Goal: Task Accomplishment & Management: Manage account settings

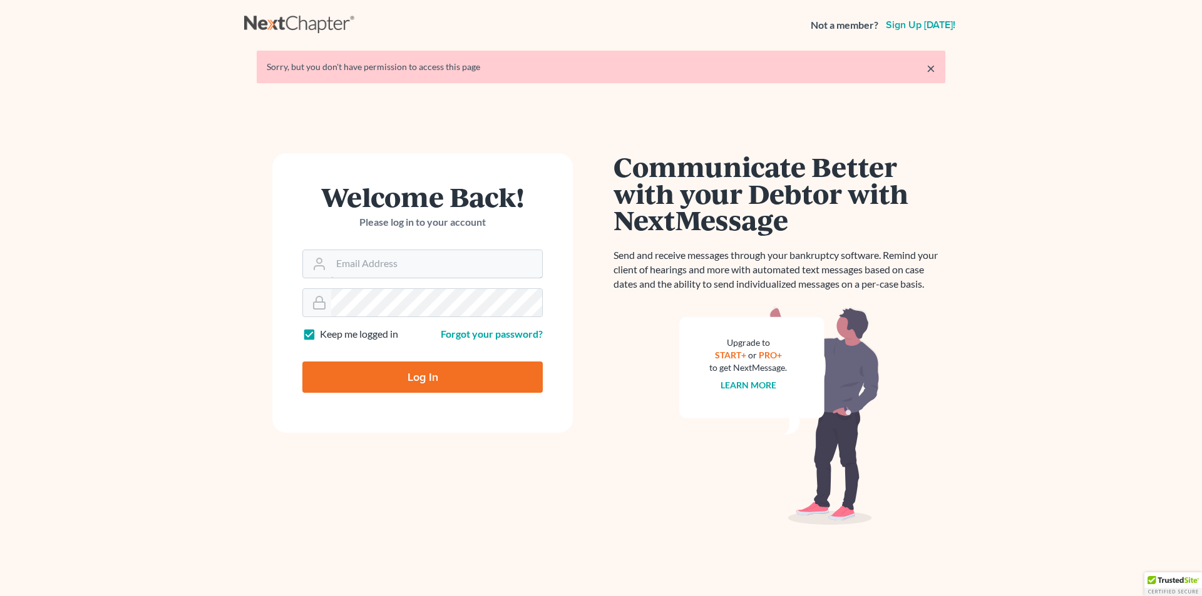
type input "skp@dimentfirm.com"
click at [417, 381] on input "Log In" at bounding box center [422, 377] width 240 height 31
type input "Thinking..."
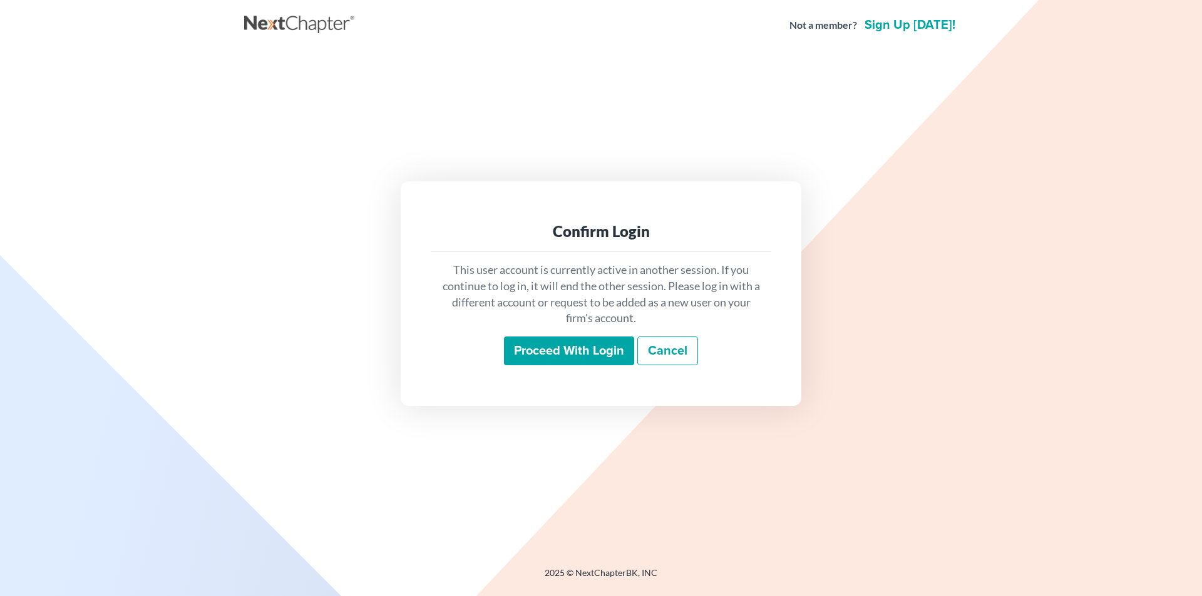
click at [564, 345] on input "Proceed with login" at bounding box center [569, 351] width 130 height 29
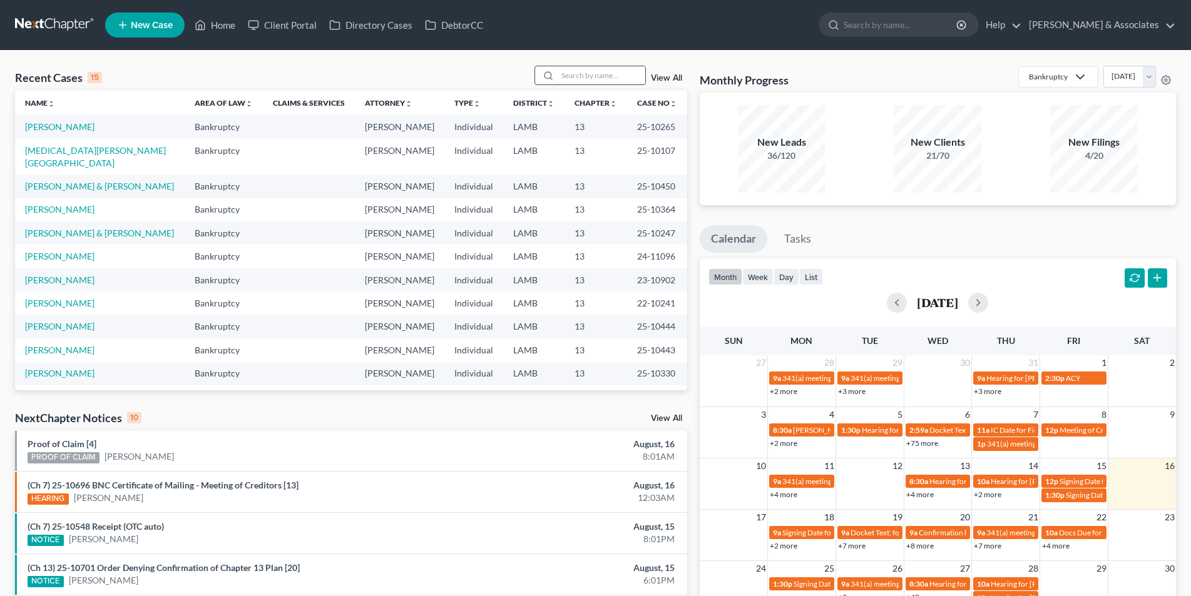
click at [600, 78] on input "search" at bounding box center [602, 75] width 88 height 18
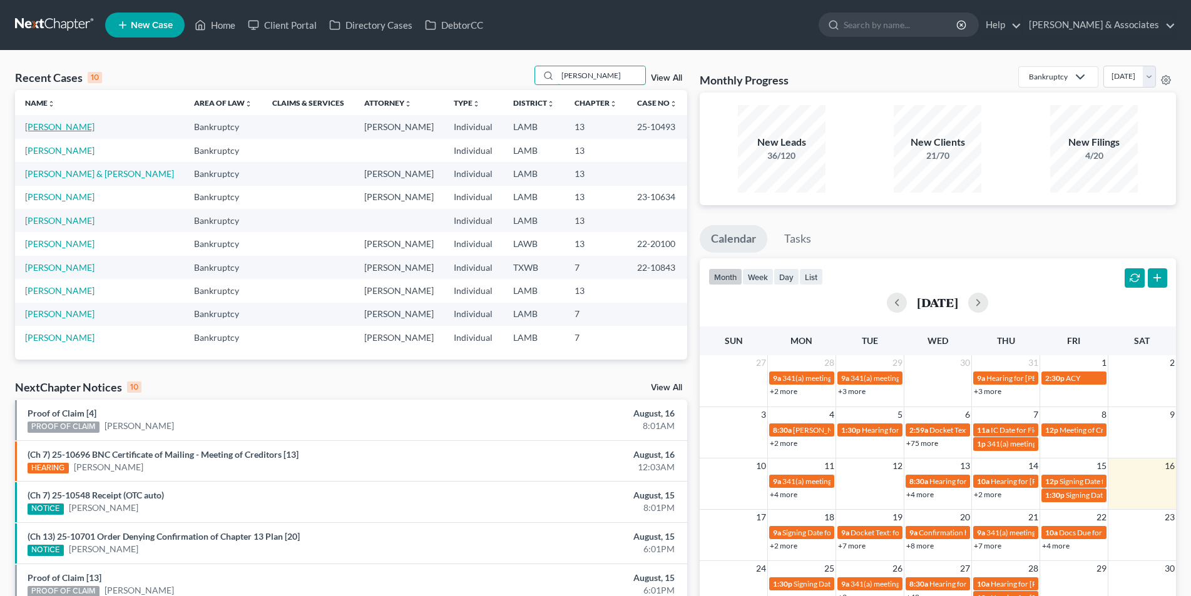
type input "corey"
click at [61, 127] on link "Johnson, Corey" at bounding box center [59, 126] width 69 height 11
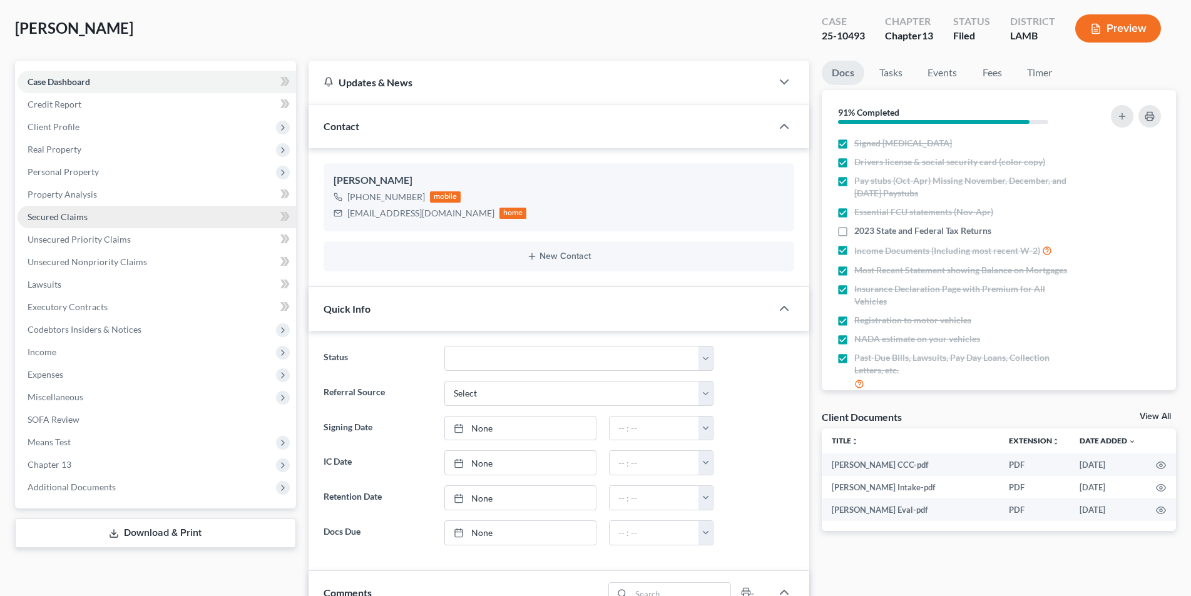
scroll to position [125, 0]
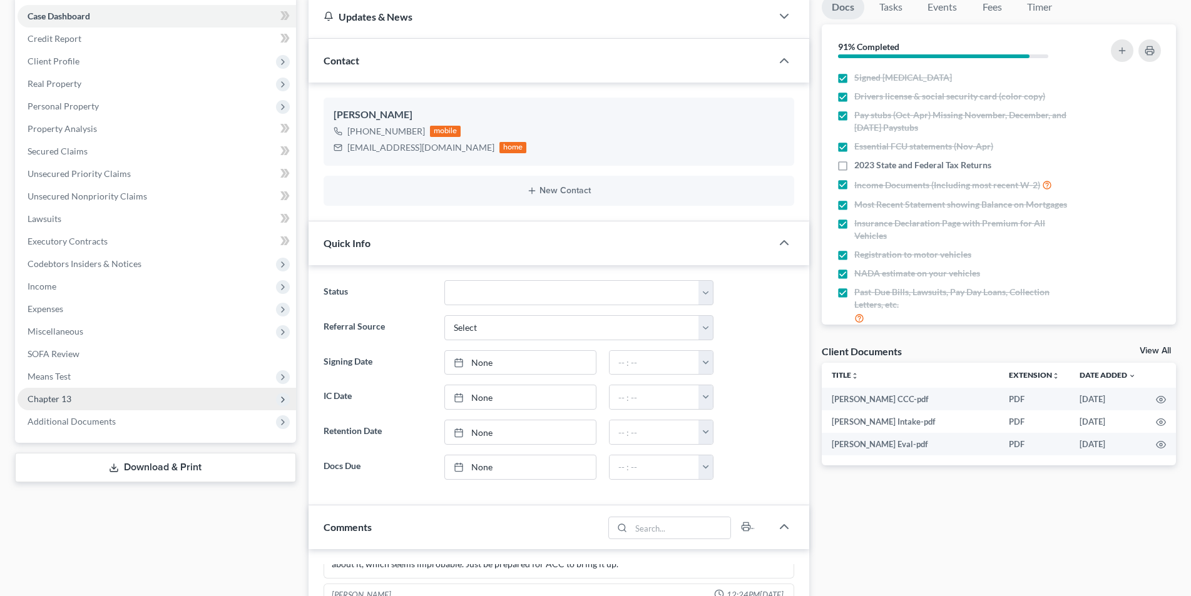
click at [124, 399] on span "Chapter 13" at bounding box center [157, 399] width 278 height 23
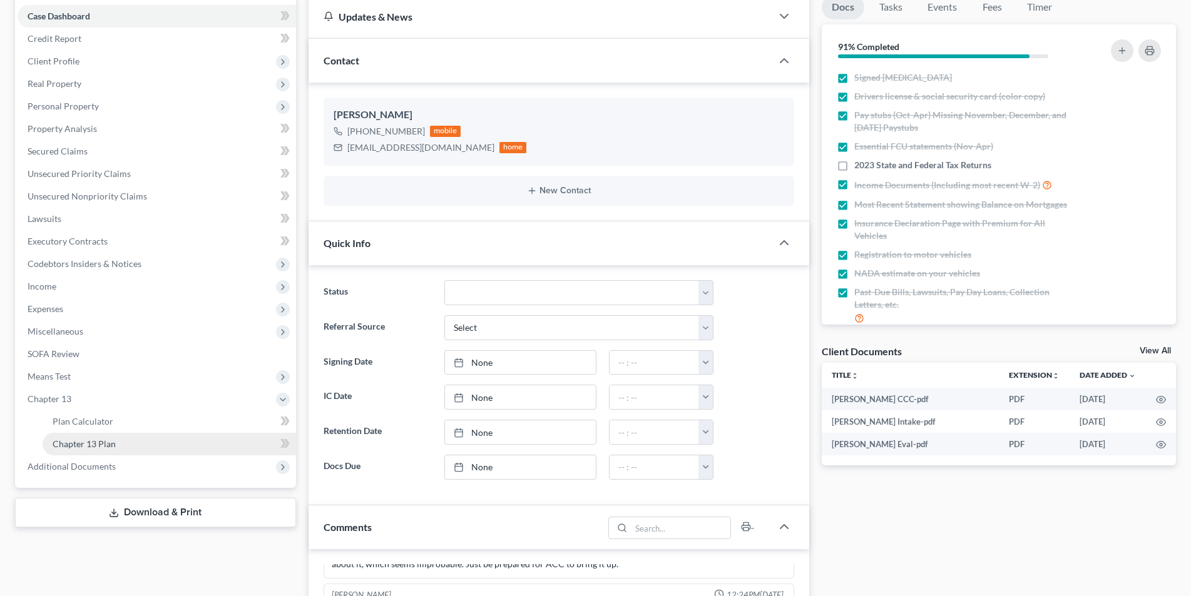
click at [116, 437] on link "Chapter 13 Plan" at bounding box center [169, 444] width 253 height 23
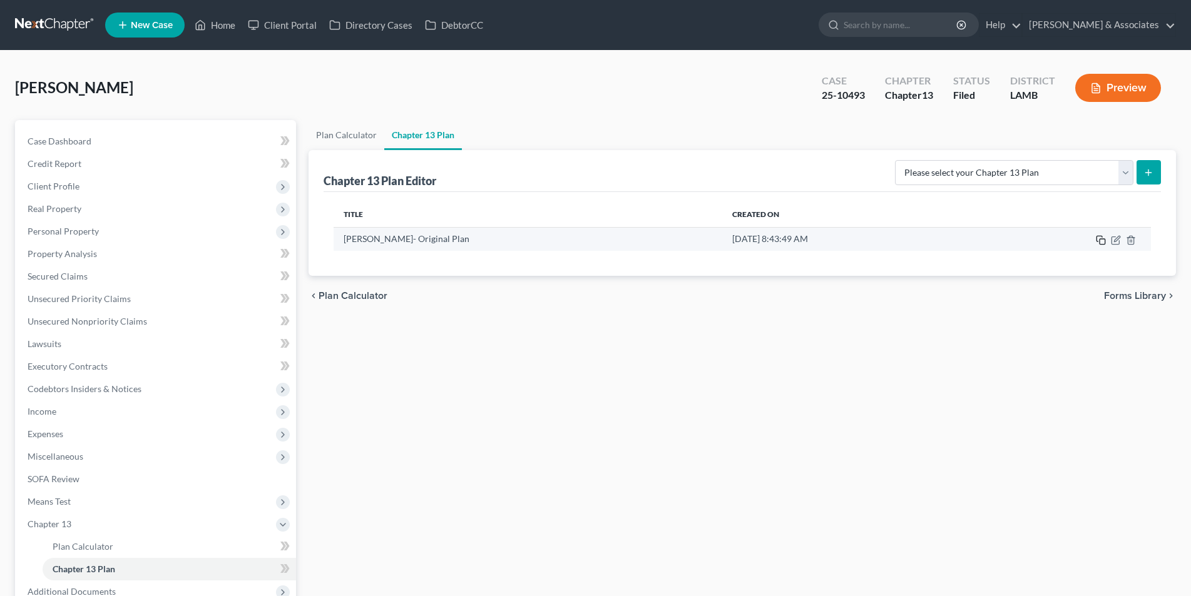
click at [1100, 241] on rect "button" at bounding box center [1103, 242] width 6 height 6
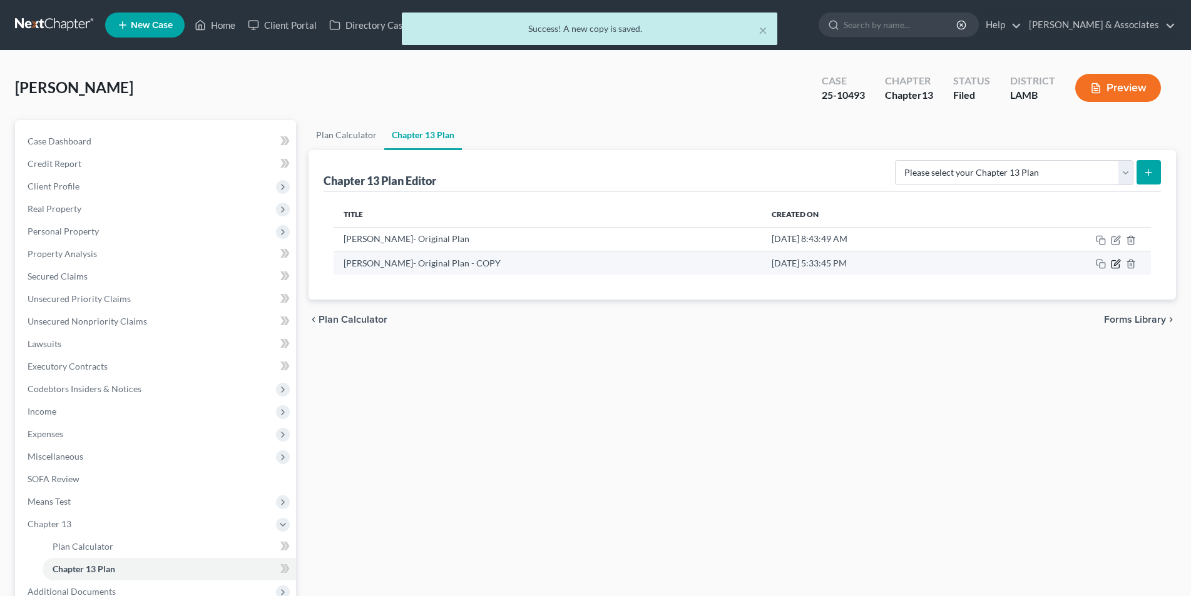
click at [1111, 263] on icon "button" at bounding box center [1115, 265] width 8 height 8
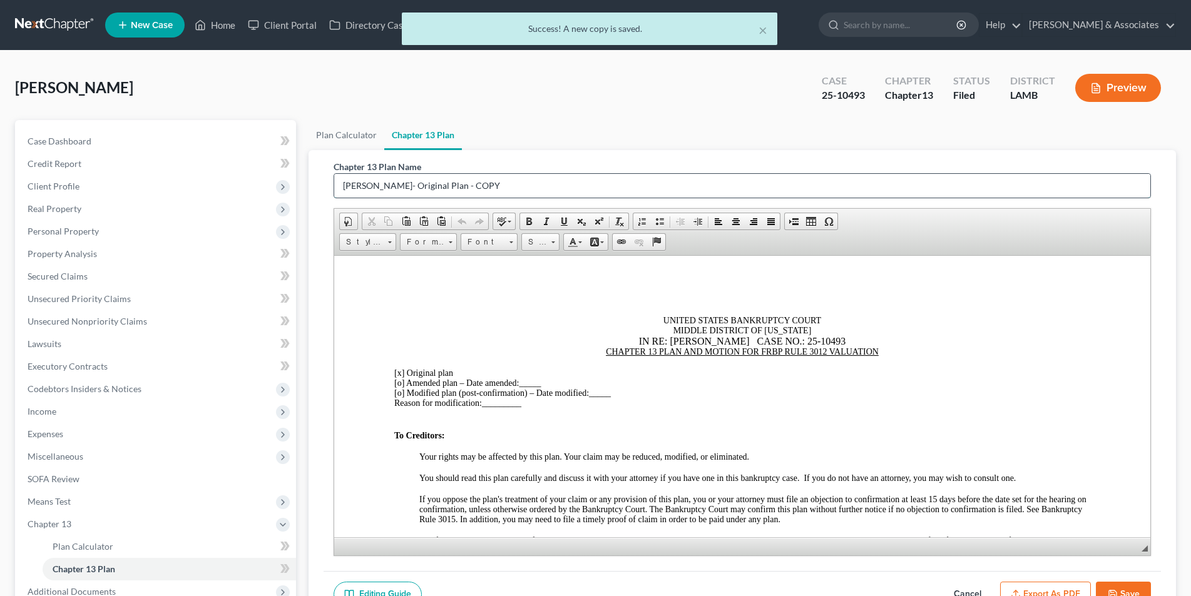
click at [519, 181] on input "Johnson, Corey- Original Plan - COPY" at bounding box center [742, 186] width 816 height 24
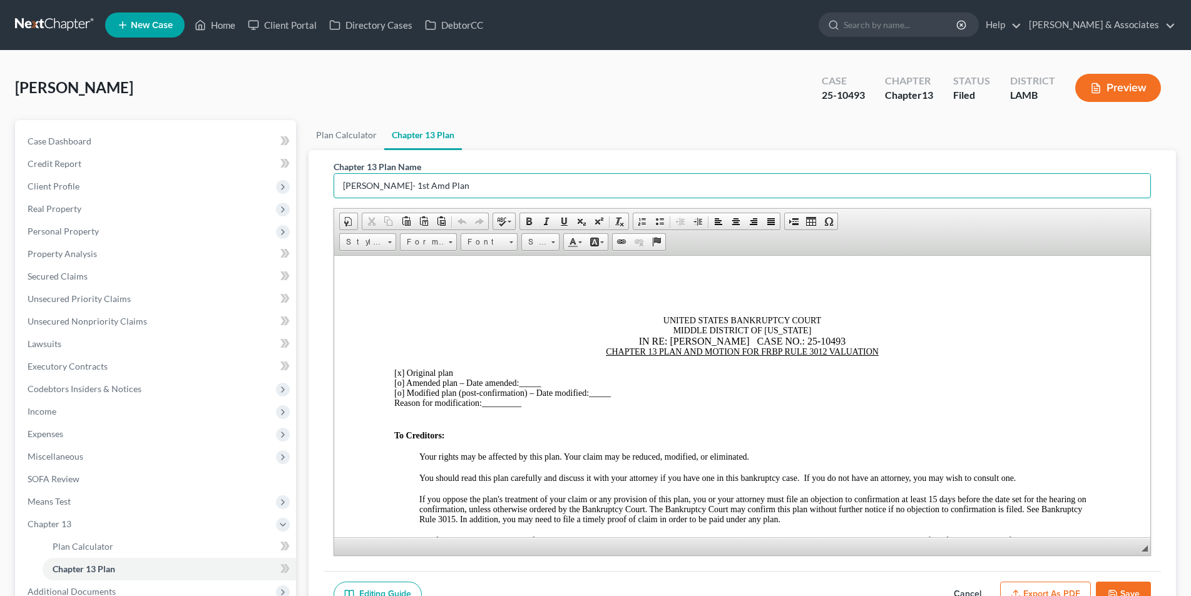
type input "Johnson, Corey- 1st Amd Plan"
click at [605, 353] on u "CHAPTER 13 PLAN AND MOTION FOR FRBP RULE 3012 VALUATION" at bounding box center [741, 351] width 273 height 9
click at [713, 352] on u "FIRST AMENDED CHAPTER 13 PLAN AND MOTION FOR FRBP RULE 3012 VALUATION" at bounding box center [741, 351] width 344 height 9
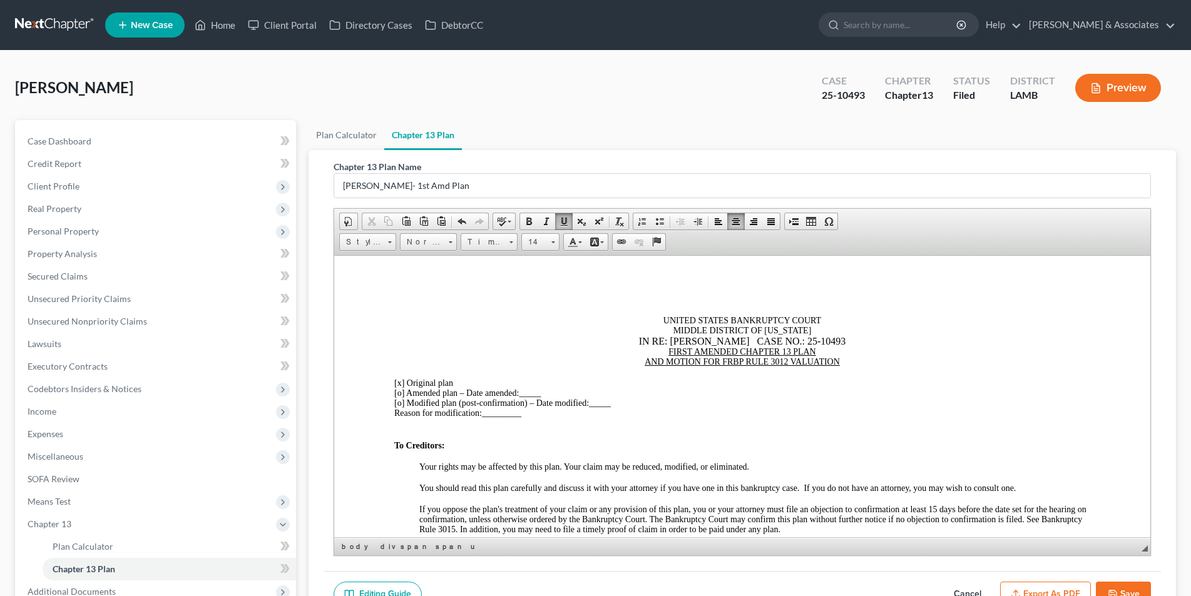
click at [399, 396] on span "[o]" at bounding box center [399, 392] width 10 height 9
drag, startPoint x: 407, startPoint y: 394, endPoint x: 418, endPoint y: 394, distance: 11.3
click at [407, 394] on span "[x ] Amended plan – Date amended:" at bounding box center [456, 392] width 125 height 9
drag, startPoint x: 401, startPoint y: 385, endPoint x: 425, endPoint y: 385, distance: 23.8
click at [402, 385] on span "[x]" at bounding box center [399, 382] width 10 height 9
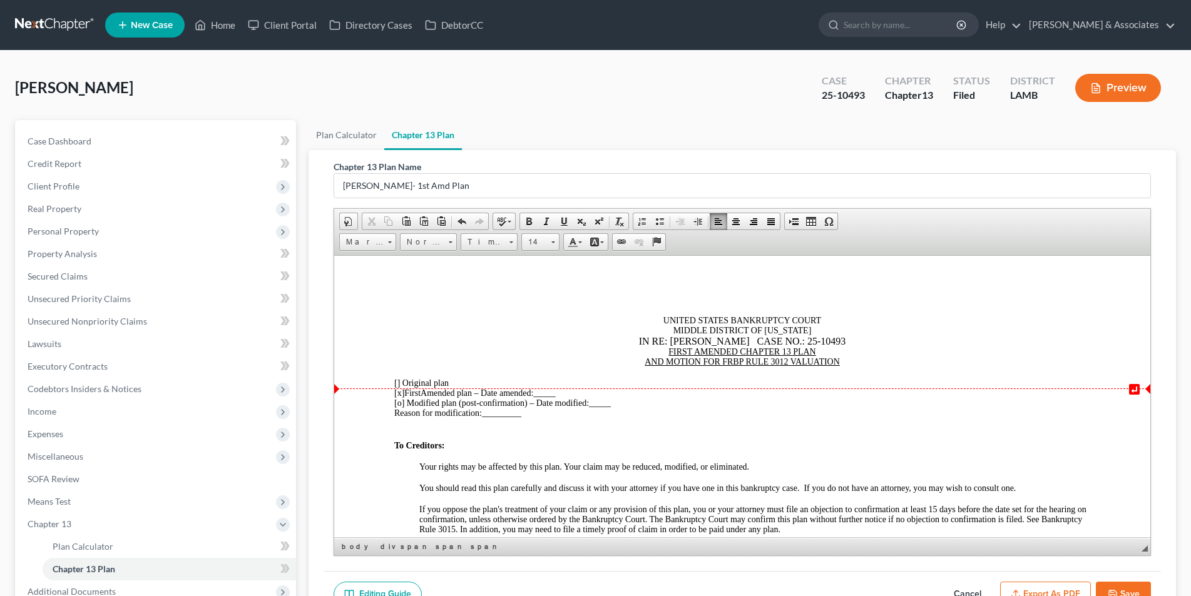
click at [570, 393] on div "[x ] First Amended plan – Date amended: _____" at bounding box center [742, 393] width 696 height 10
click at [526, 414] on div "Reason for modification: _________" at bounding box center [742, 413] width 696 height 10
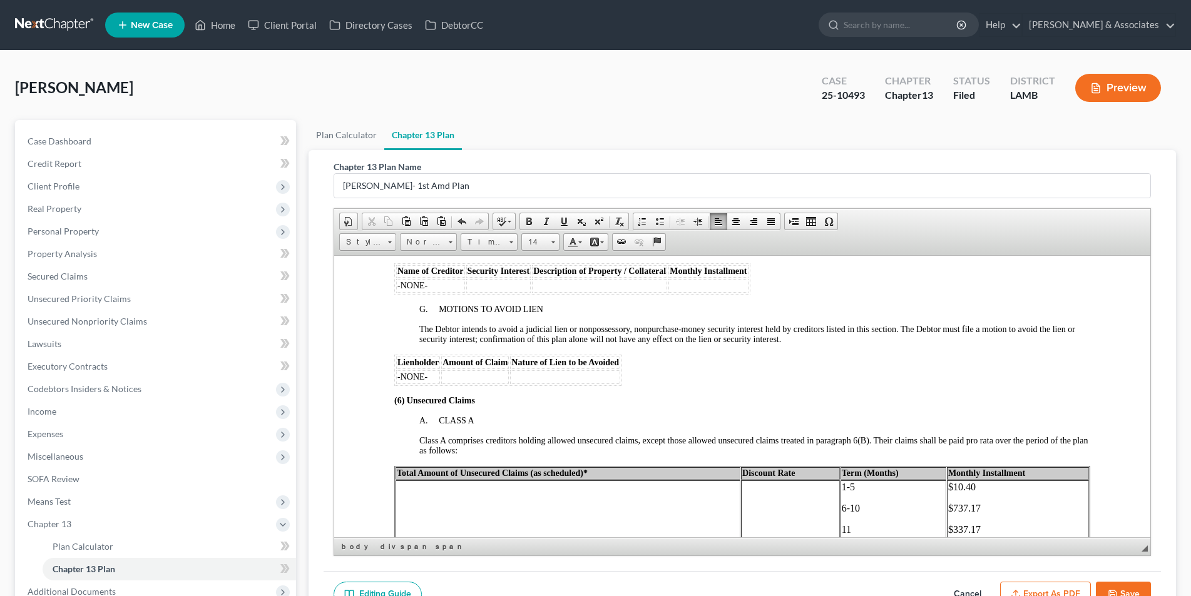
scroll to position [1940, 0]
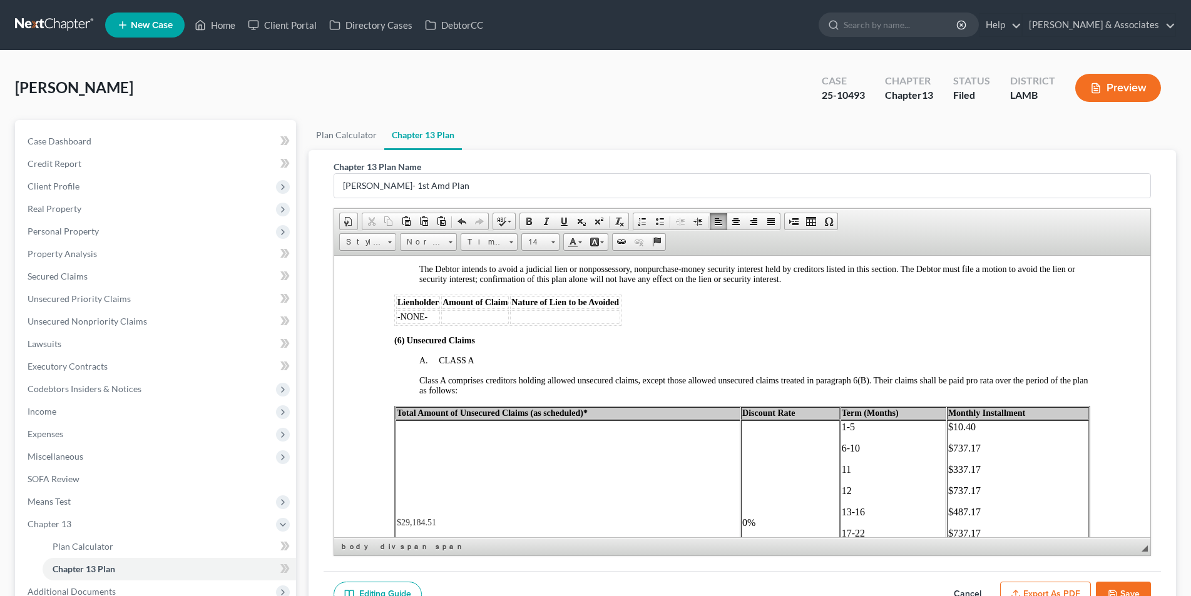
click at [1119, 588] on button "Save" at bounding box center [1123, 595] width 55 height 26
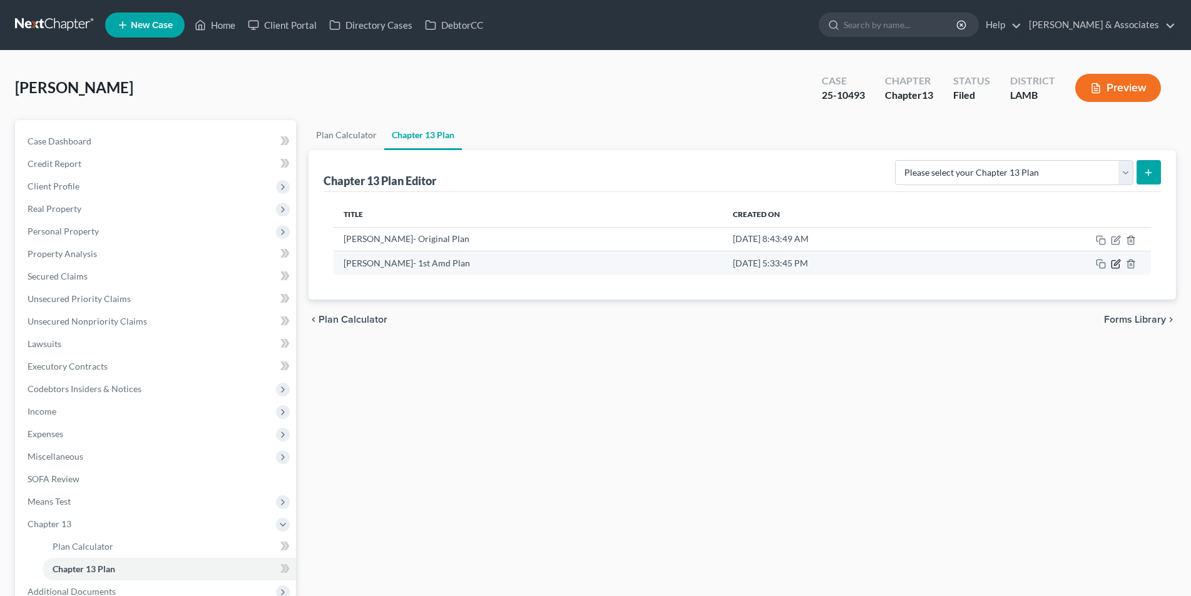
click at [1118, 265] on icon "button" at bounding box center [1116, 264] width 10 height 10
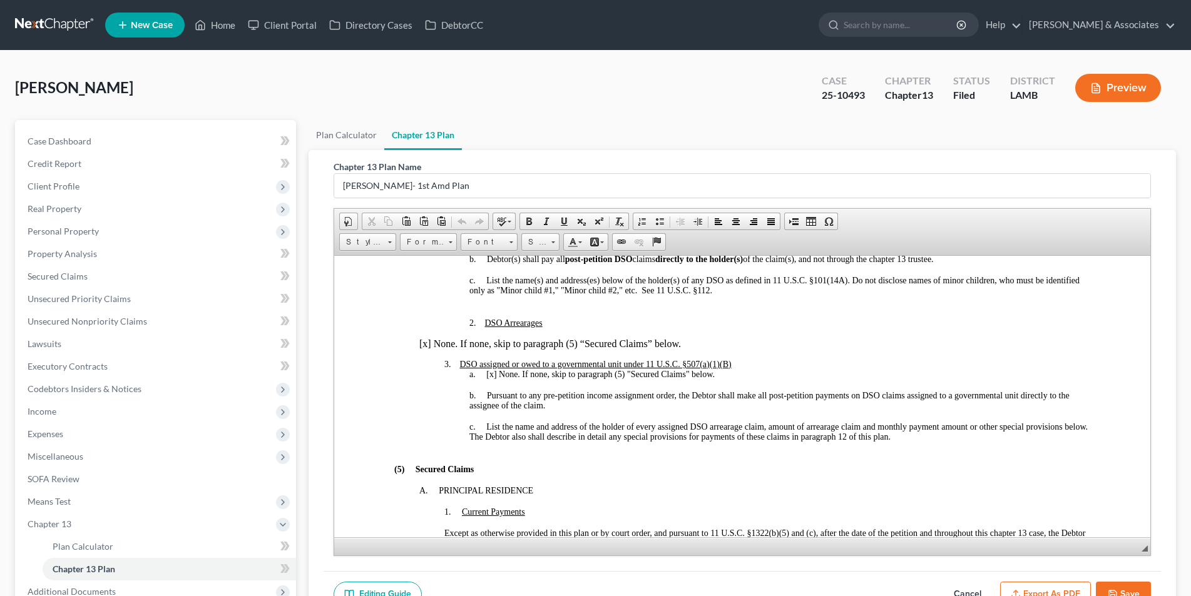
scroll to position [1064, 0]
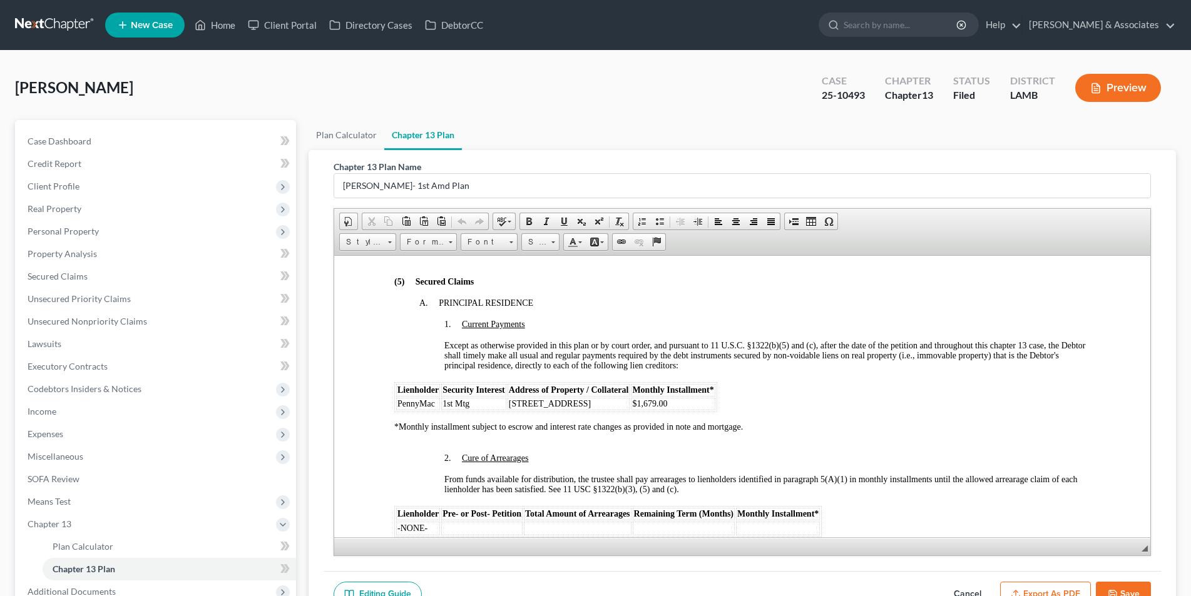
click at [437, 397] on td "PennyMac" at bounding box center [418, 403] width 44 height 13
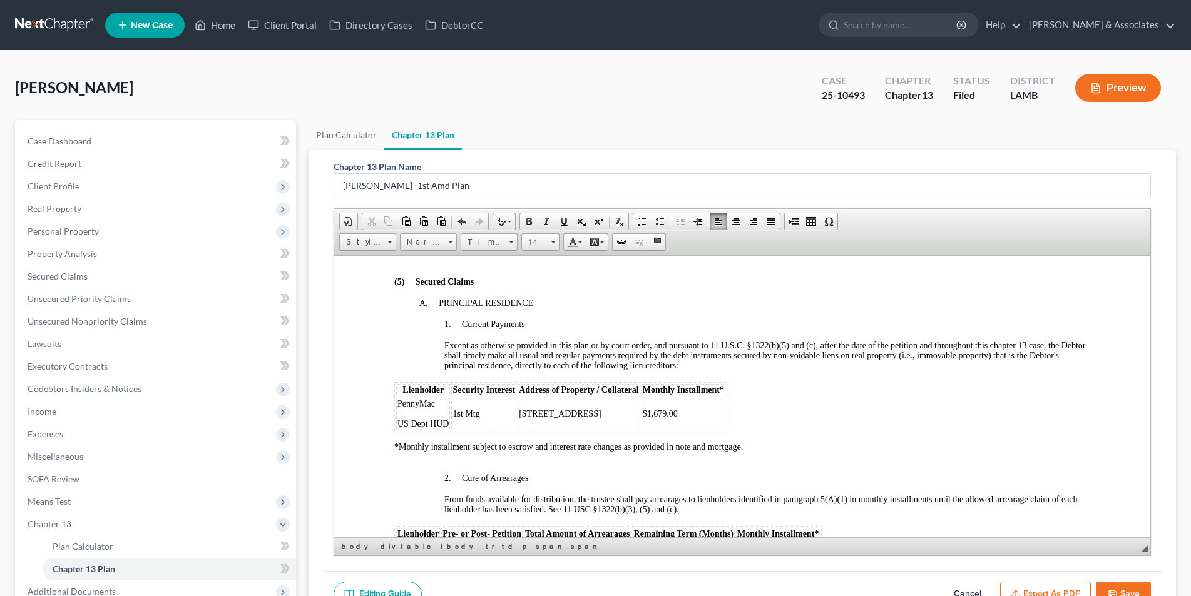
click at [478, 409] on span "1st Mtg" at bounding box center [465, 413] width 27 height 9
click at [596, 409] on span "5625 Oak Trace Drive" at bounding box center [559, 413] width 82 height 9
click at [608, 399] on p "5625 Oak Trace Drive" at bounding box center [578, 404] width 120 height 10
click at [679, 398] on td "$1,679.00" at bounding box center [683, 413] width 84 height 33
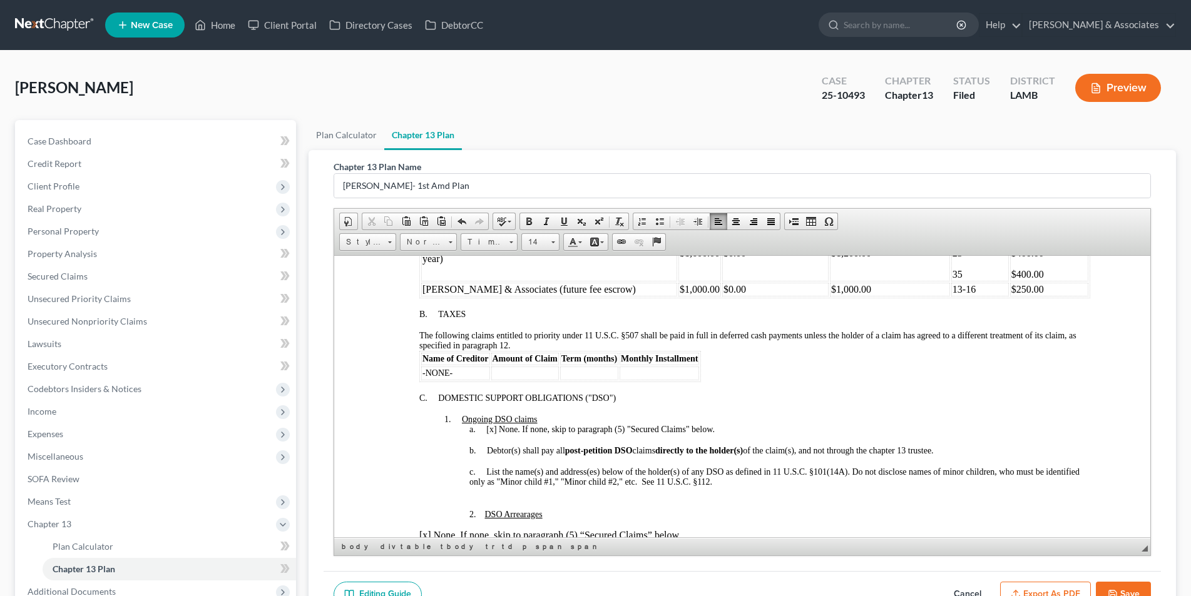
scroll to position [626, 0]
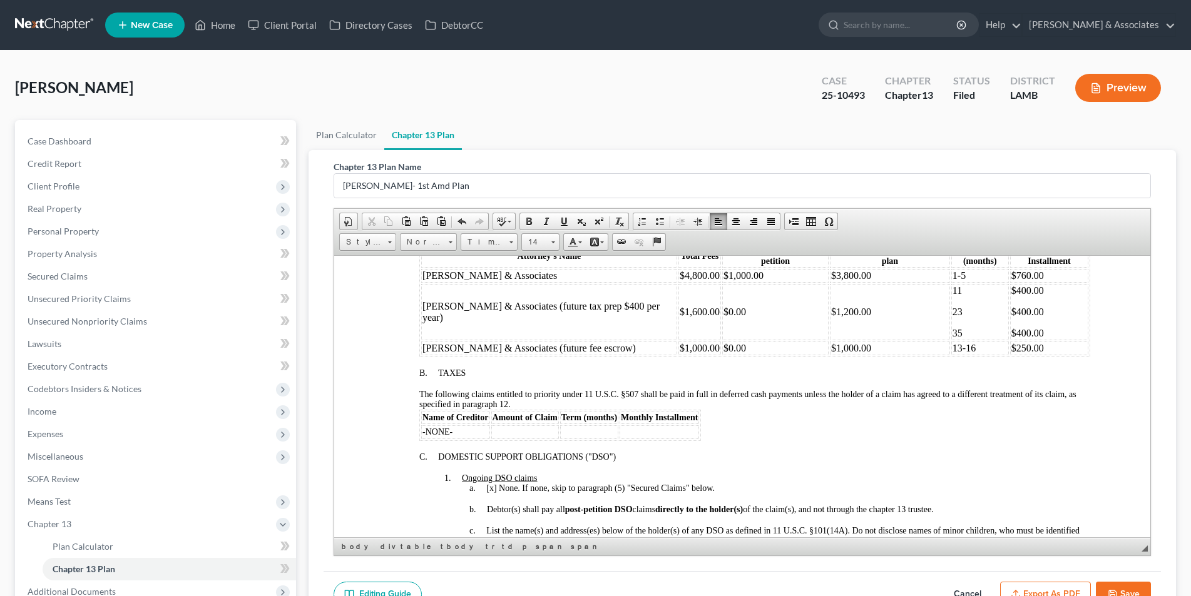
click at [459, 425] on td "-NONE-" at bounding box center [455, 432] width 69 height 14
click at [491, 425] on td at bounding box center [525, 432] width 68 height 14
click at [421, 425] on td "LDR" at bounding box center [455, 432] width 69 height 14
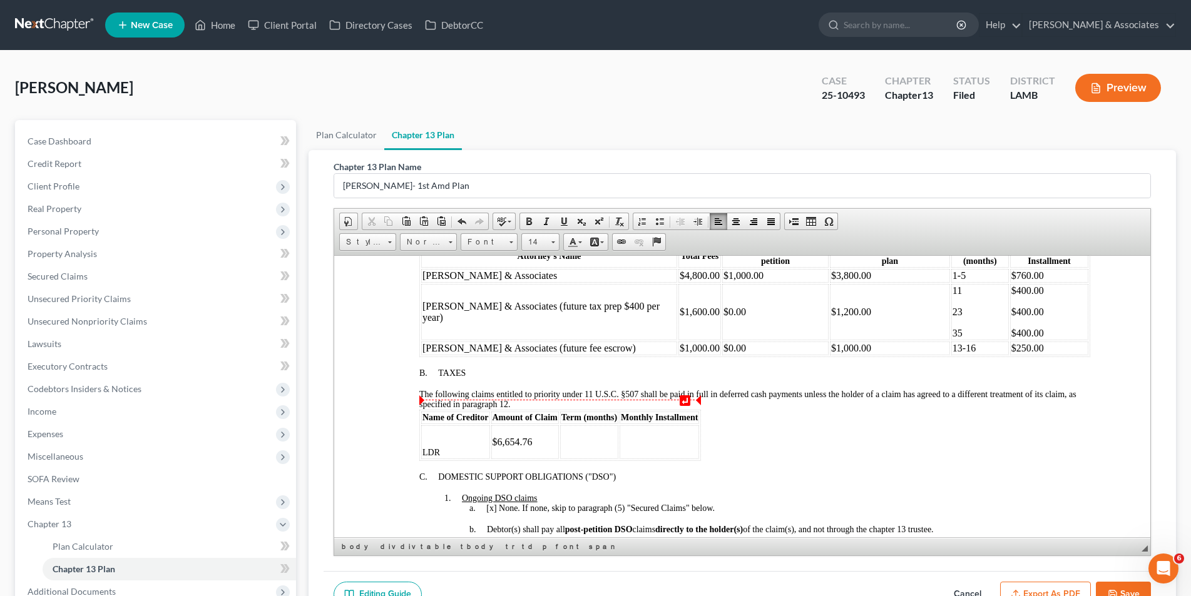
click at [445, 426] on p at bounding box center [455, 431] width 66 height 11
click at [496, 430] on td "$6,654.76" at bounding box center [525, 442] width 68 height 34
click at [501, 426] on p "$" at bounding box center [524, 431] width 65 height 11
click at [496, 447] on p "$6,654.76" at bounding box center [524, 452] width 65 height 11
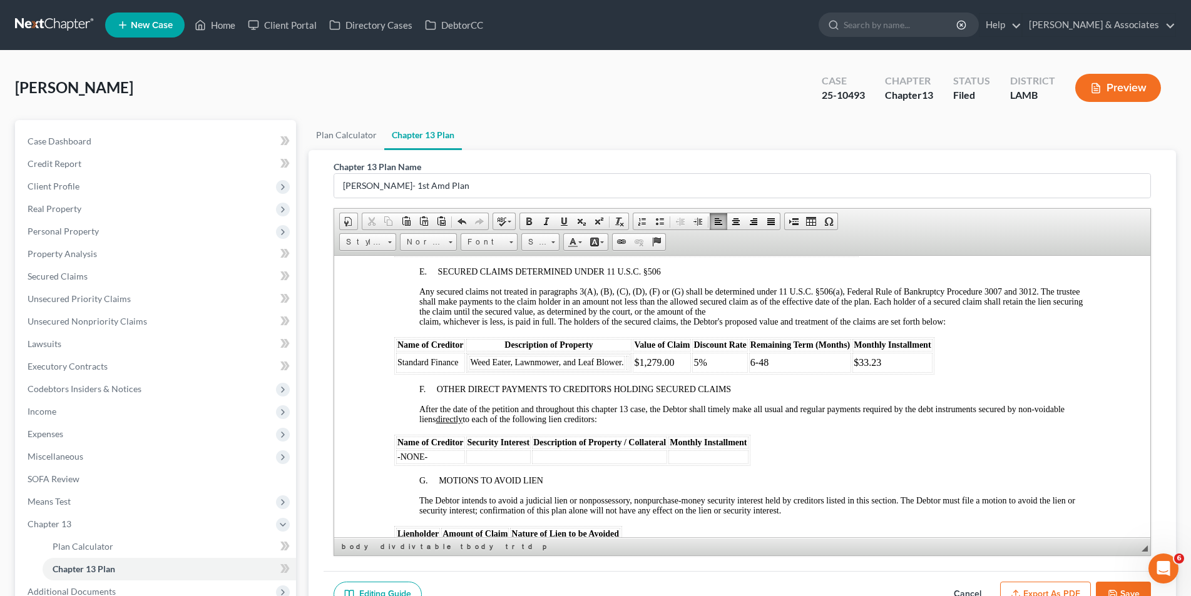
scroll to position [1752, 0]
click at [1128, 588] on button "Save" at bounding box center [1123, 595] width 55 height 26
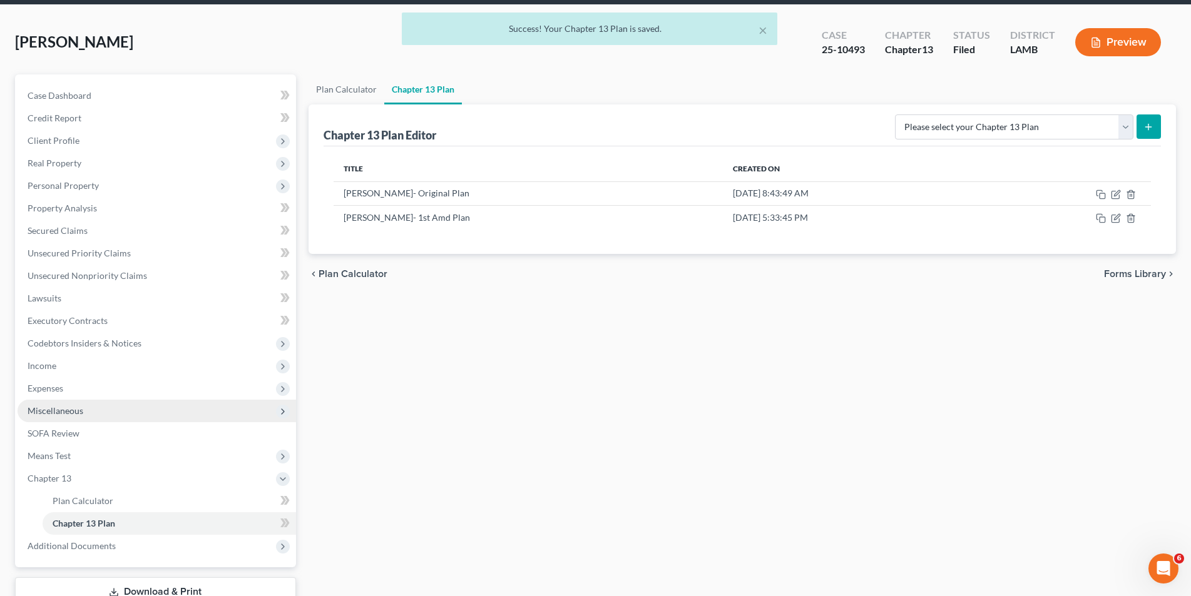
scroll to position [104, 0]
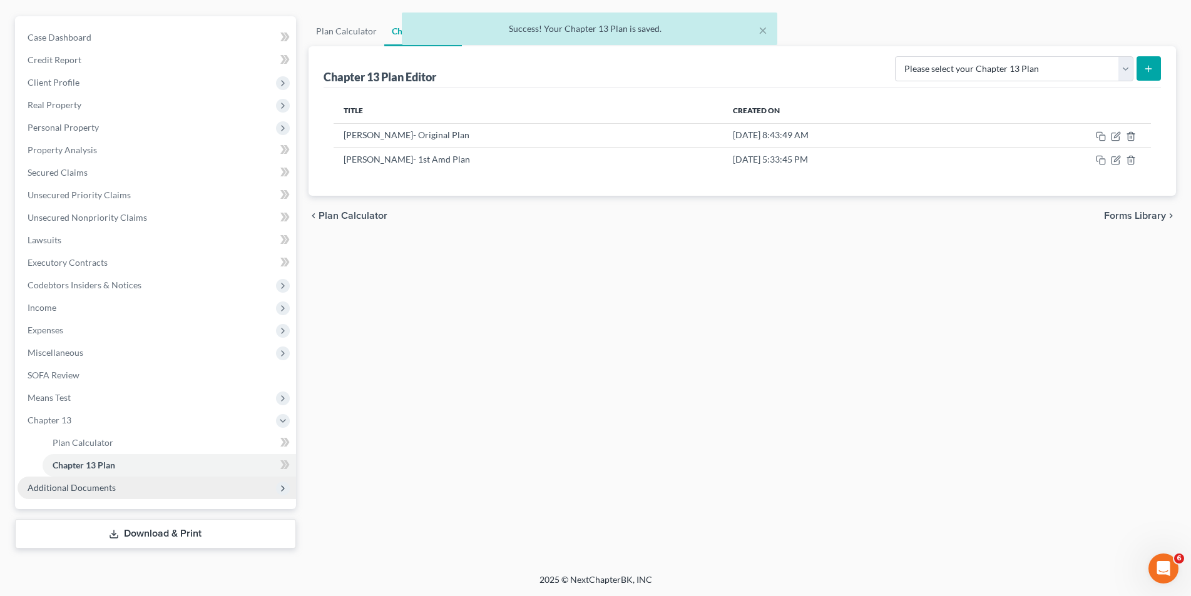
click at [116, 493] on span "Additional Documents" at bounding box center [157, 488] width 278 height 23
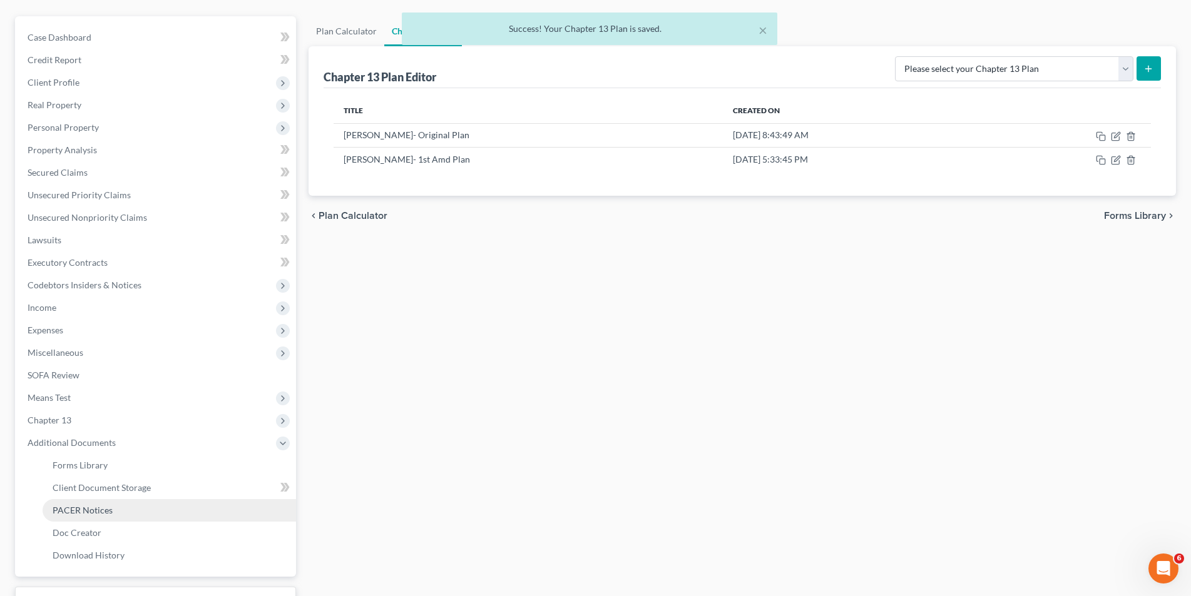
click at [115, 515] on link "PACER Notices" at bounding box center [169, 510] width 253 height 23
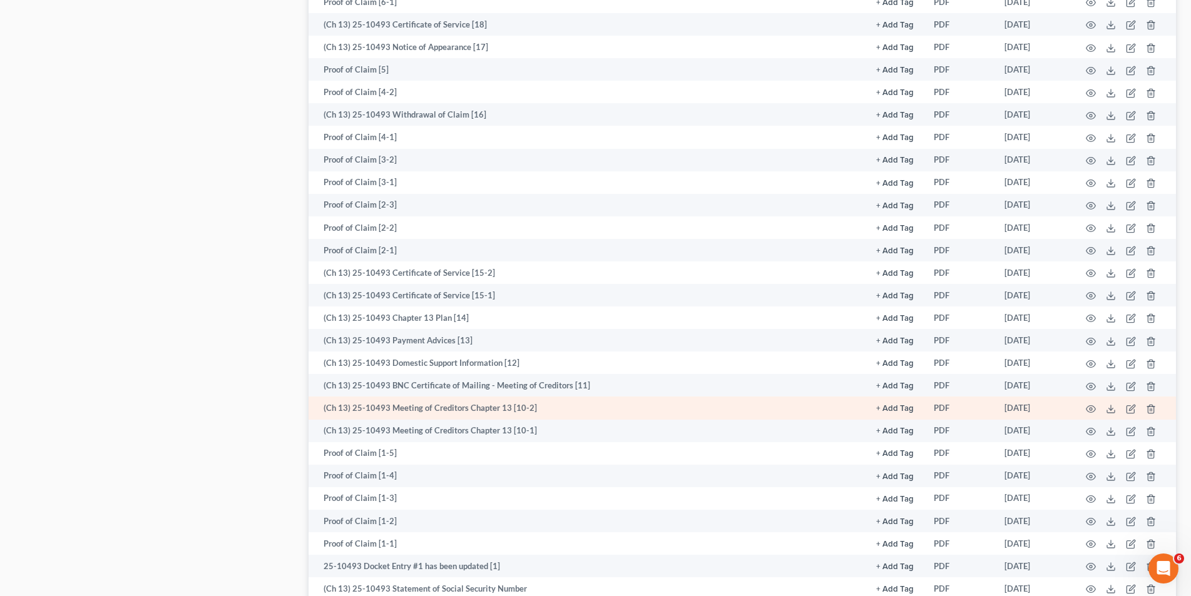
scroll to position [876, 0]
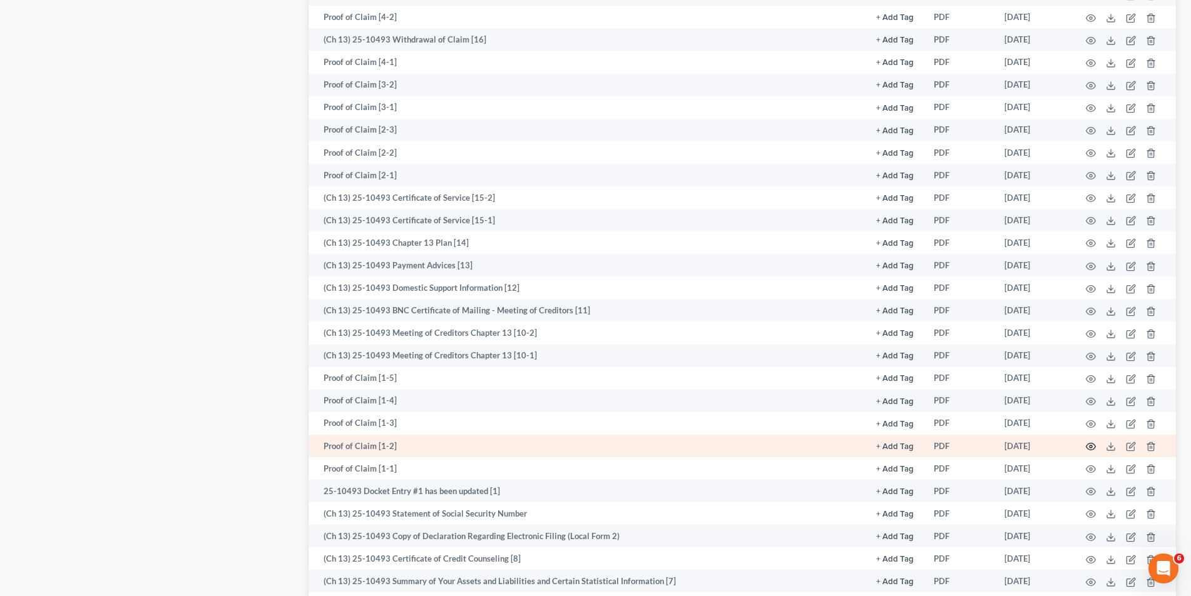
click at [1091, 444] on icon "button" at bounding box center [1091, 447] width 10 height 10
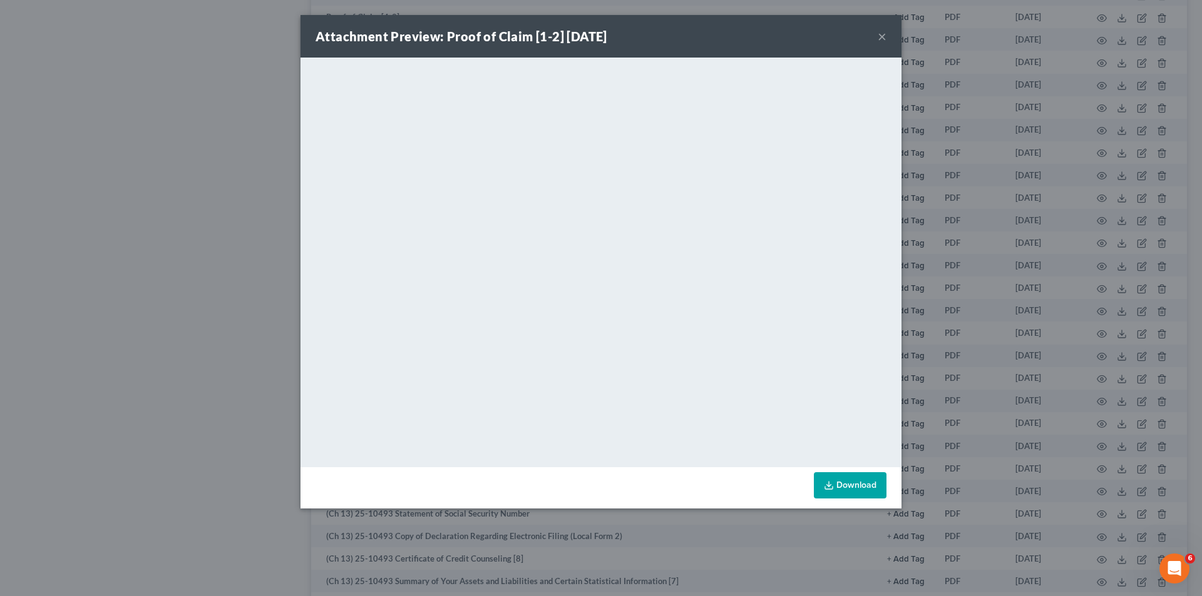
click at [884, 34] on button "×" at bounding box center [881, 36] width 9 height 15
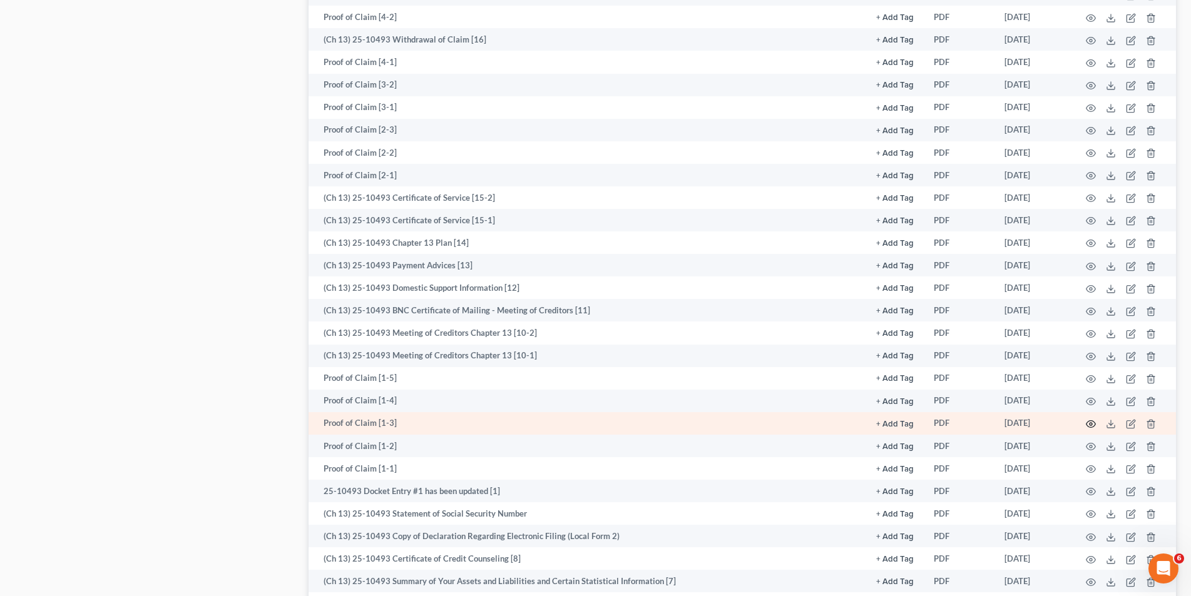
click at [1086, 426] on icon "button" at bounding box center [1090, 424] width 9 height 7
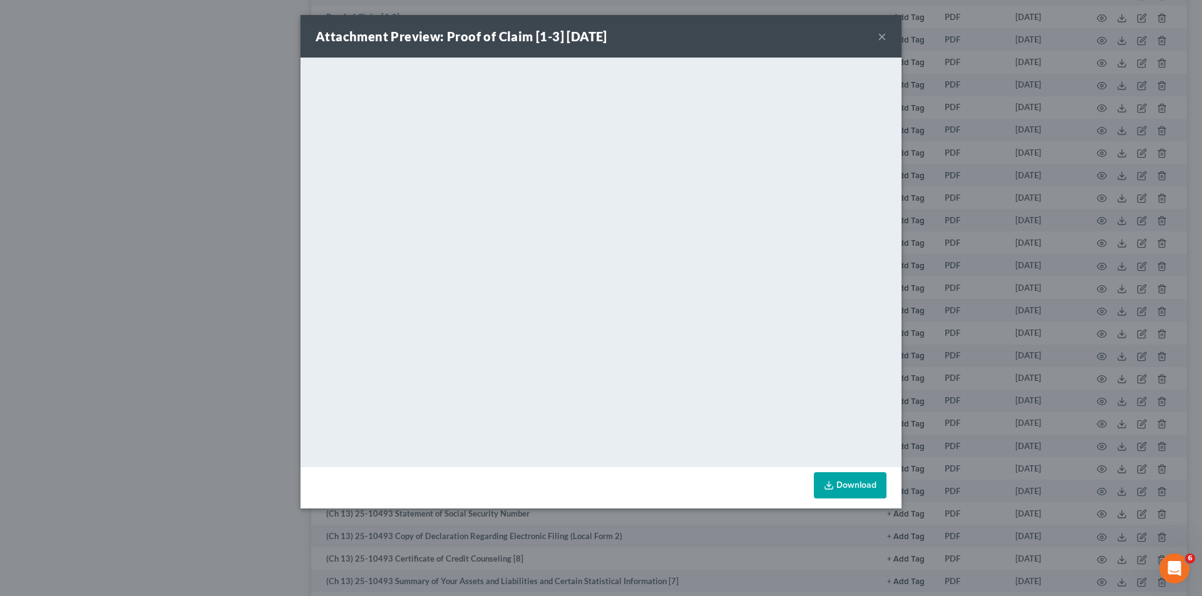
click at [885, 35] on button "×" at bounding box center [881, 36] width 9 height 15
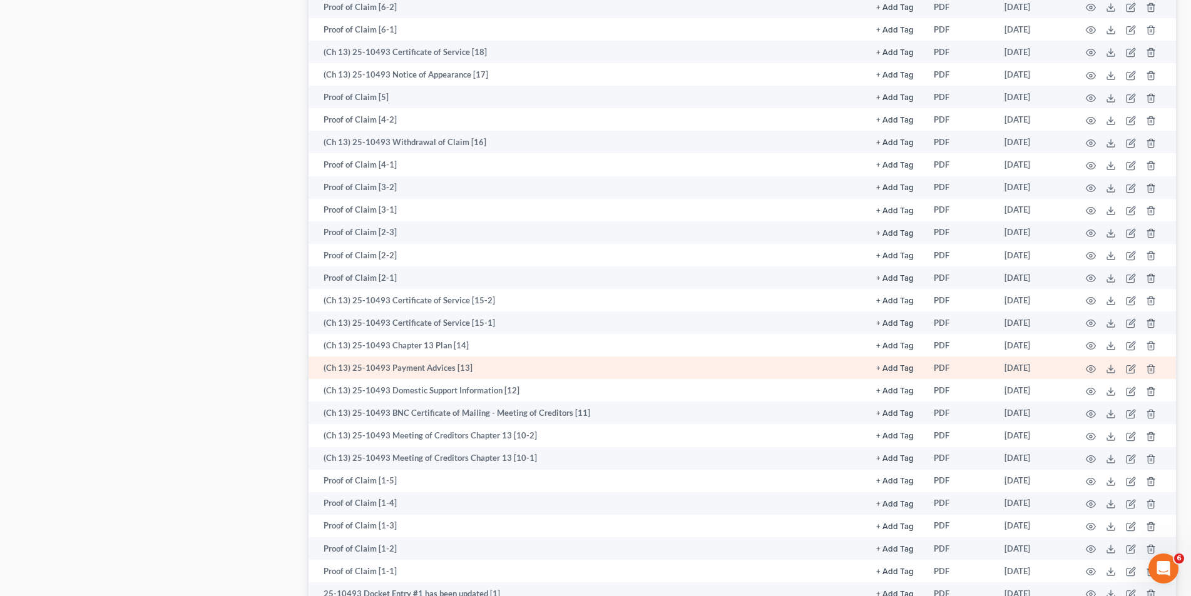
scroll to position [688, 0]
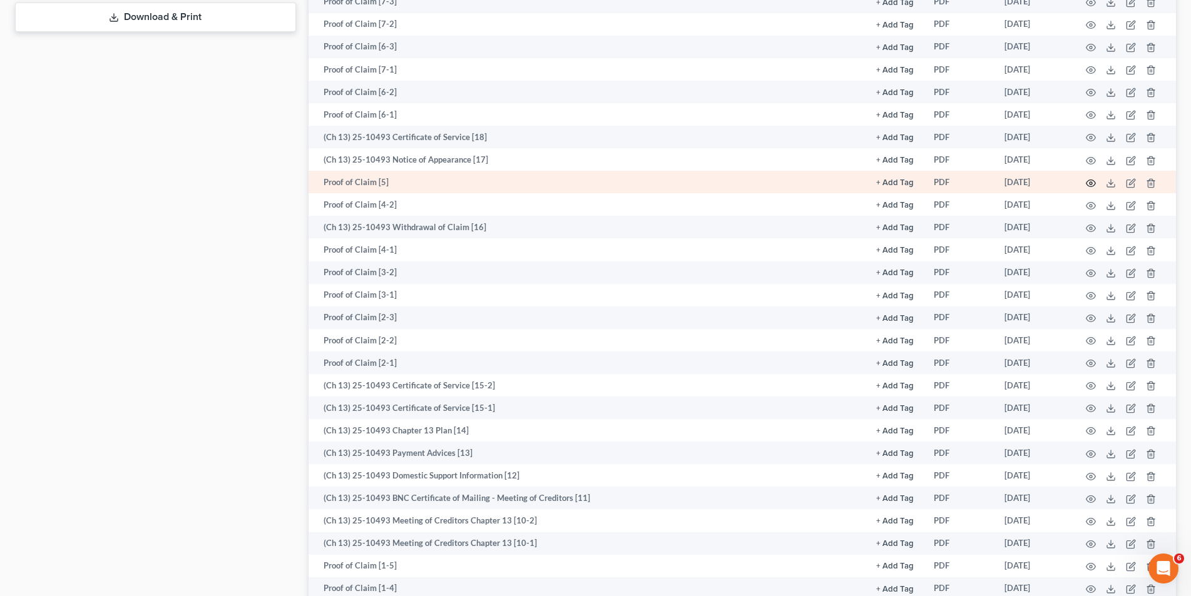
click at [1087, 182] on icon "button" at bounding box center [1090, 183] width 9 height 7
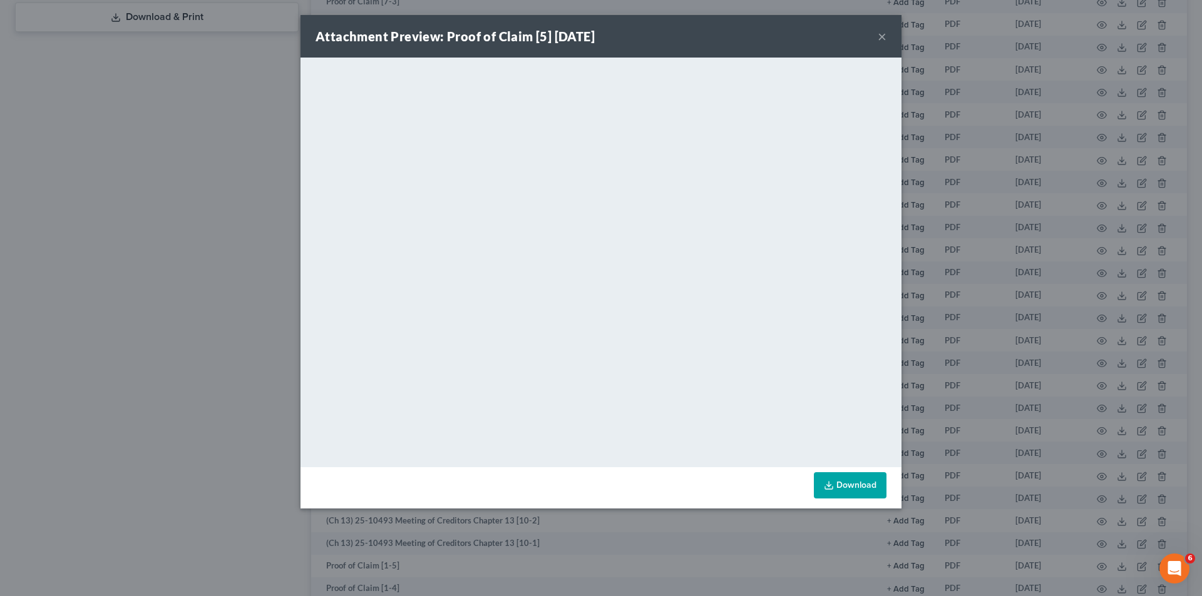
click at [883, 36] on button "×" at bounding box center [881, 36] width 9 height 15
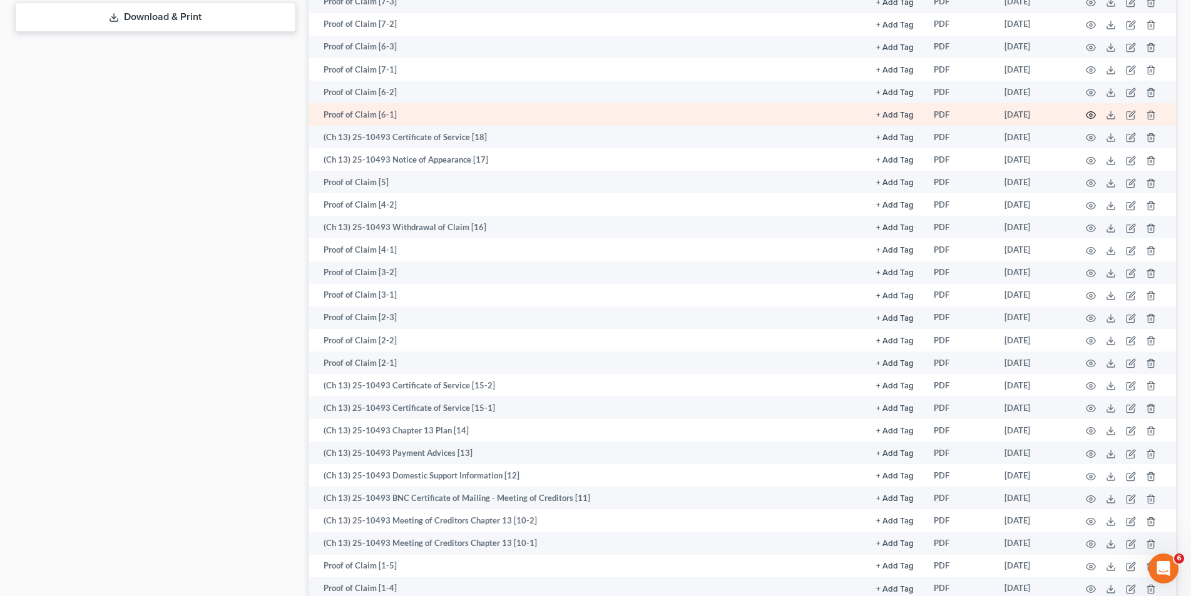
click at [1089, 113] on icon "button" at bounding box center [1091, 115] width 10 height 10
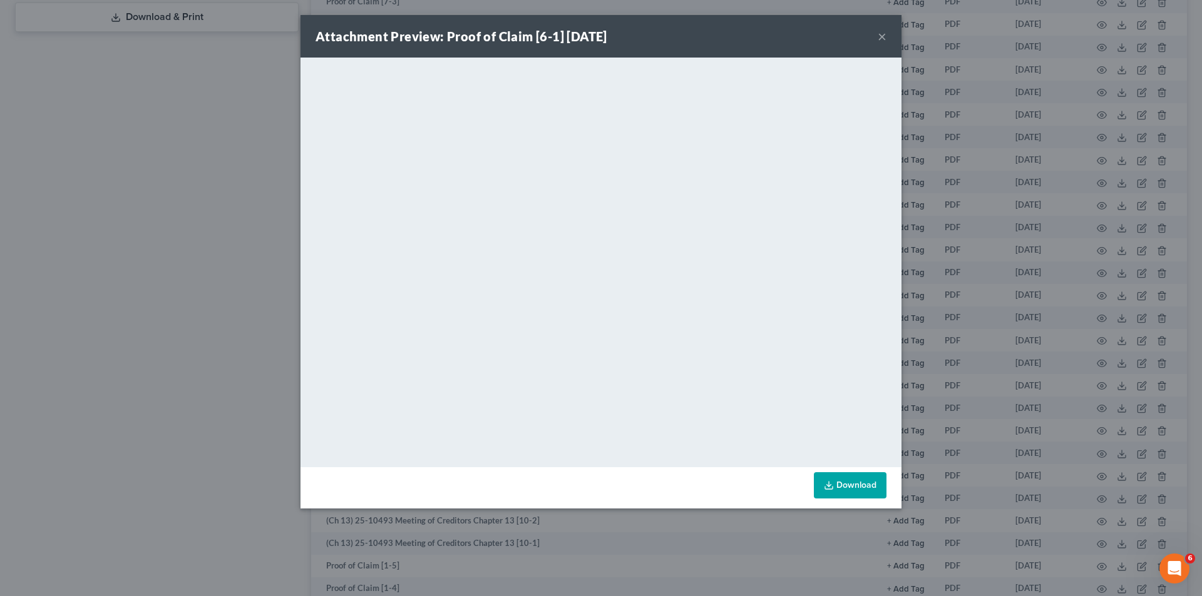
click at [883, 33] on button "×" at bounding box center [881, 36] width 9 height 15
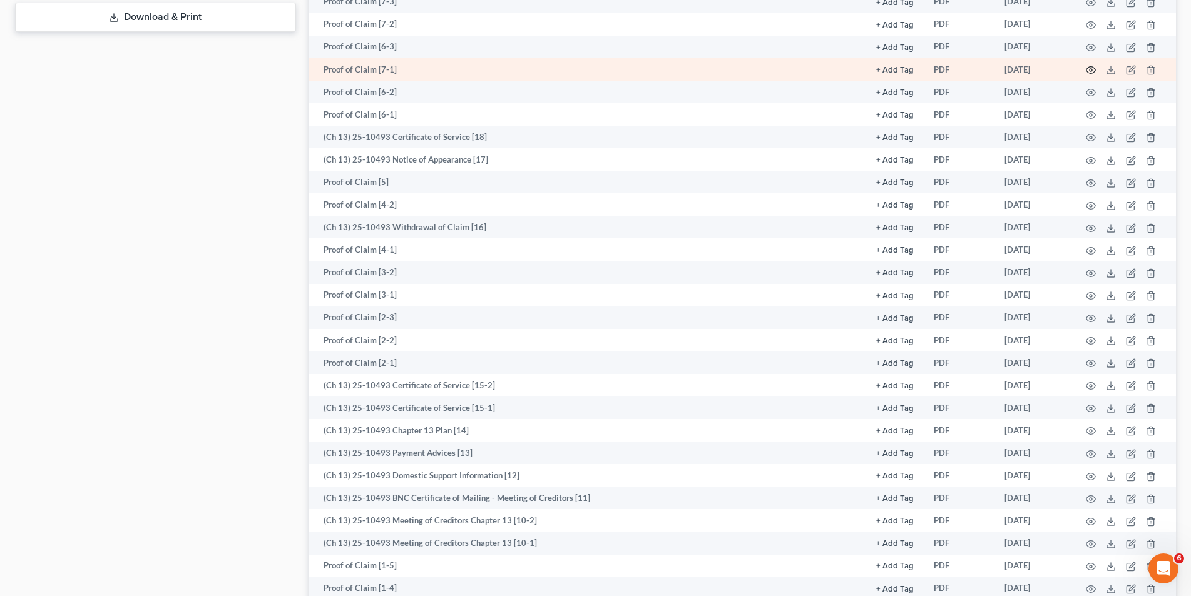
click at [1093, 72] on icon "button" at bounding box center [1091, 70] width 10 height 10
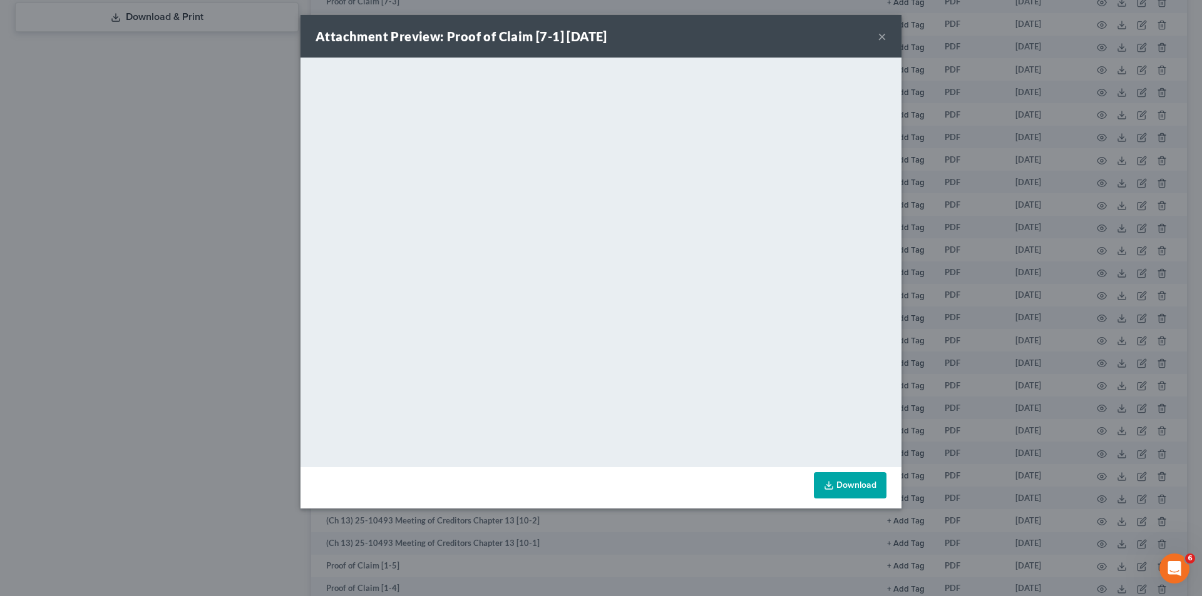
click at [881, 37] on button "×" at bounding box center [881, 36] width 9 height 15
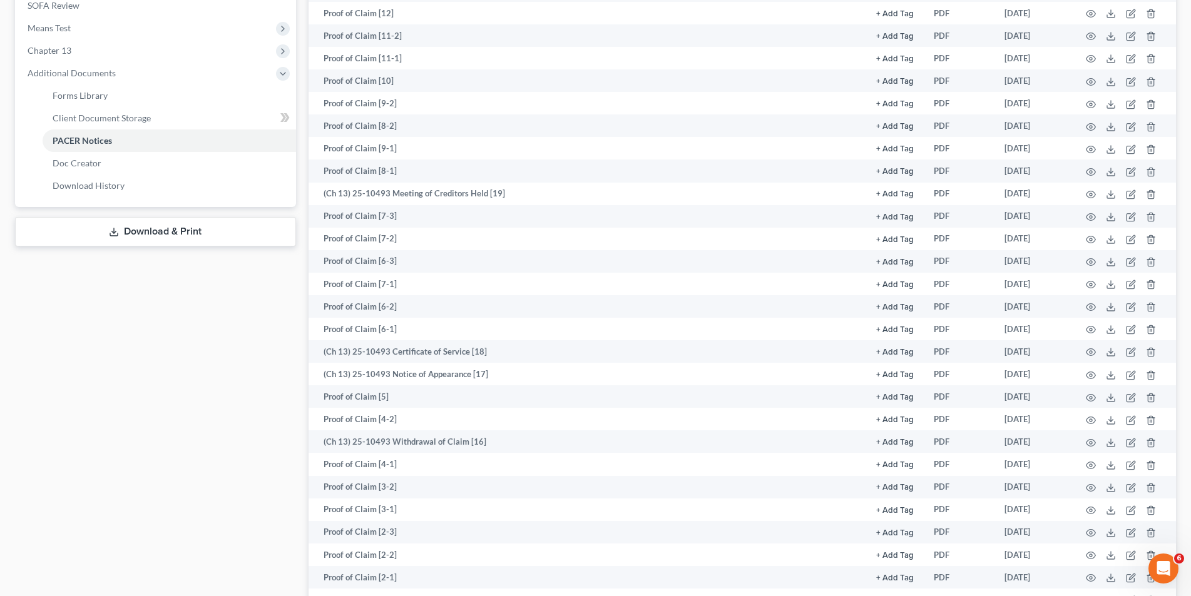
scroll to position [375, 0]
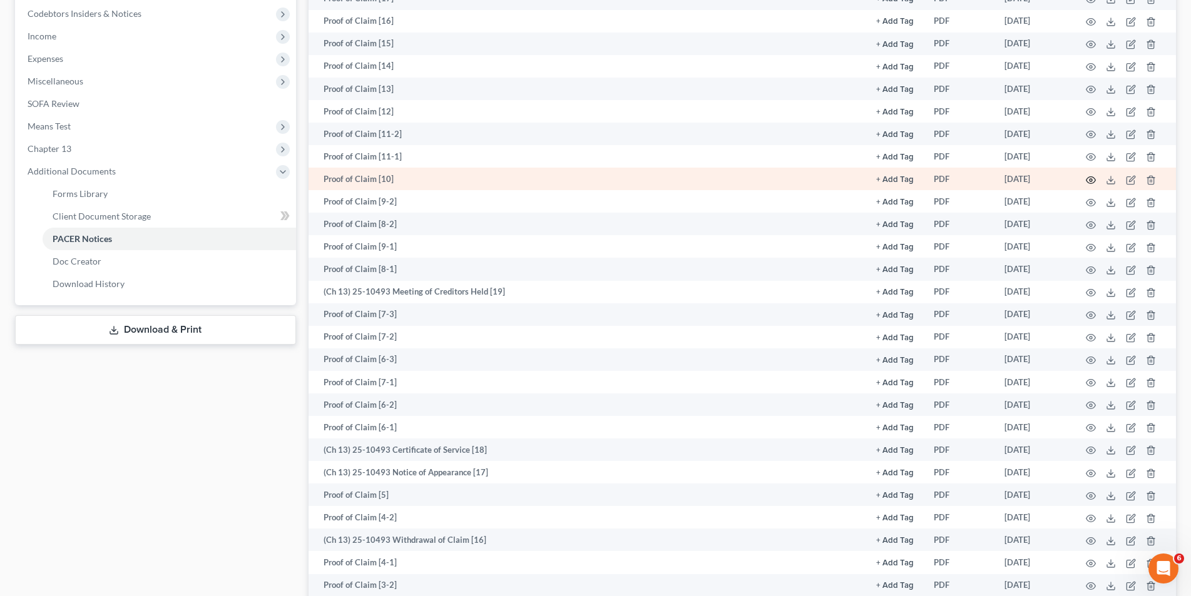
click at [1086, 180] on icon "button" at bounding box center [1090, 179] width 9 height 7
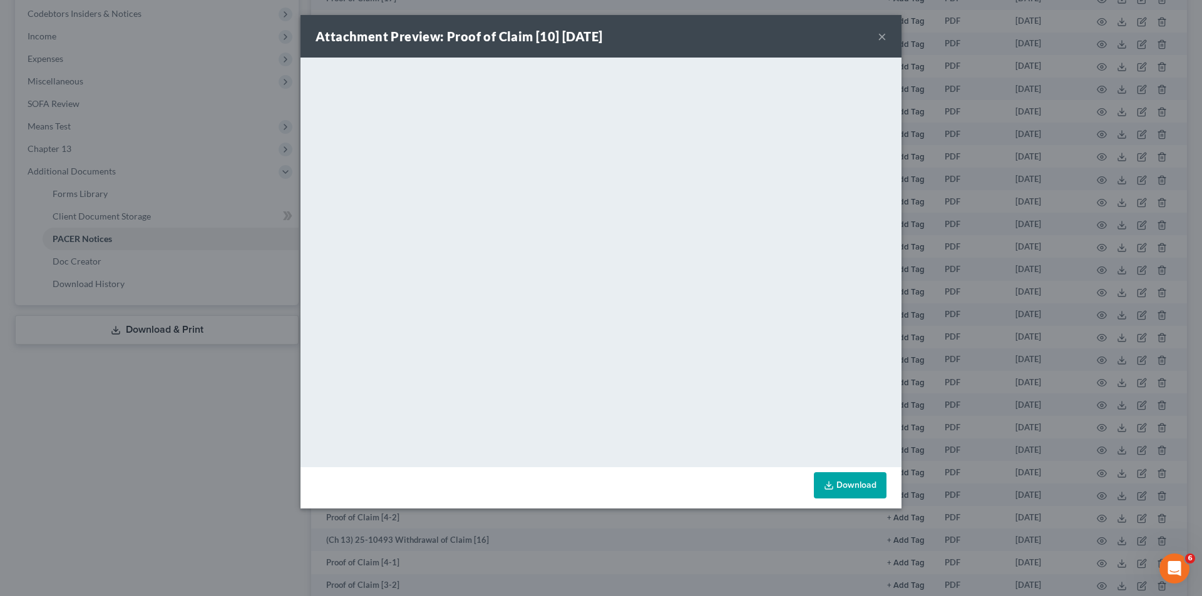
click at [877, 33] on button "×" at bounding box center [881, 36] width 9 height 15
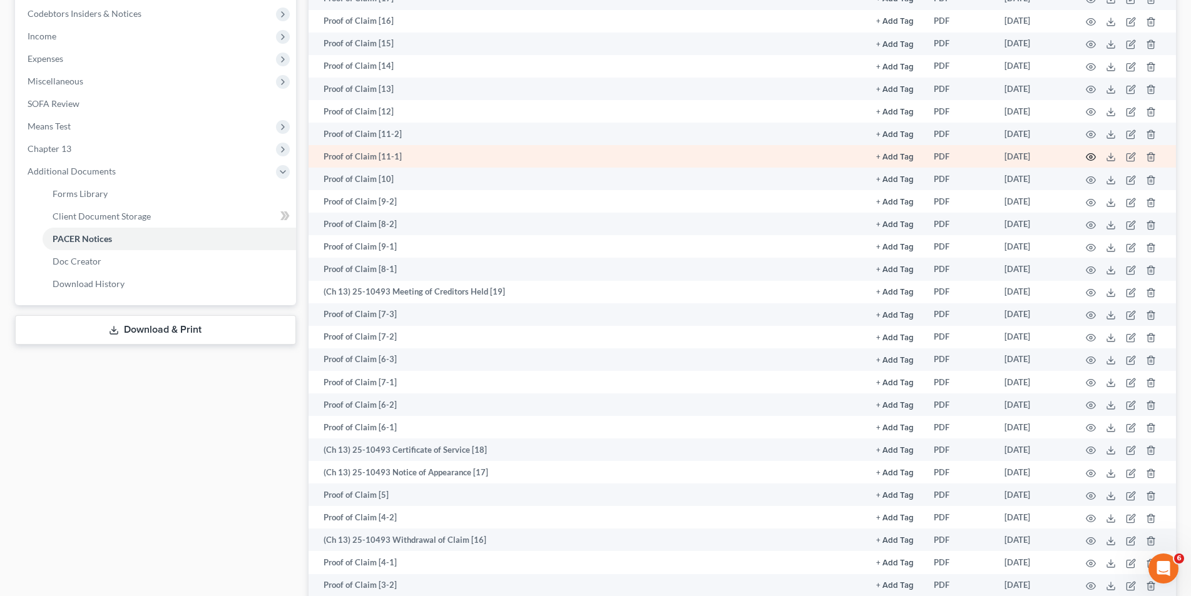
click at [1093, 152] on icon "button" at bounding box center [1091, 157] width 10 height 10
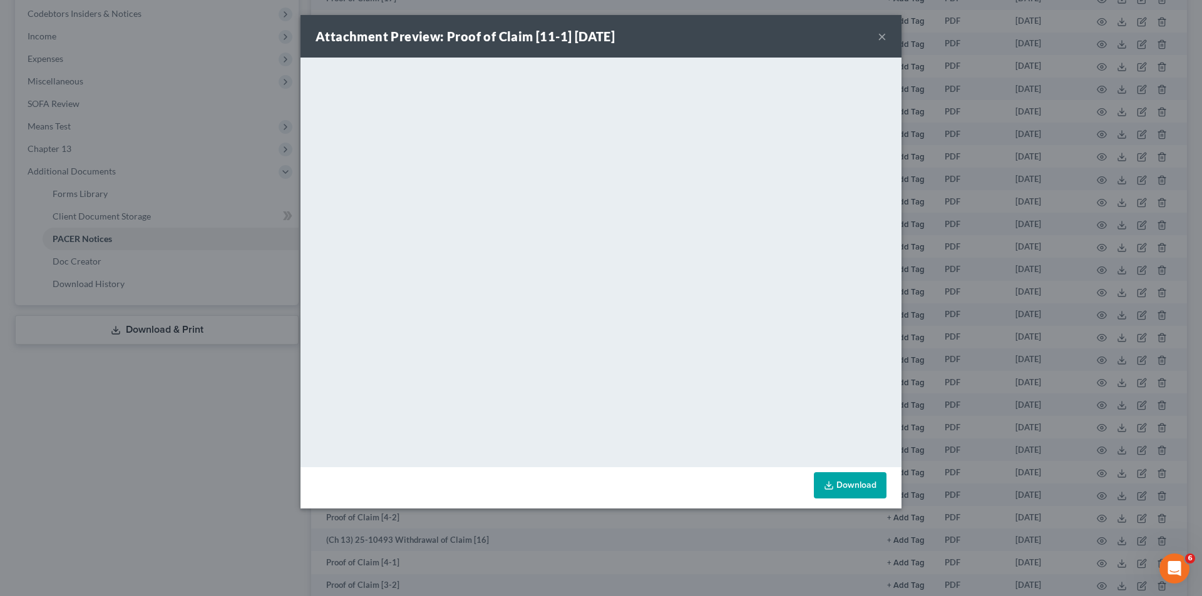
click at [883, 32] on button "×" at bounding box center [881, 36] width 9 height 15
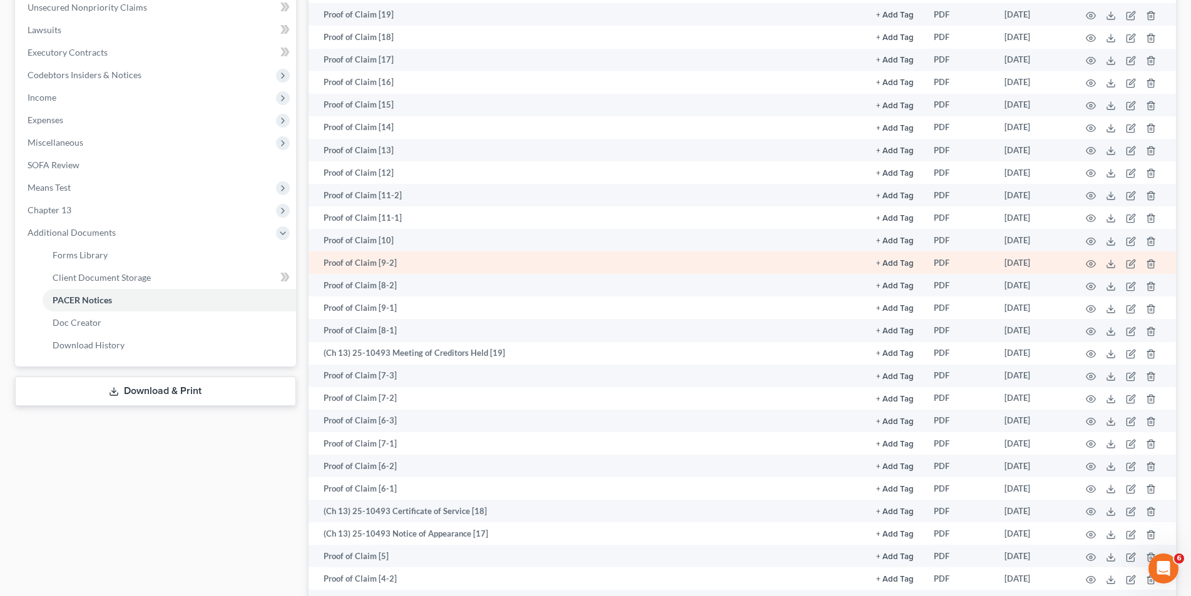
scroll to position [188, 0]
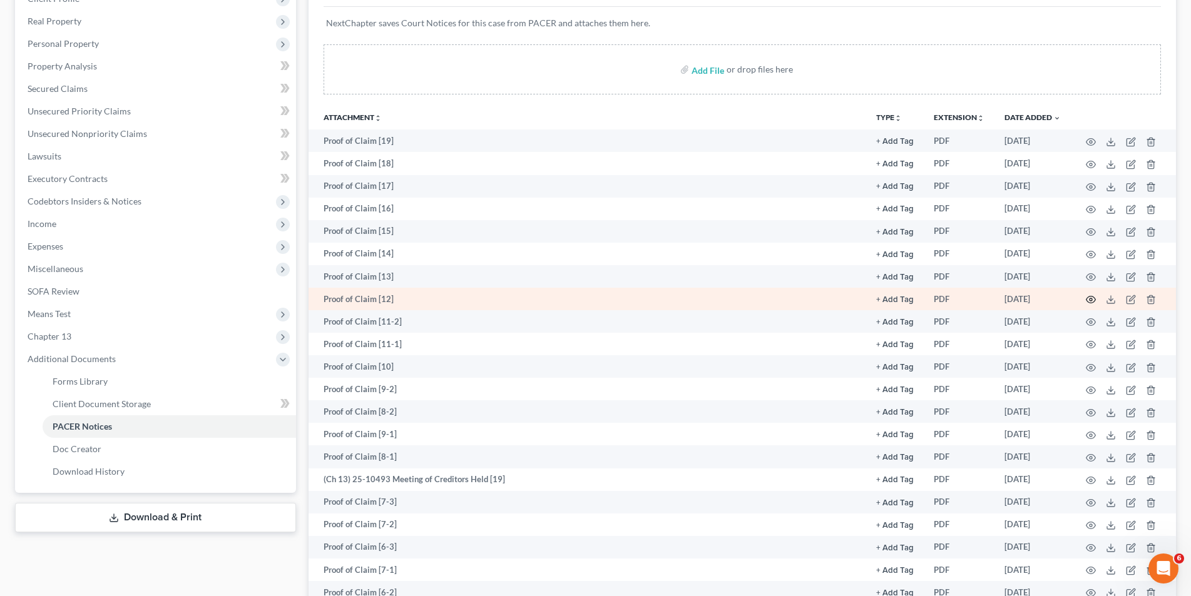
click at [1086, 300] on icon "button" at bounding box center [1090, 300] width 9 height 7
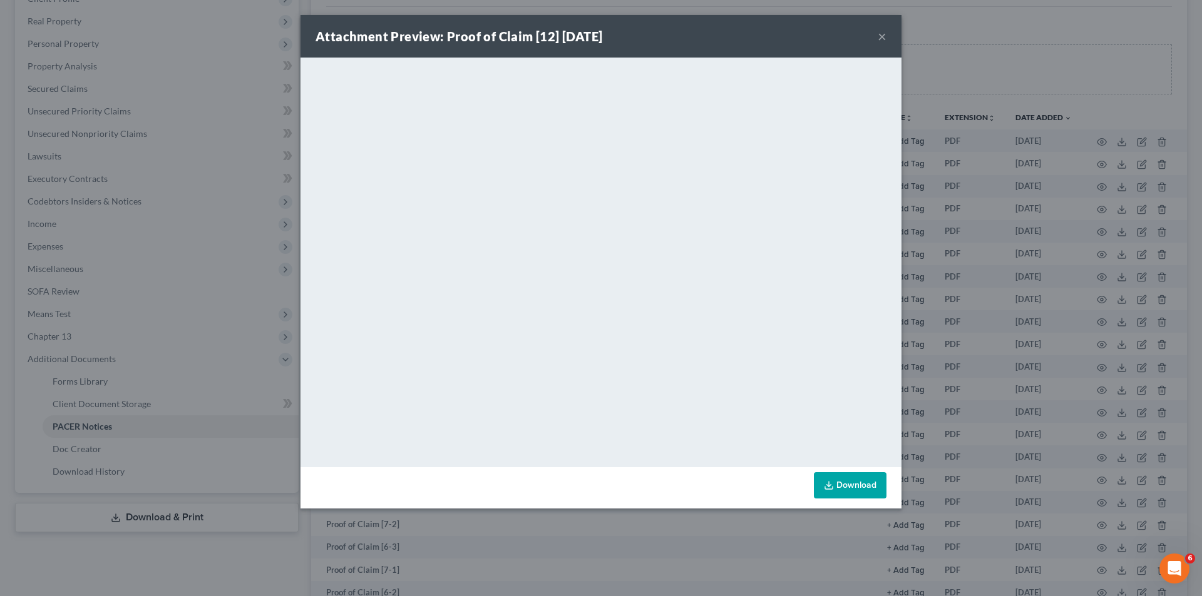
click at [876, 34] on div "Attachment Preview: Proof of Claim [12] 07/29/2025 ×" at bounding box center [600, 36] width 601 height 43
click at [878, 36] on button "×" at bounding box center [881, 36] width 9 height 15
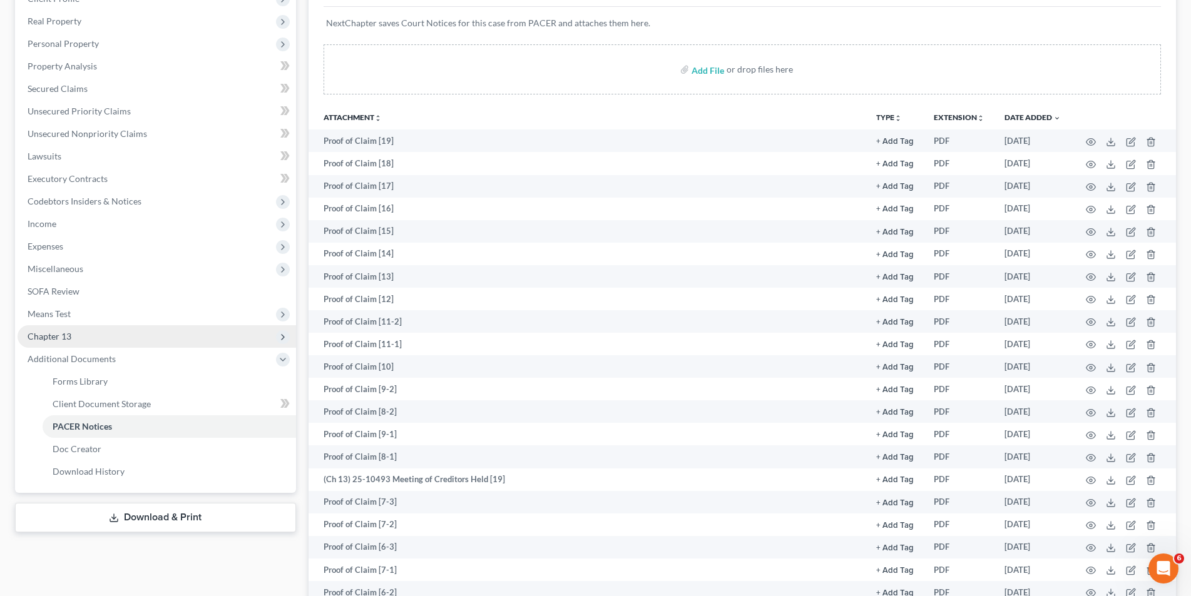
click at [143, 338] on span "Chapter 13" at bounding box center [157, 336] width 278 height 23
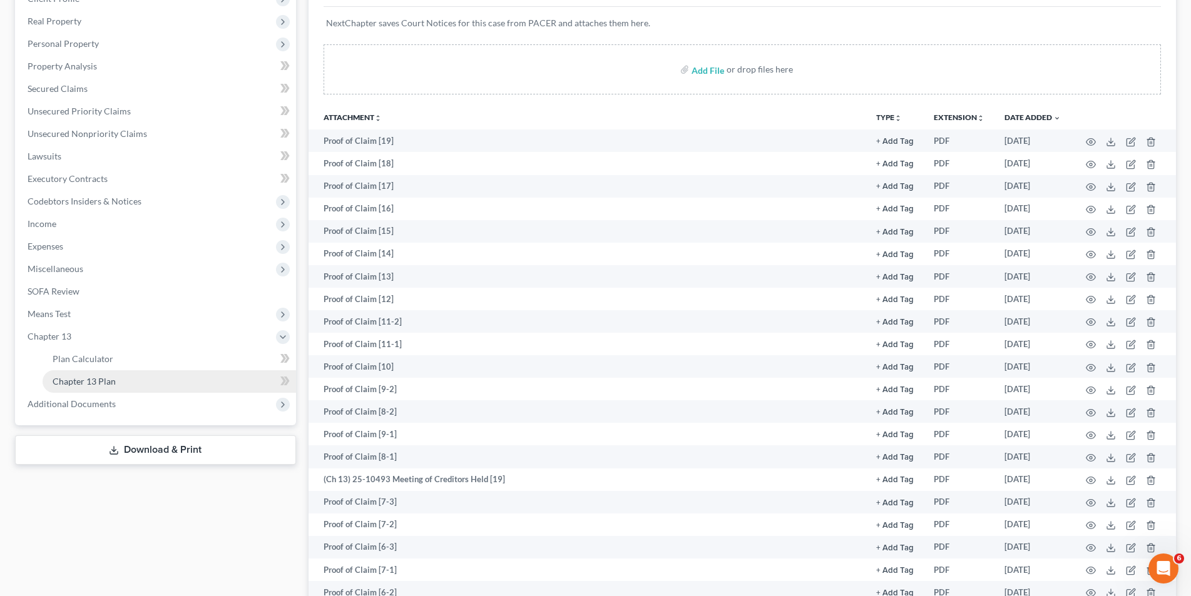
click at [138, 372] on link "Chapter 13 Plan" at bounding box center [169, 381] width 253 height 23
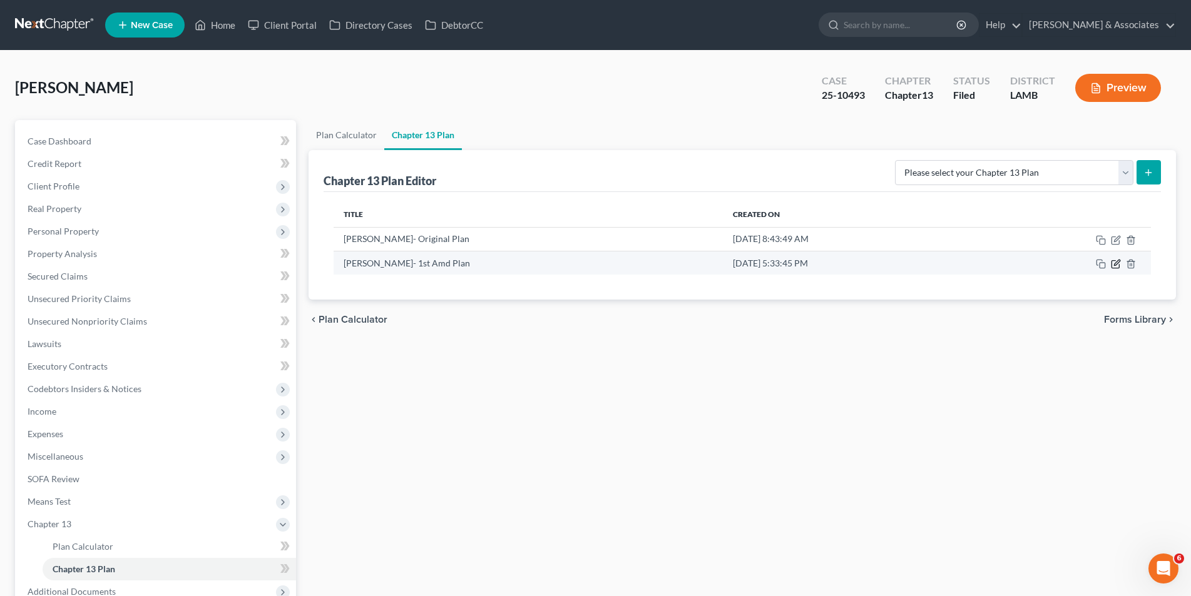
click at [1116, 269] on icon "button" at bounding box center [1116, 264] width 10 height 10
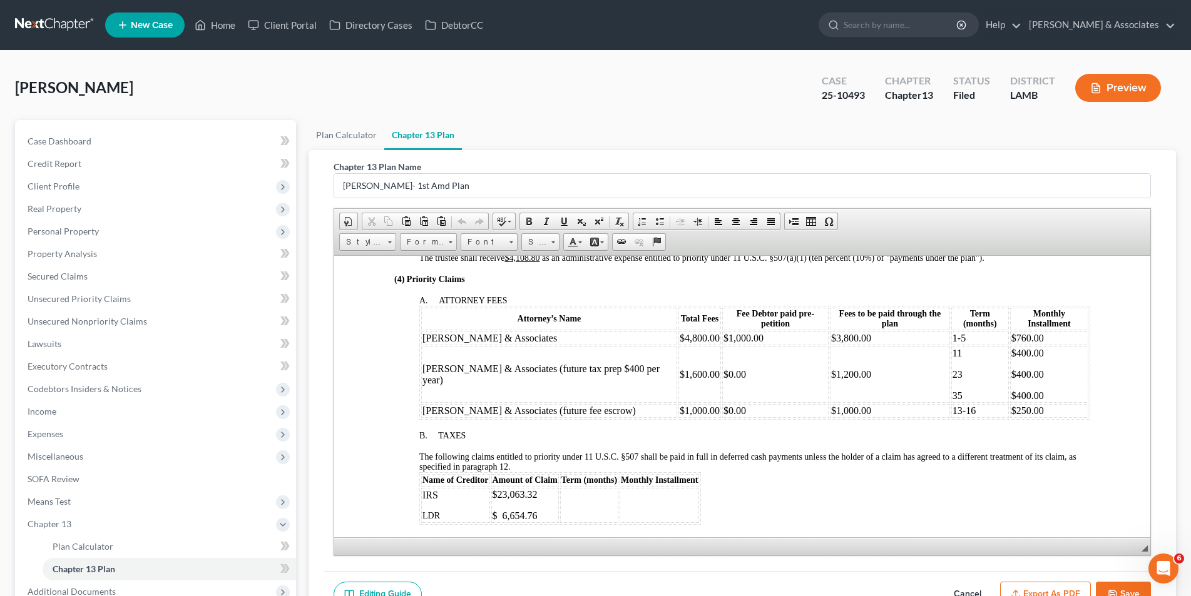
scroll to position [751, 0]
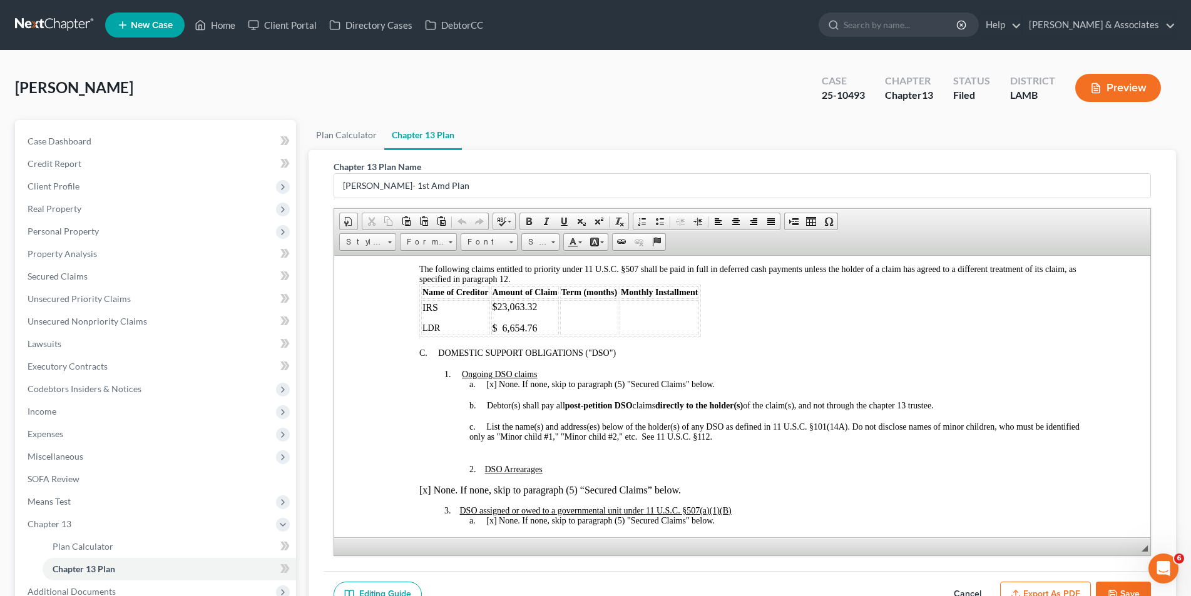
click at [545, 301] on p "$23,063.32" at bounding box center [524, 306] width 65 height 11
click at [546, 322] on p "$ 6,654.76" at bounding box center [524, 327] width 65 height 11
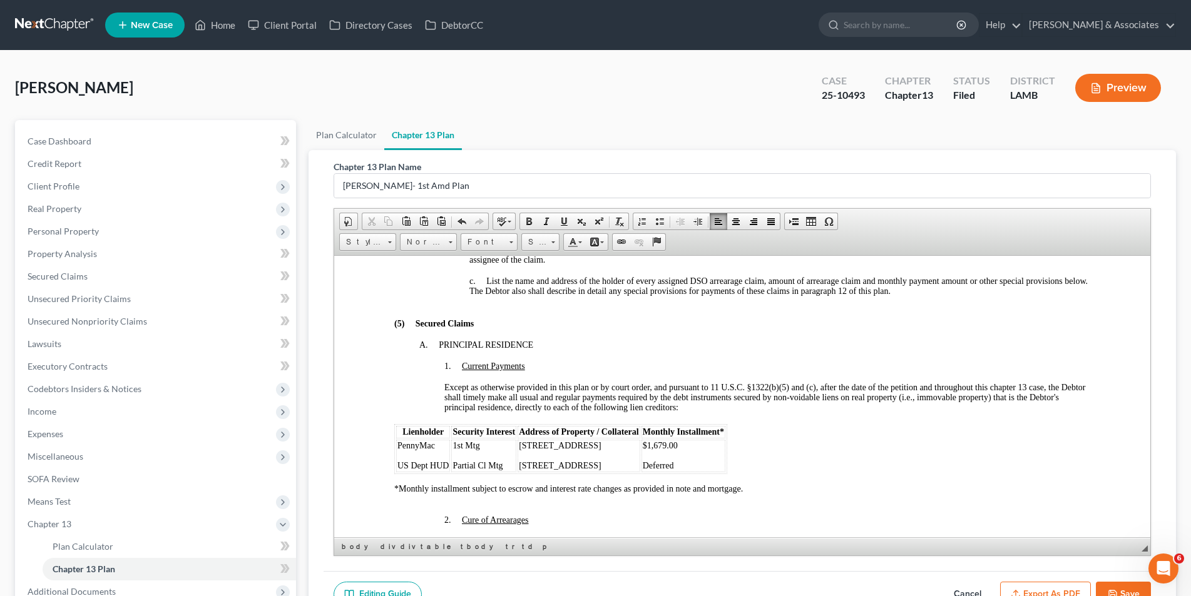
scroll to position [1064, 0]
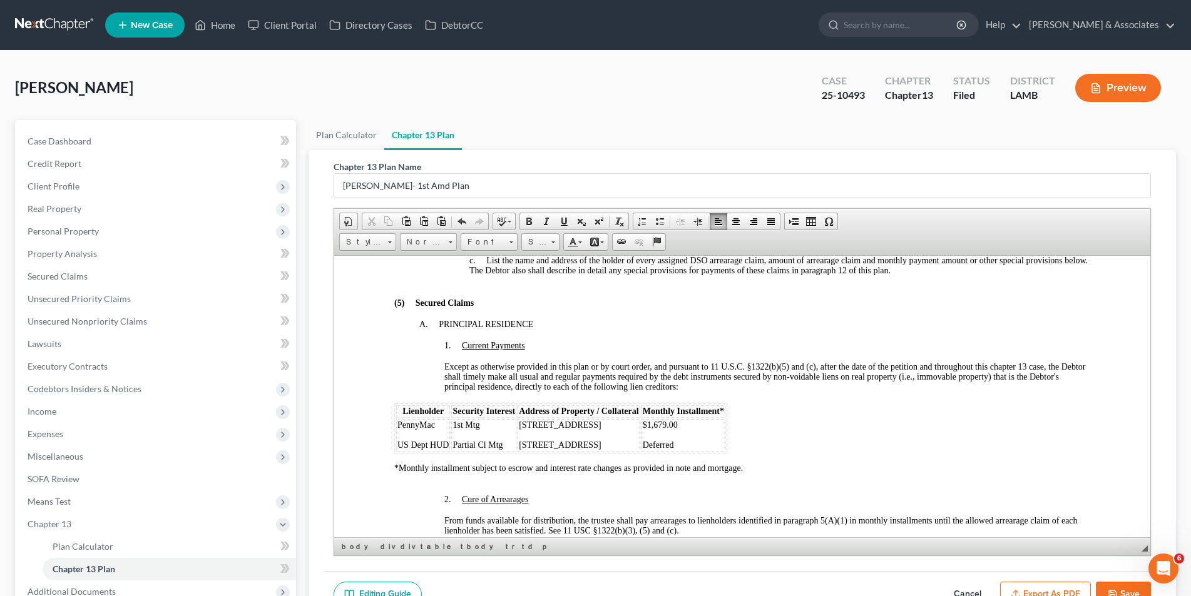
click at [680, 420] on p "$1,679.00" at bounding box center [682, 425] width 81 height 10
click at [680, 440] on p "Deferred" at bounding box center [682, 445] width 81 height 10
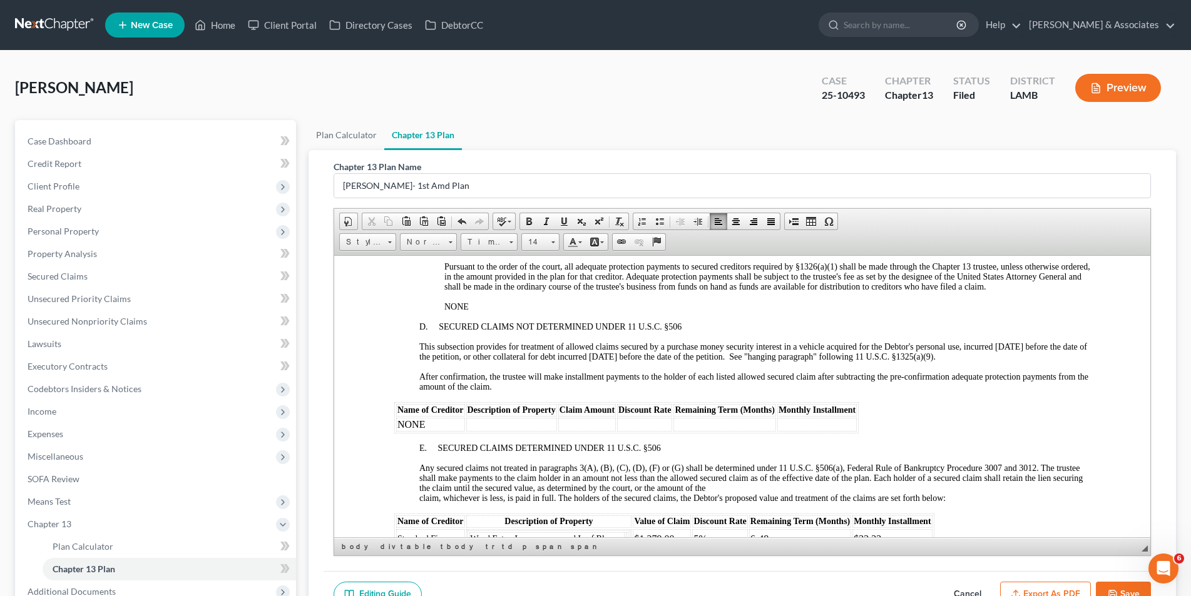
scroll to position [1690, 0]
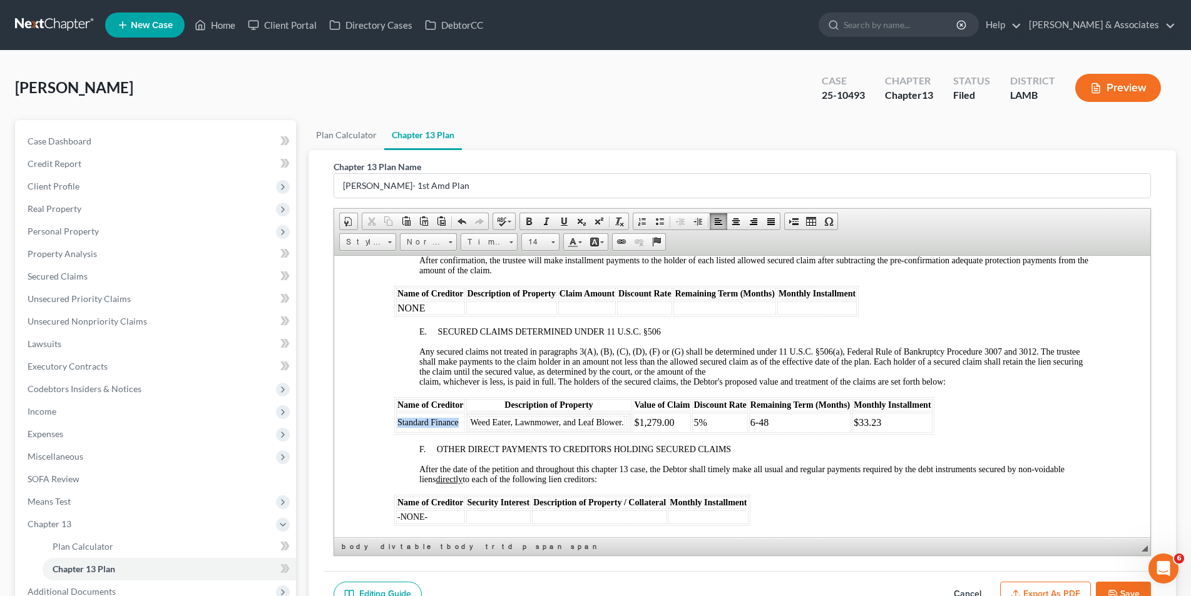
drag, startPoint x: 457, startPoint y: 412, endPoint x: 398, endPoint y: 411, distance: 58.8
click at [398, 417] on span "Standard Finance" at bounding box center [427, 421] width 61 height 9
drag, startPoint x: 440, startPoint y: 297, endPoint x: 403, endPoint y: 298, distance: 36.9
click at [399, 301] on td "NONE" at bounding box center [430, 308] width 69 height 14
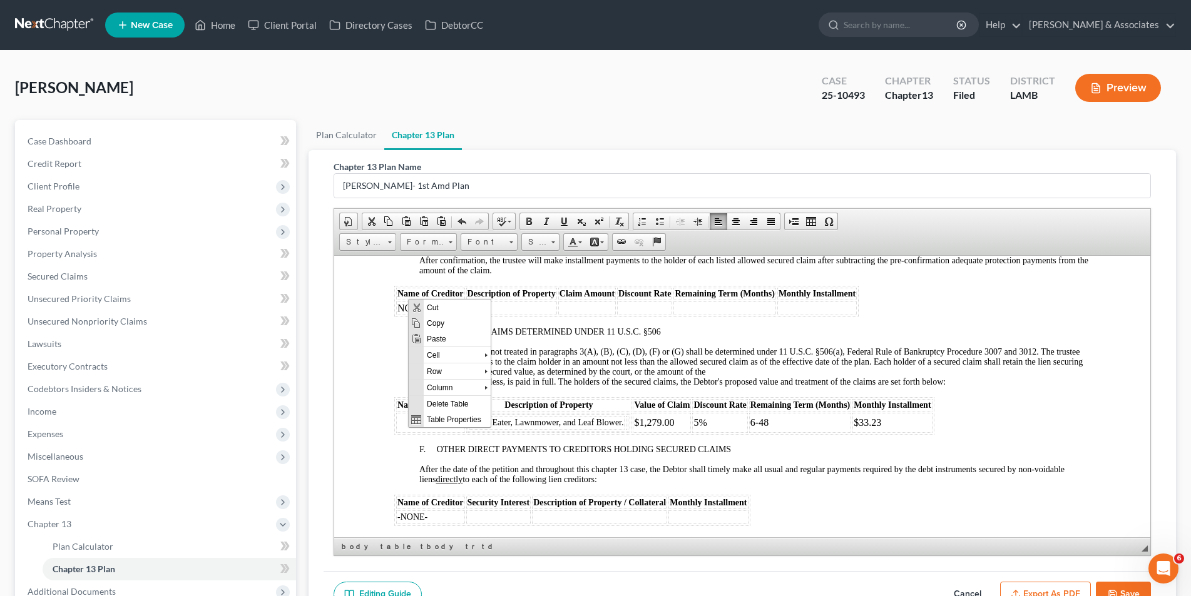
click at [514, 397] on table "Name of Creditor Description of Property Value of Claim Discount Rate Remaining…" at bounding box center [664, 416] width 540 height 38
click at [425, 414] on td at bounding box center [430, 422] width 69 height 20
click at [627, 416] on td at bounding box center [626, 423] width 3 height 14
click at [623, 416] on td "Weed Eater, Lawnmower, and Leaf Blower." at bounding box center [547, 423] width 156 height 14
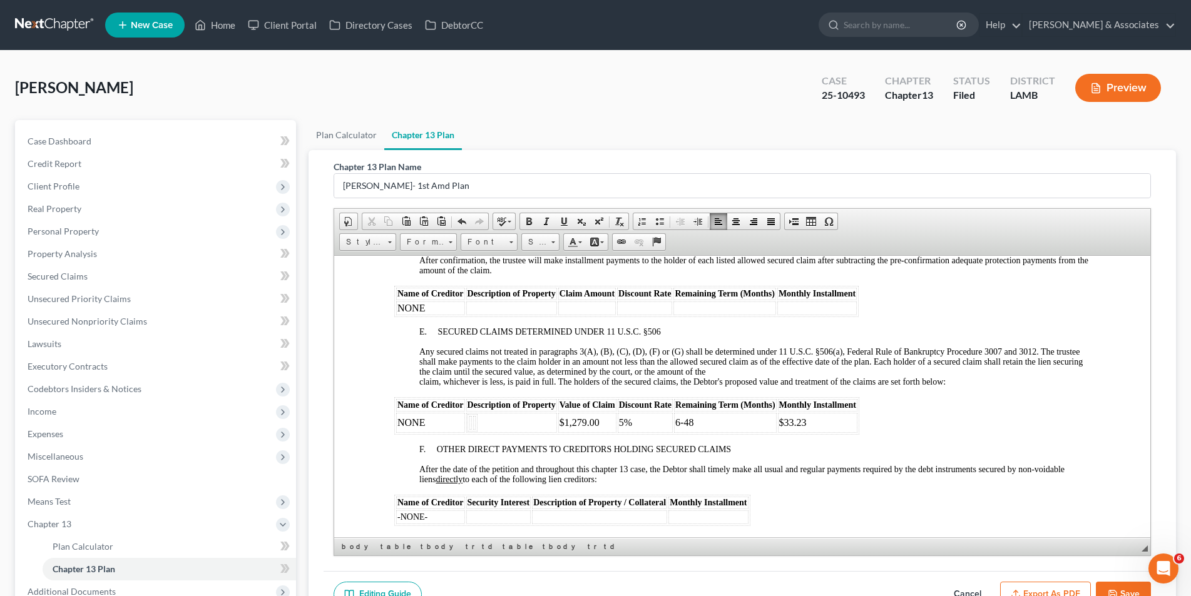
click at [606, 412] on td "$1,279.00" at bounding box center [587, 422] width 58 height 20
click at [641, 412] on td "5%" at bounding box center [644, 422] width 55 height 20
click at [698, 412] on td "6-48" at bounding box center [724, 422] width 102 height 20
click at [810, 412] on td "$33.23" at bounding box center [816, 422] width 79 height 20
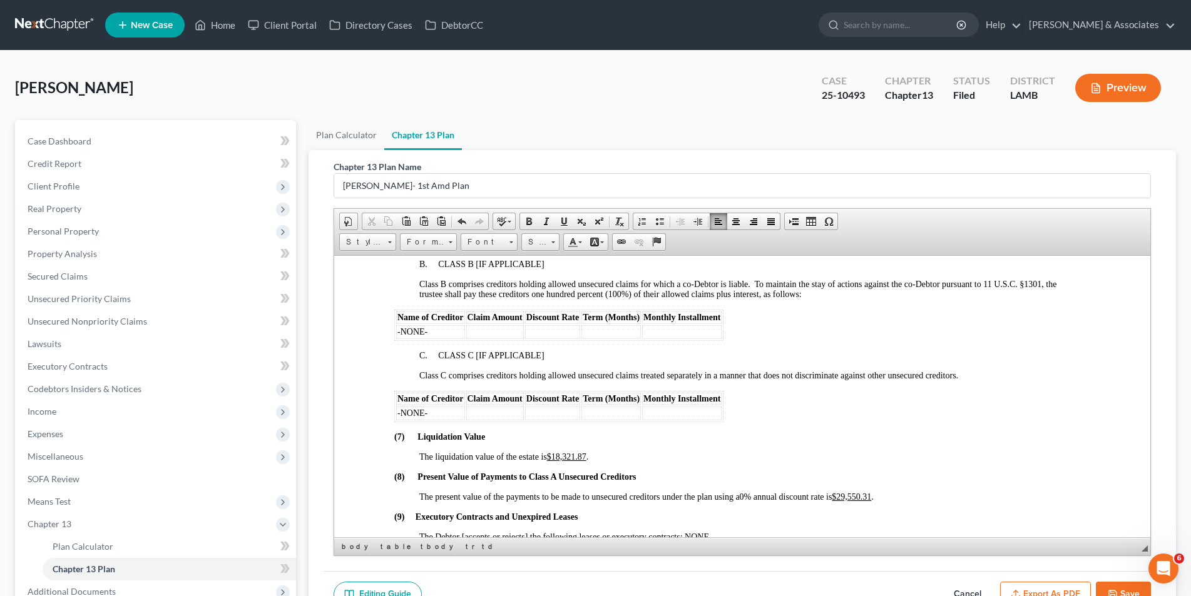
scroll to position [2441, 0]
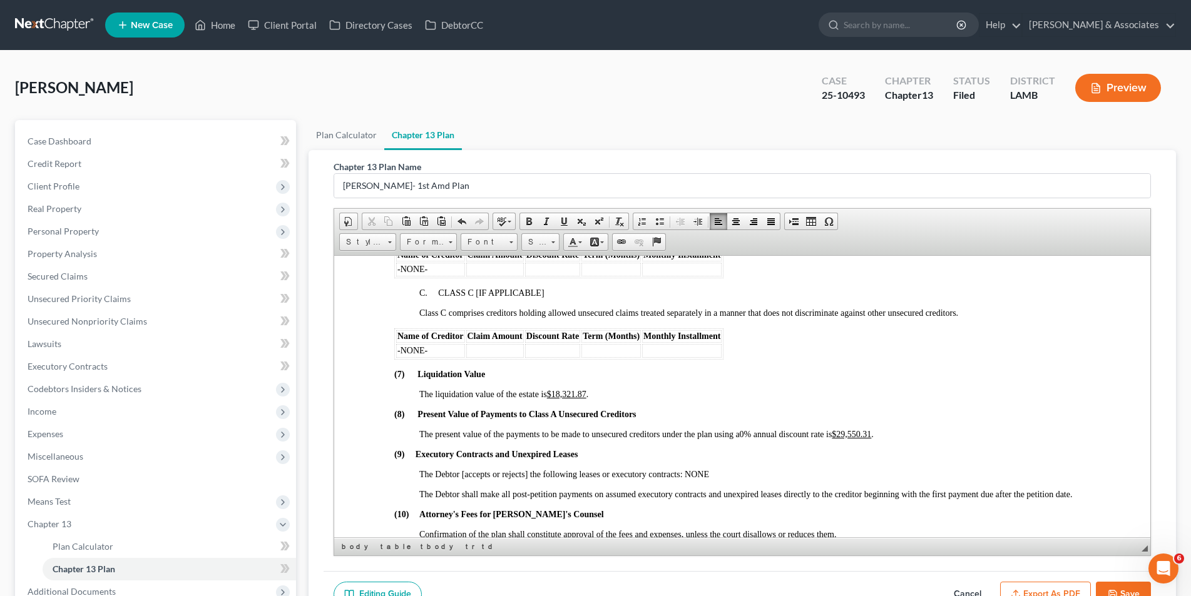
click at [871, 429] on u "$29,550.31" at bounding box center [850, 433] width 39 height 9
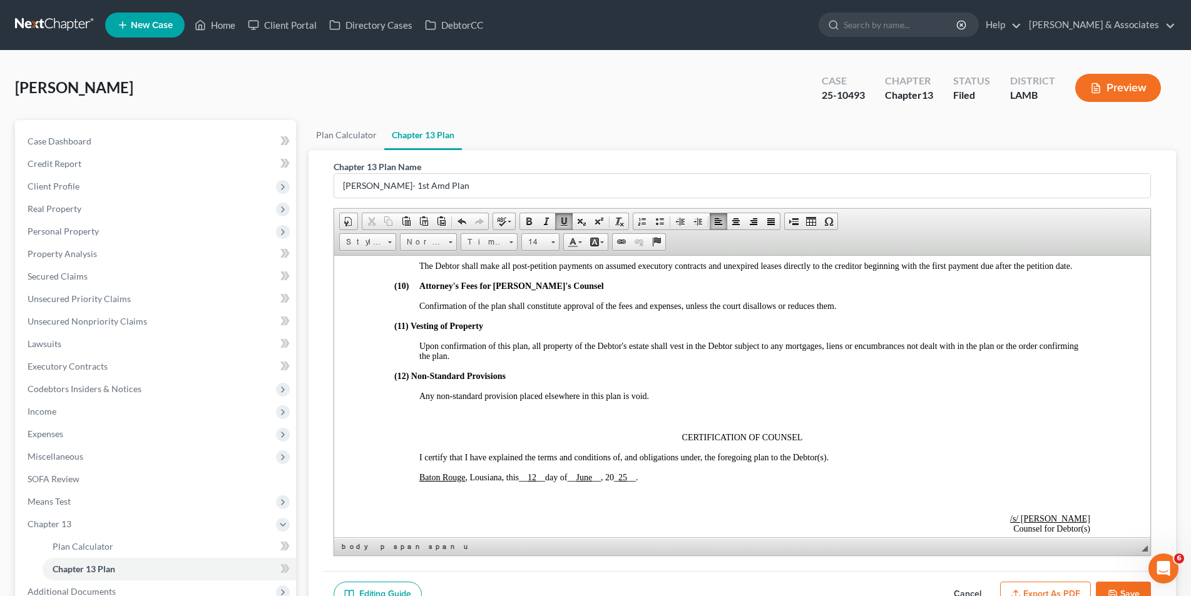
scroll to position [2691, 0]
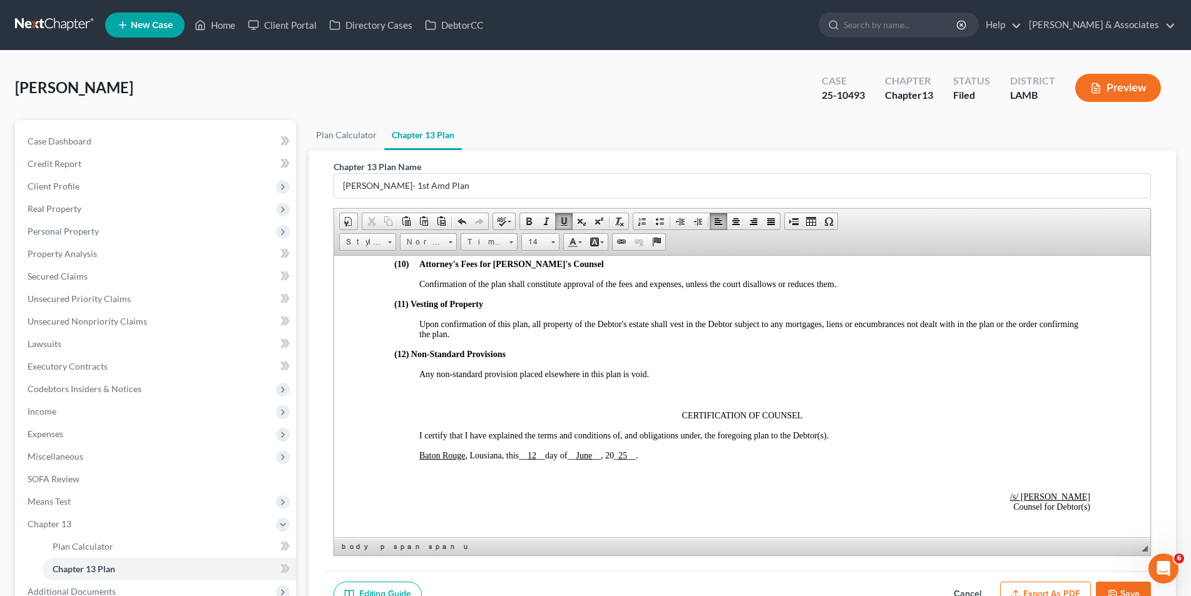
click at [666, 451] on p "Baton Rouge , Lousiana, this __ 12 __ day of __ June __ , 20 _ 25 __ ." at bounding box center [754, 456] width 671 height 10
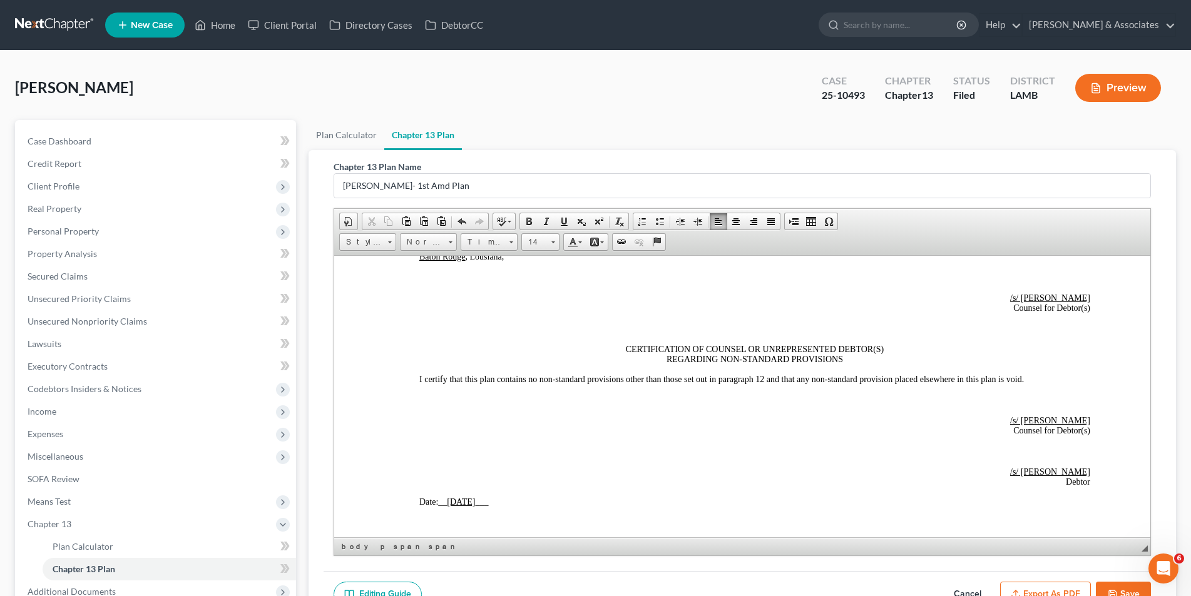
scroll to position [2941, 0]
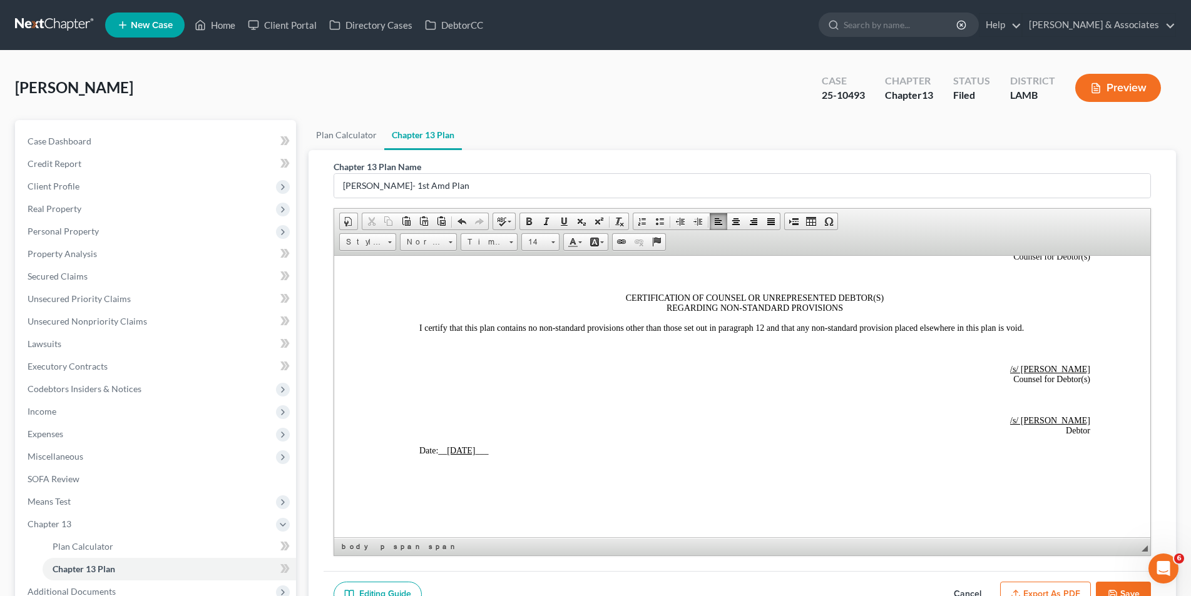
click at [508, 446] on p "Date: __ 6/12/2025 ___" at bounding box center [754, 451] width 671 height 10
click at [1118, 586] on button "Save" at bounding box center [1123, 595] width 55 height 26
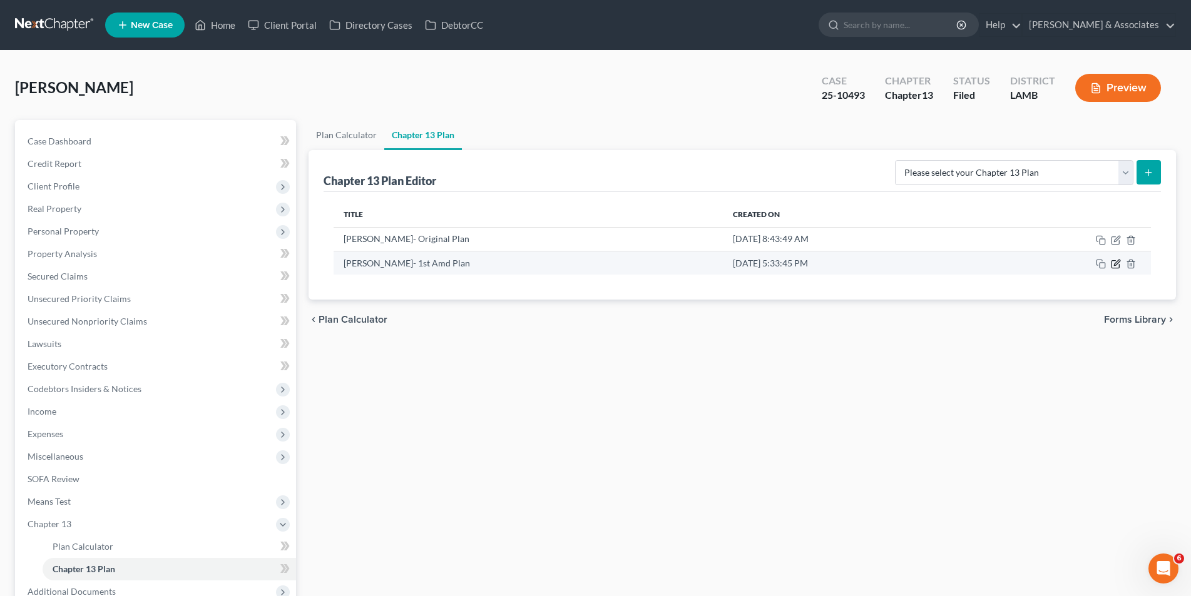
click at [1120, 262] on icon "button" at bounding box center [1116, 264] width 10 height 10
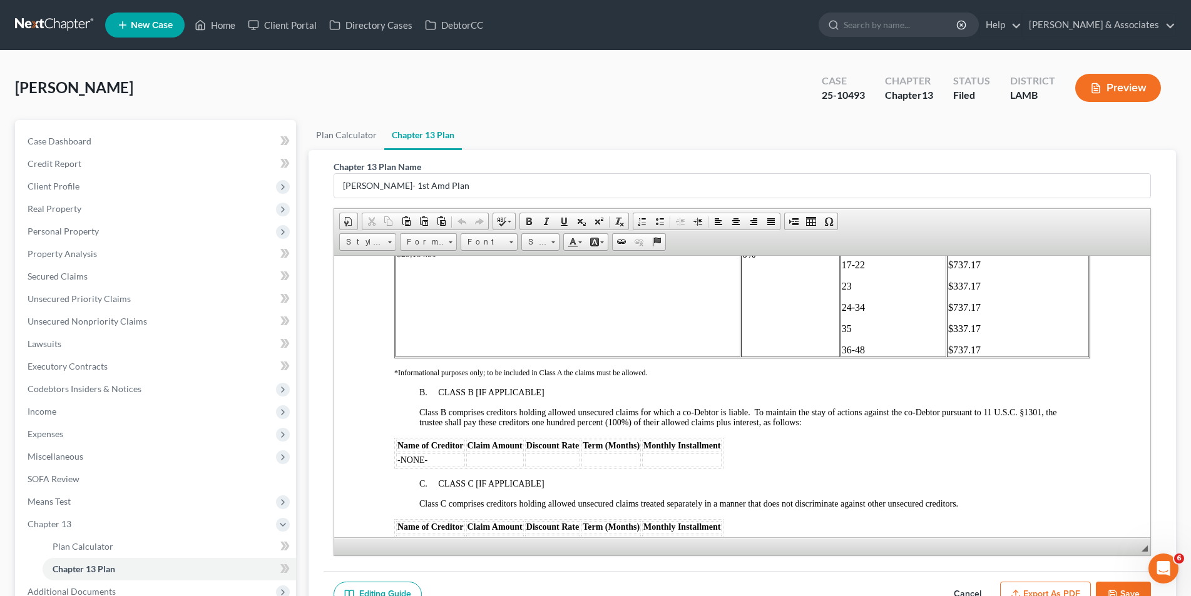
scroll to position [2315, 0]
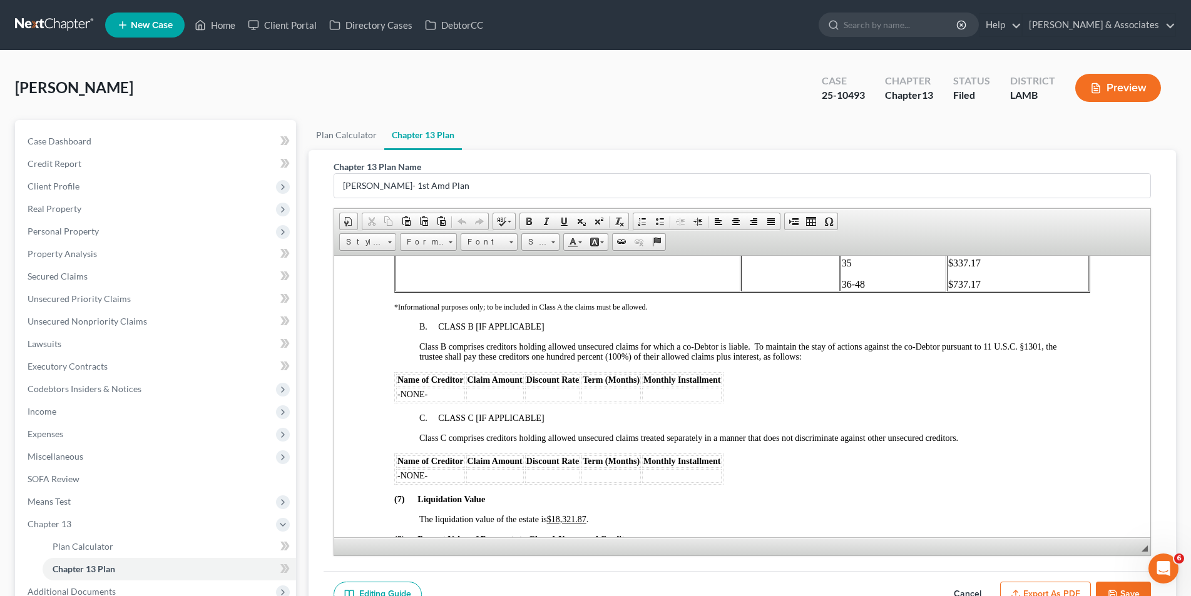
click at [594, 514] on p "The liquidation value of the estate is $18,321.87 ." at bounding box center [754, 519] width 671 height 10
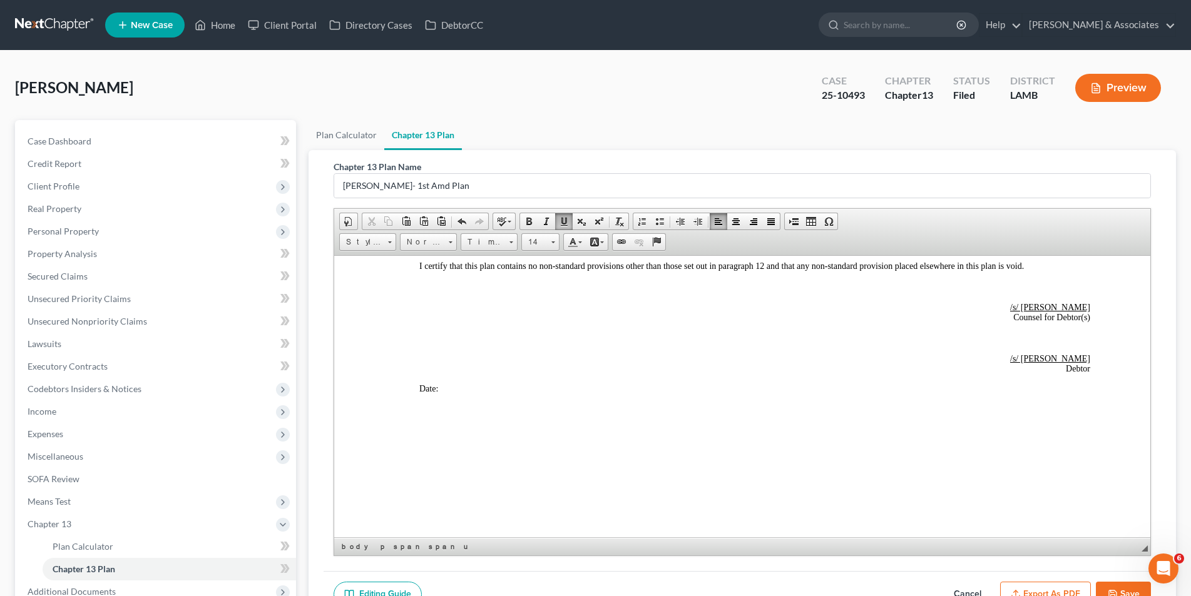
scroll to position [3004, 0]
click at [1117, 590] on icon "button" at bounding box center [1113, 595] width 10 height 10
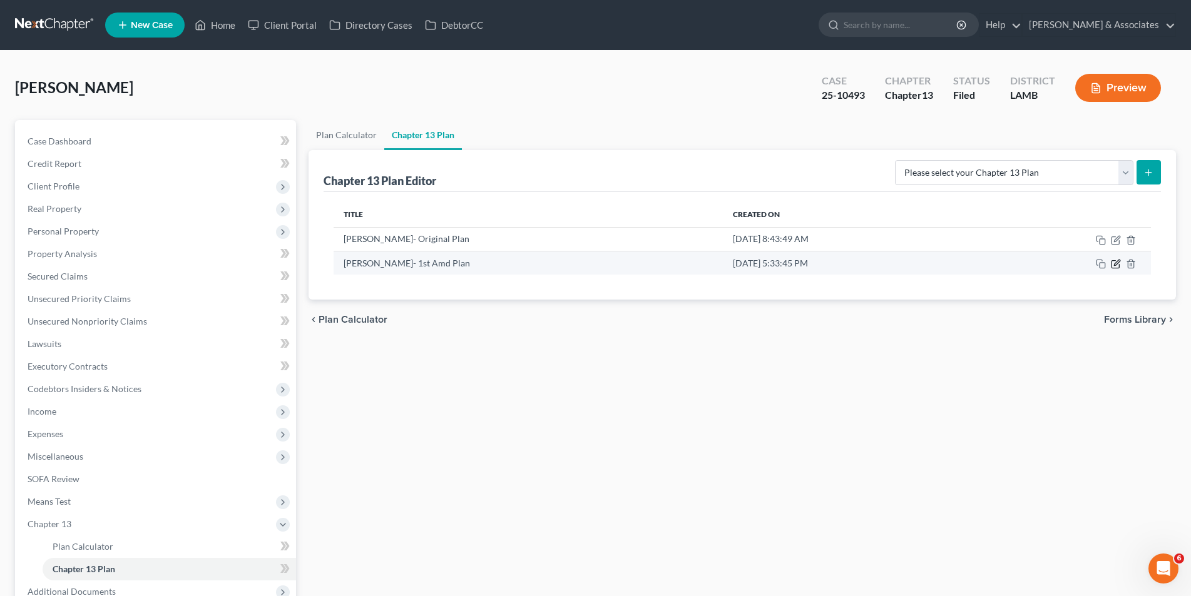
click at [1116, 263] on icon "button" at bounding box center [1117, 263] width 6 height 6
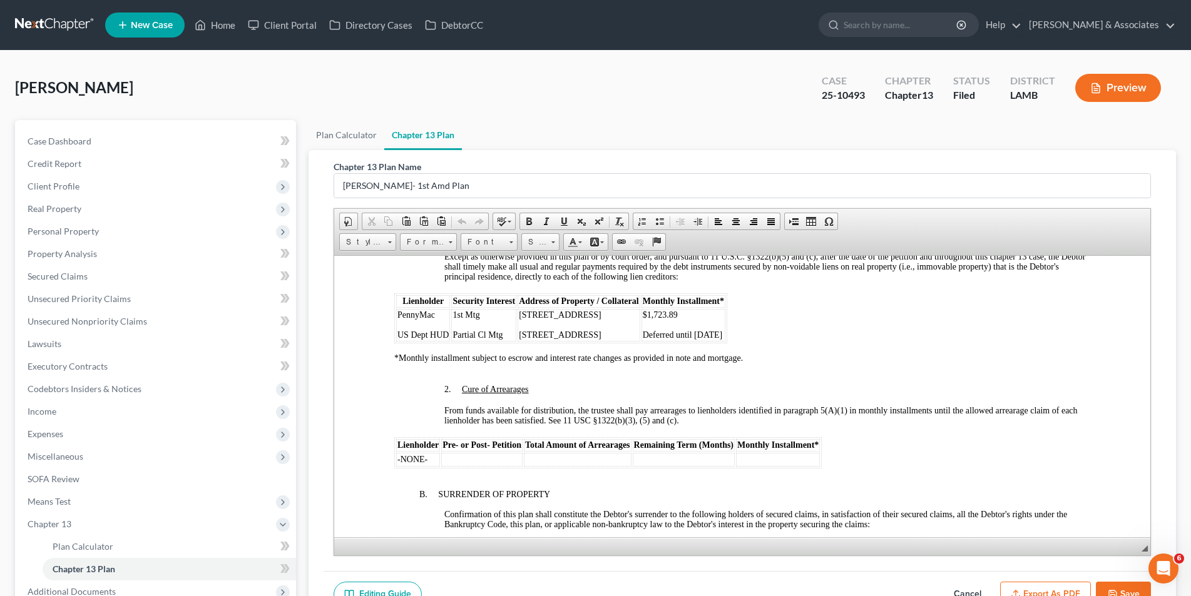
scroll to position [1064, 0]
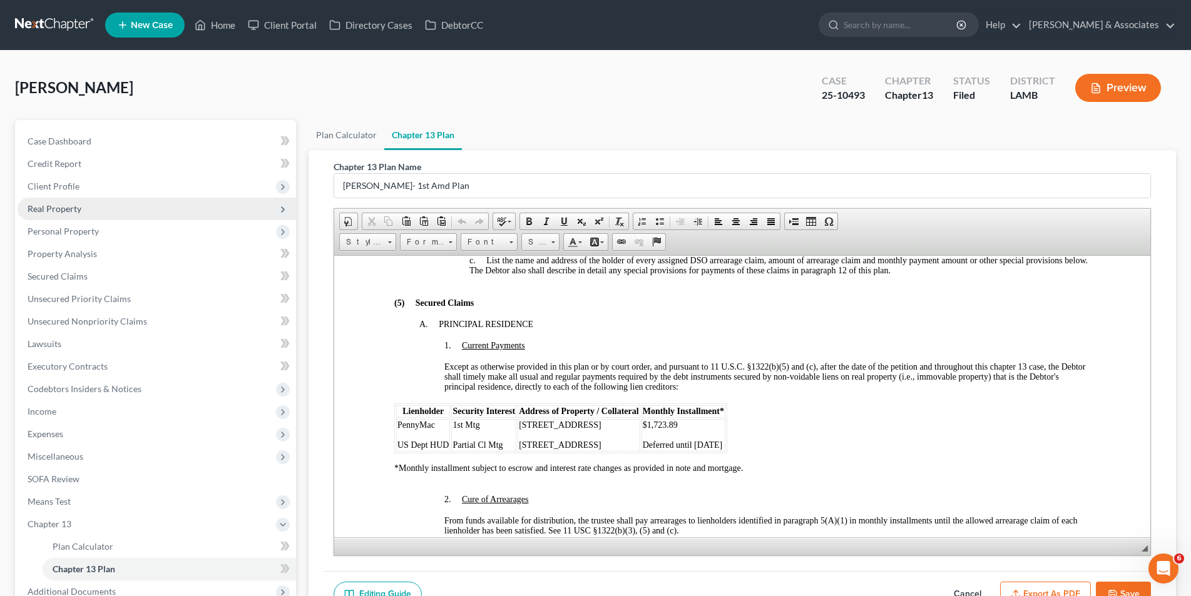
click at [71, 203] on span "Real Property" at bounding box center [55, 208] width 54 height 11
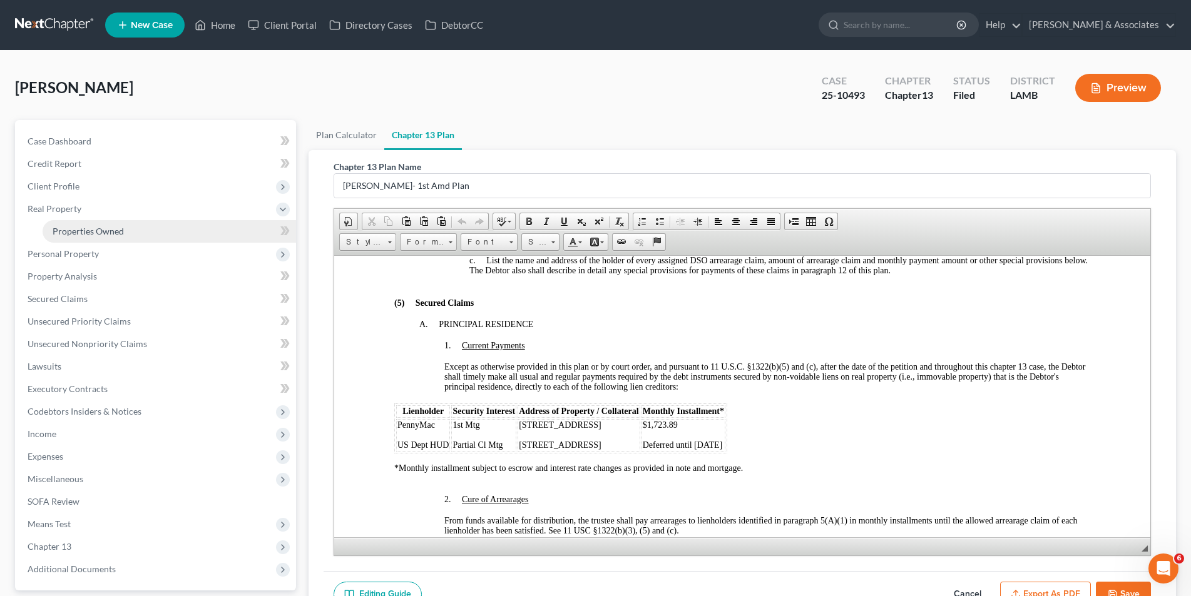
click at [66, 226] on span "Properties Owned" at bounding box center [88, 231] width 71 height 11
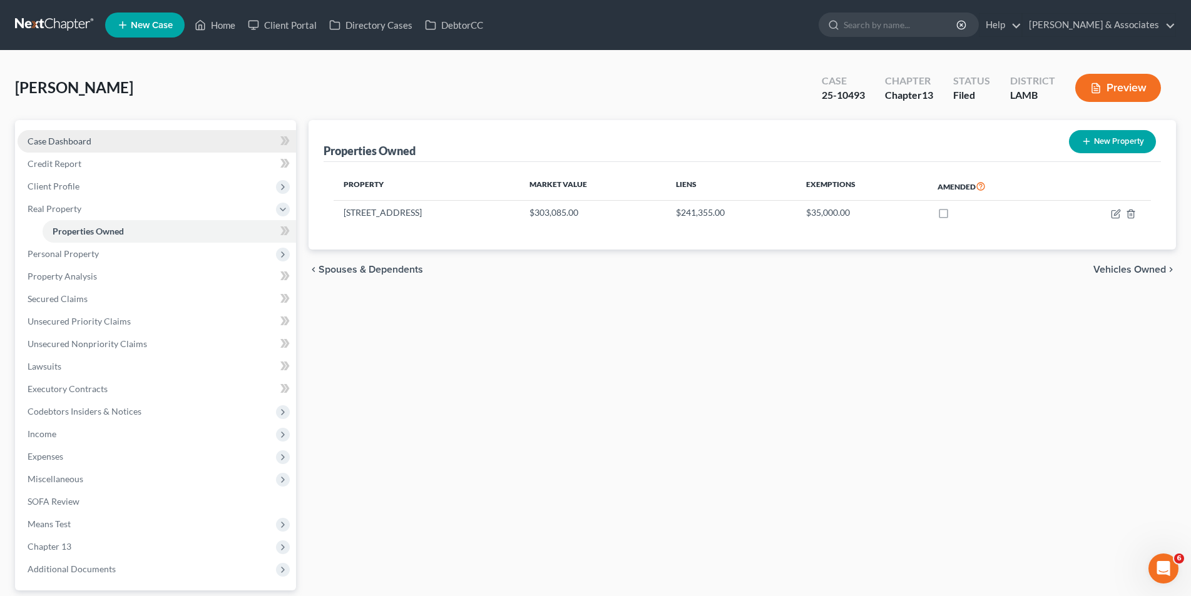
click at [113, 142] on link "Case Dashboard" at bounding box center [157, 141] width 278 height 23
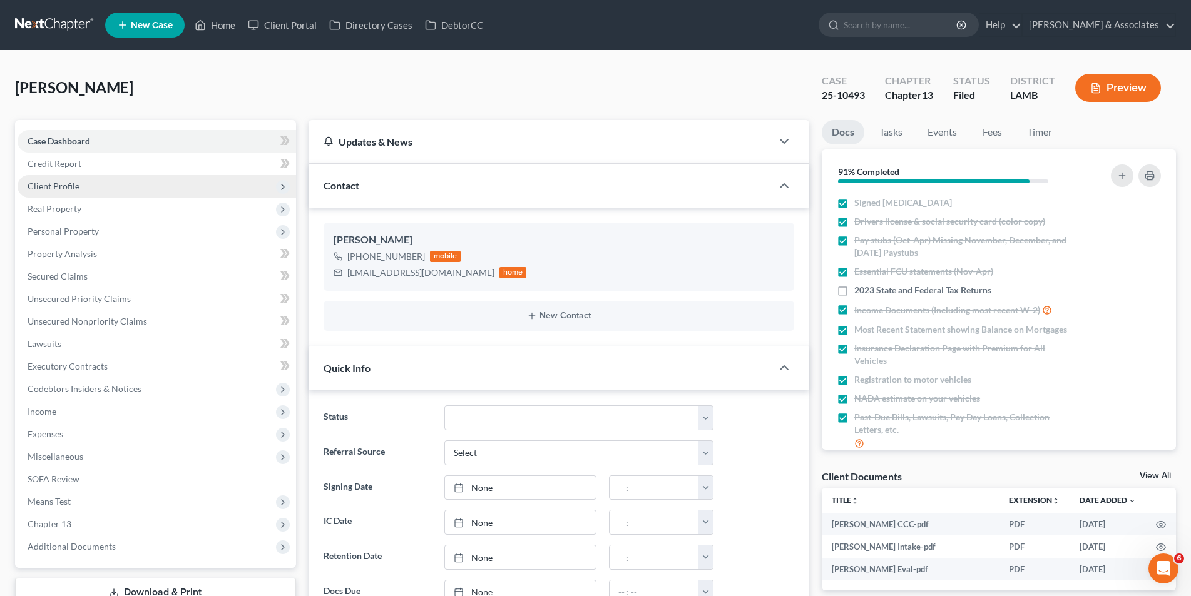
scroll to position [158, 0]
click at [96, 188] on span "Client Profile" at bounding box center [157, 186] width 278 height 23
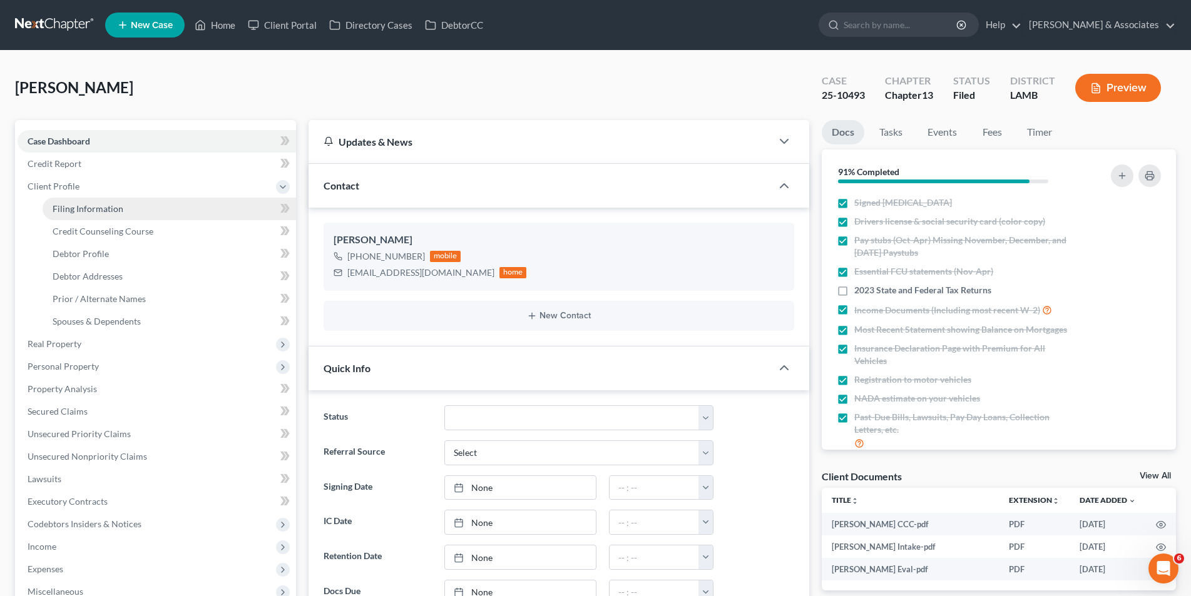
click at [94, 205] on span "Filing Information" at bounding box center [88, 208] width 71 height 11
select select "1"
select select "0"
select select "3"
select select "19"
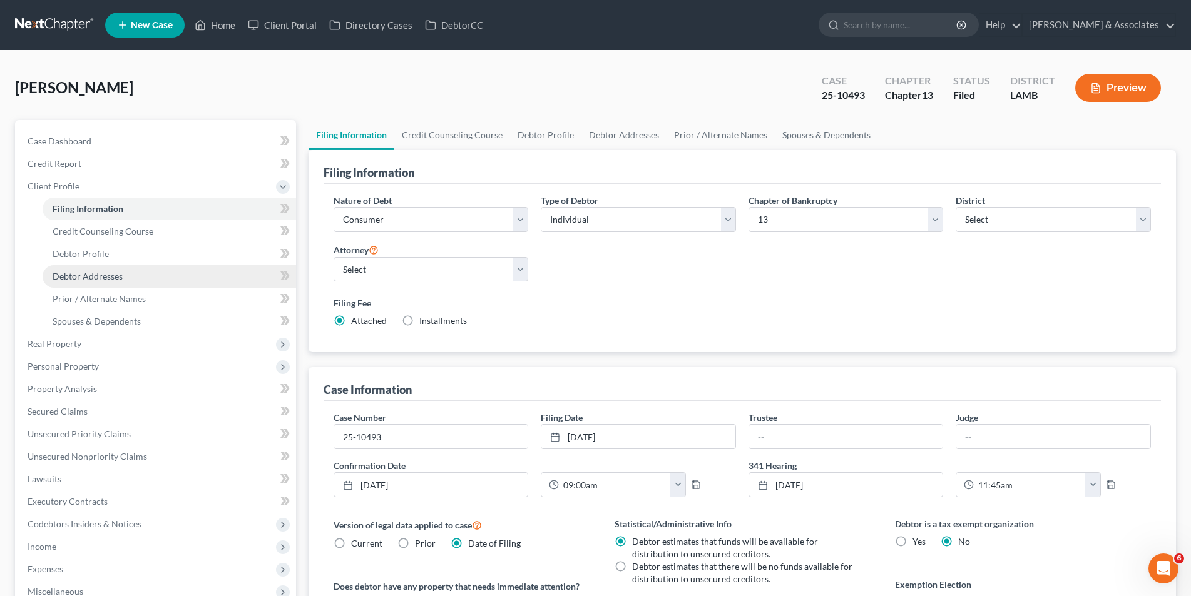
click at [91, 280] on span "Debtor Addresses" at bounding box center [88, 276] width 70 height 11
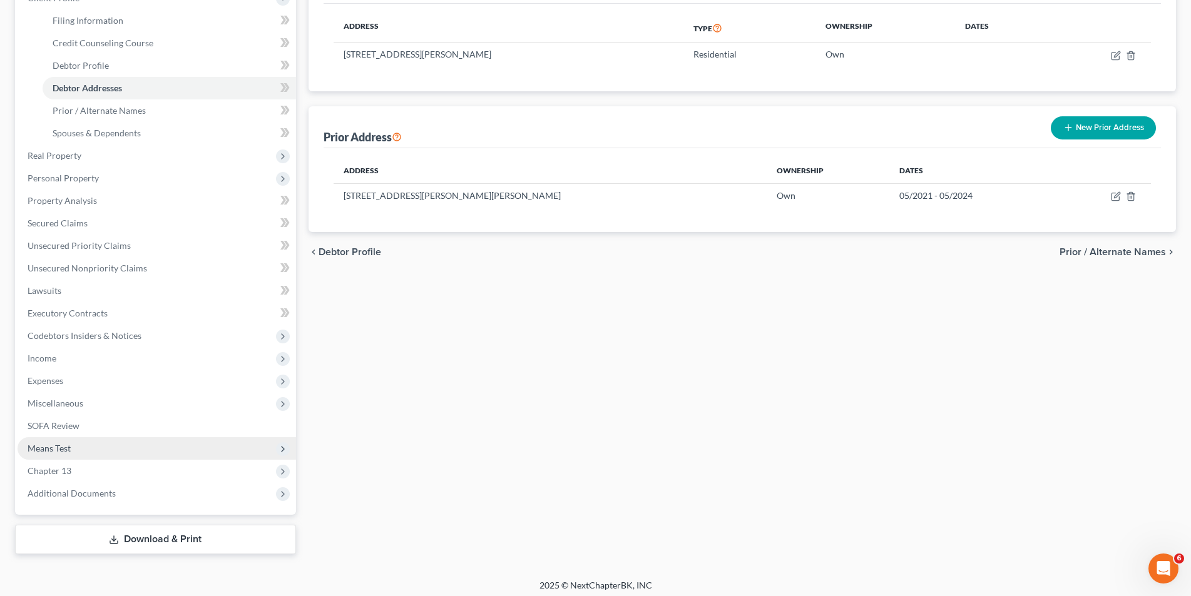
scroll to position [194, 0]
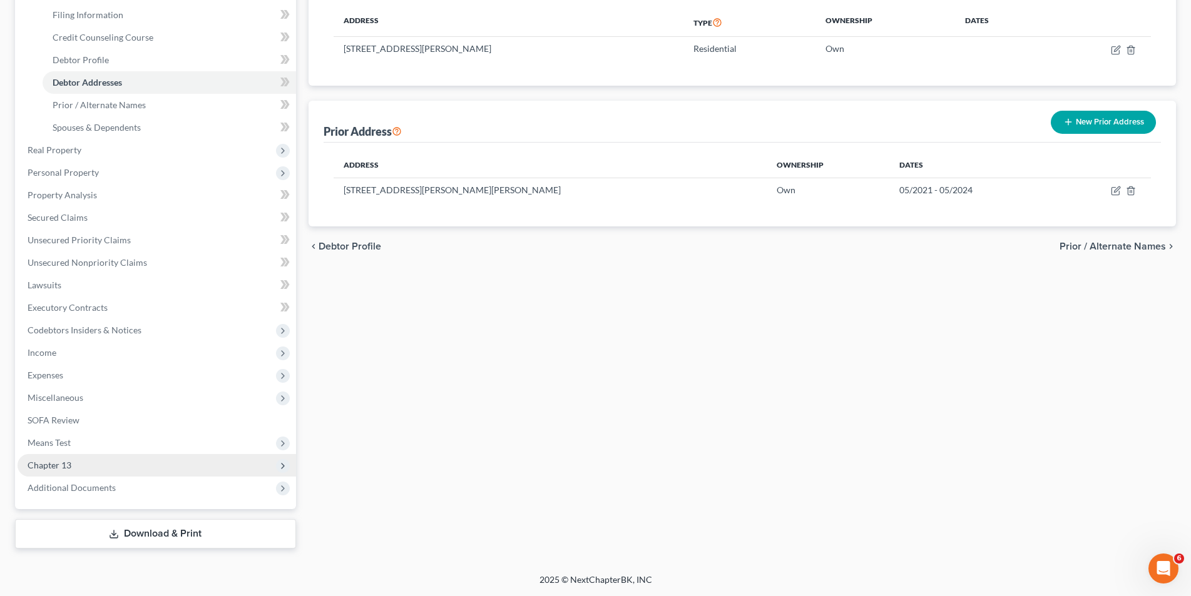
click at [78, 458] on span "Chapter 13" at bounding box center [157, 465] width 278 height 23
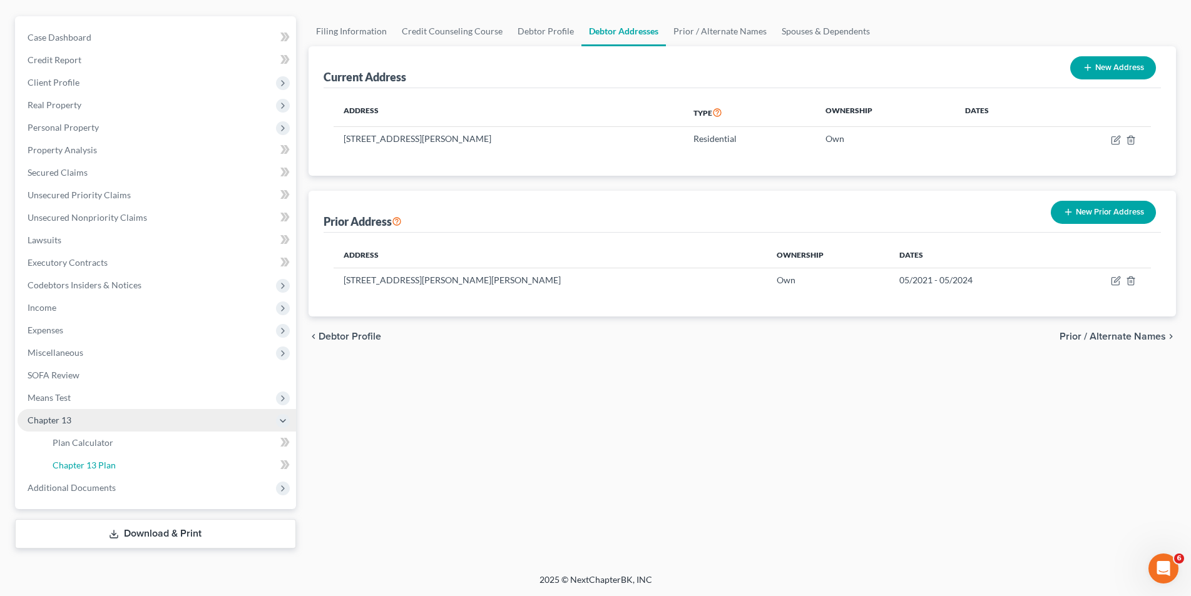
click at [78, 458] on link "Chapter 13 Plan" at bounding box center [169, 465] width 253 height 23
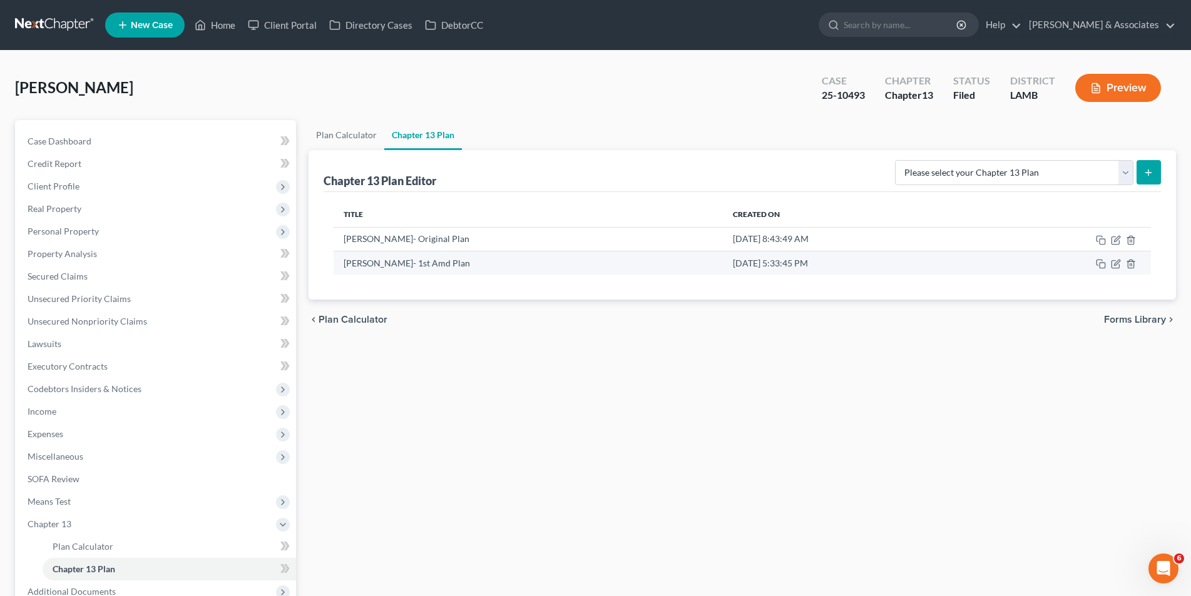
click at [1116, 258] on td at bounding box center [1064, 263] width 173 height 24
click at [1111, 268] on icon "button" at bounding box center [1116, 264] width 10 height 10
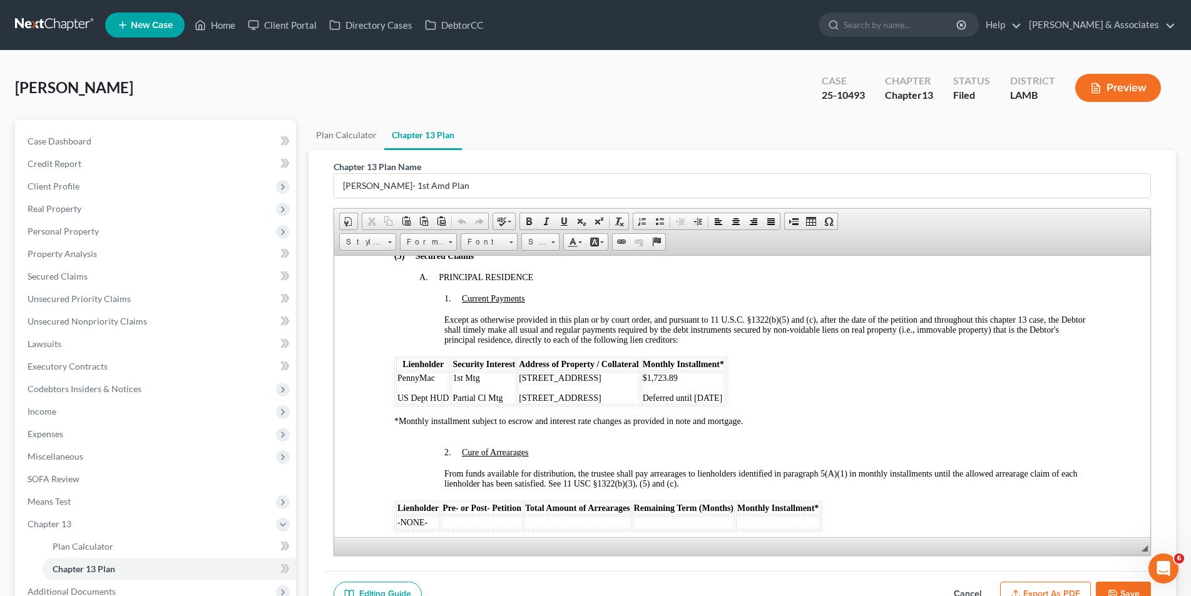
scroll to position [1126, 0]
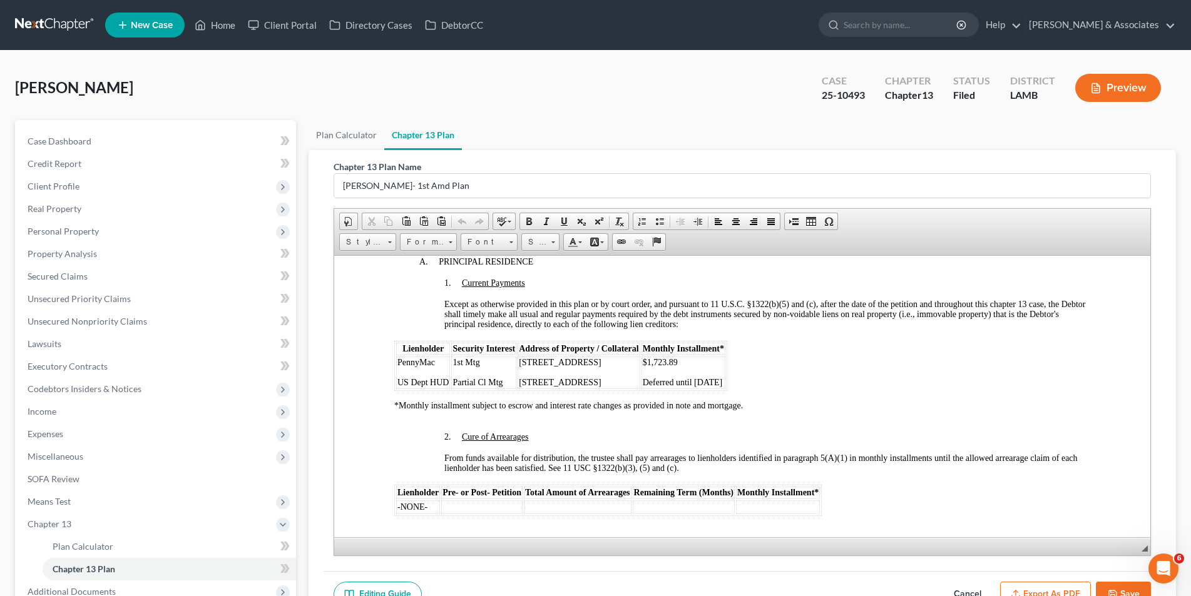
click at [594, 357] on p "5625 Oak Trace Dr" at bounding box center [578, 362] width 120 height 10
click at [592, 377] on p "5625 Oak Trace Dr" at bounding box center [594, 382] width 152 height 10
click at [1136, 589] on button "Save" at bounding box center [1123, 595] width 55 height 26
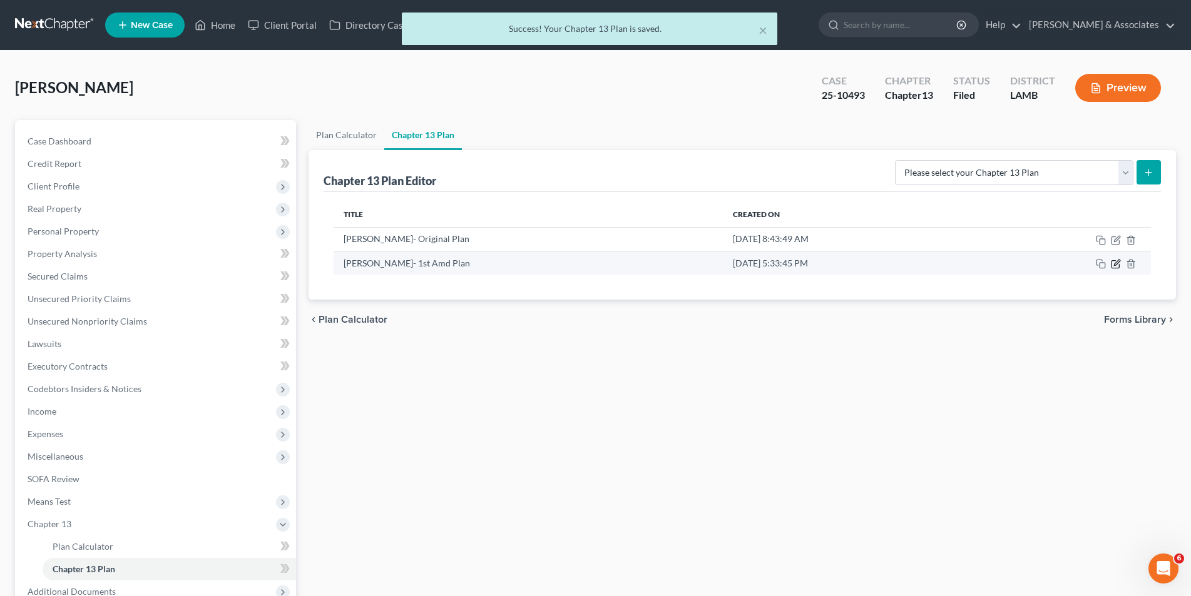
click at [1120, 263] on icon "button" at bounding box center [1116, 264] width 10 height 10
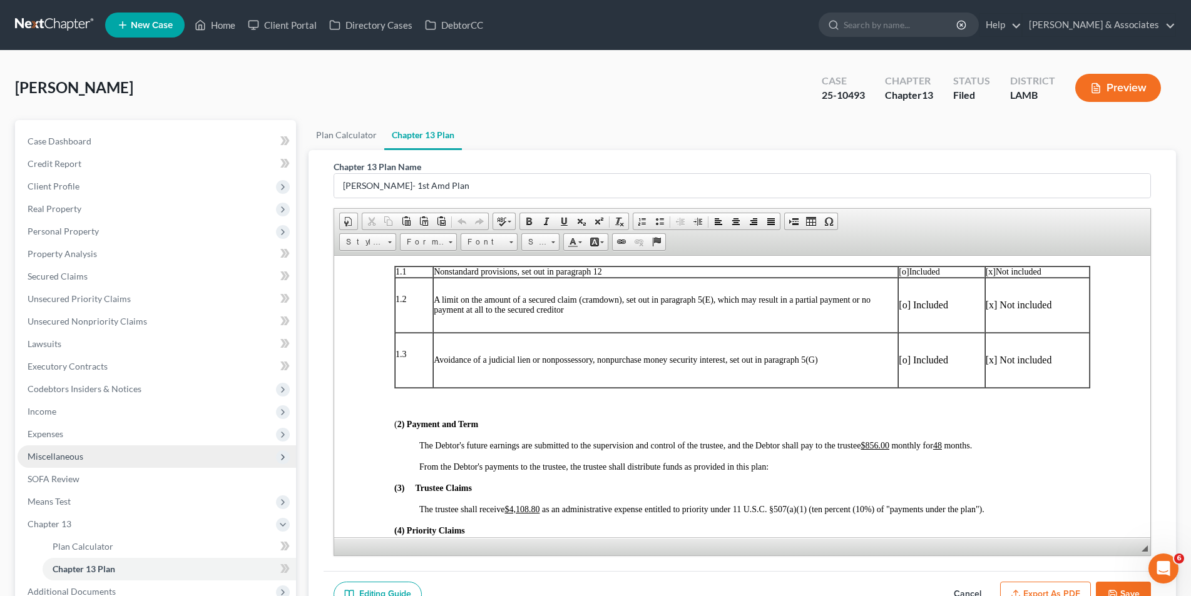
scroll to position [313, 0]
click at [1125, 593] on button "Save" at bounding box center [1123, 595] width 55 height 26
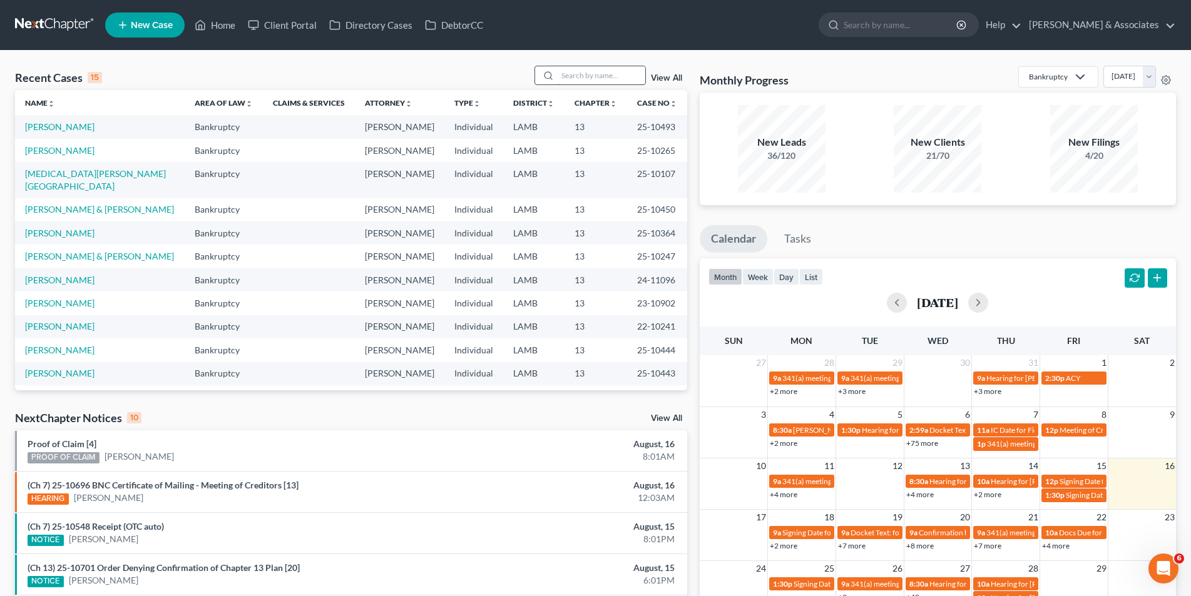
click at [613, 68] on input "search" at bounding box center [602, 75] width 88 height 18
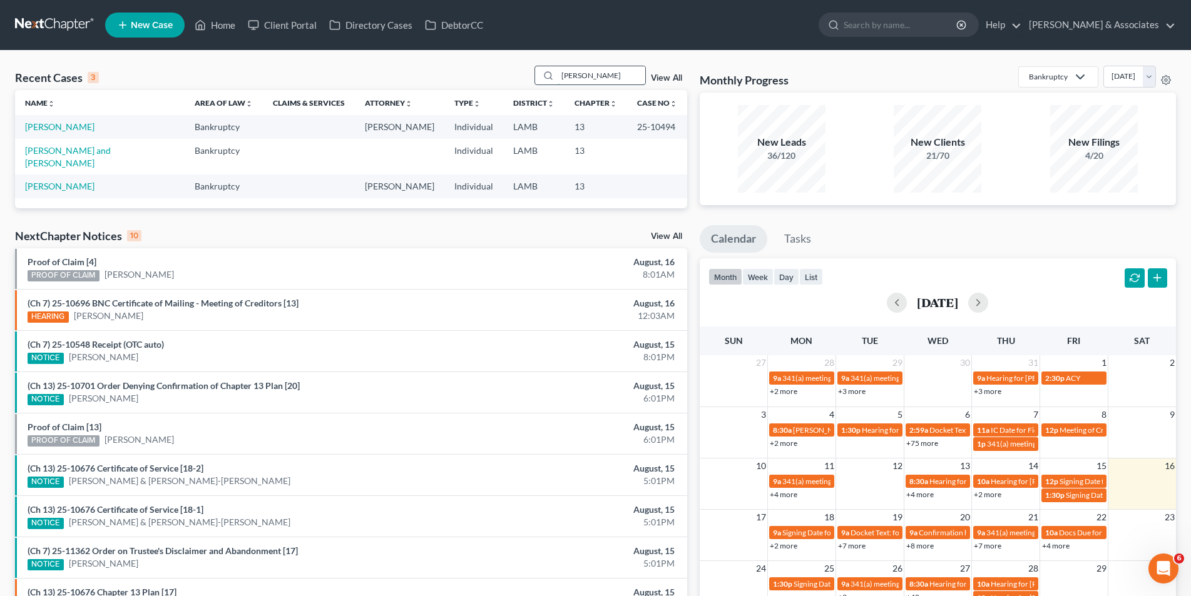
type input "jarreau"
click at [45, 131] on link "Jarreau, Daryl" at bounding box center [59, 126] width 69 height 11
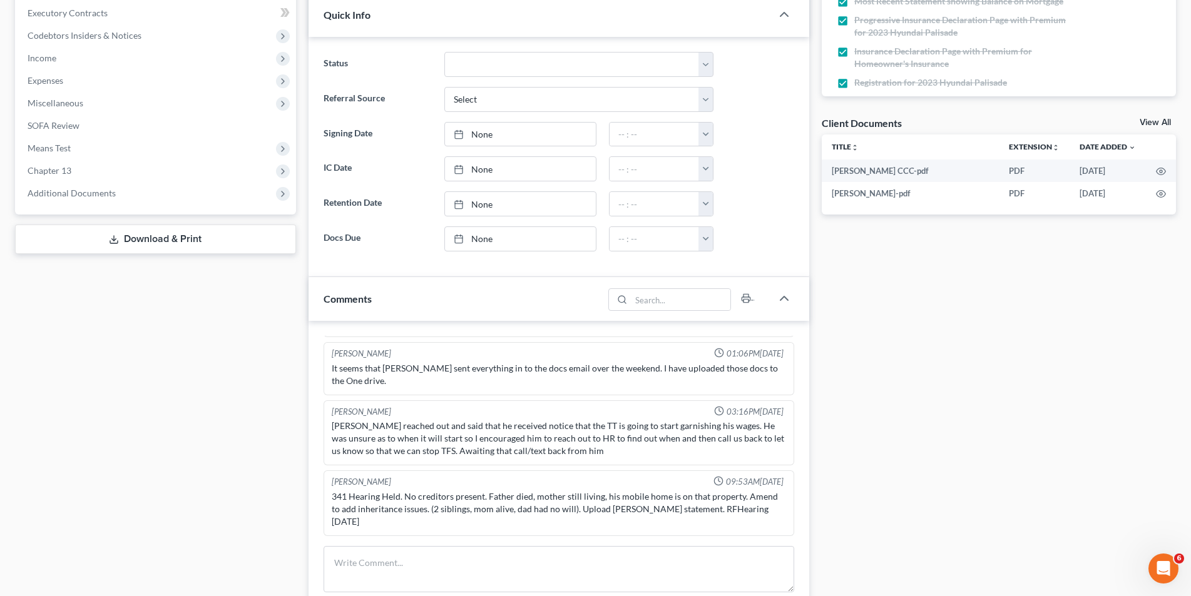
scroll to position [375, 0]
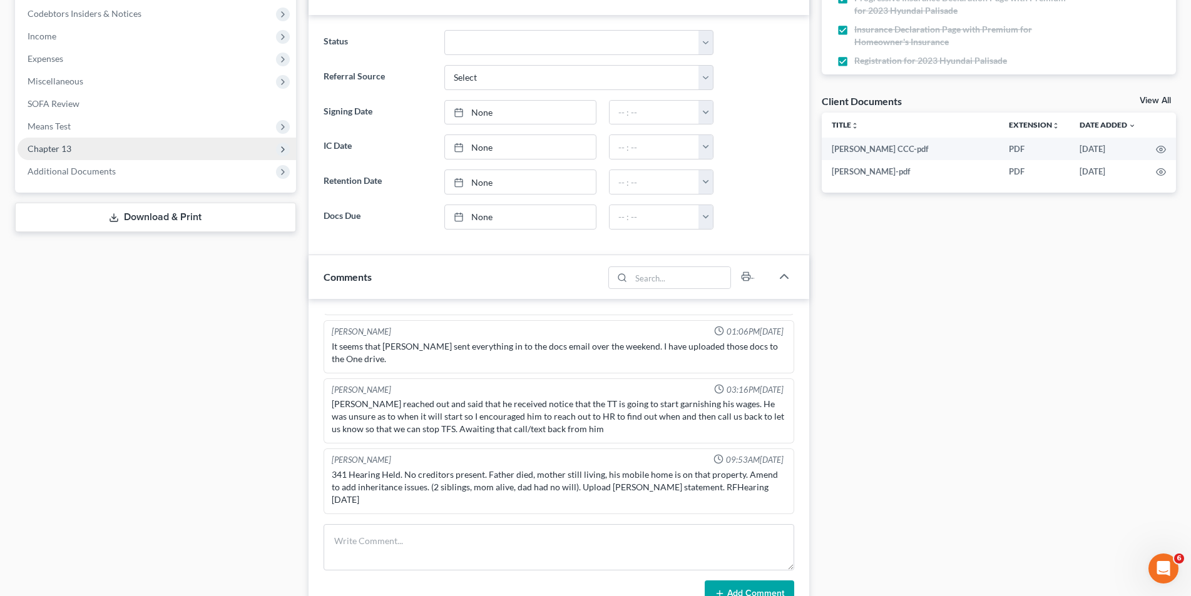
click at [93, 156] on span "Chapter 13" at bounding box center [157, 149] width 278 height 23
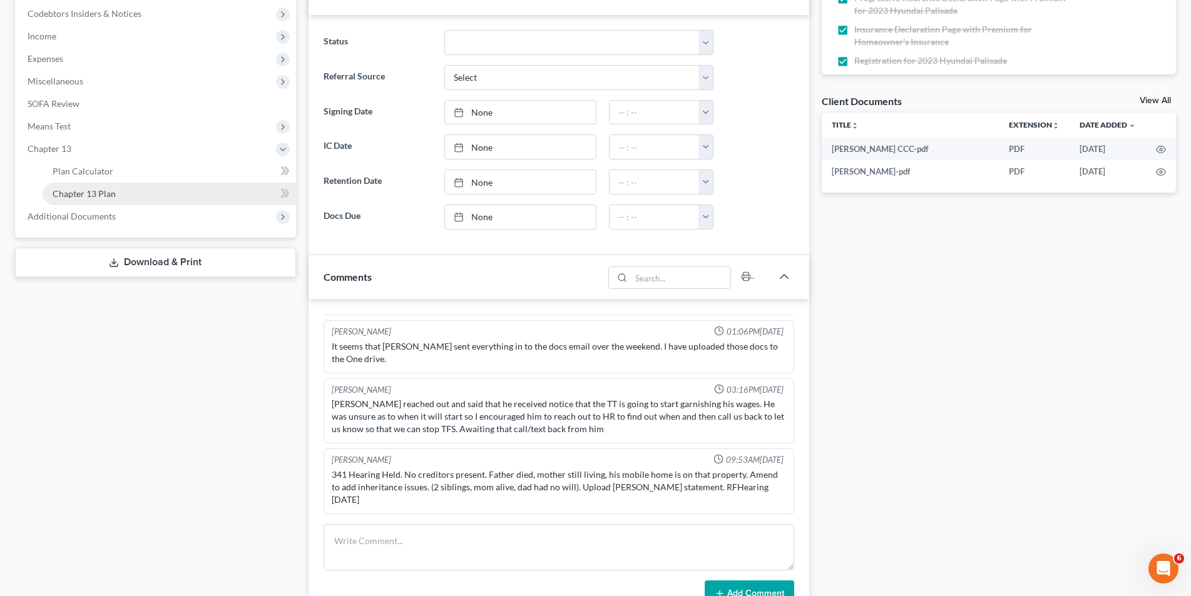
click at [94, 192] on span "Chapter 13 Plan" at bounding box center [84, 193] width 63 height 11
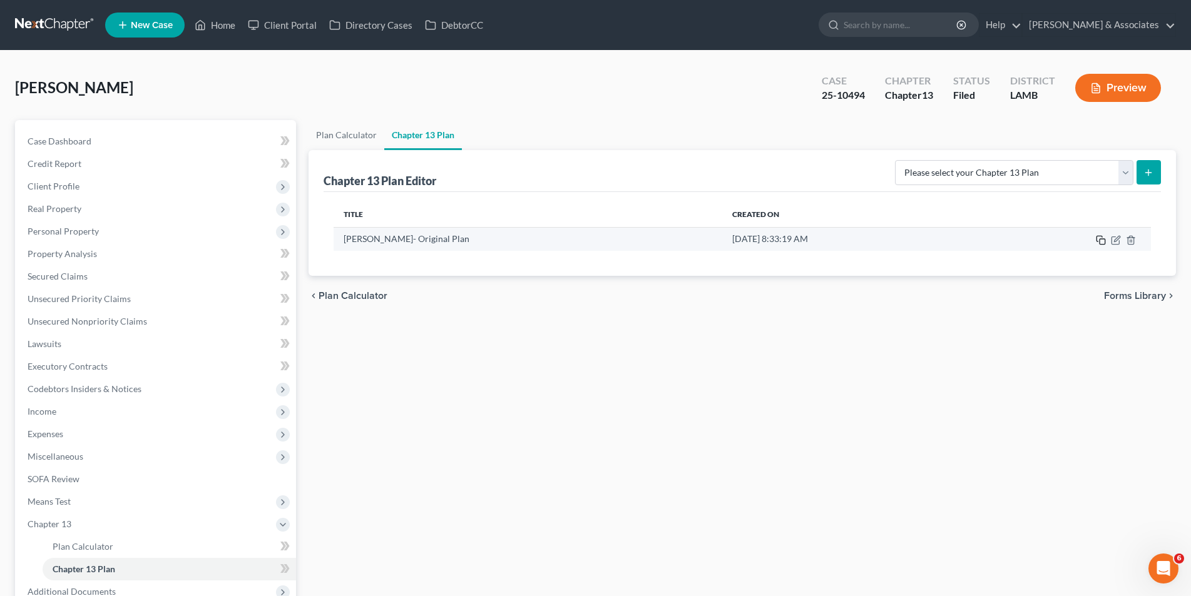
click at [1101, 240] on icon "button" at bounding box center [1101, 240] width 10 height 10
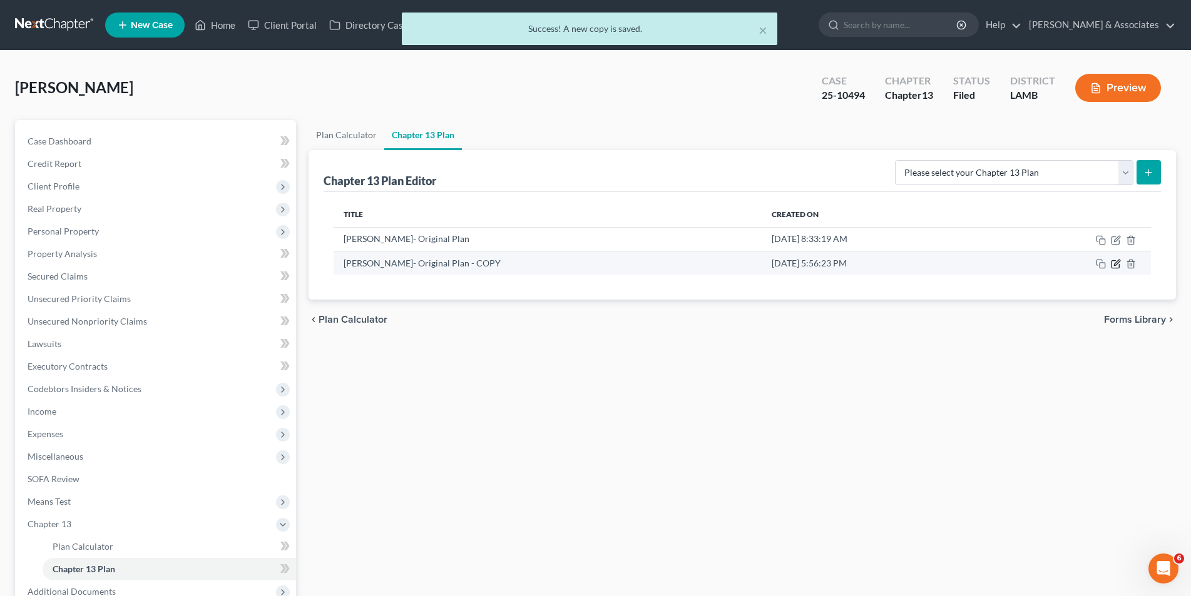
click at [1112, 262] on icon "button" at bounding box center [1115, 265] width 8 height 8
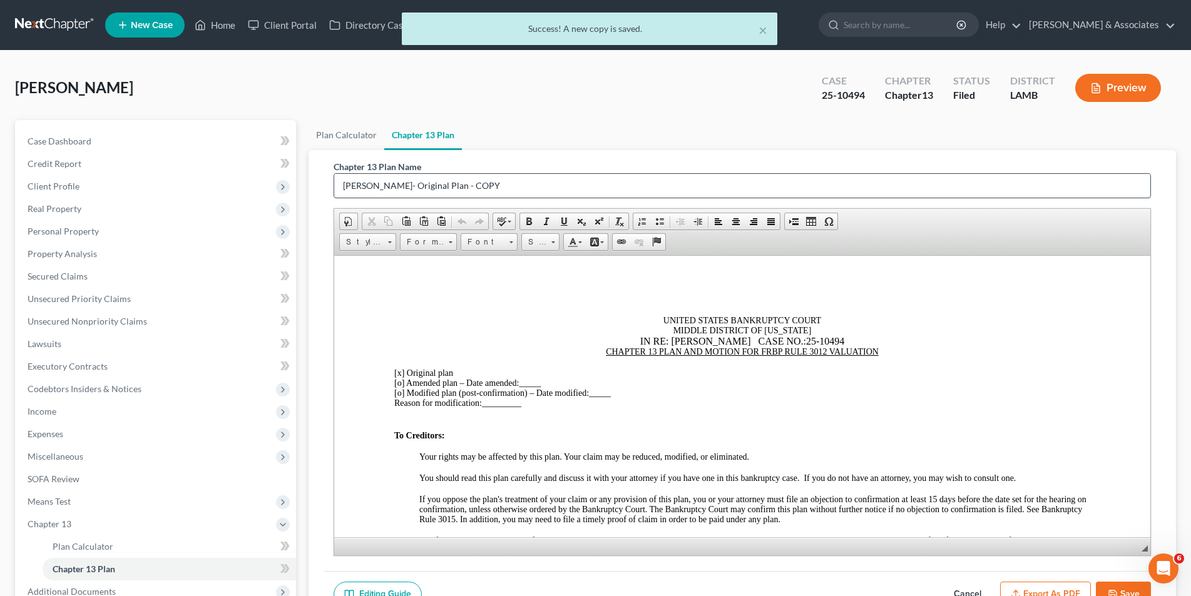
click at [492, 185] on input "Jarreau, Daryl- Original Plan - COPY" at bounding box center [742, 186] width 816 height 24
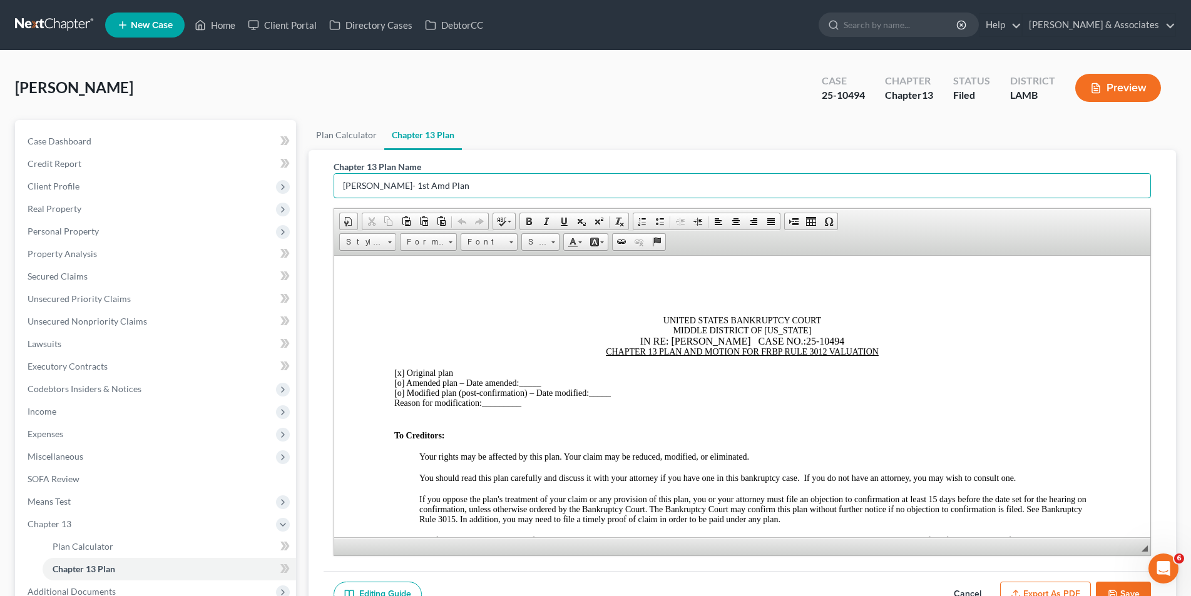
type input "Jarreau, Daryl- 1st Amd Plan"
click at [605, 354] on u "CHAPTER 13 PLAN AND MOTION FOR FRBP RULE 3012 VALUATION" at bounding box center [741, 351] width 273 height 9
drag, startPoint x: 714, startPoint y: 352, endPoint x: 726, endPoint y: 349, distance: 12.5
click at [715, 352] on u "FIRST AMENDED CHAPTER 13 PLAN AND MOTION FOR FRBP RULE 3012 VALUATION" at bounding box center [741, 351] width 344 height 9
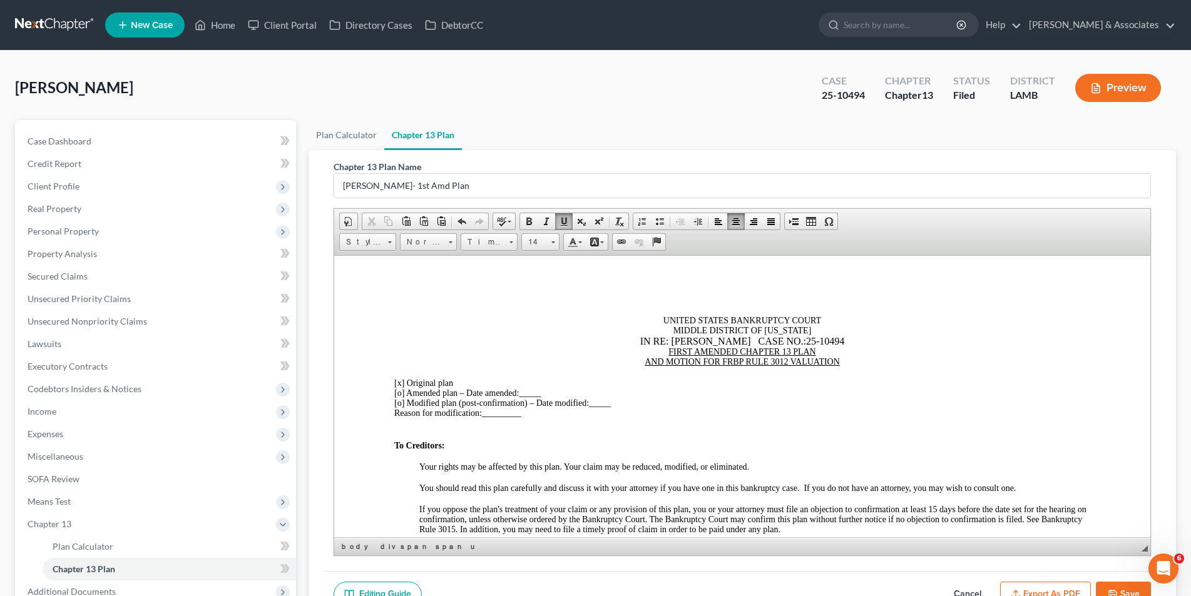
click at [400, 393] on span "[o]" at bounding box center [399, 392] width 10 height 9
click at [401, 382] on span "[x]" at bounding box center [399, 382] width 10 height 9
click at [407, 391] on span "[x ] Amended plan – Date amended:" at bounding box center [456, 392] width 125 height 9
click at [563, 395] on div "[x ] First Amended plan – Date amended: _____" at bounding box center [742, 393] width 696 height 10
click at [528, 414] on div "Reason for modification: _________" at bounding box center [742, 413] width 696 height 10
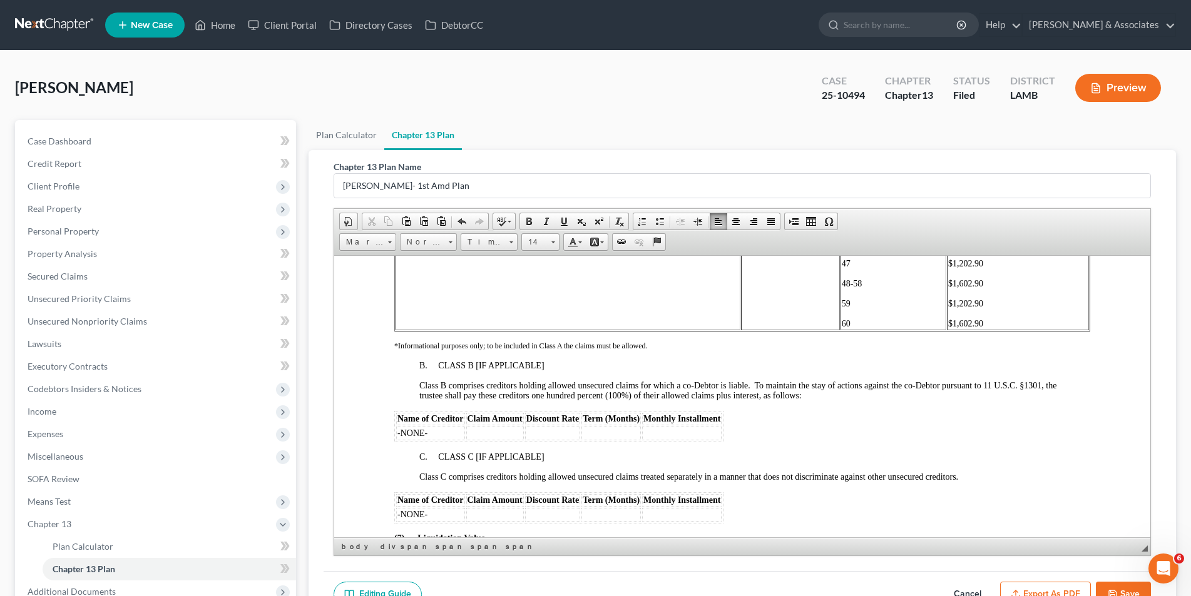
scroll to position [2378, 0]
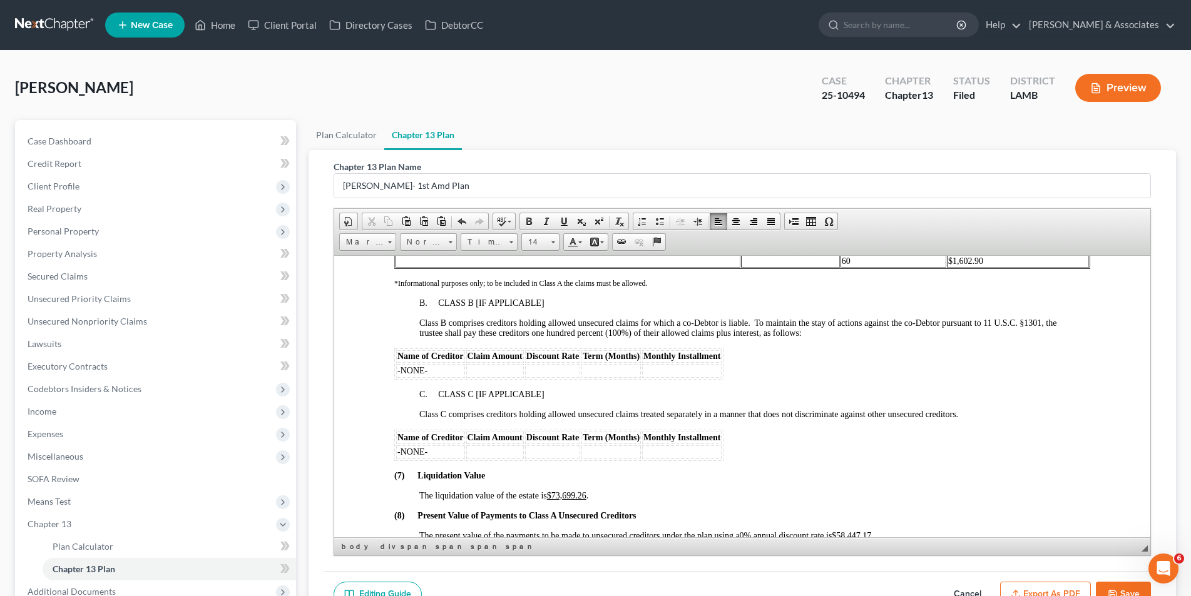
click at [1133, 593] on button "Save" at bounding box center [1123, 595] width 55 height 26
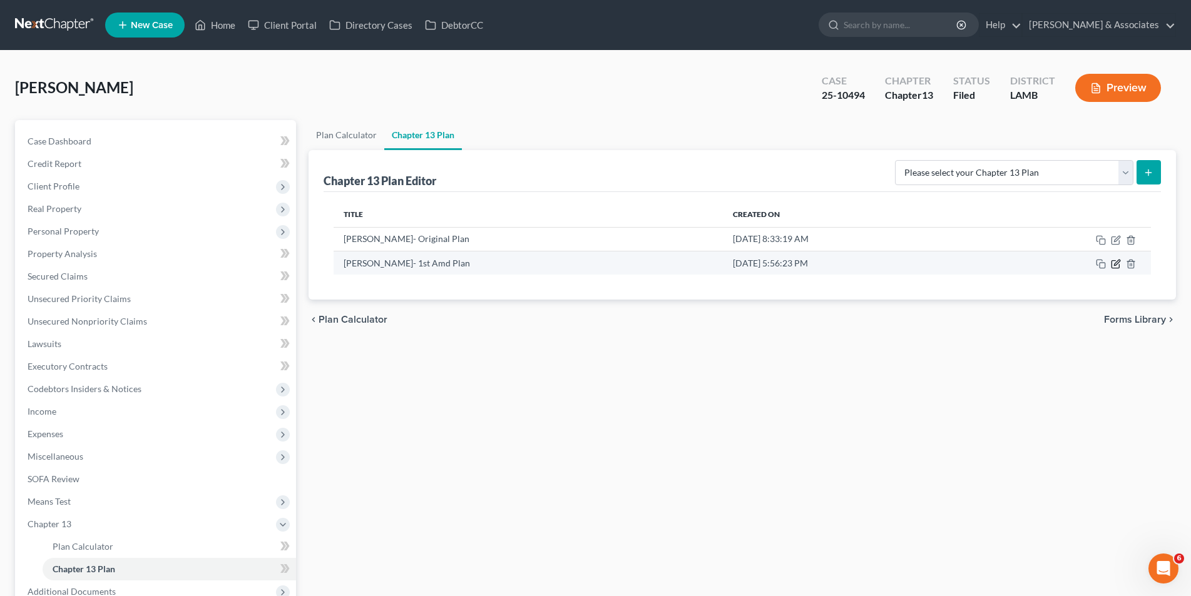
click at [1118, 262] on icon "button" at bounding box center [1116, 264] width 10 height 10
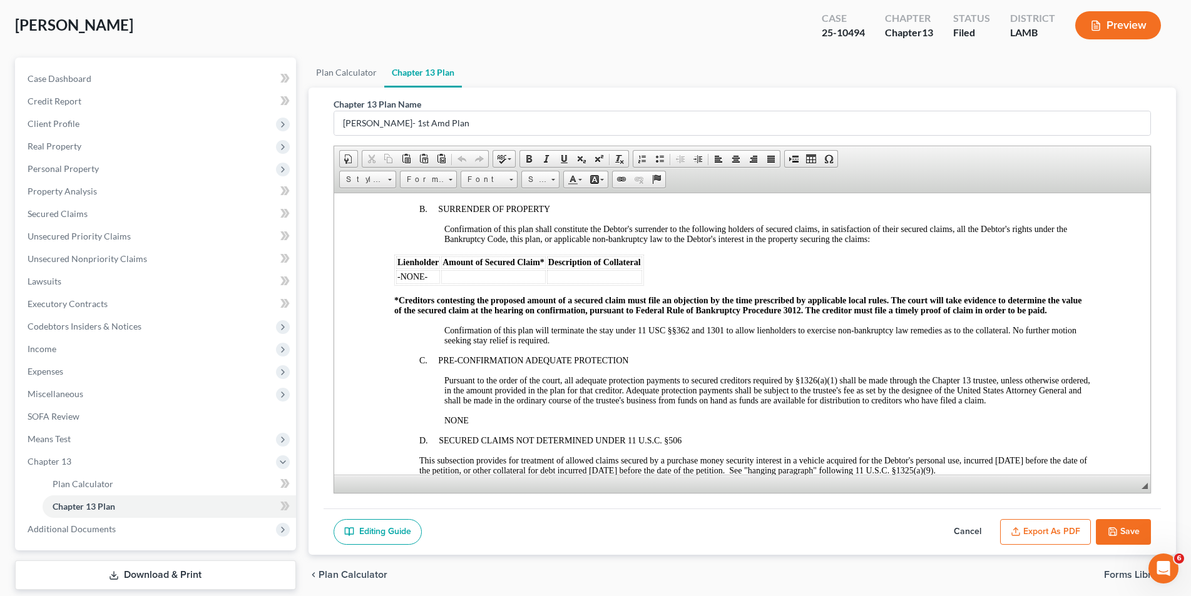
scroll to position [1502, 0]
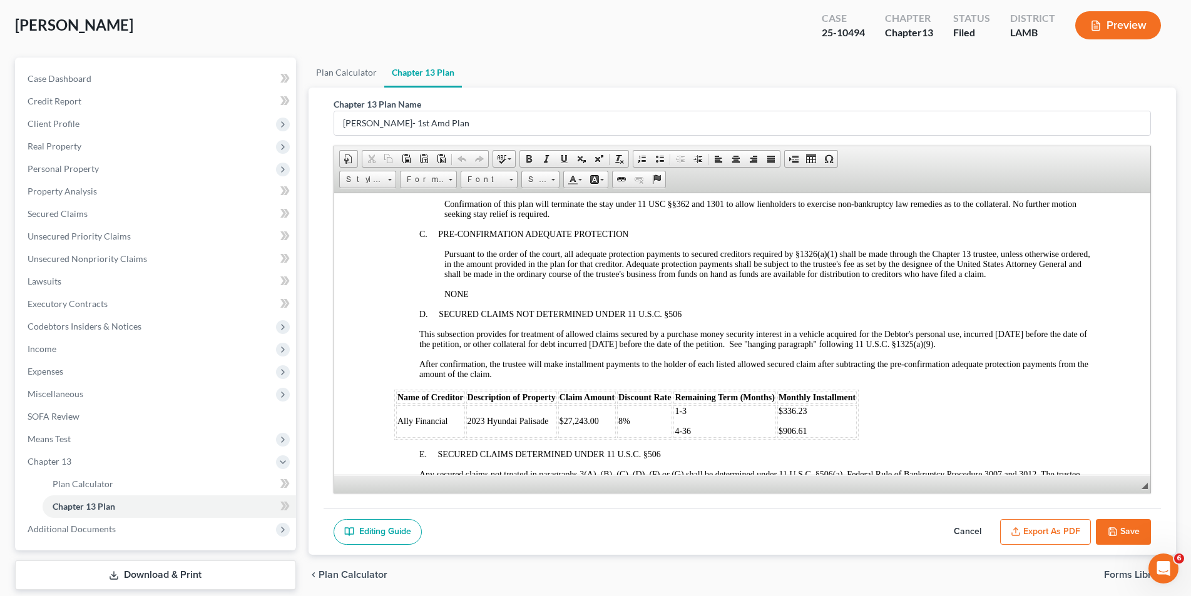
click at [596, 416] on span "$27,243.00" at bounding box center [578, 420] width 39 height 9
click at [809, 426] on p "$906.61" at bounding box center [816, 431] width 77 height 10
click at [1112, 533] on icon "button" at bounding box center [1113, 532] width 10 height 10
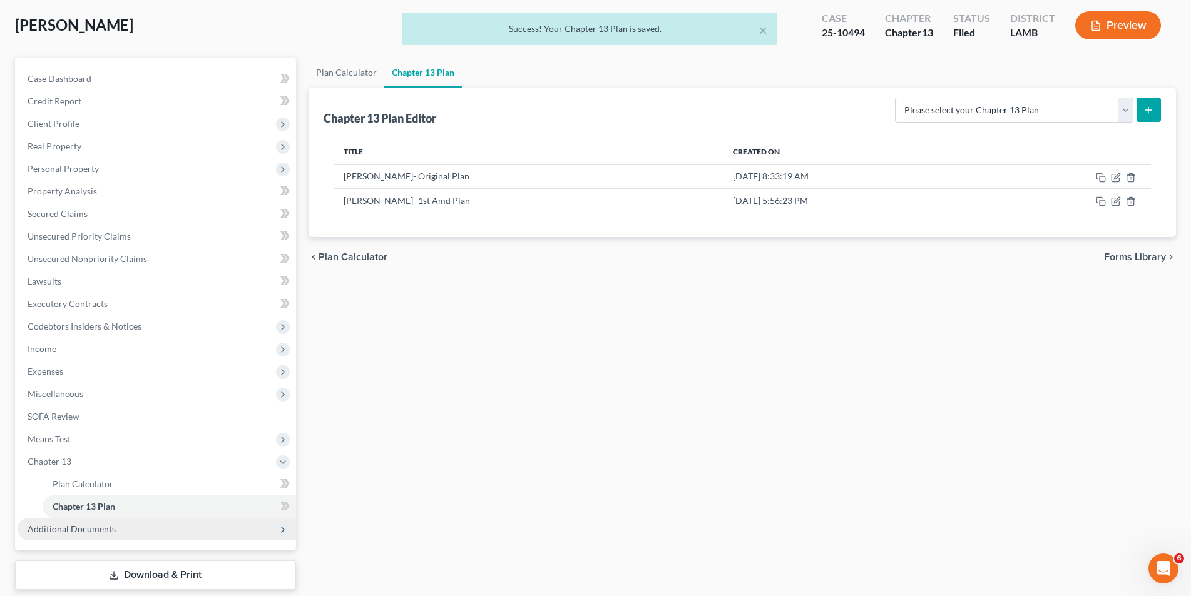
click at [84, 524] on span "Additional Documents" at bounding box center [72, 529] width 88 height 11
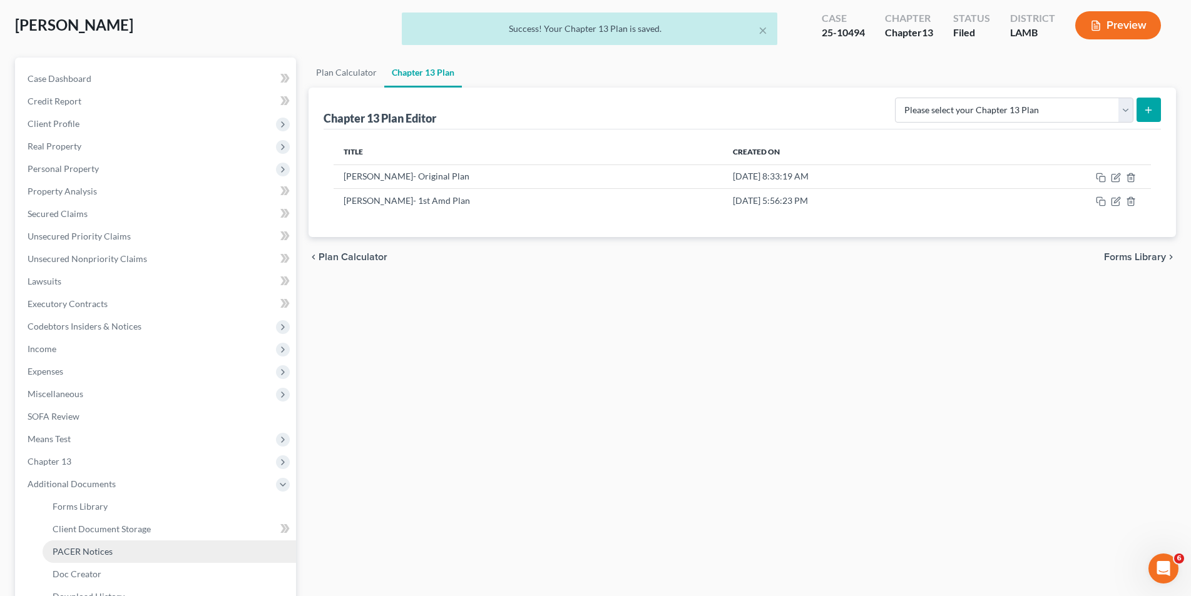
click at [74, 544] on link "PACER Notices" at bounding box center [169, 552] width 253 height 23
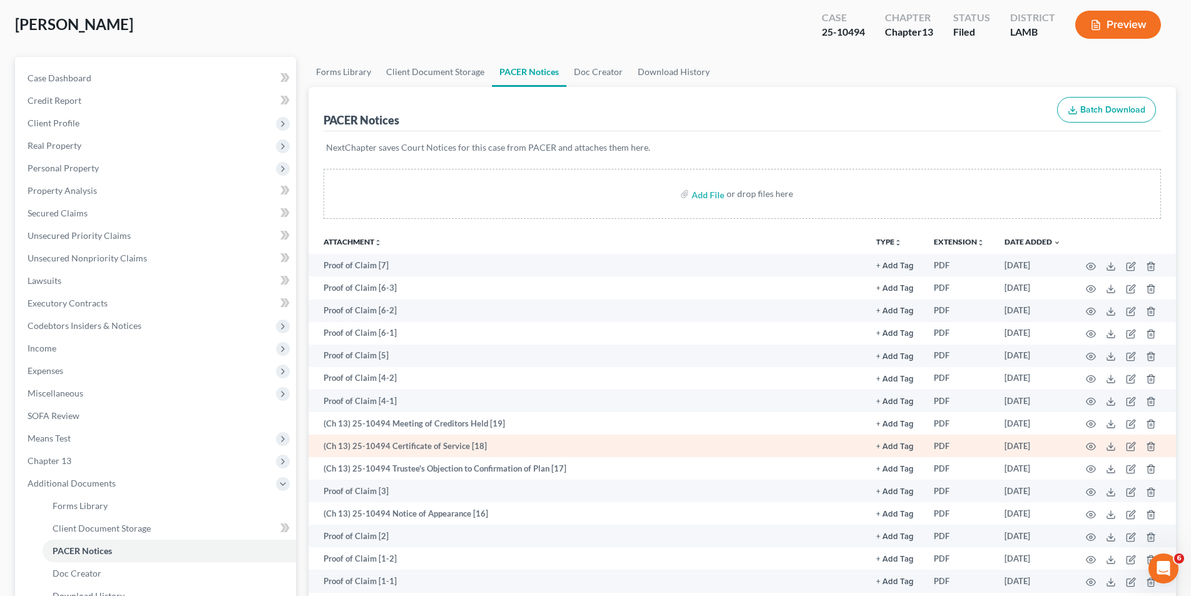
scroll to position [188, 0]
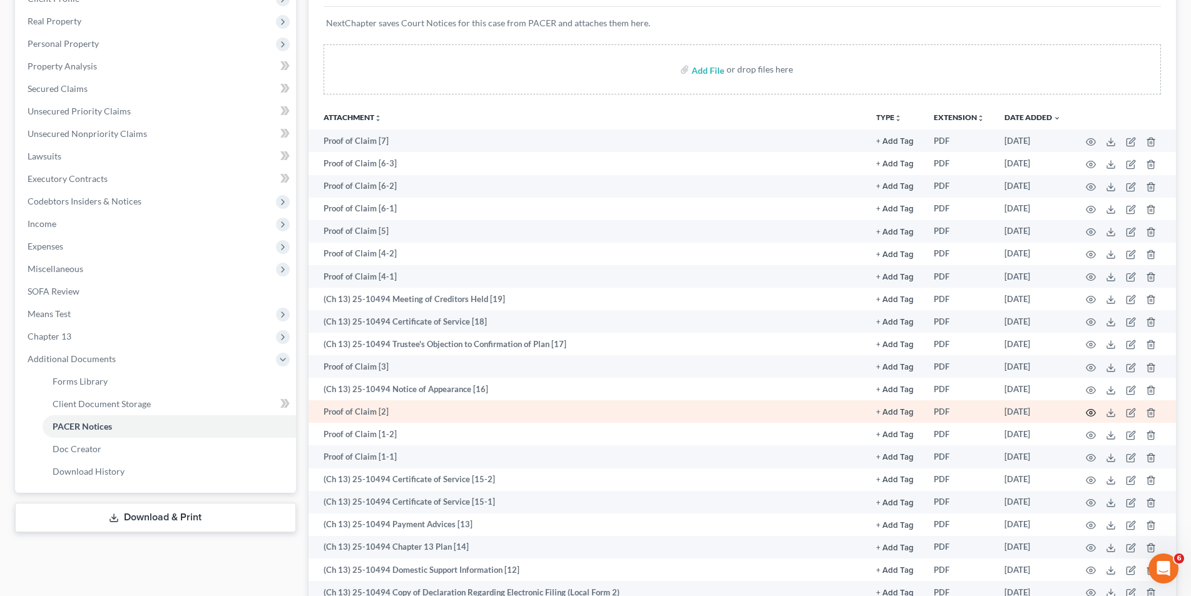
click at [1088, 409] on icon "button" at bounding box center [1091, 413] width 10 height 10
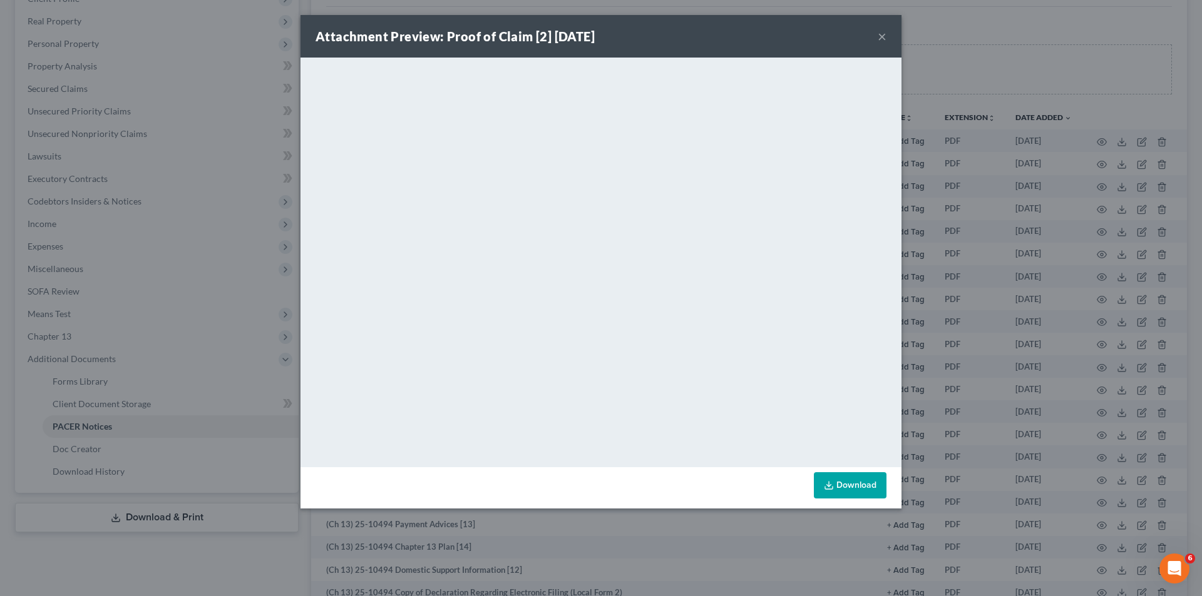
click at [877, 38] on button "×" at bounding box center [881, 36] width 9 height 15
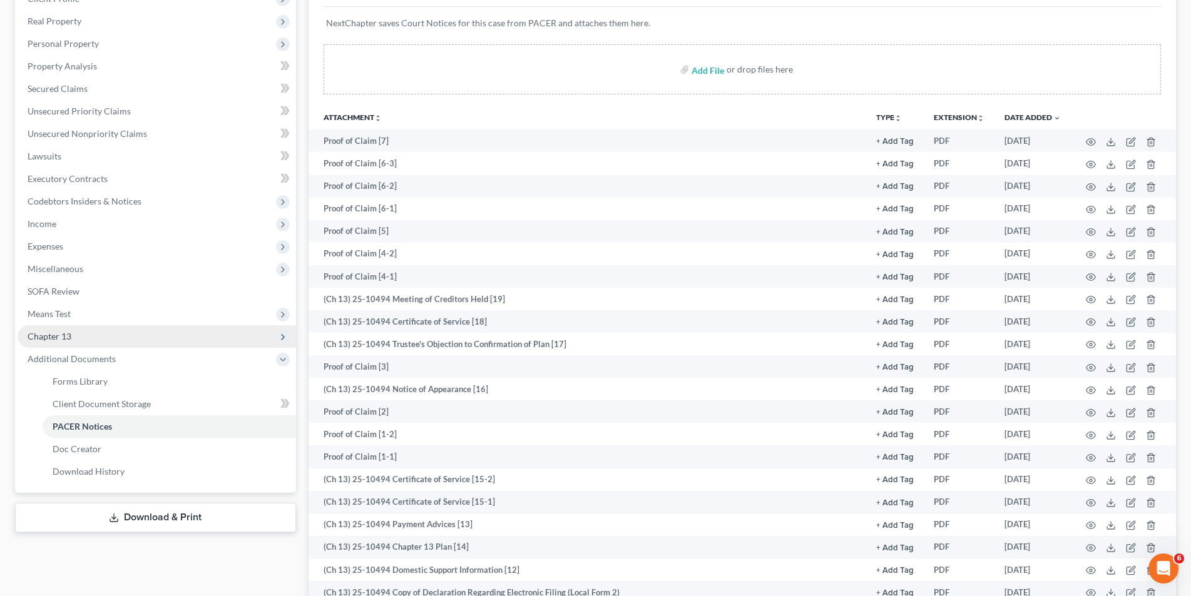
click at [140, 330] on span "Chapter 13" at bounding box center [157, 336] width 278 height 23
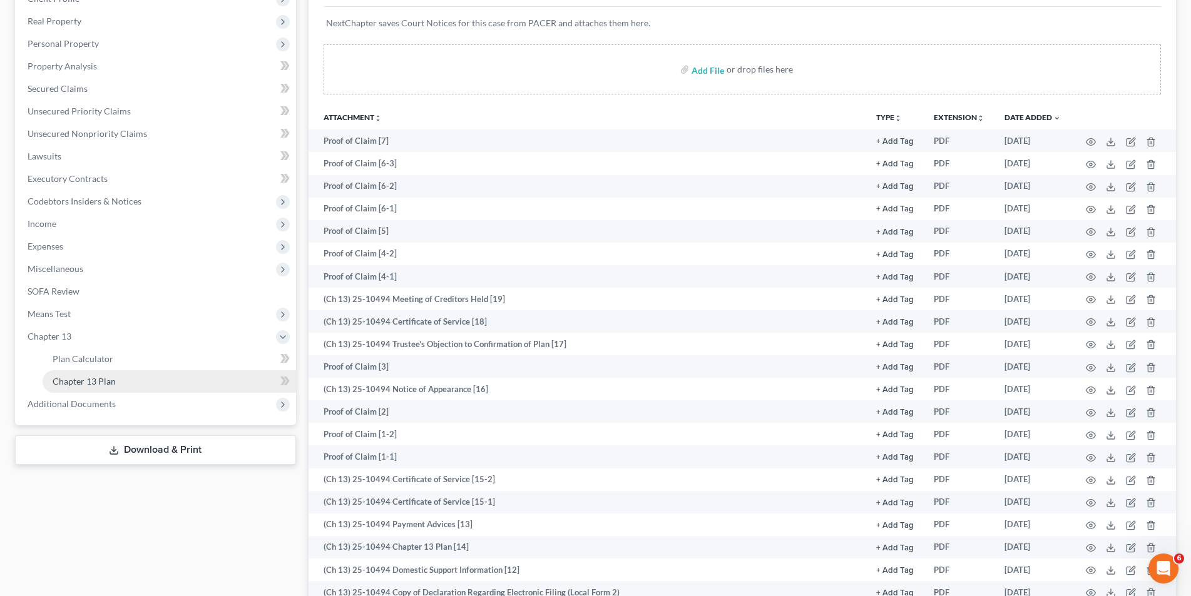
click at [134, 371] on link "Chapter 13 Plan" at bounding box center [169, 381] width 253 height 23
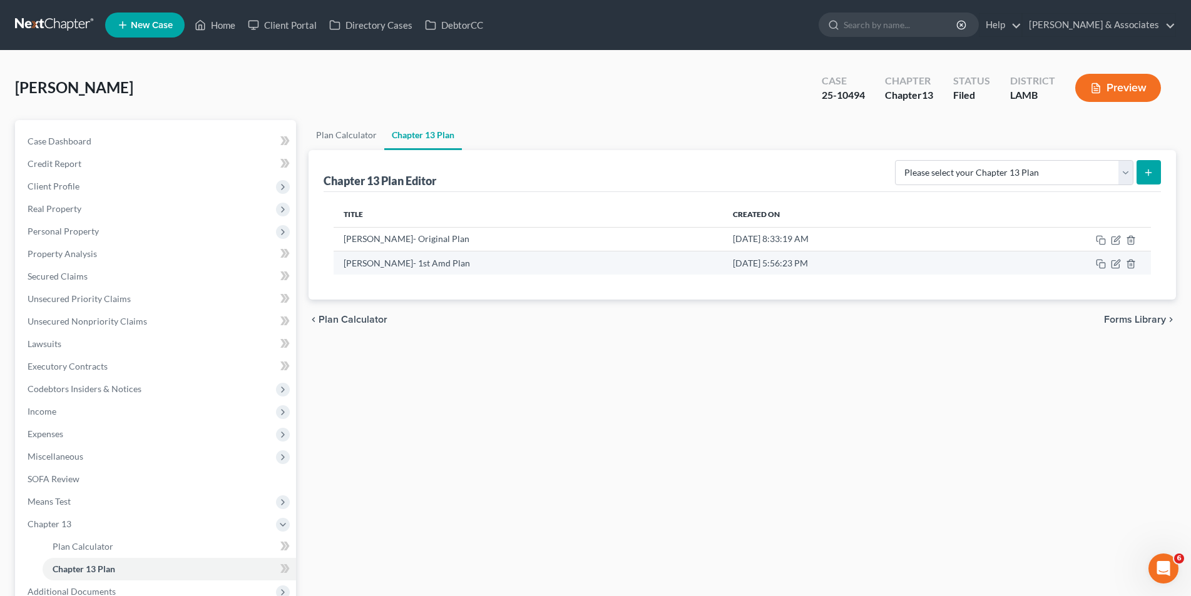
click at [1121, 265] on td at bounding box center [1064, 263] width 173 height 24
click at [1116, 261] on icon "button" at bounding box center [1116, 264] width 10 height 10
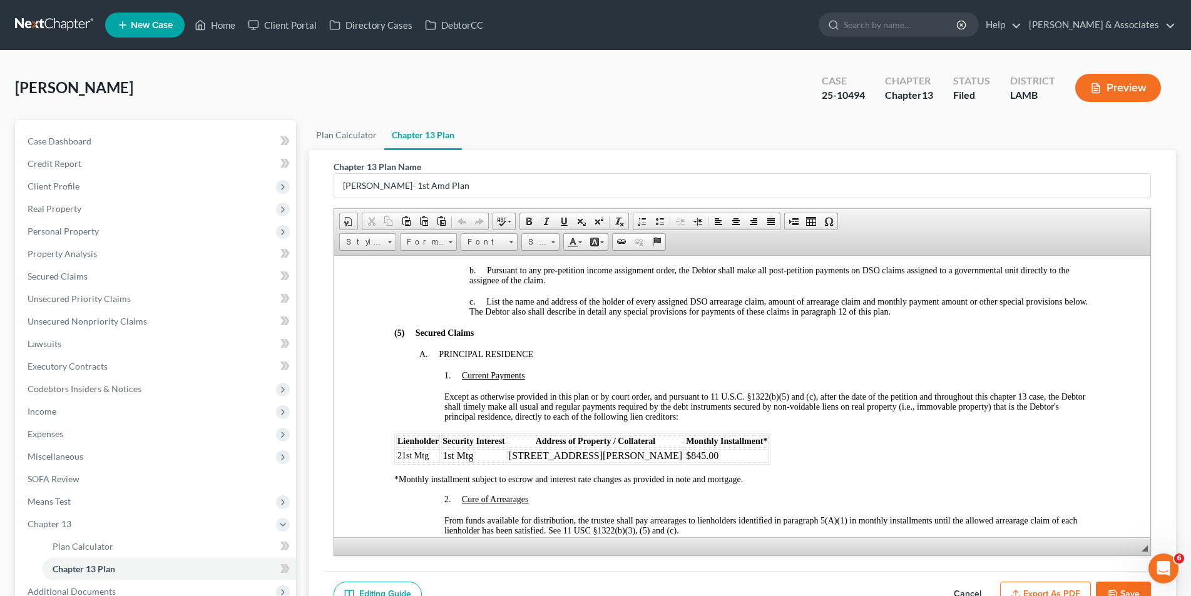
scroll to position [1064, 0]
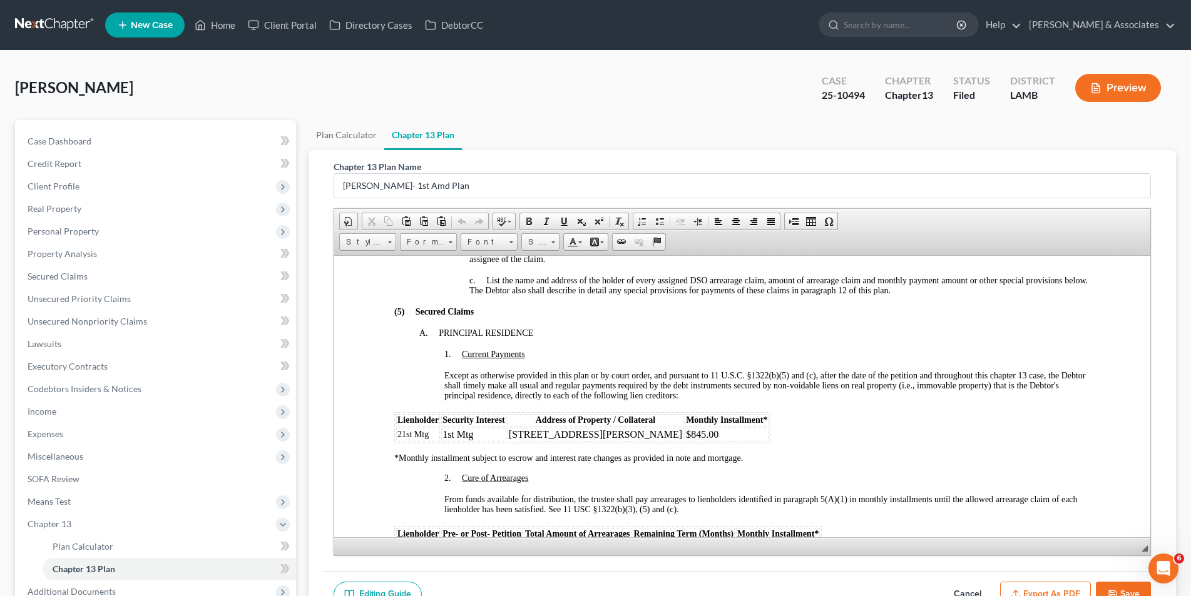
click at [684, 427] on td "$845.00" at bounding box center [726, 434] width 84 height 14
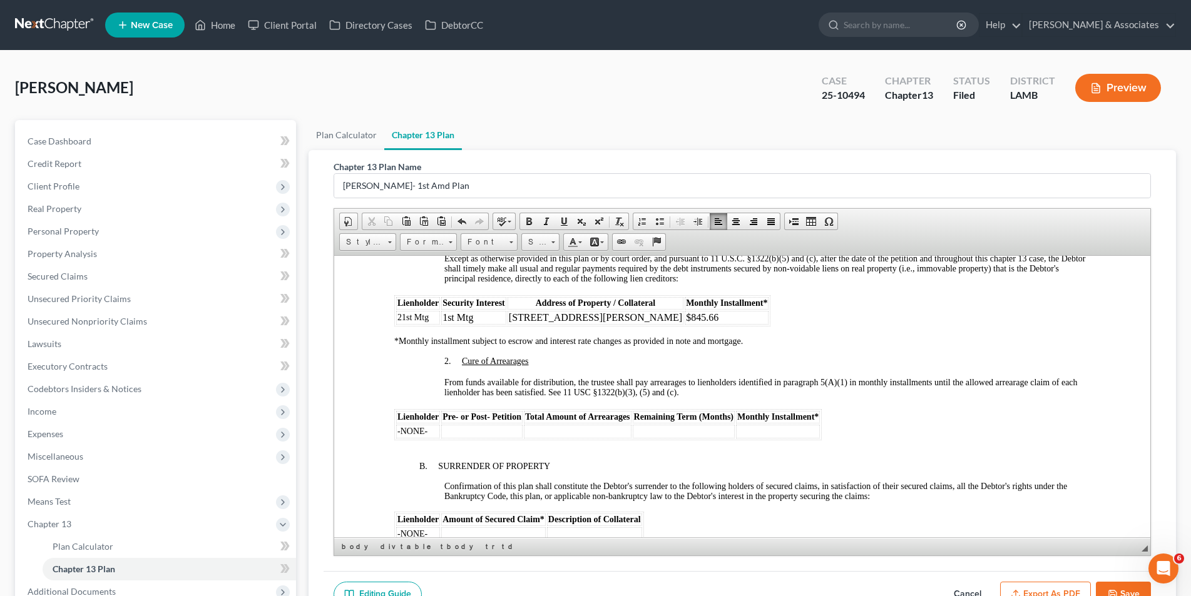
scroll to position [1189, 0]
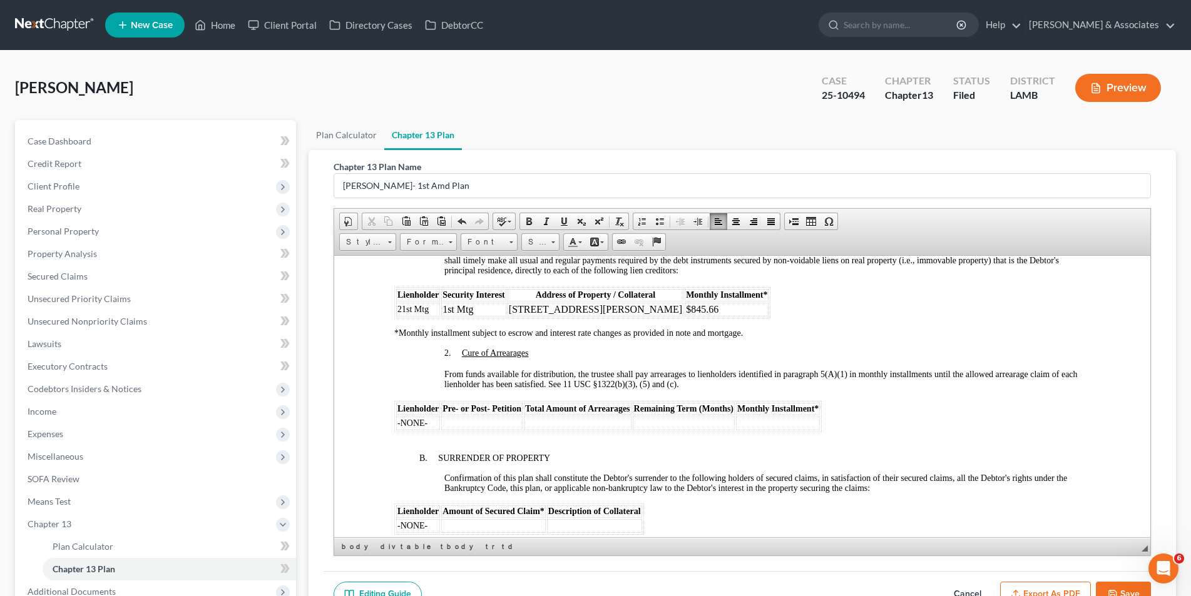
click at [427, 416] on td "-NONE-" at bounding box center [418, 423] width 44 height 14
click at [462, 416] on td at bounding box center [481, 423] width 81 height 14
click at [545, 416] on td at bounding box center [577, 423] width 108 height 14
click at [1132, 594] on button "Save" at bounding box center [1123, 595] width 55 height 26
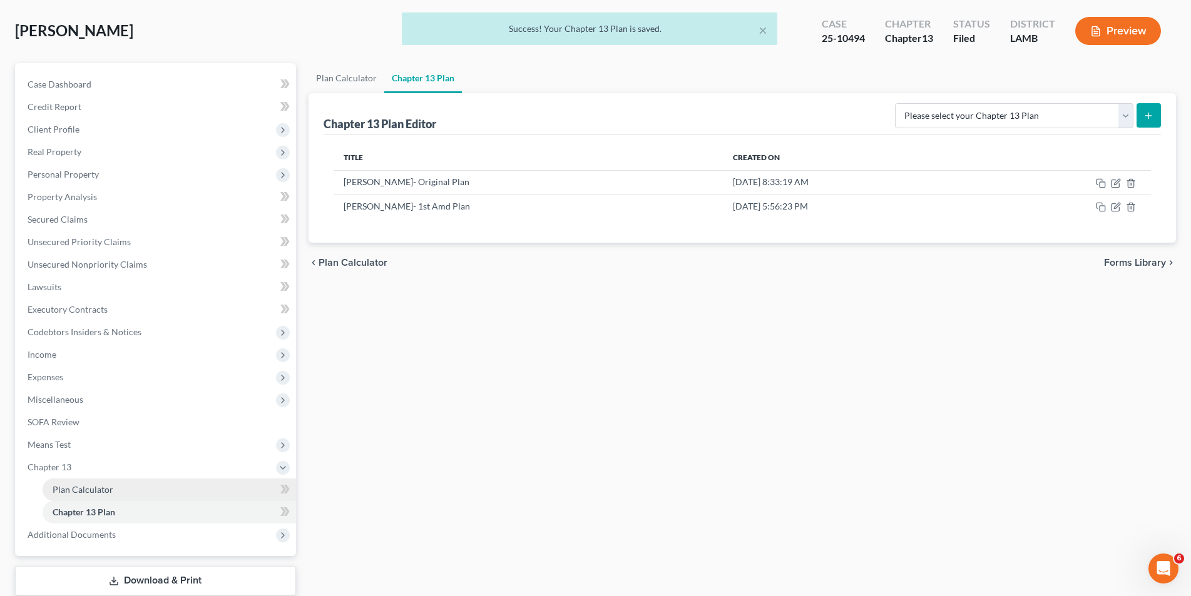
scroll to position [104, 0]
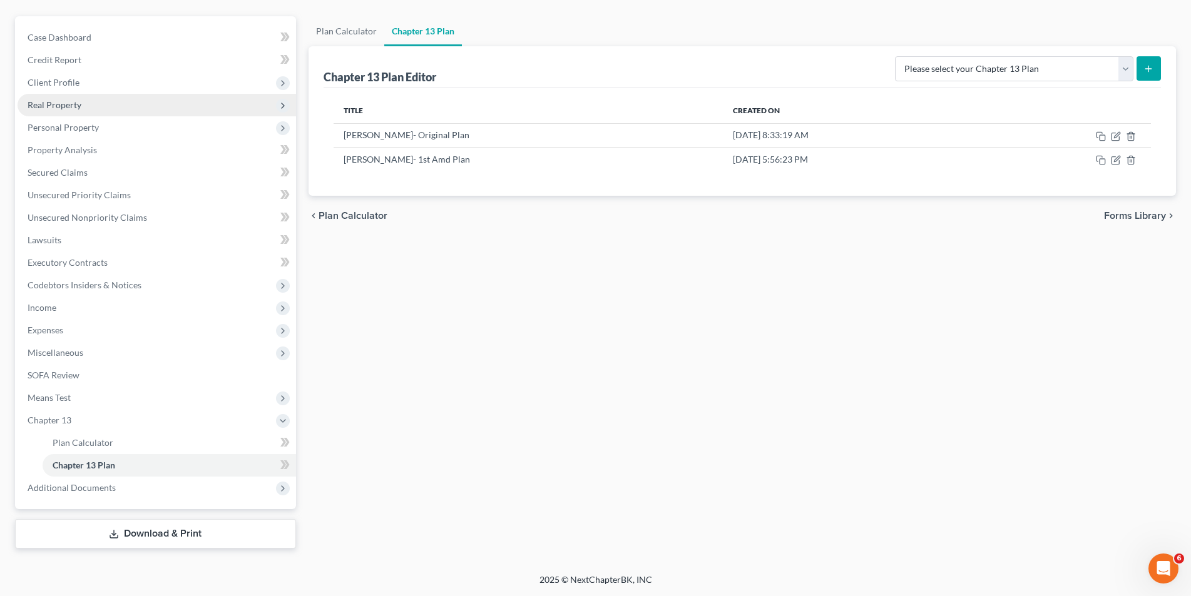
click at [85, 110] on span "Real Property" at bounding box center [157, 105] width 278 height 23
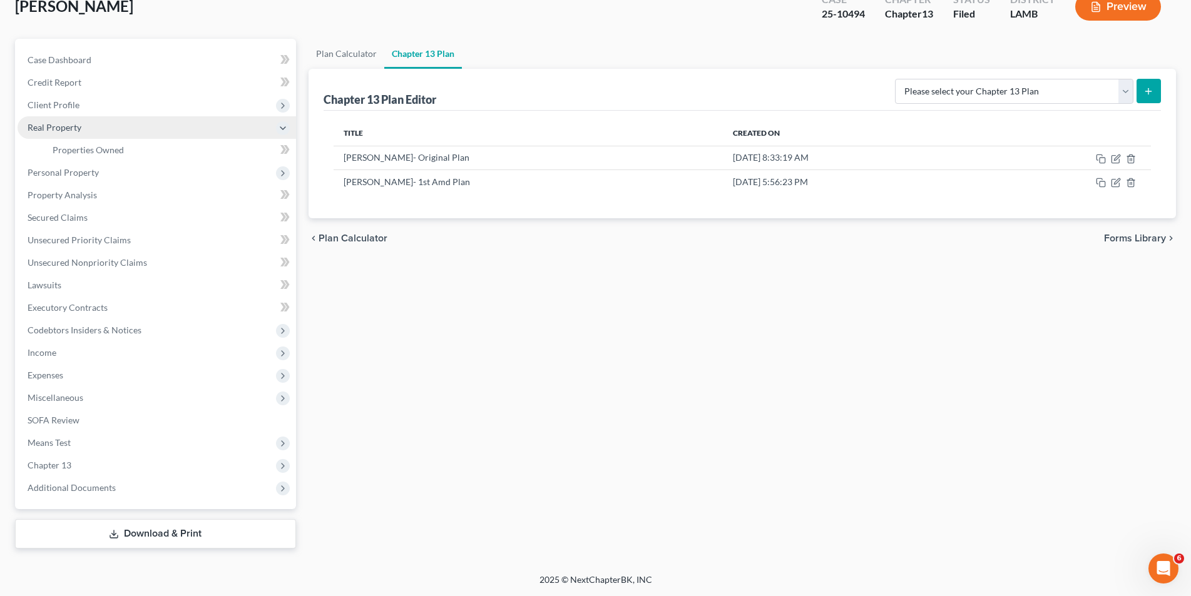
scroll to position [81, 0]
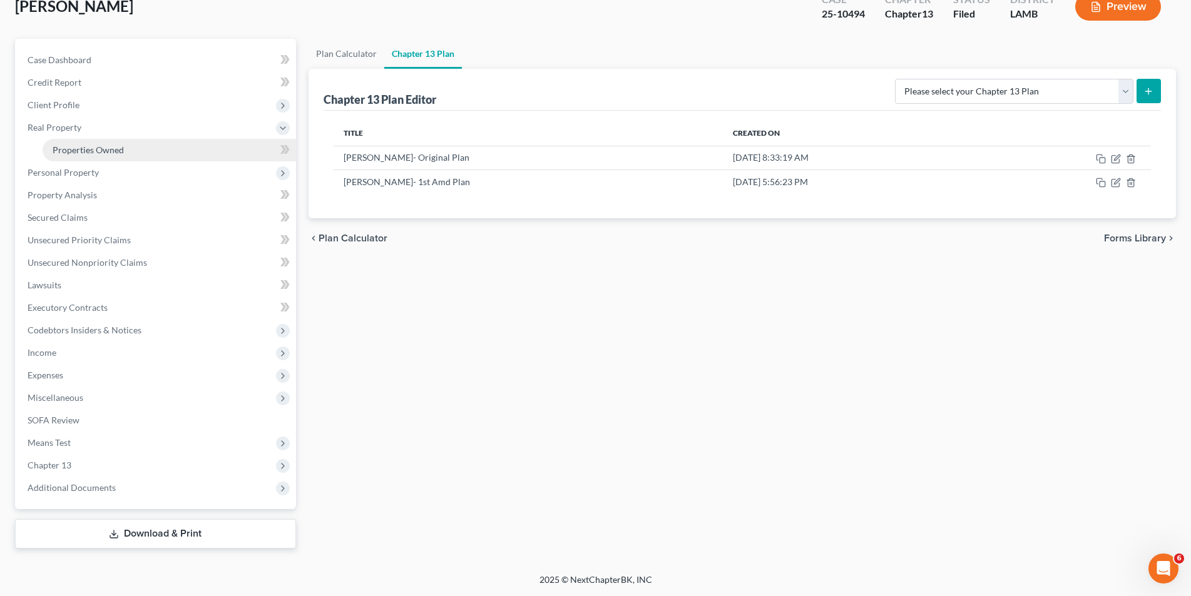
click at [91, 143] on link "Properties Owned" at bounding box center [169, 150] width 253 height 23
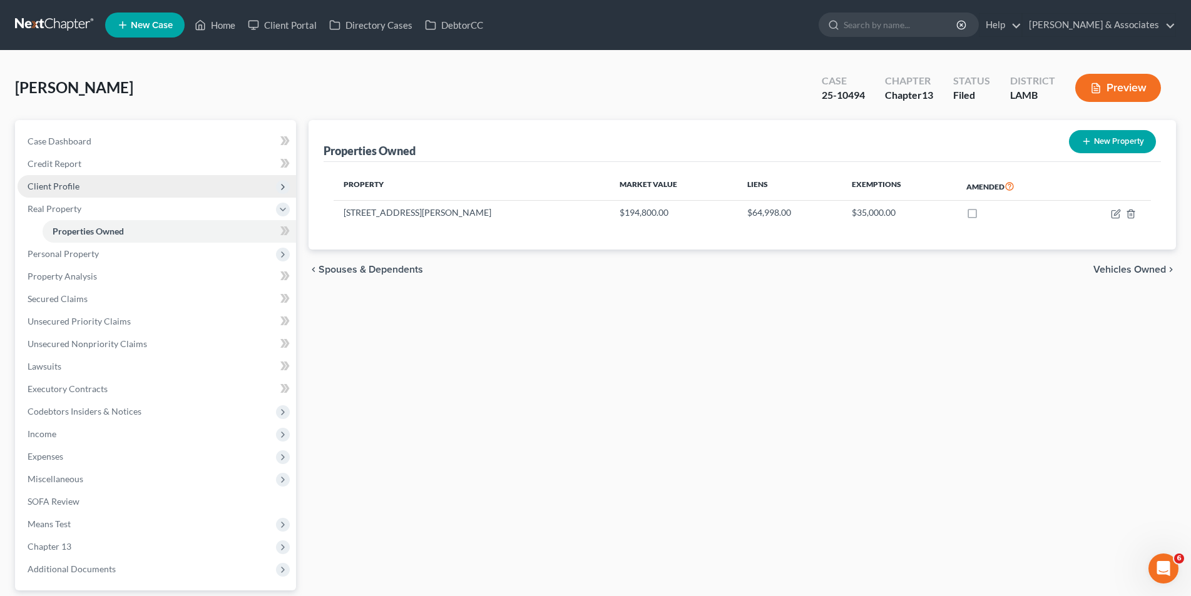
click at [68, 182] on span "Client Profile" at bounding box center [54, 186] width 52 height 11
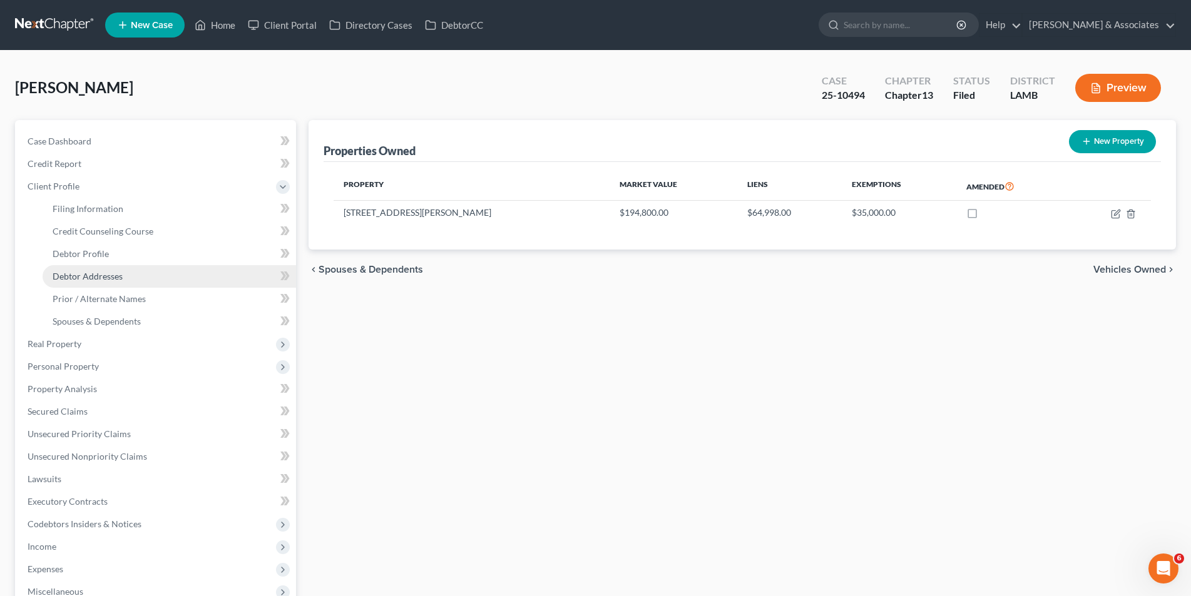
click at [98, 282] on link "Debtor Addresses" at bounding box center [169, 276] width 253 height 23
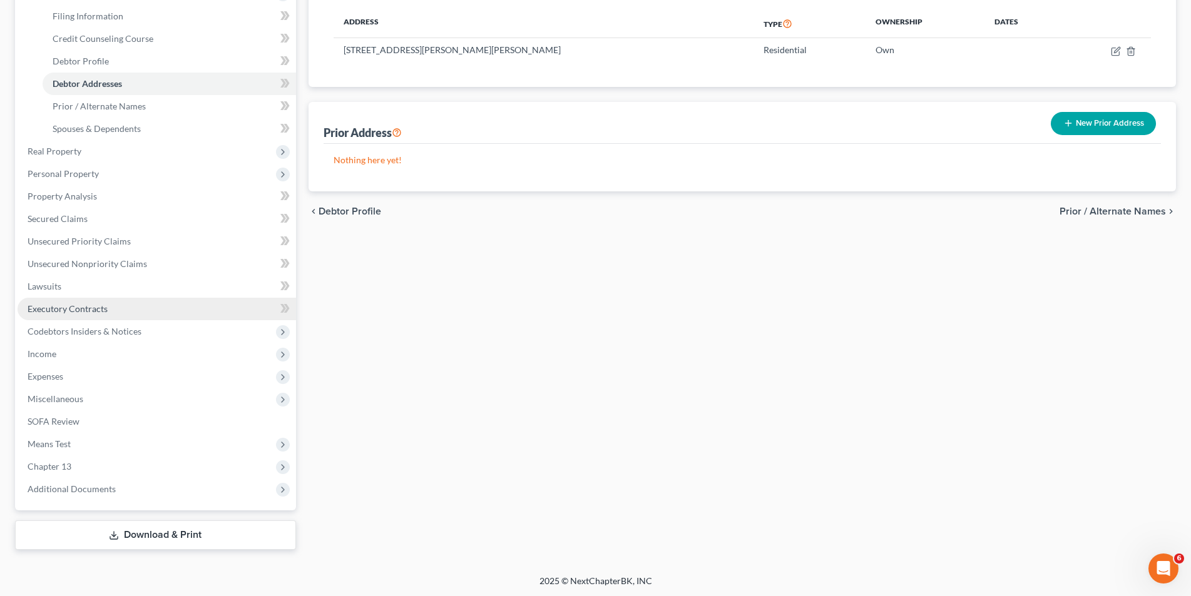
scroll to position [194, 0]
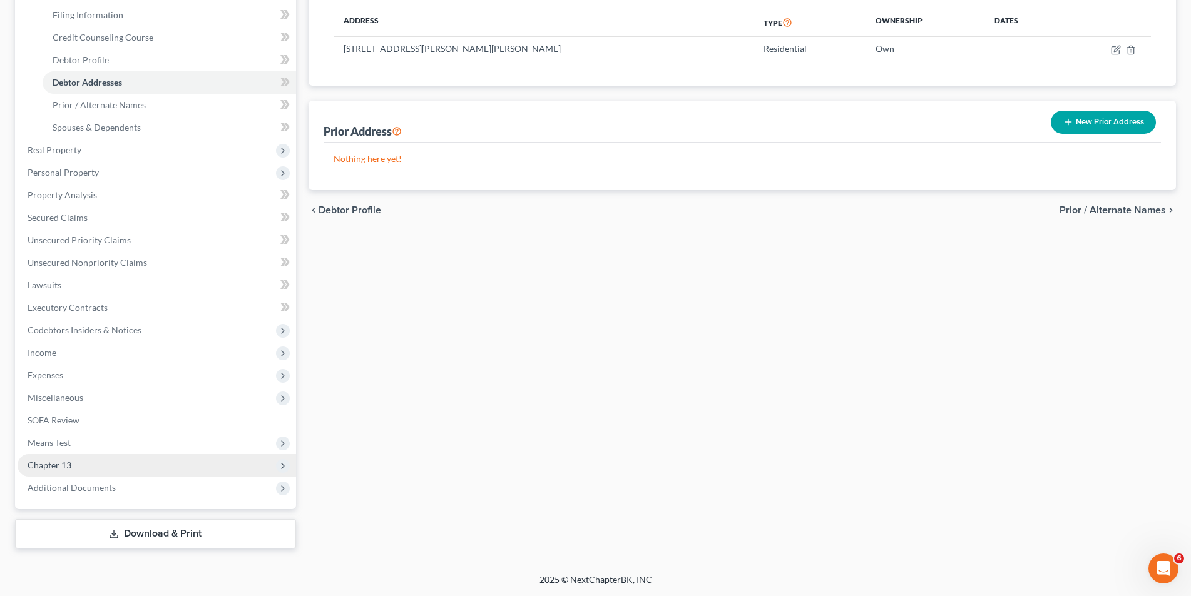
click at [76, 467] on span "Chapter 13" at bounding box center [157, 465] width 278 height 23
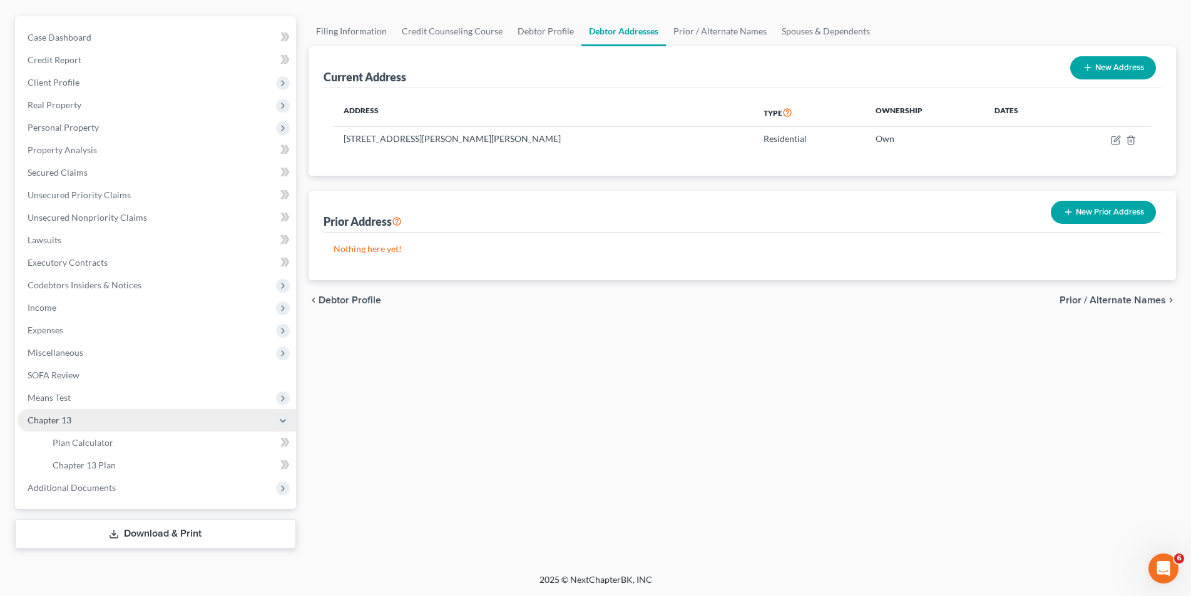
scroll to position [104, 0]
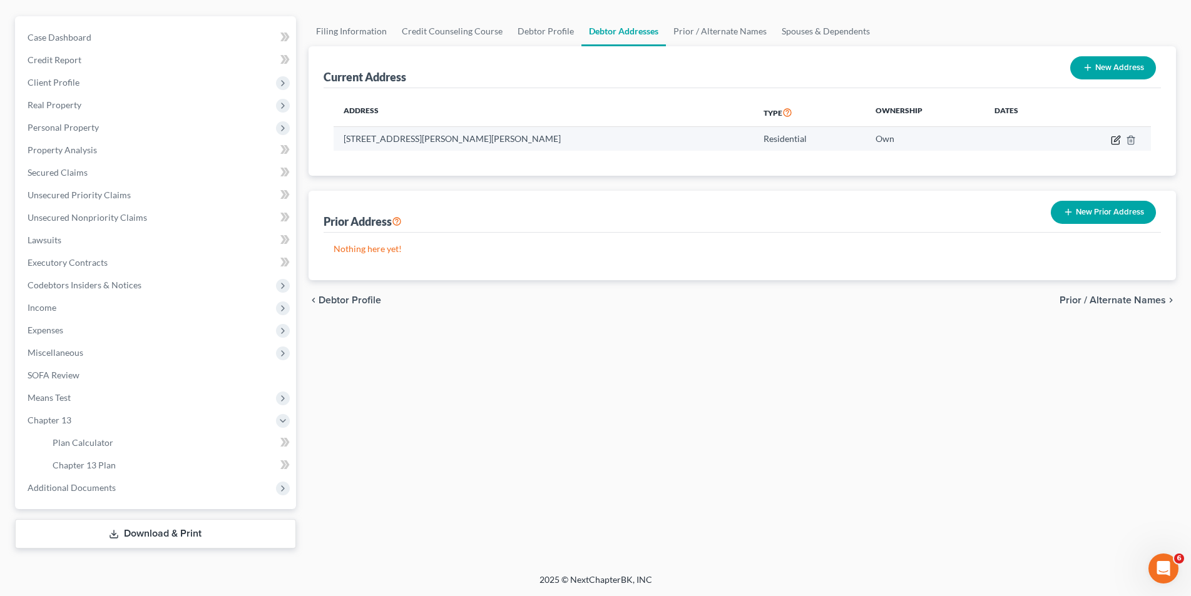
click at [1112, 140] on icon "button" at bounding box center [1115, 140] width 8 height 8
select select "19"
select select "0"
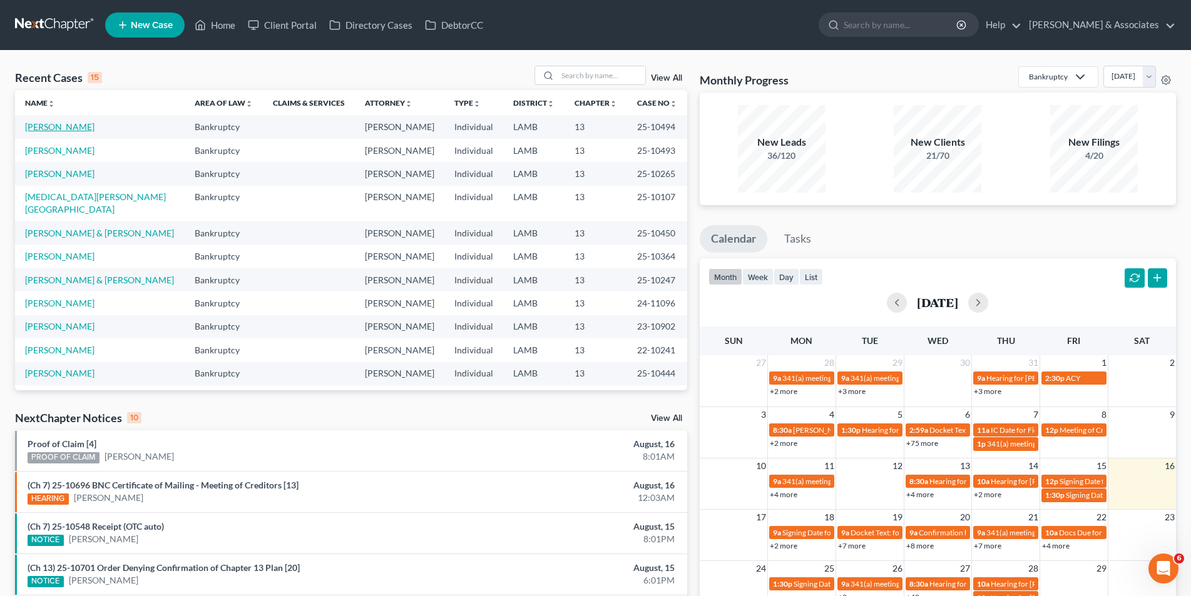
click at [64, 127] on link "[PERSON_NAME]" at bounding box center [59, 126] width 69 height 11
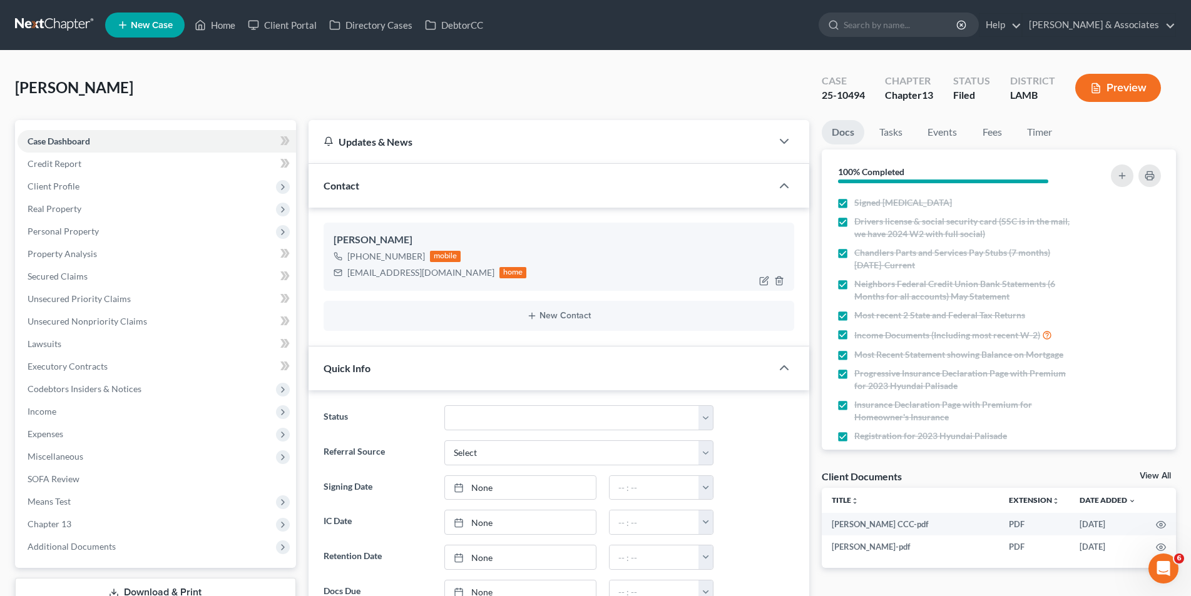
scroll to position [188, 0]
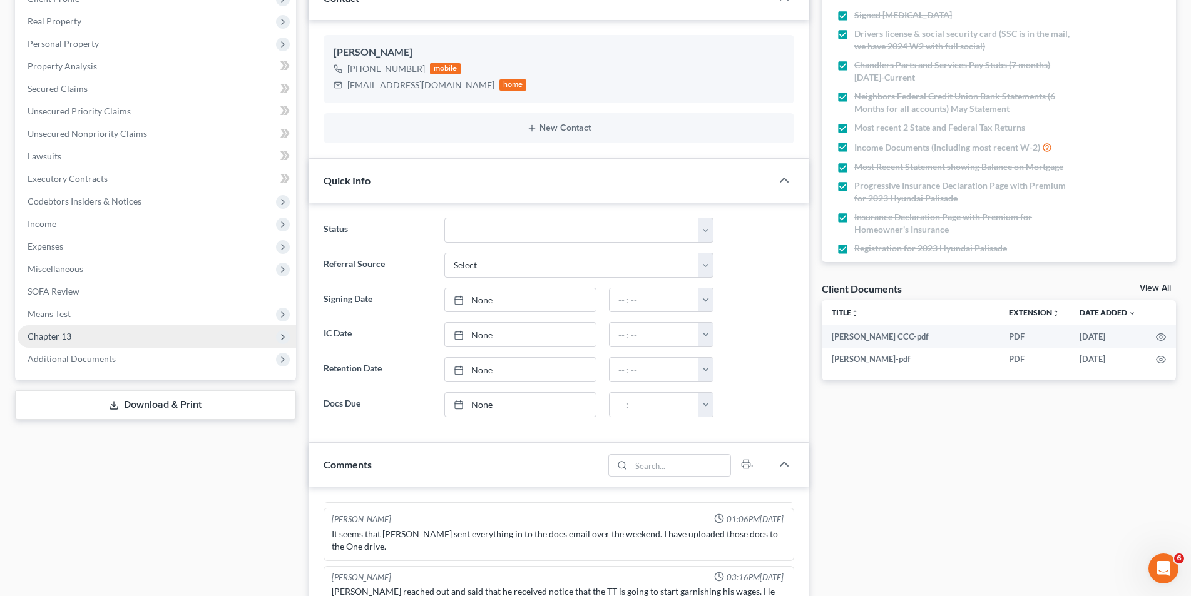
click at [64, 335] on span "Chapter 13" at bounding box center [50, 336] width 44 height 11
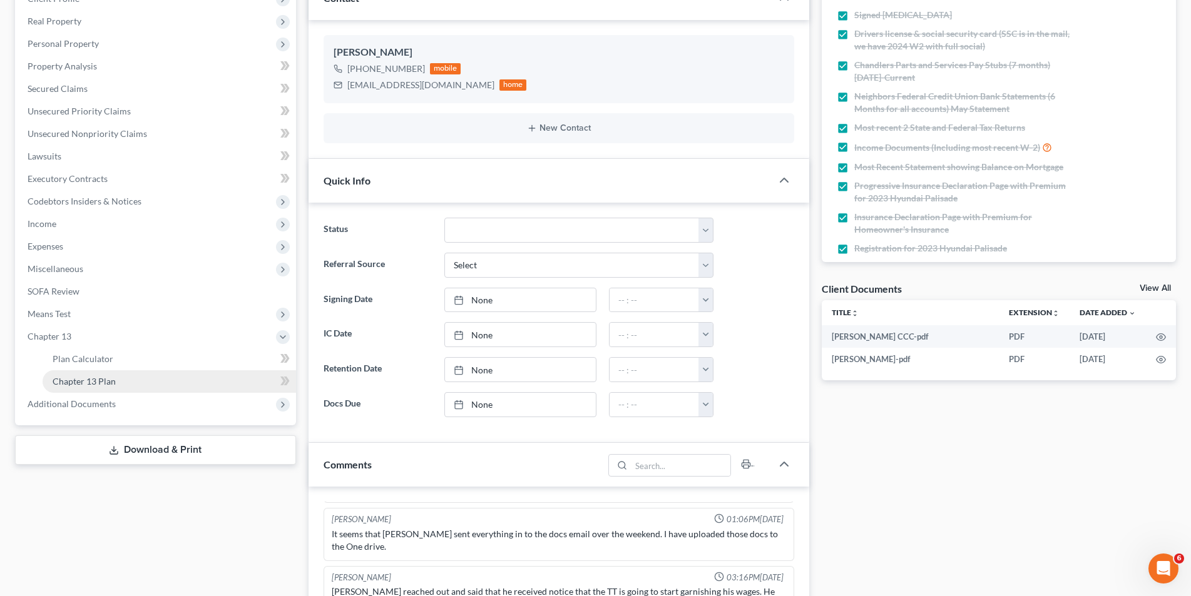
click at [79, 376] on span "Chapter 13 Plan" at bounding box center [84, 381] width 63 height 11
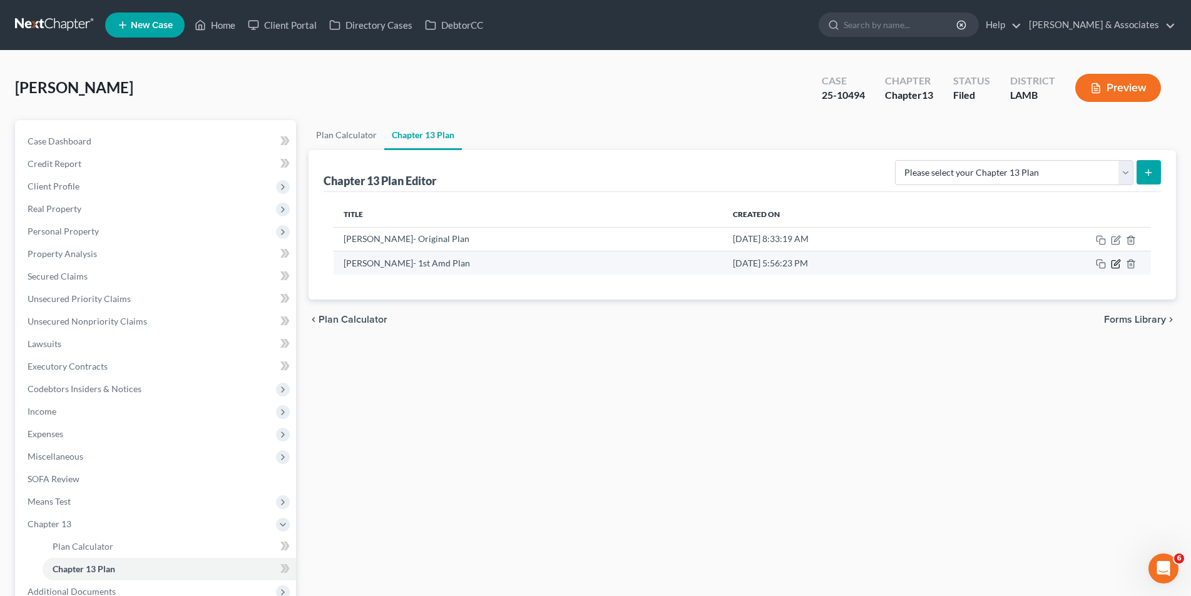
click at [1120, 262] on icon "button" at bounding box center [1117, 263] width 6 height 6
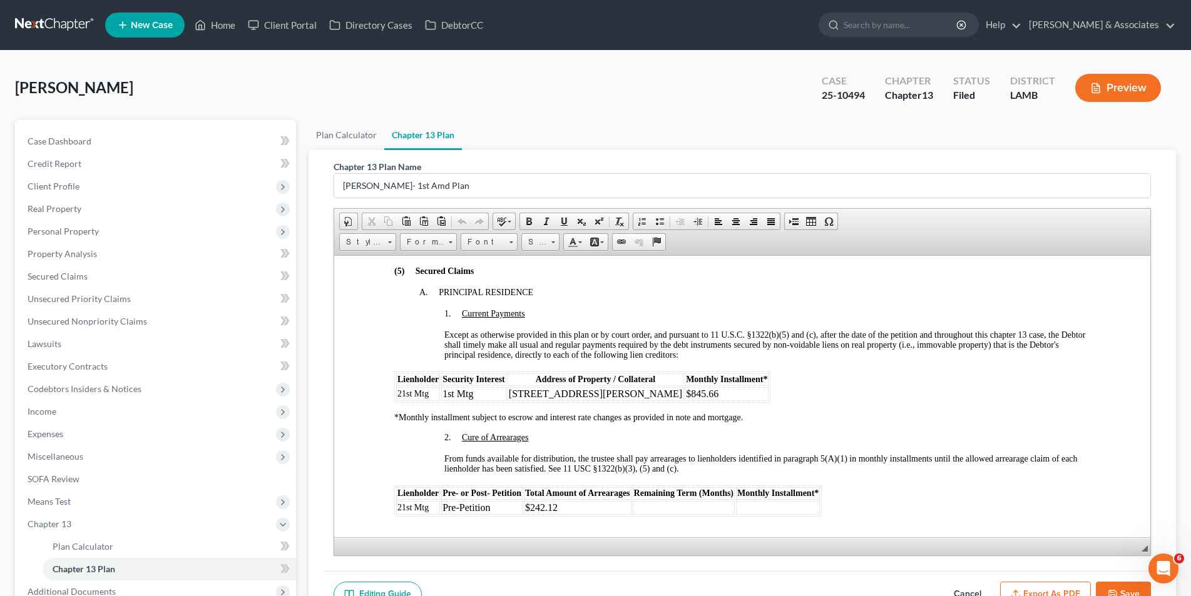
scroll to position [1126, 0]
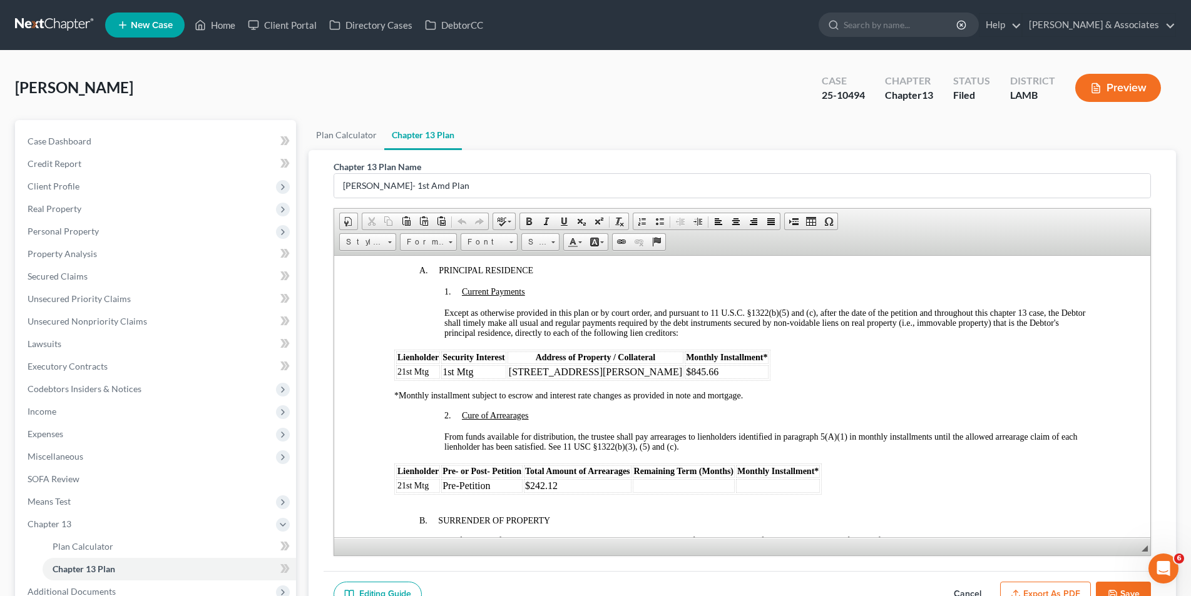
click at [605, 365] on td "37261 Walker North Rd" at bounding box center [595, 372] width 176 height 14
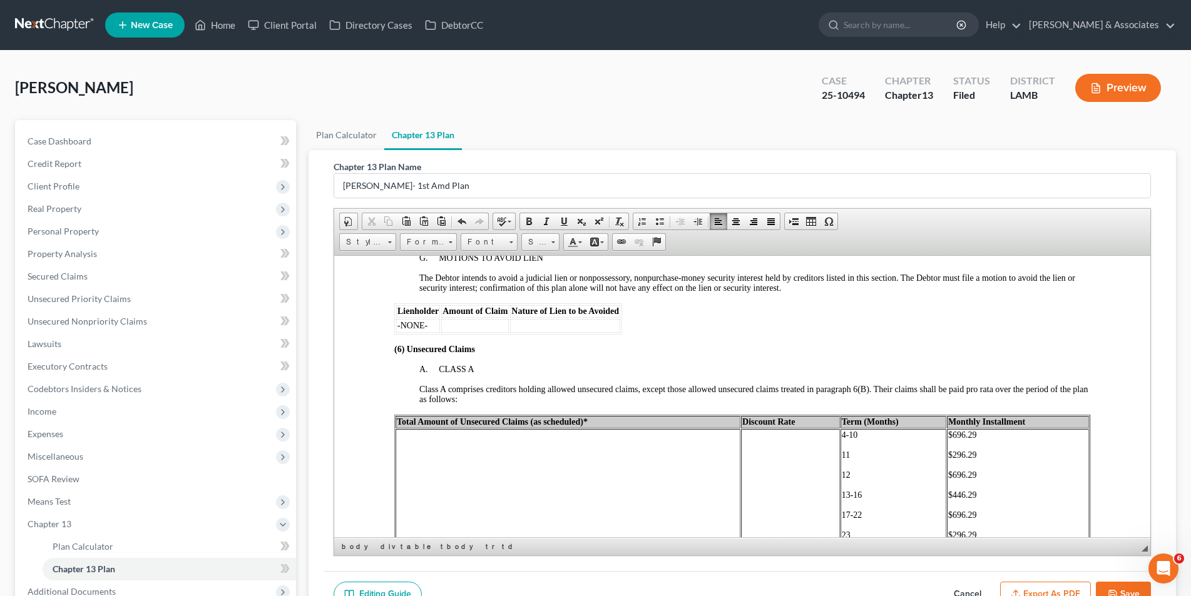
scroll to position [2003, 0]
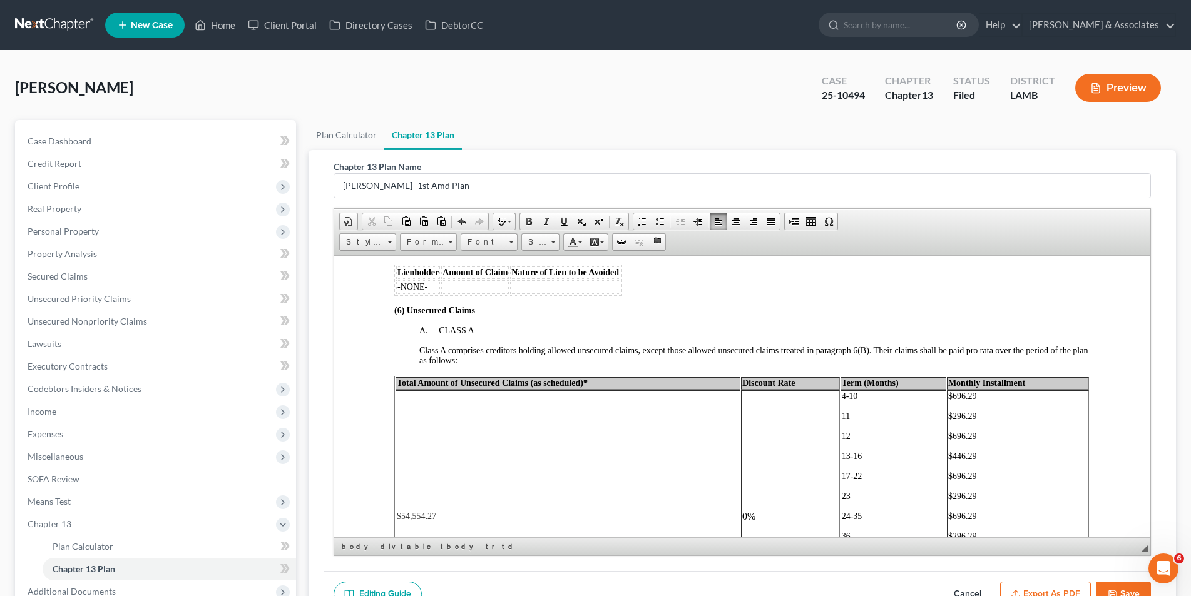
click at [568, 378] on span "Total Amount of Unsecured Claims (as scheduled)*" at bounding box center [491, 382] width 191 height 9
click at [464, 500] on td "$54,554.27" at bounding box center [566, 516] width 343 height 253
click at [399, 501] on span "$thru Cl#7" at bounding box center [415, 505] width 38 height 9
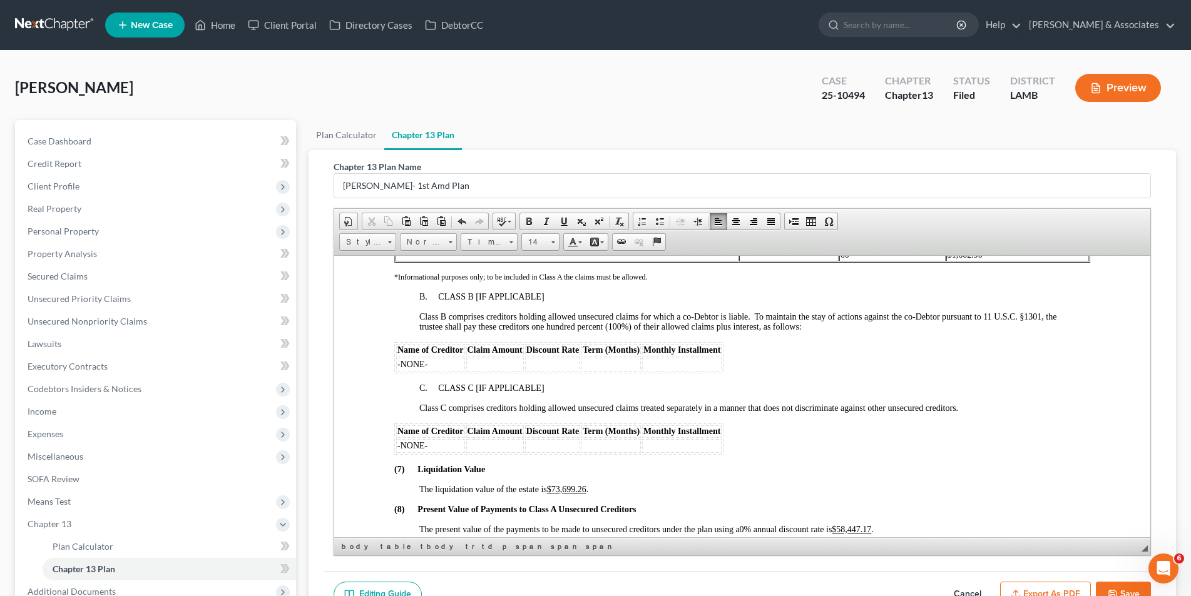
scroll to position [2441, 0]
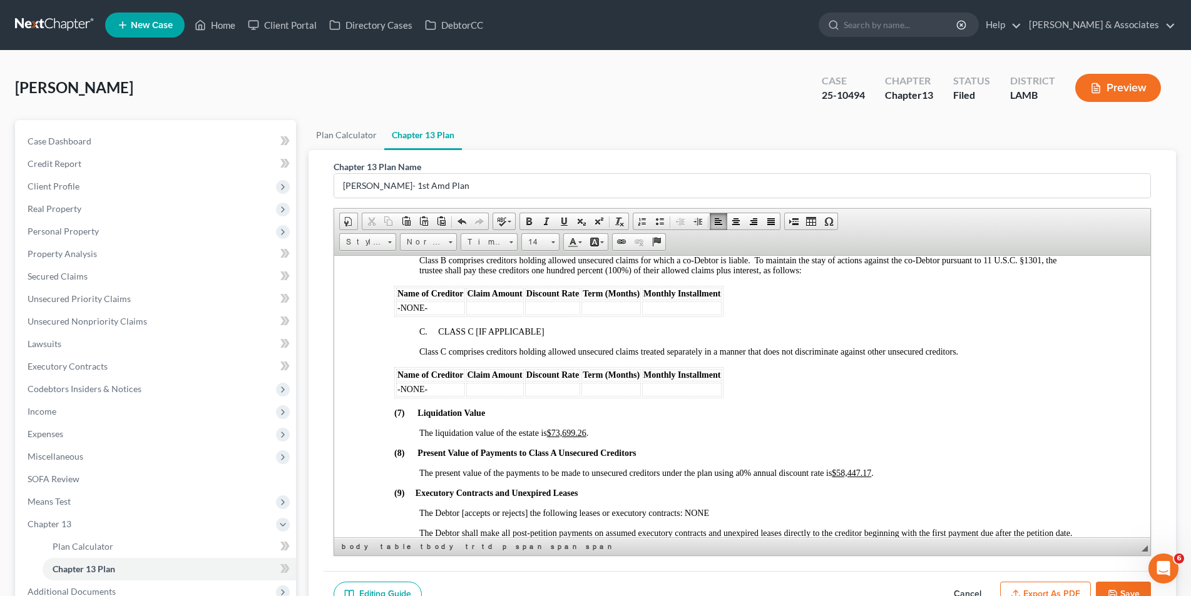
click at [871, 468] on u "$58,447.17" at bounding box center [850, 472] width 39 height 9
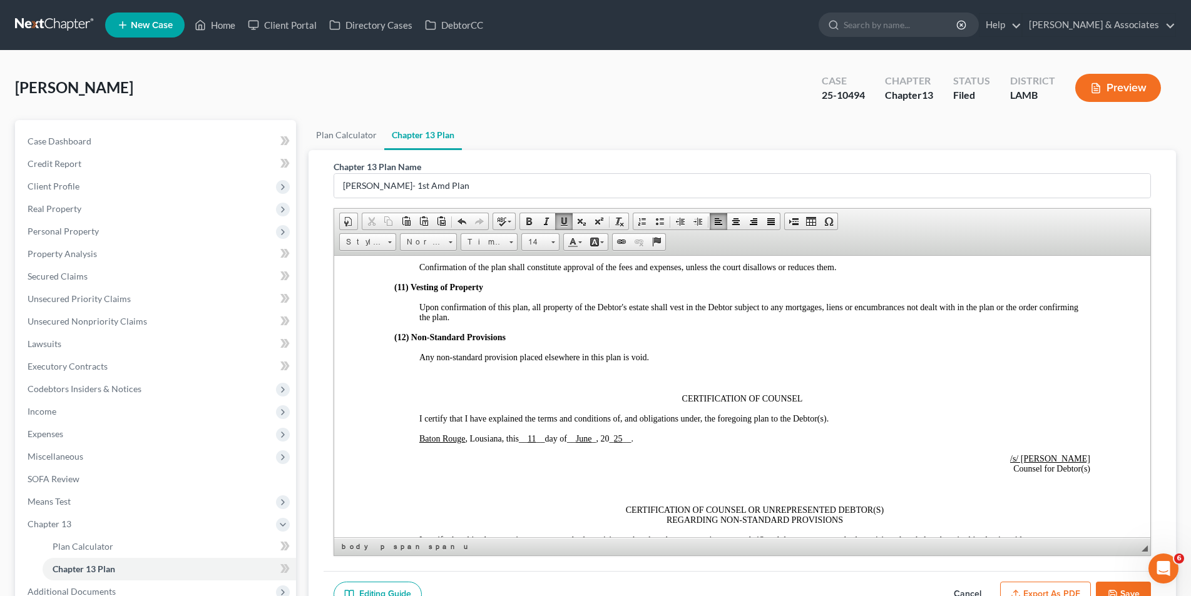
scroll to position [2754, 0]
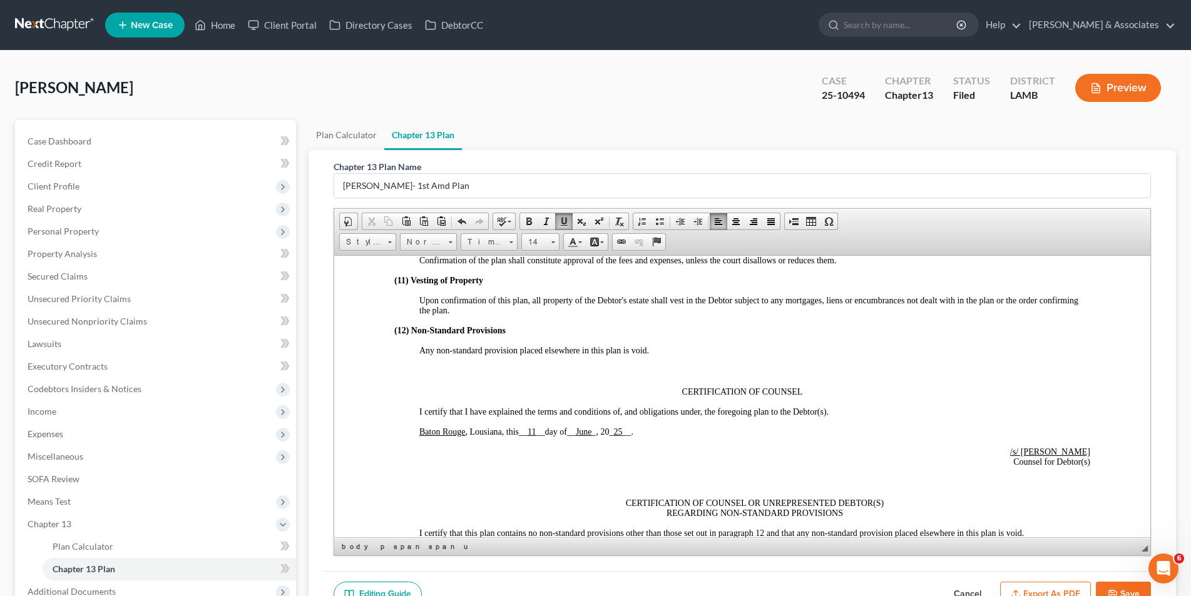
click at [640, 427] on p "Baton Rouge , Lousiana, this __ 11 __ day of __ June _ , 20 _ 25 __ ." at bounding box center [754, 432] width 671 height 10
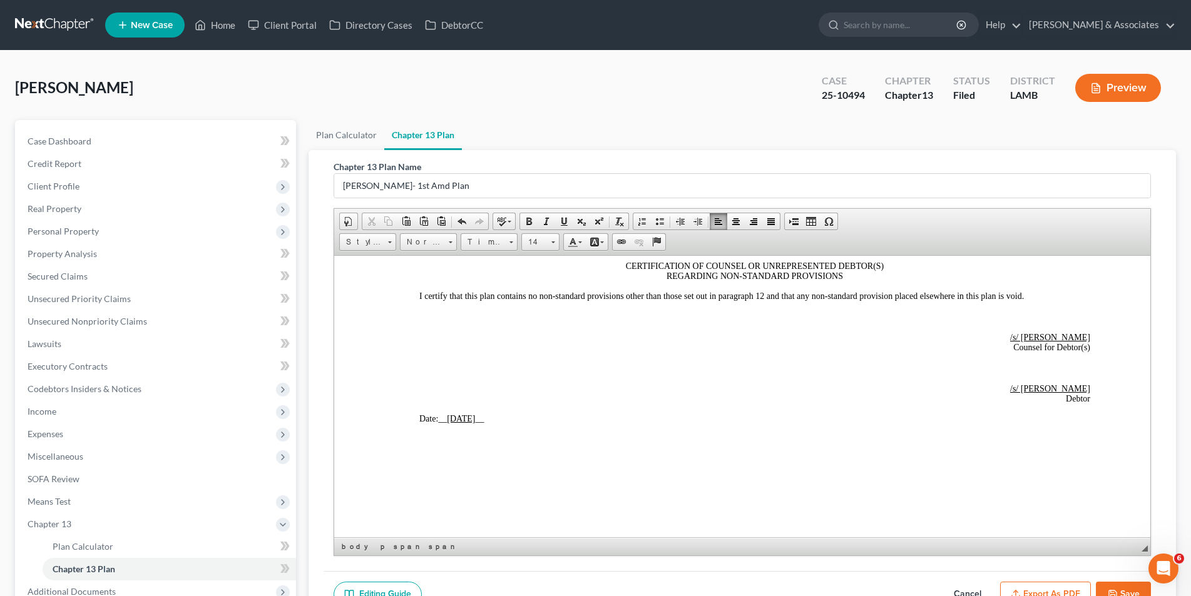
scroll to position [2991, 0]
click at [494, 413] on p "Date: __ 6/11/2025 __" at bounding box center [754, 418] width 671 height 10
click at [1128, 595] on button "Save" at bounding box center [1123, 595] width 55 height 26
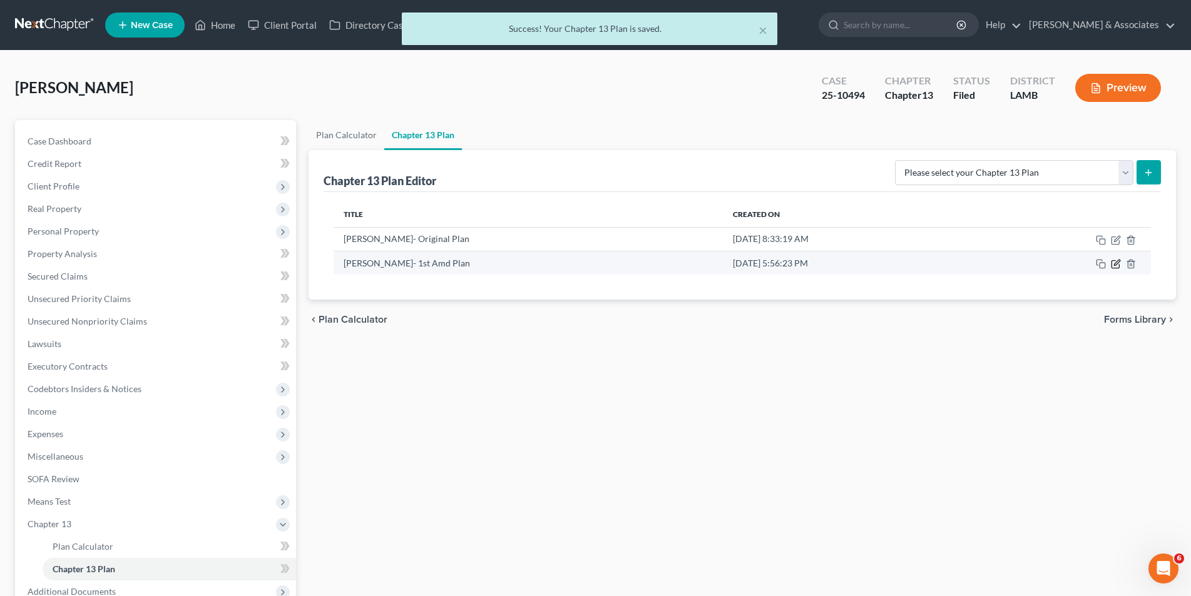
click at [1116, 263] on icon "button" at bounding box center [1117, 263] width 6 height 6
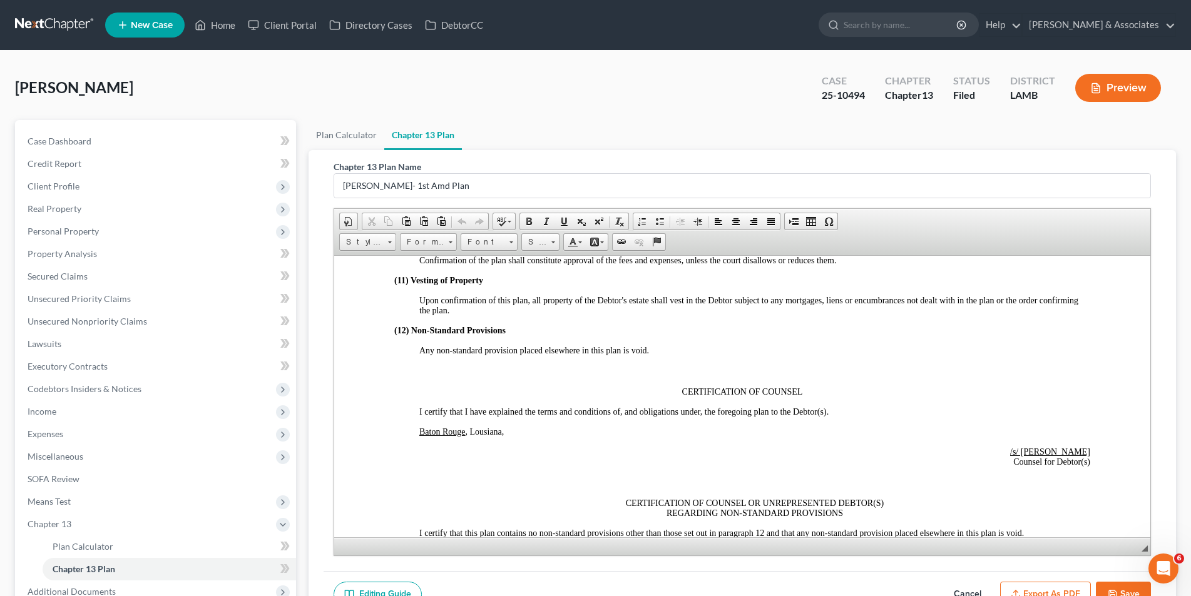
scroll to position [2941, 0]
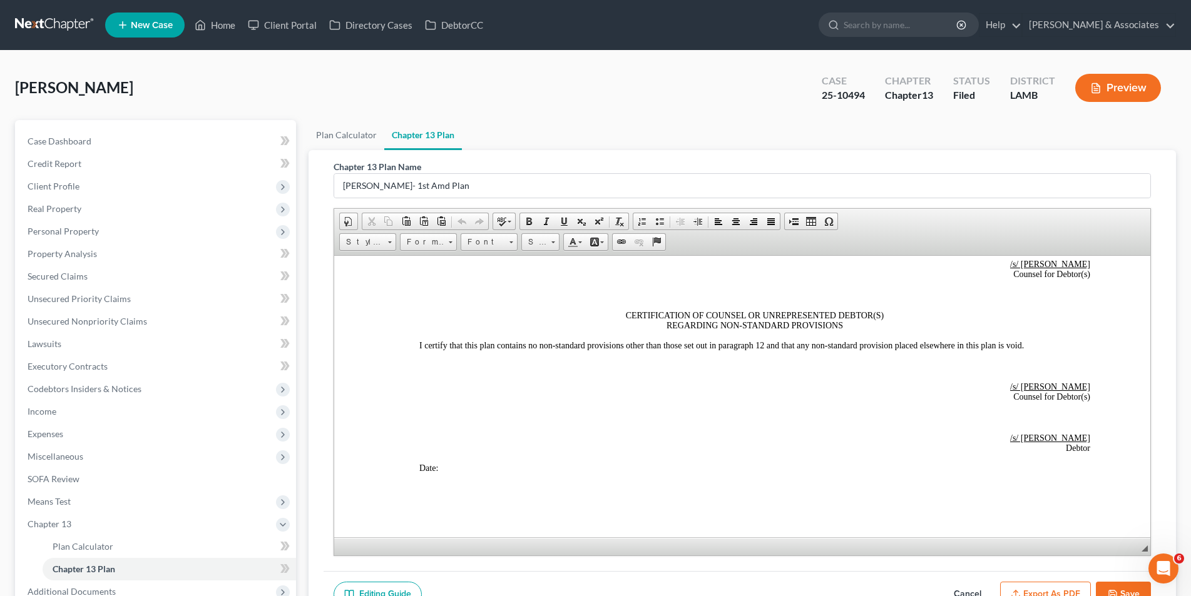
click at [1122, 589] on button "Save" at bounding box center [1123, 595] width 55 height 26
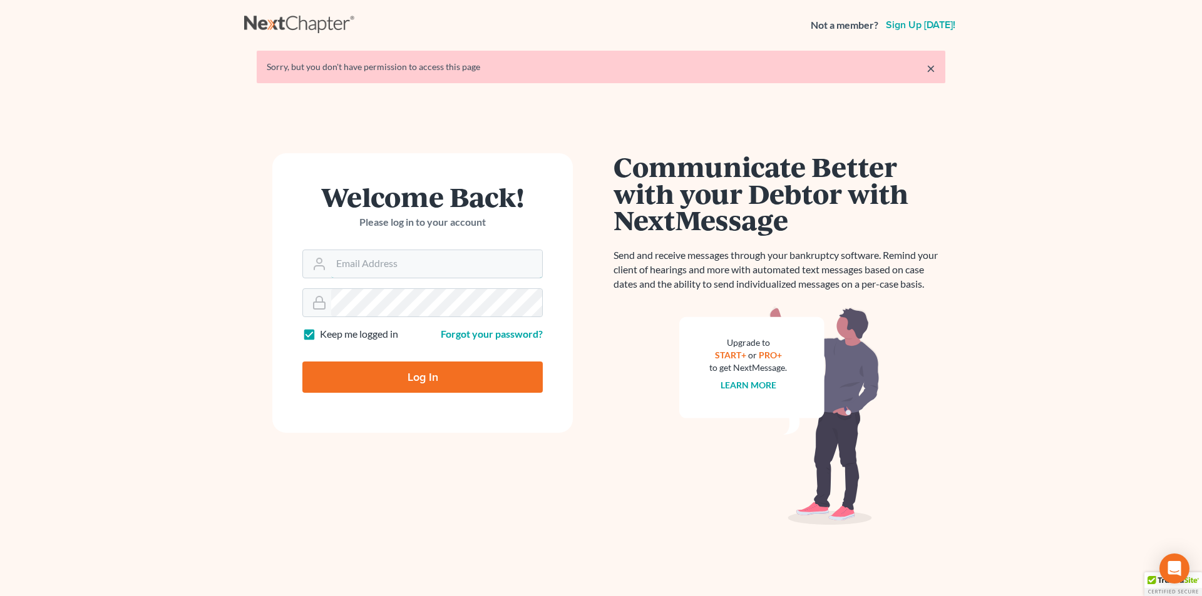
type input "[EMAIL_ADDRESS][DOMAIN_NAME]"
click at [387, 373] on input "Log In" at bounding box center [422, 377] width 240 height 31
type input "Thinking..."
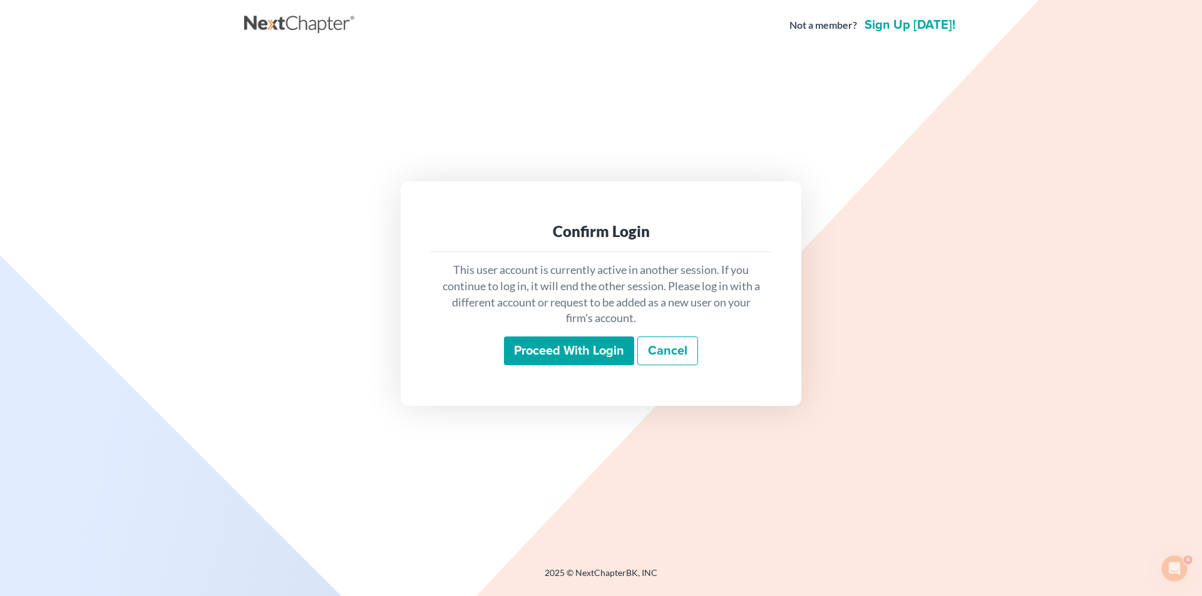
click at [550, 349] on input "Proceed with login" at bounding box center [569, 351] width 130 height 29
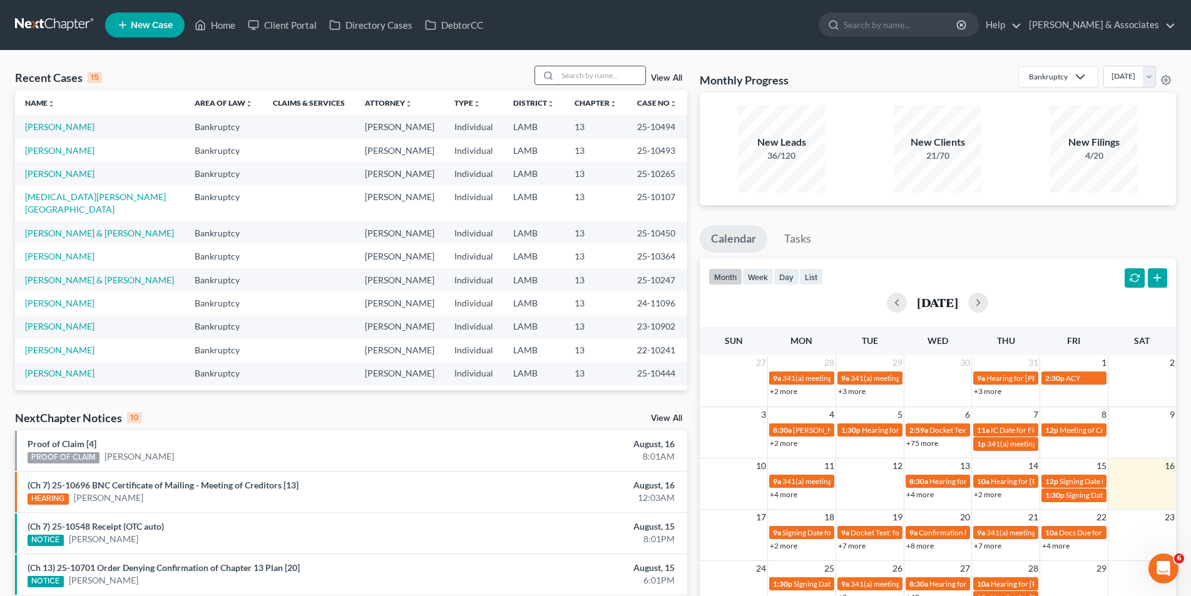
click at [581, 74] on input "search" at bounding box center [602, 75] width 88 height 18
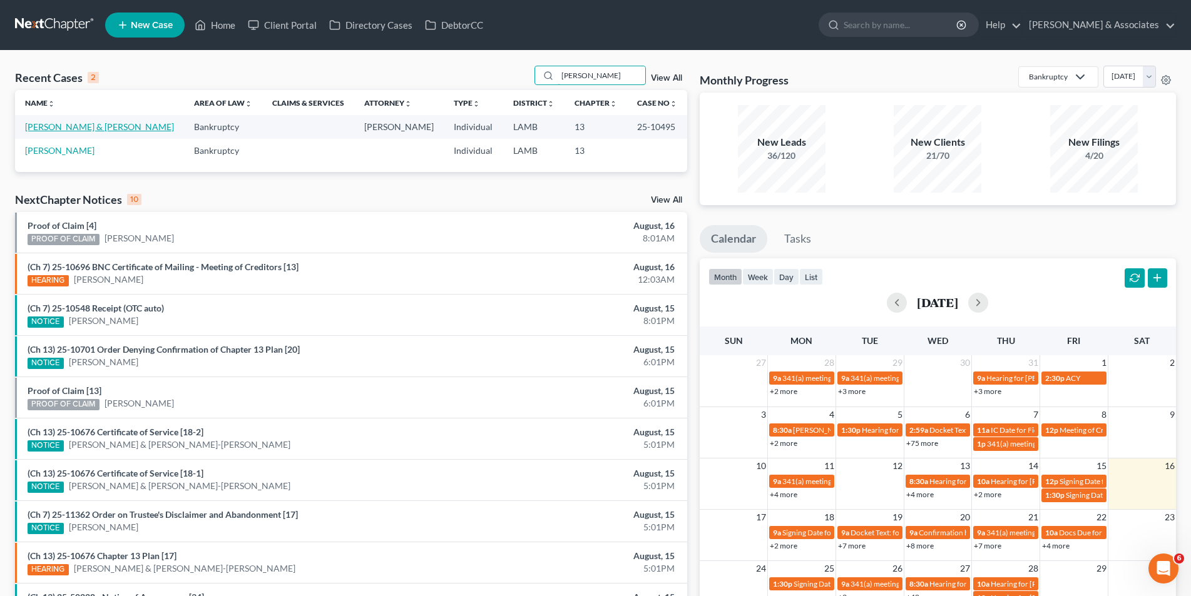
type input "[PERSON_NAME]"
click at [74, 129] on link "[PERSON_NAME] & [PERSON_NAME]" at bounding box center [99, 126] width 149 height 11
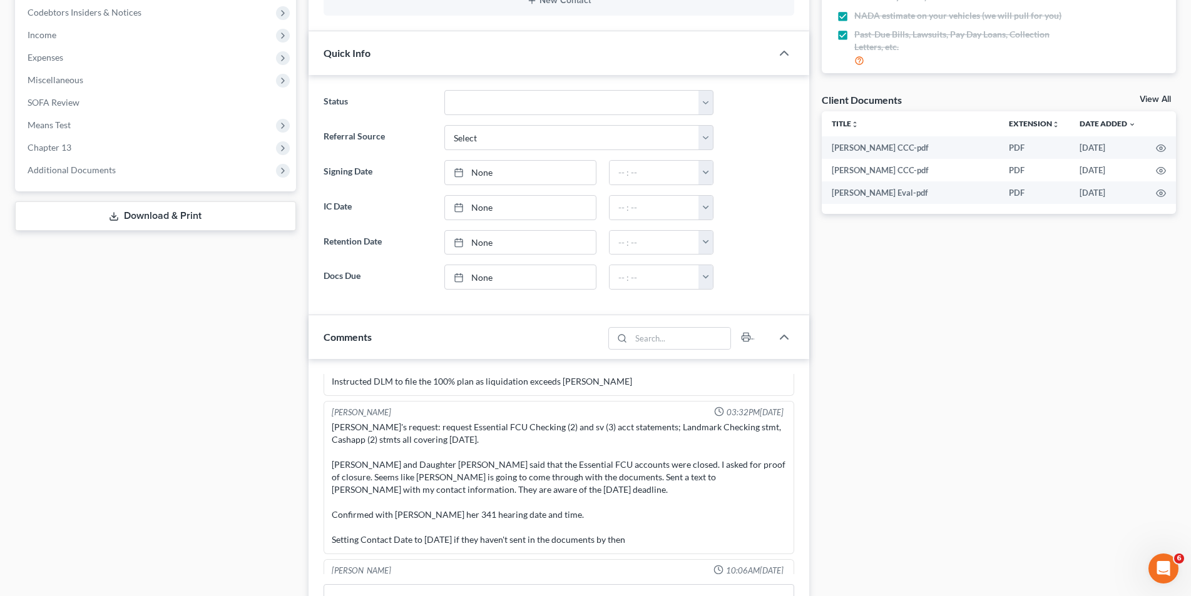
scroll to position [375, 0]
click at [83, 153] on span "Chapter 13" at bounding box center [157, 149] width 278 height 23
click at [82, 190] on span "Chapter 13 Plan" at bounding box center [84, 193] width 63 height 11
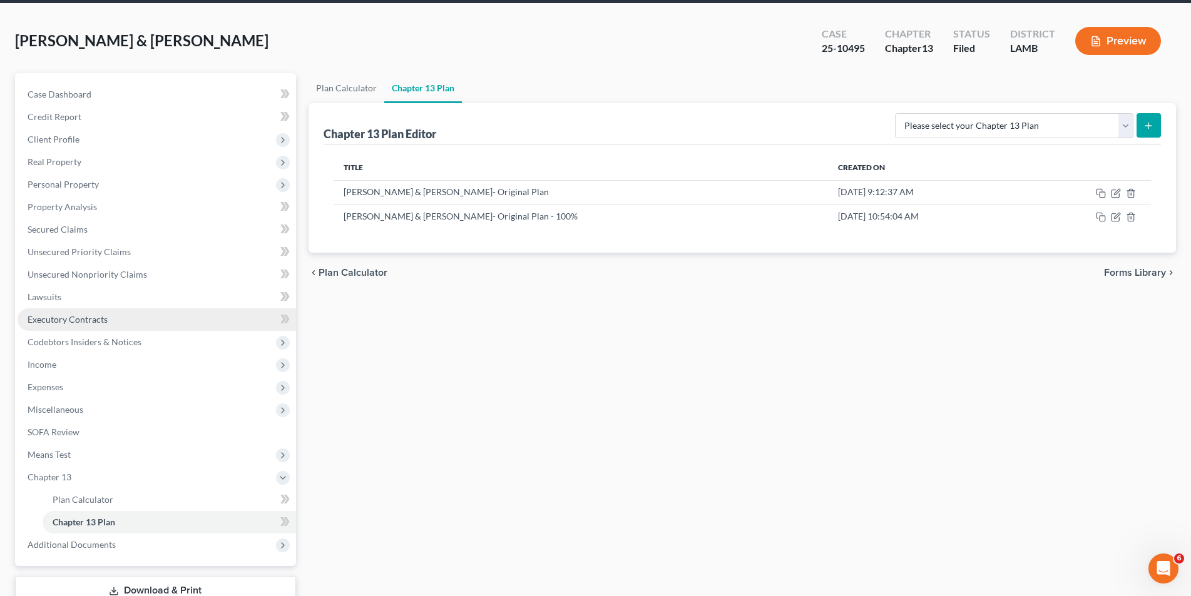
scroll to position [104, 0]
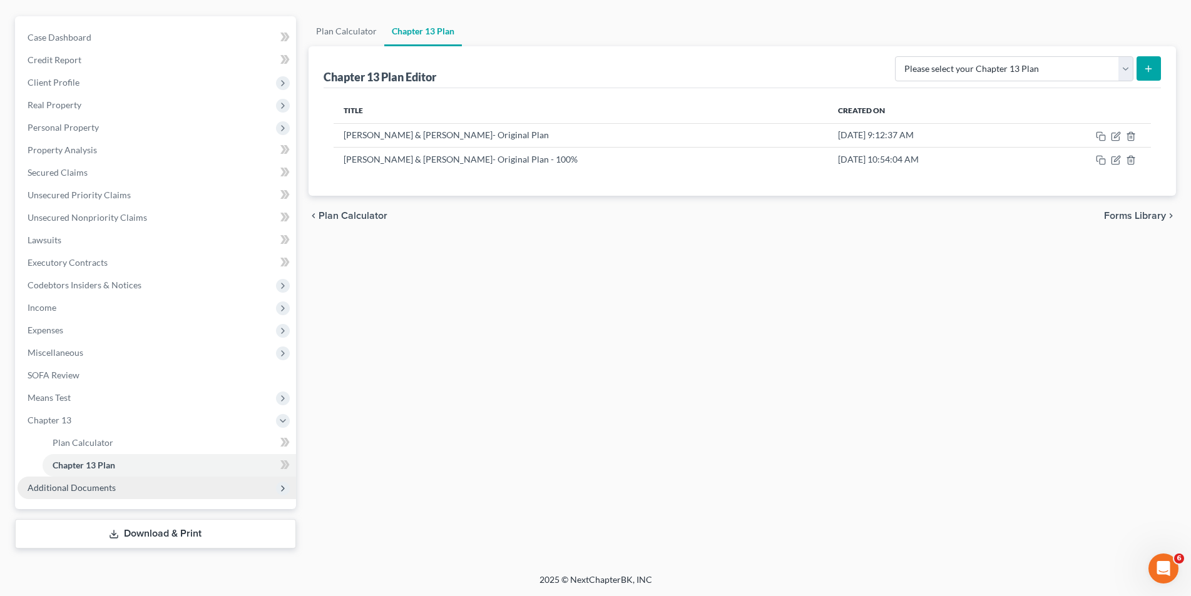
click at [103, 489] on span "Additional Documents" at bounding box center [72, 487] width 88 height 11
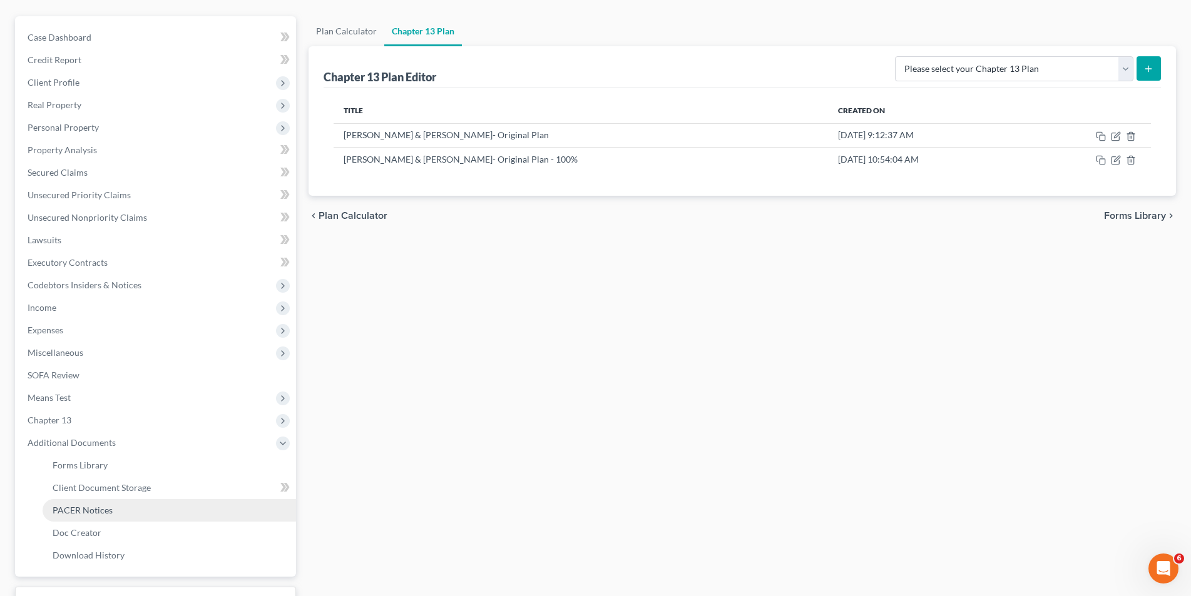
click at [88, 511] on span "PACER Notices" at bounding box center [83, 510] width 60 height 11
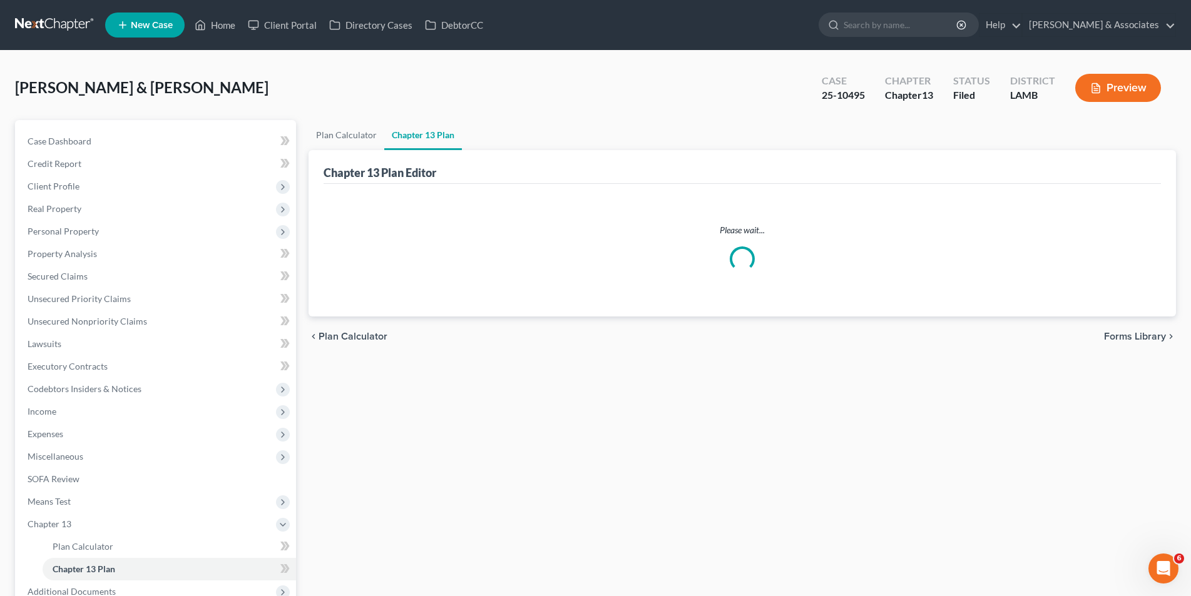
scroll to position [104, 0]
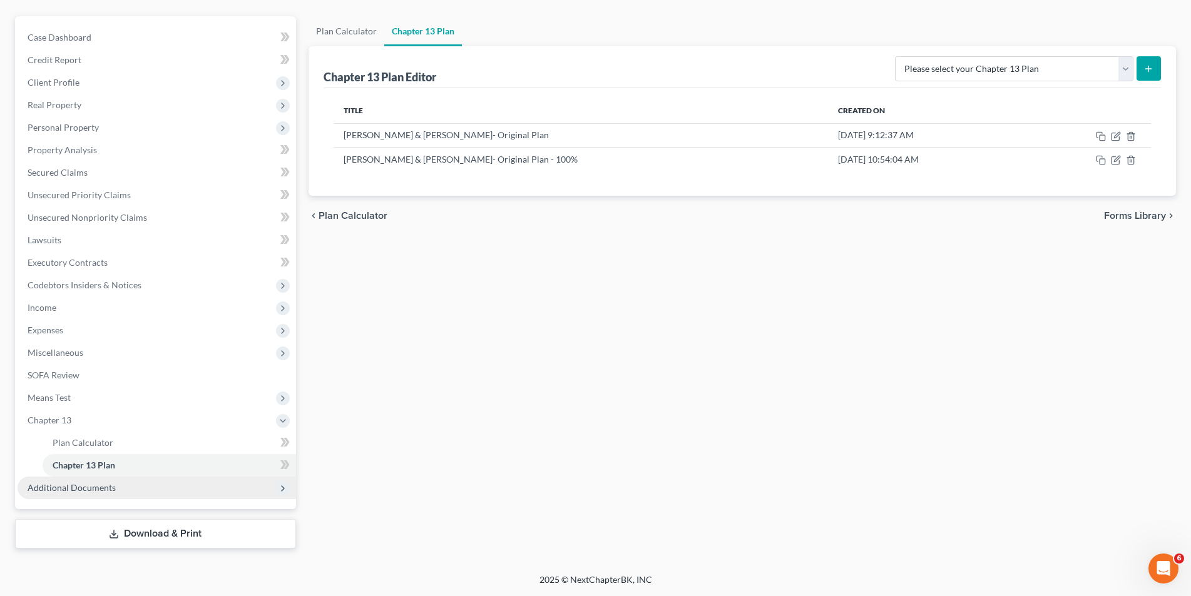
click at [100, 487] on span "Additional Documents" at bounding box center [72, 487] width 88 height 11
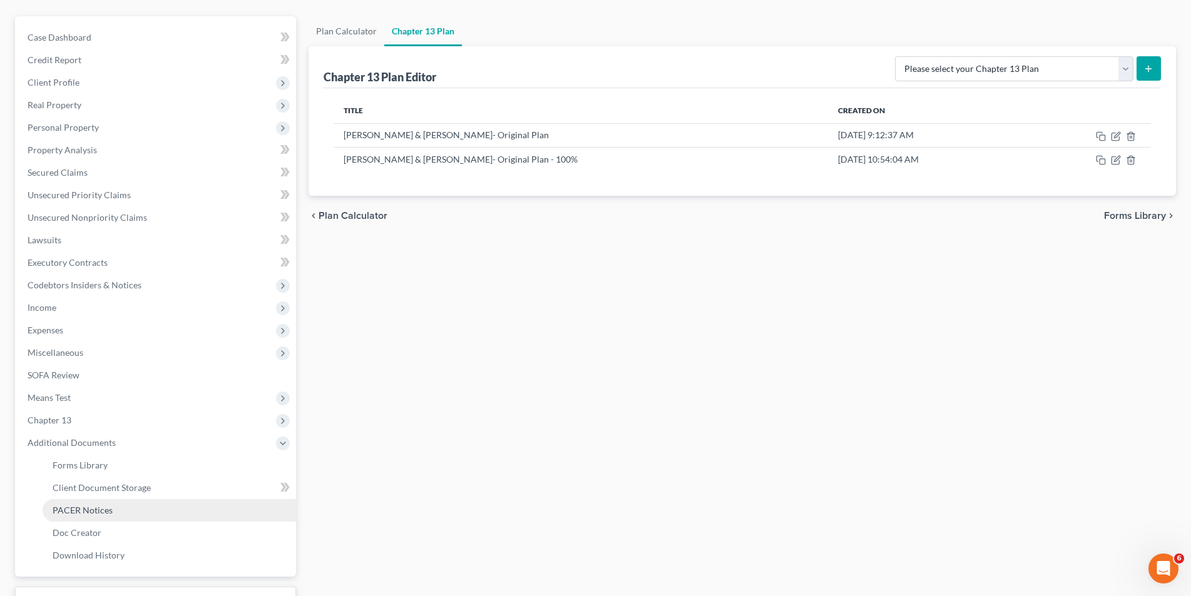
click at [102, 518] on link "PACER Notices" at bounding box center [169, 510] width 253 height 23
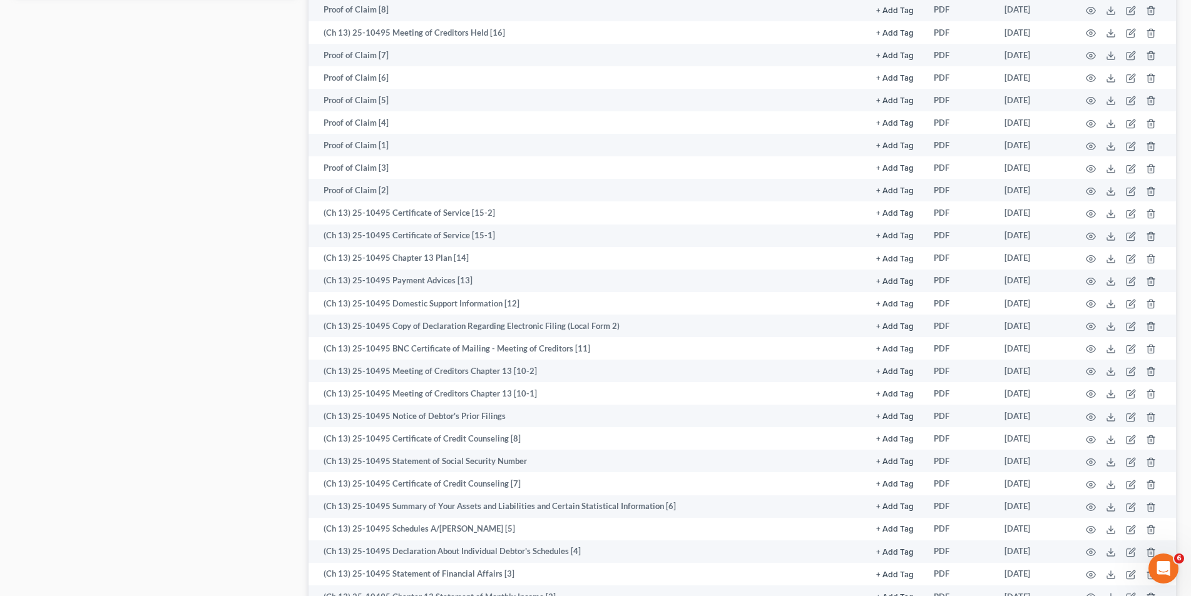
scroll to position [751, 0]
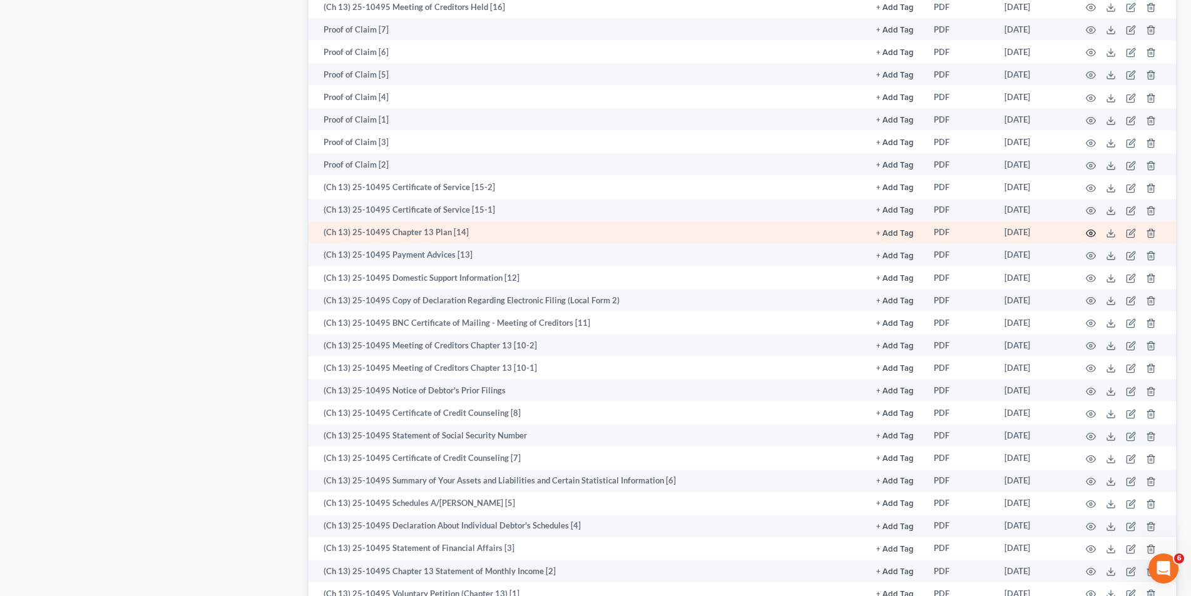
click at [1086, 233] on icon "button" at bounding box center [1090, 233] width 9 height 7
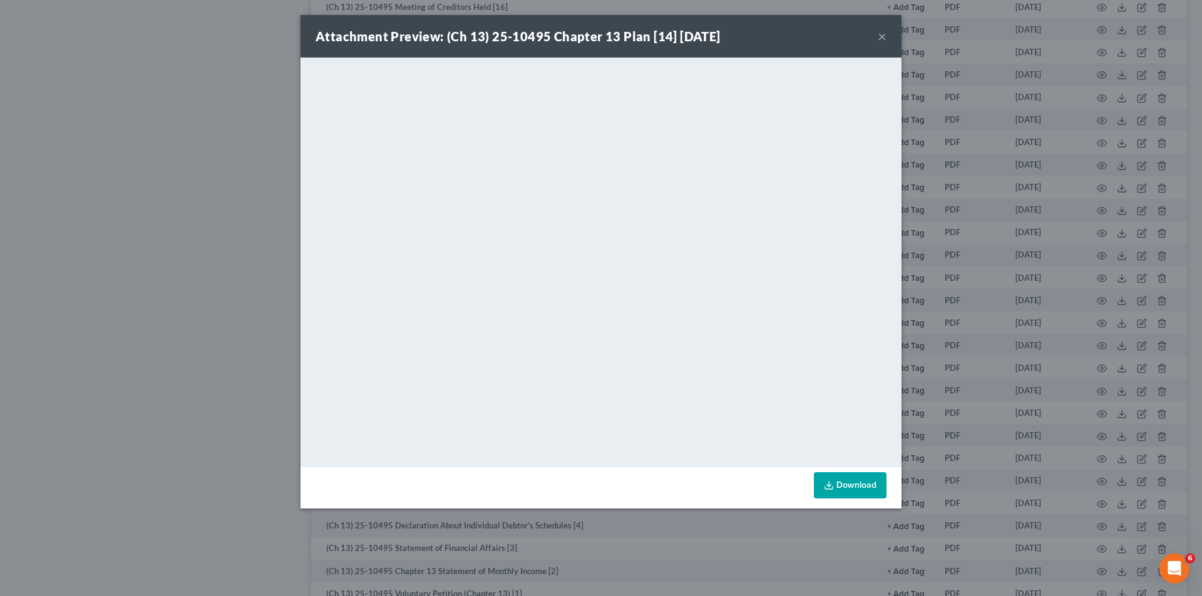
click at [885, 39] on button "×" at bounding box center [881, 36] width 9 height 15
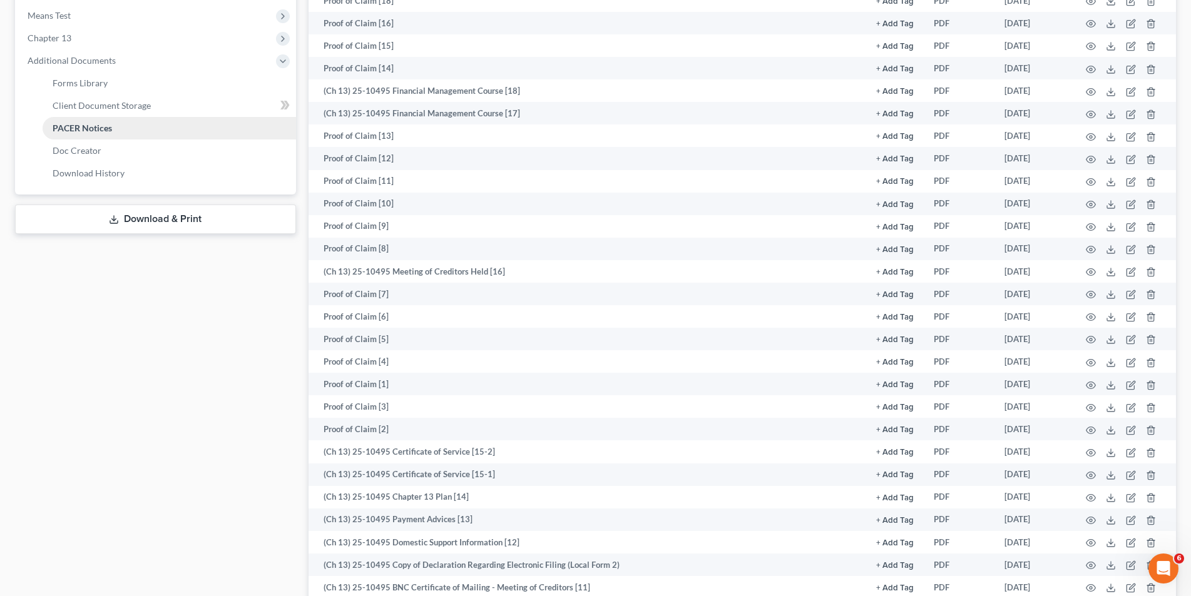
scroll to position [438, 0]
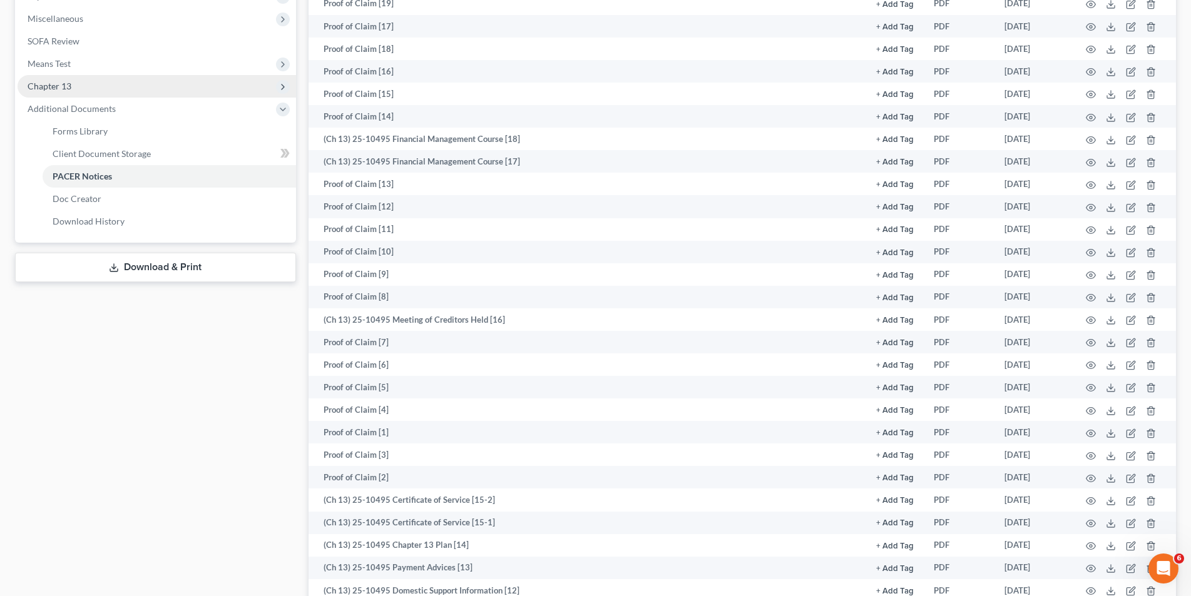
click at [76, 86] on span "Chapter 13" at bounding box center [157, 86] width 278 height 23
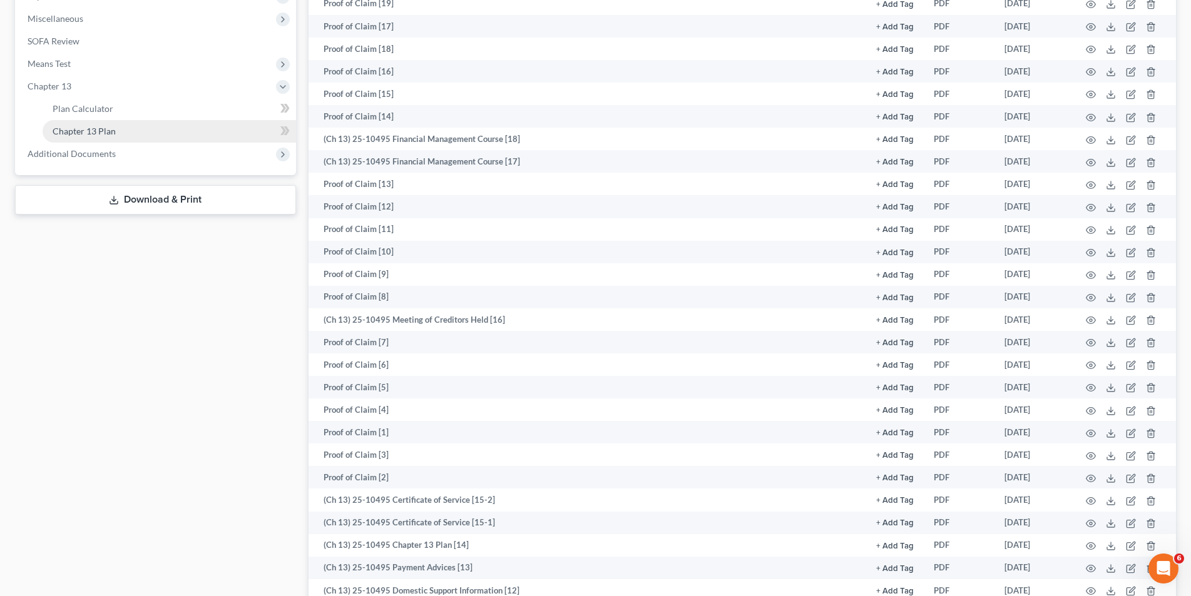
click at [93, 130] on span "Chapter 13 Plan" at bounding box center [84, 131] width 63 height 11
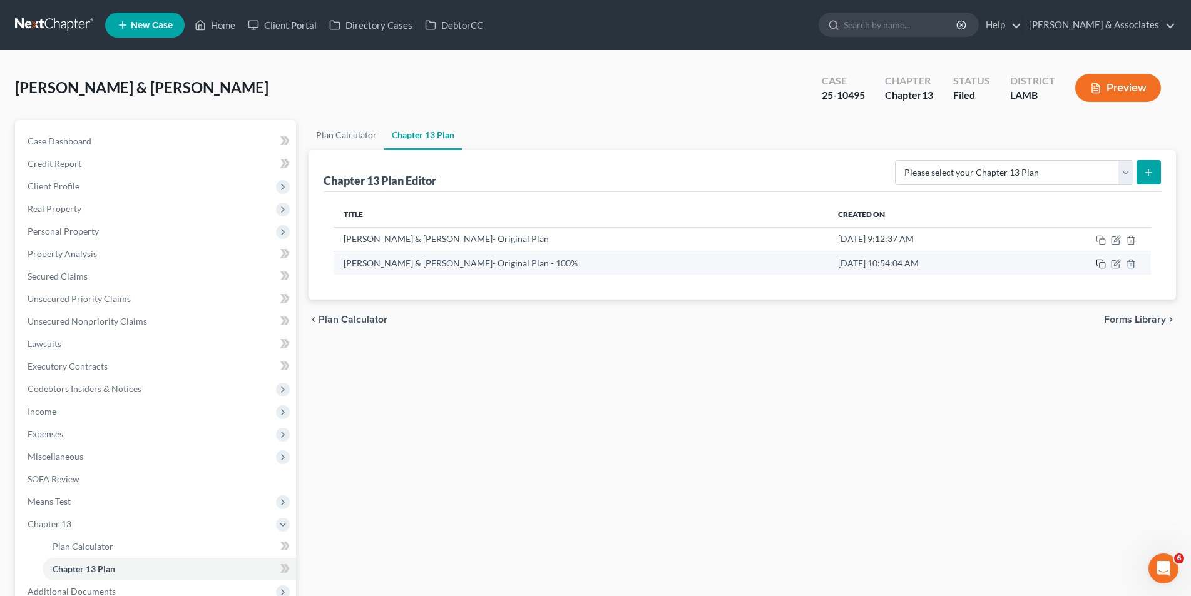
click at [1102, 267] on icon "button" at bounding box center [1101, 264] width 10 height 10
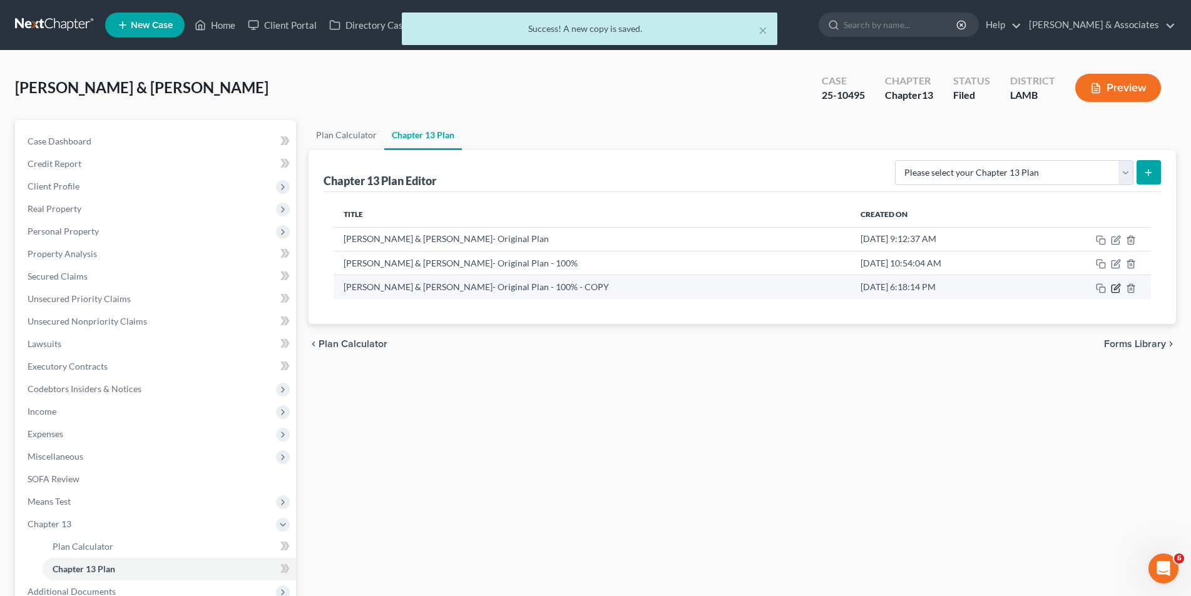
click at [1111, 291] on icon "button" at bounding box center [1115, 289] width 8 height 8
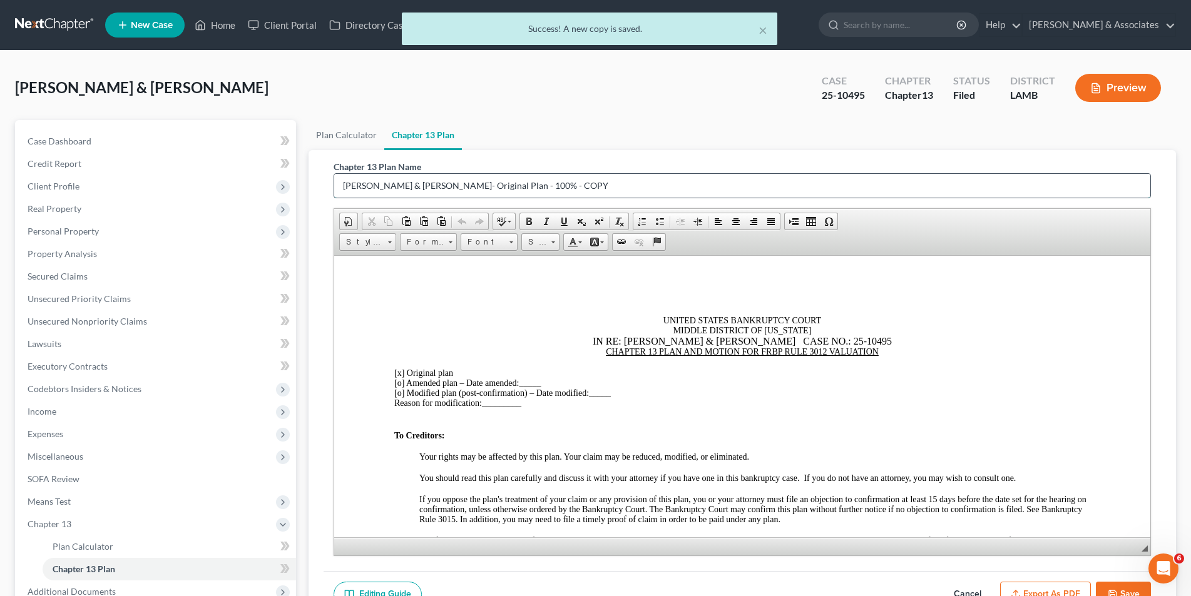
click at [573, 193] on input "Guerin, Randle & Annie- Original Plan - 100% - COPY" at bounding box center [742, 186] width 816 height 24
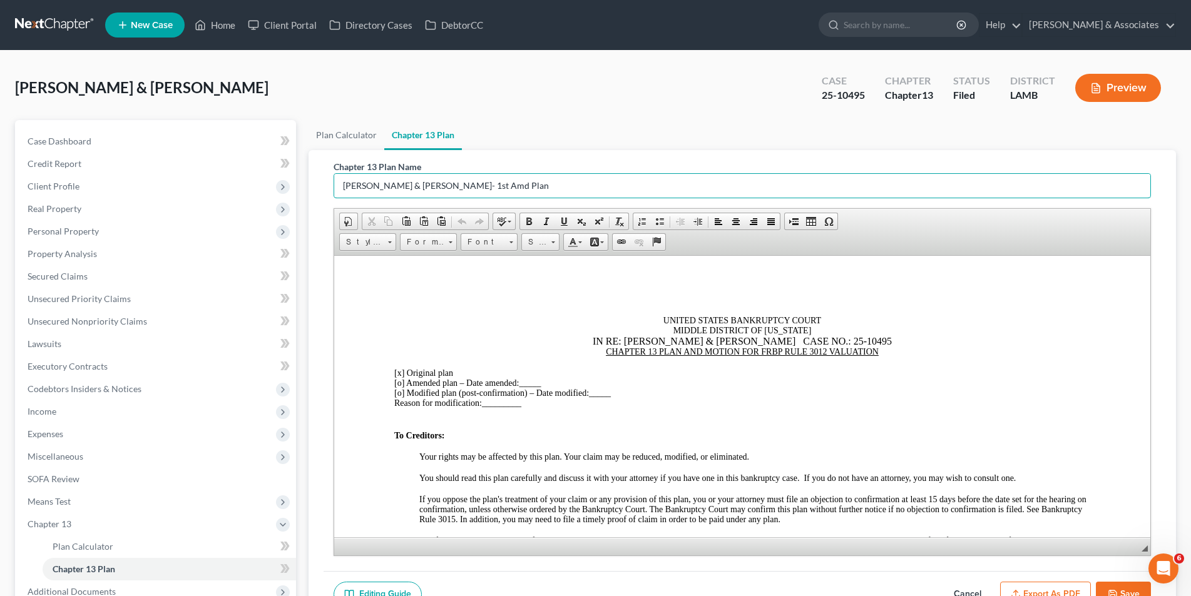
type input "Guerin, Randle & Annie- 1st Amd Plan"
click at [605, 349] on u "CHAPTER 13 PLAN AND MOTION FOR FRBP RULE 3012 VALUATION" at bounding box center [741, 351] width 273 height 9
click at [714, 350] on u "FIRST AMENDED CHAPTER 13 PLAN AND MOTION FOR FRBP RULE 3012 VALUATION" at bounding box center [741, 351] width 344 height 9
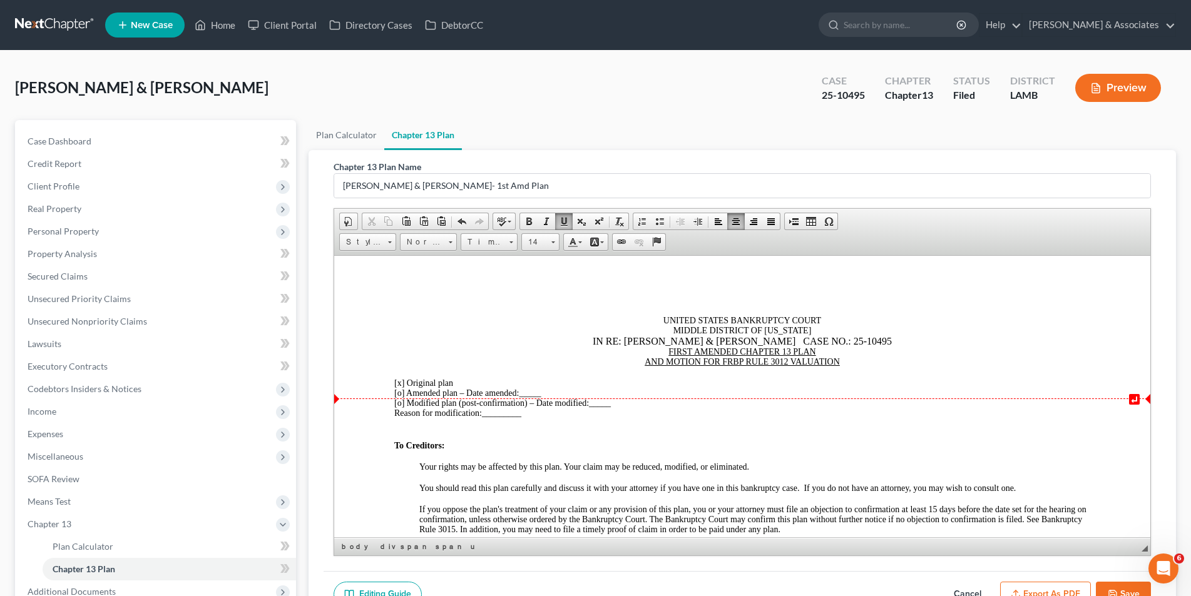
click at [402, 394] on span "[o]" at bounding box center [399, 392] width 10 height 9
click at [399, 394] on span "[o]" at bounding box center [399, 392] width 10 height 9
click at [407, 392] on span "[x ] Amended plan – Date amended:" at bounding box center [456, 392] width 125 height 9
click at [401, 385] on span "[x]" at bounding box center [399, 382] width 10 height 9
click at [566, 396] on div "[x ] First Amended plan – Date amended: _____" at bounding box center [742, 393] width 696 height 10
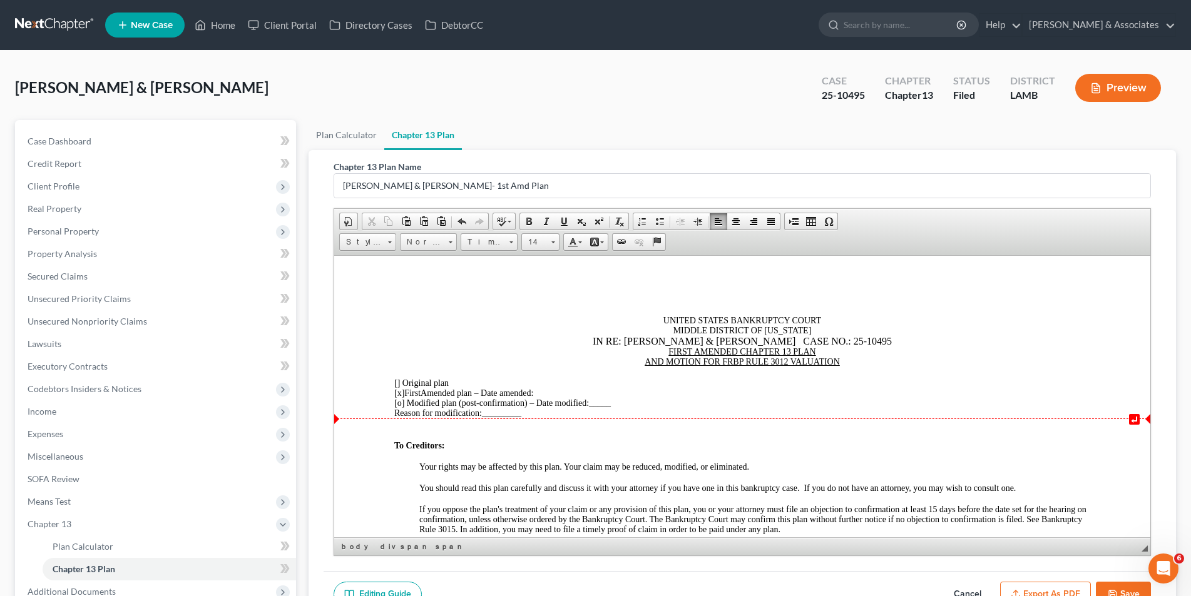
click at [526, 418] on span "↵" at bounding box center [742, 418] width 816 height 1
click at [544, 410] on div "Reason for modification: _________" at bounding box center [742, 413] width 696 height 10
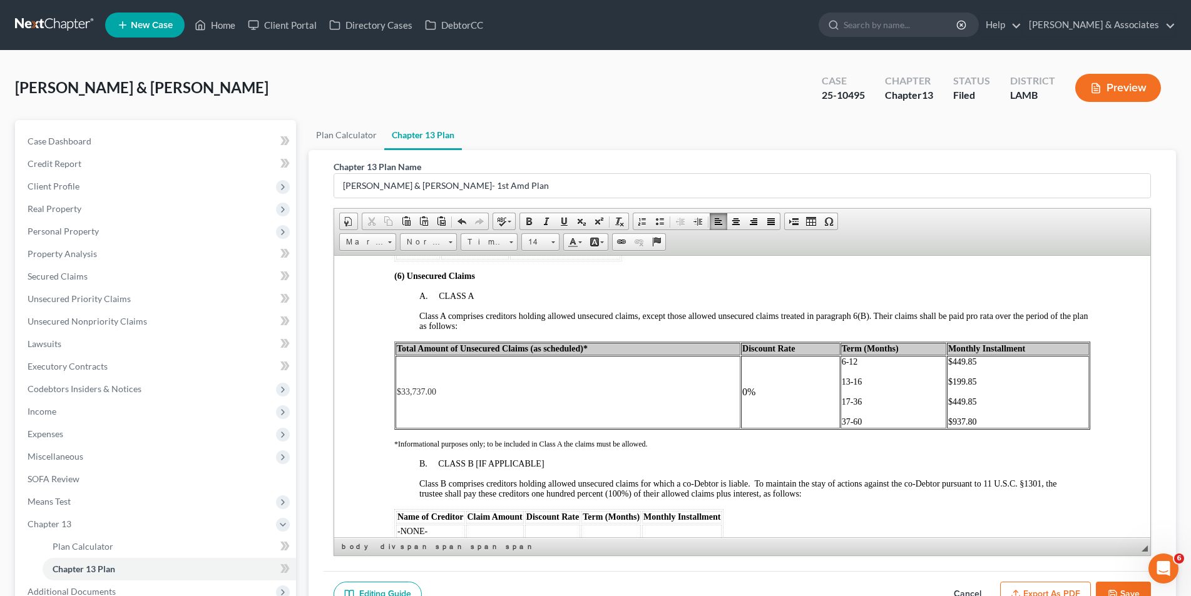
scroll to position [1940, 0]
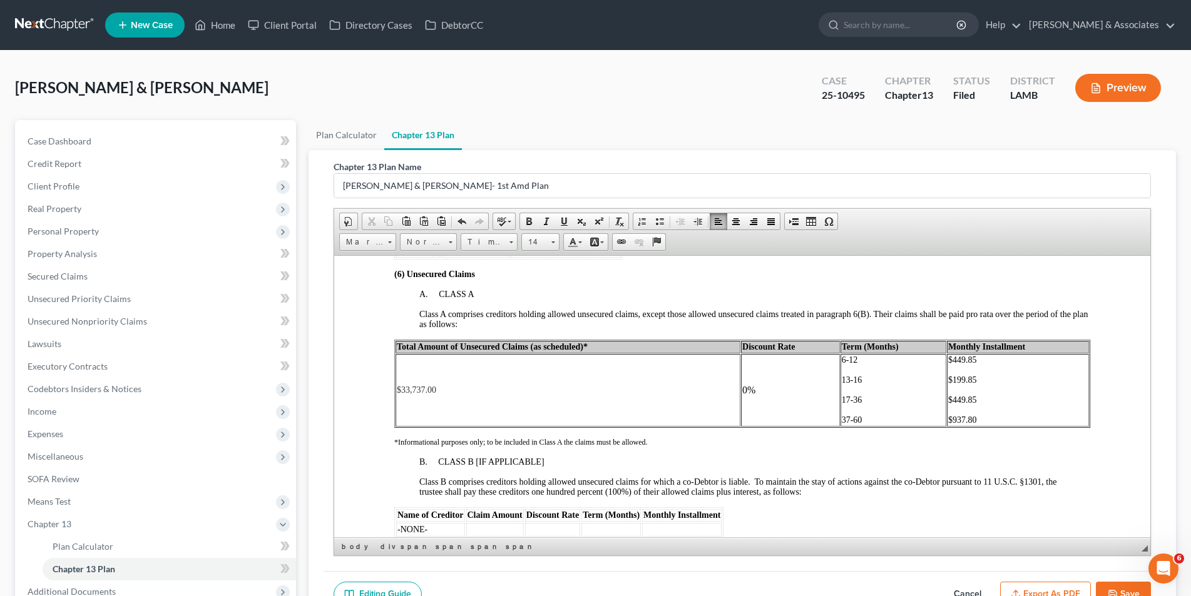
click at [567, 346] on span "Total Amount of Unsecured Claims (as scheduled)*" at bounding box center [491, 346] width 191 height 9
click at [438, 389] on td "$33,737.00" at bounding box center [566, 390] width 343 height 73
click at [452, 396] on p "​Bar date" at bounding box center [566, 400] width 340 height 10
click at [431, 379] on span "$ thru Cl#" at bounding box center [414, 379] width 36 height 9
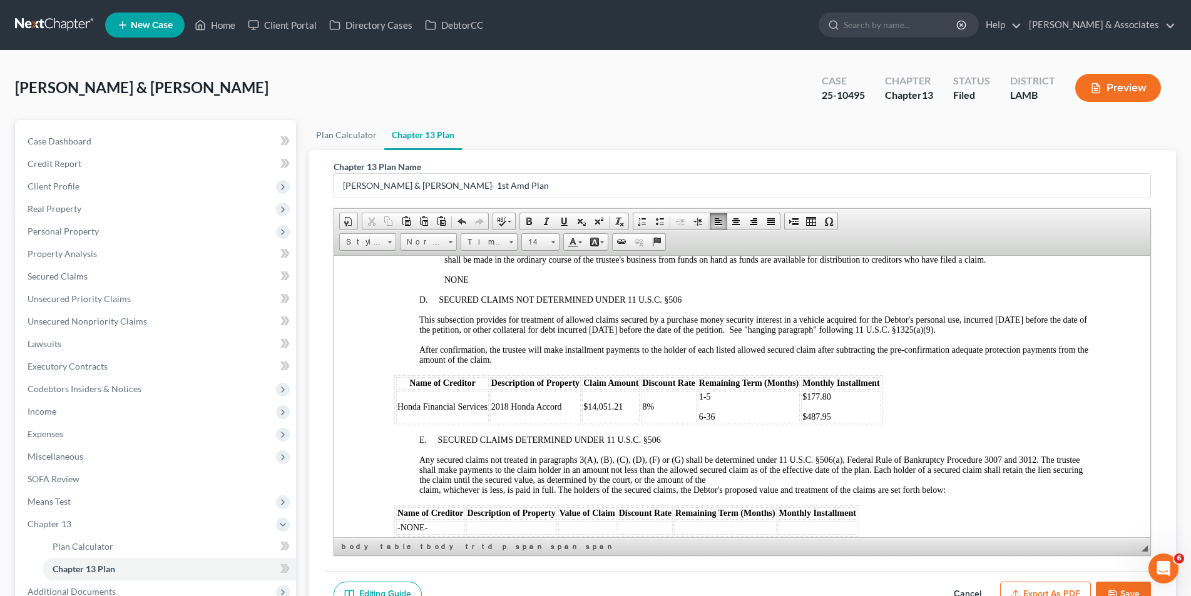
scroll to position [1502, 0]
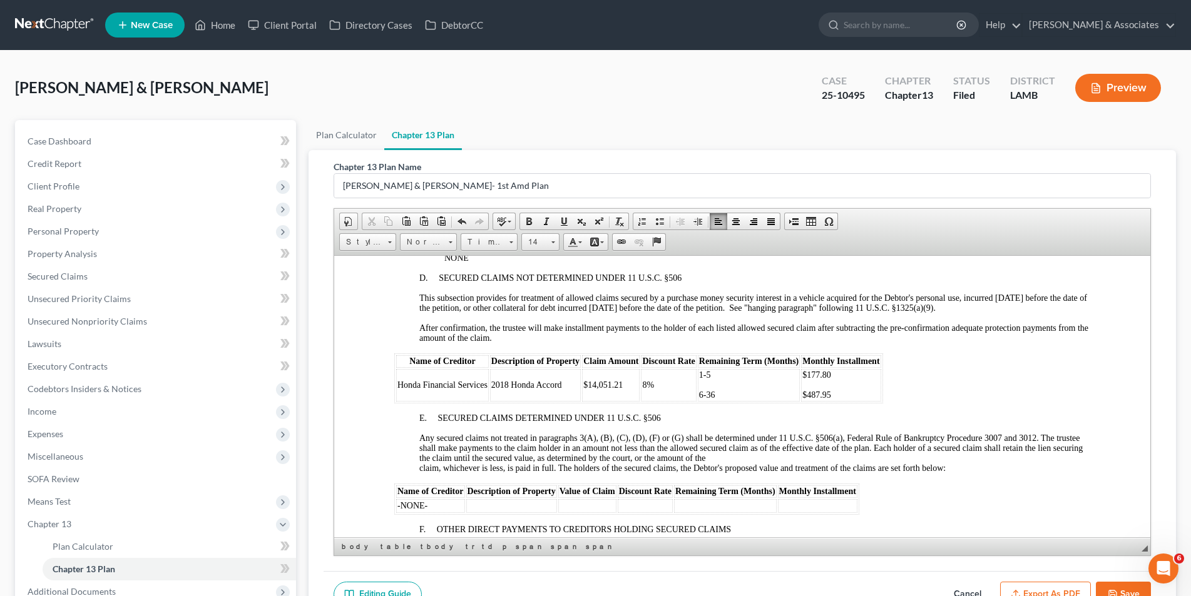
click at [624, 385] on td "$14,051.21" at bounding box center [610, 385] width 58 height 33
click at [830, 394] on p "$487.95" at bounding box center [840, 395] width 77 height 10
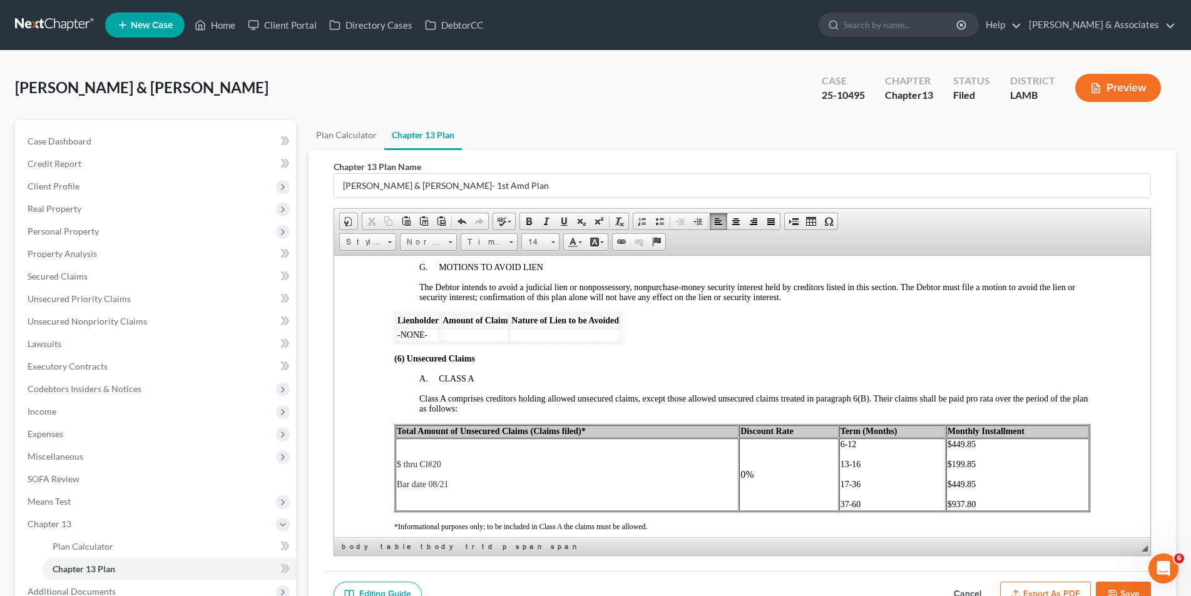
scroll to position [1877, 0]
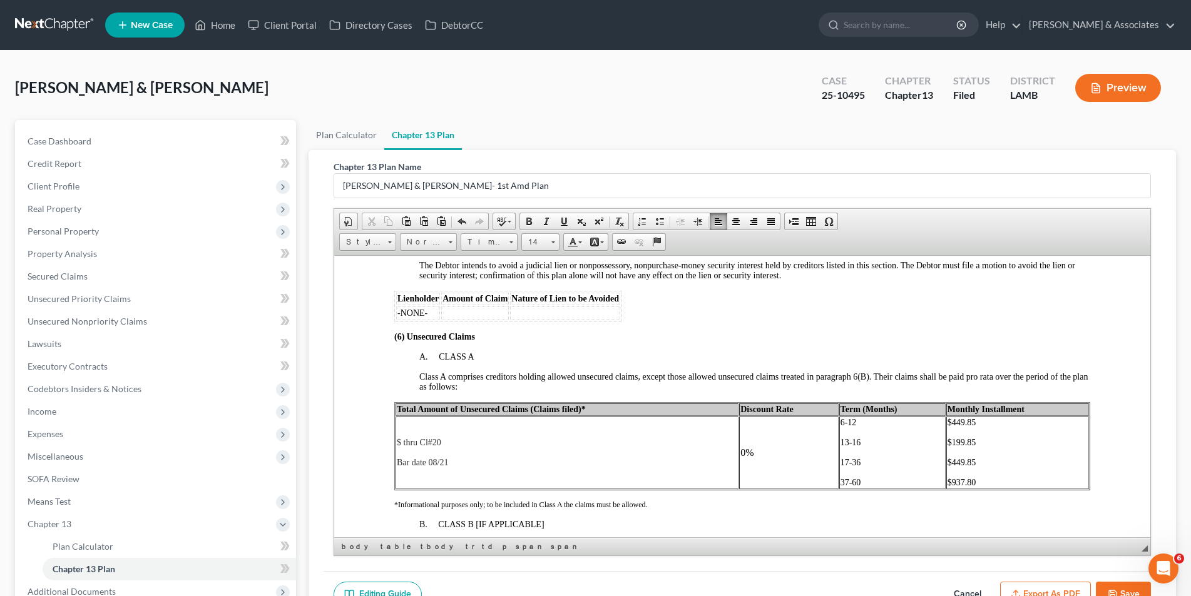
click at [399, 440] on span "$ thru Cl#20" at bounding box center [418, 441] width 44 height 9
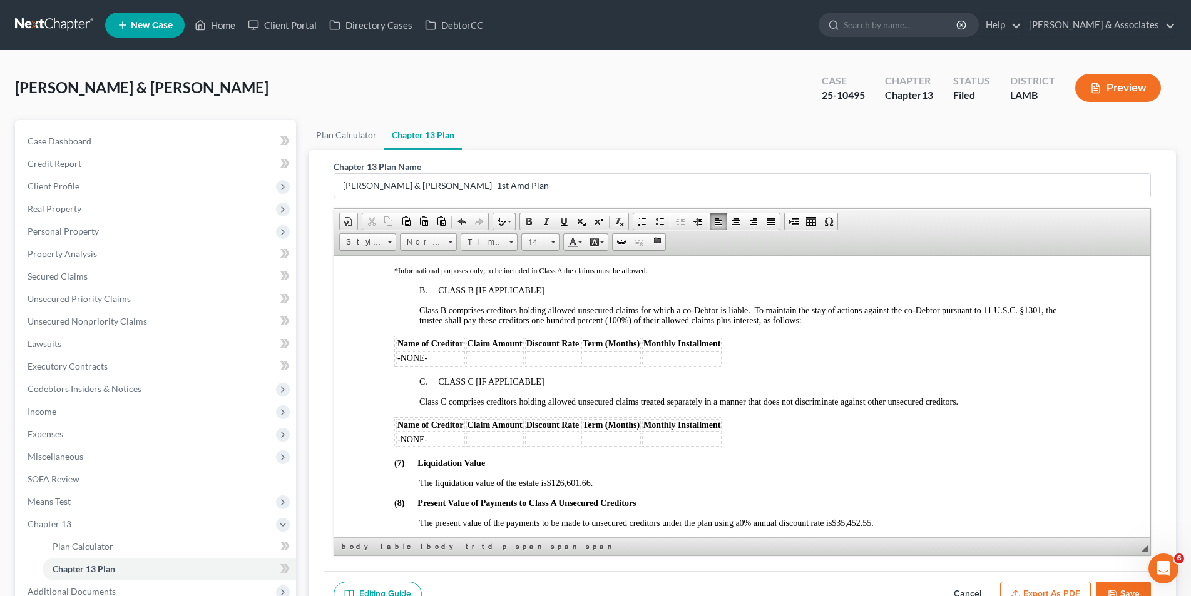
scroll to position [2190, 0]
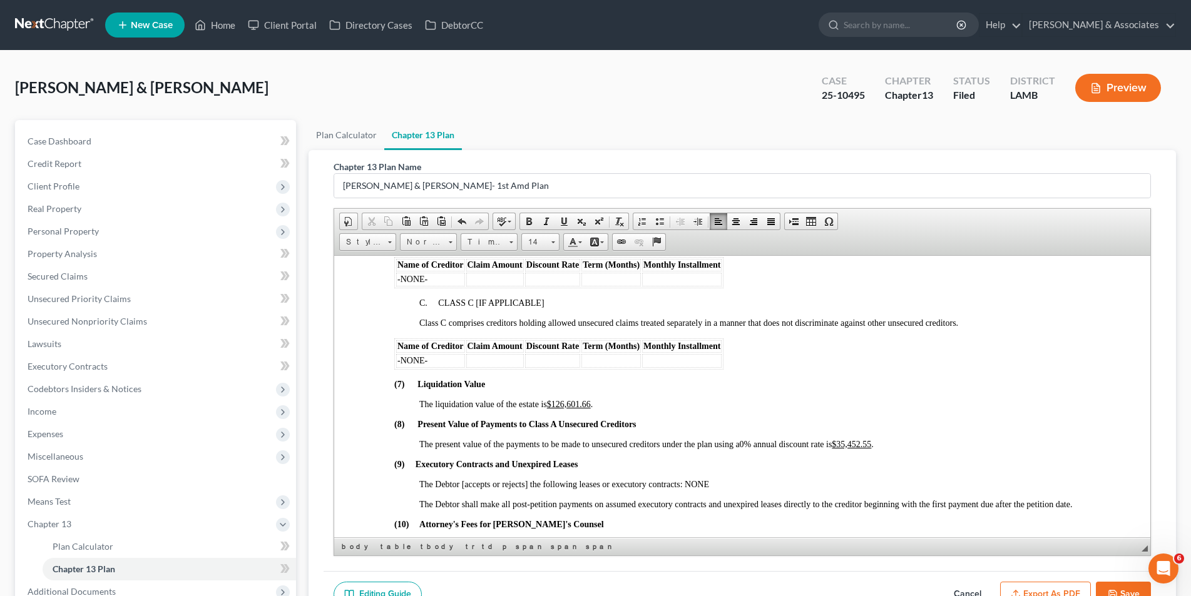
click at [871, 442] on u "$35,452.55" at bounding box center [850, 443] width 39 height 9
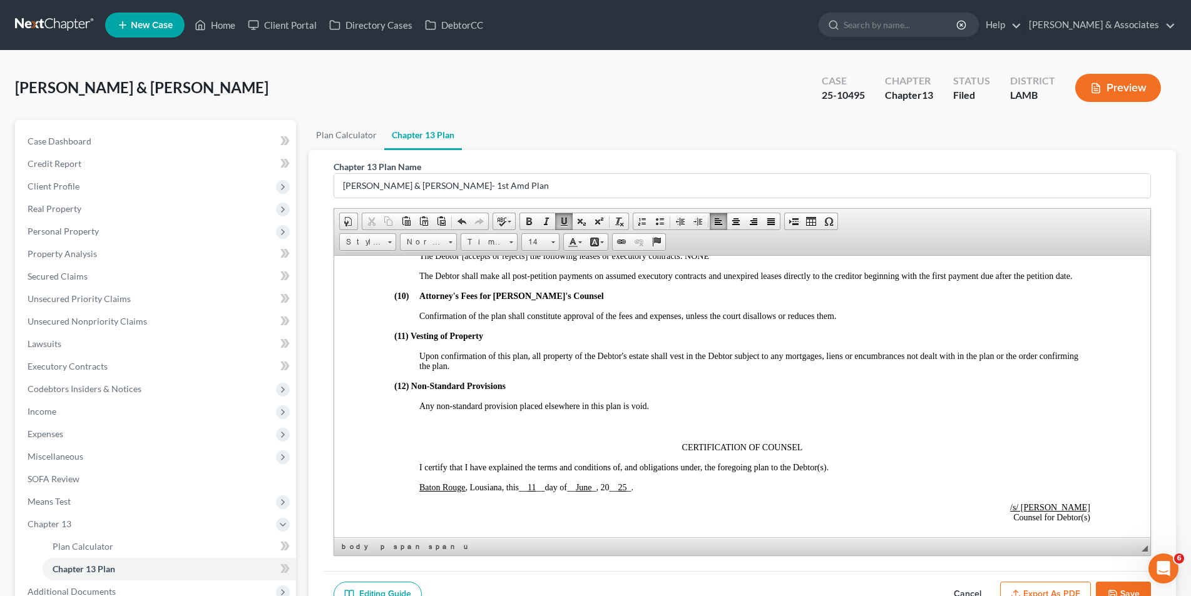
scroll to position [2441, 0]
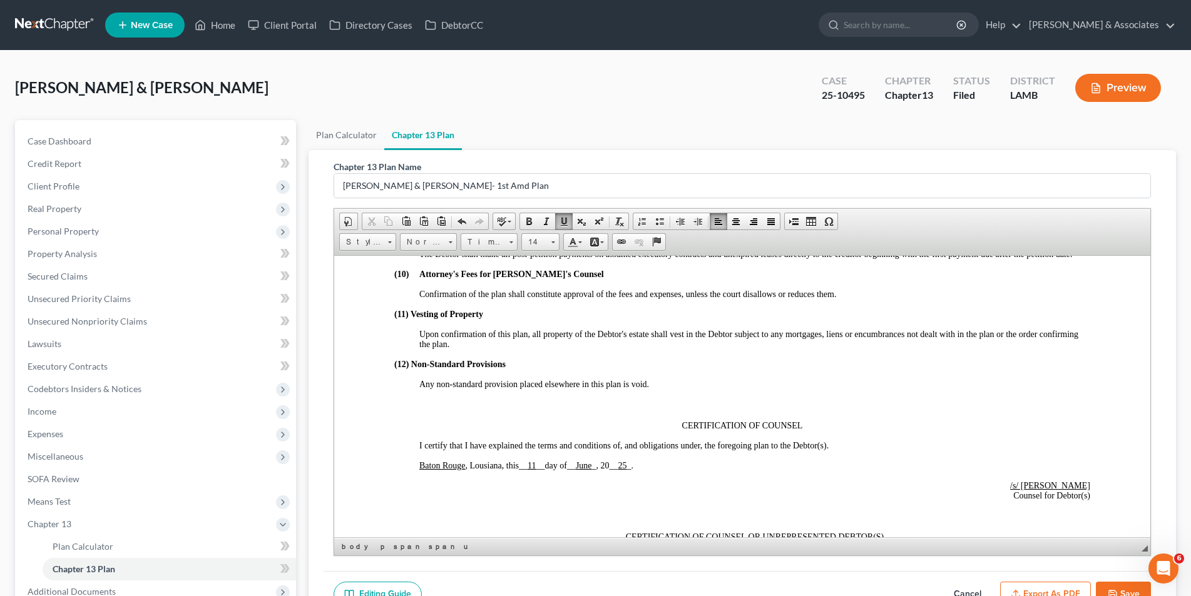
click at [644, 468] on p "Baton Rouge , Lousiana, this __ 11 __ day of __ June _ , 20 __ 25 _ ." at bounding box center [754, 466] width 671 height 10
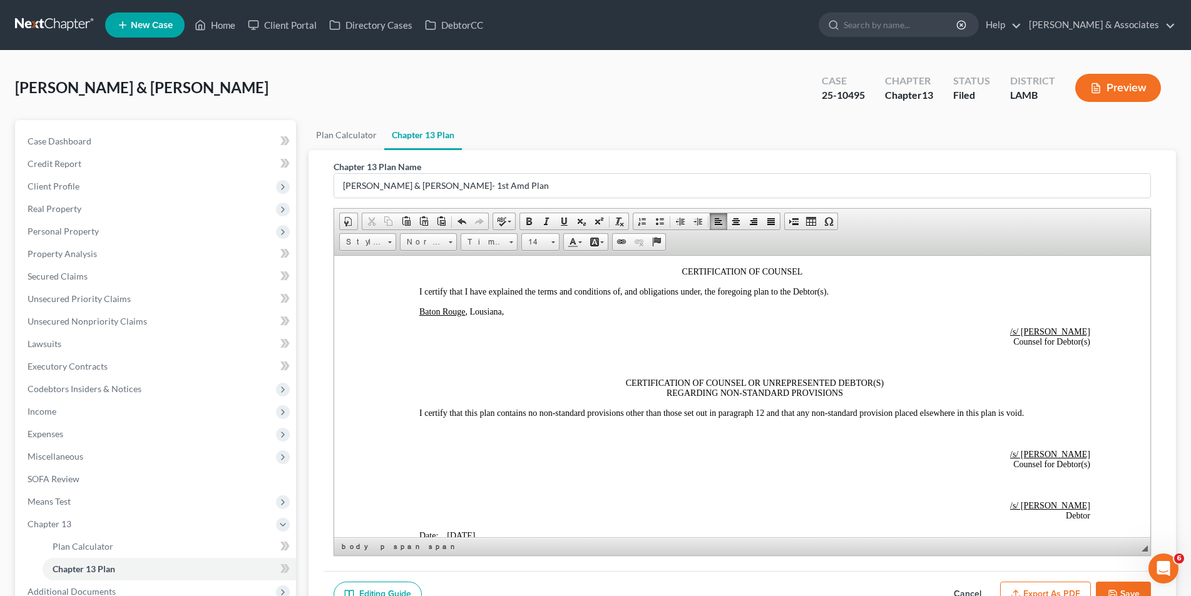
scroll to position [2628, 0]
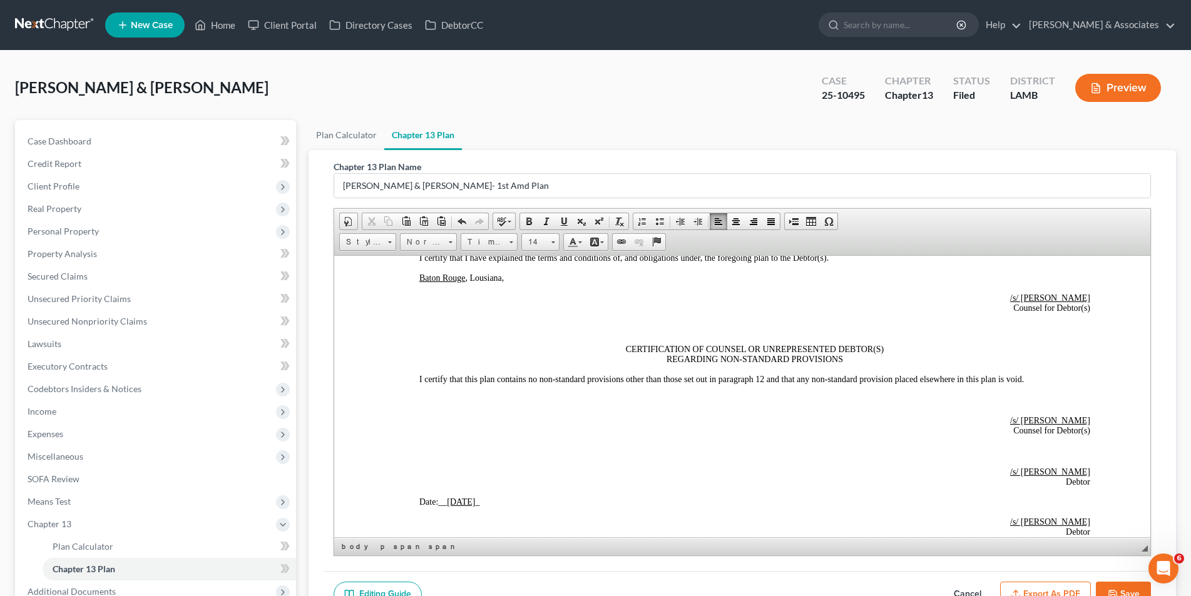
click at [488, 503] on p "Date: __ 6/11/2025 _" at bounding box center [754, 502] width 671 height 10
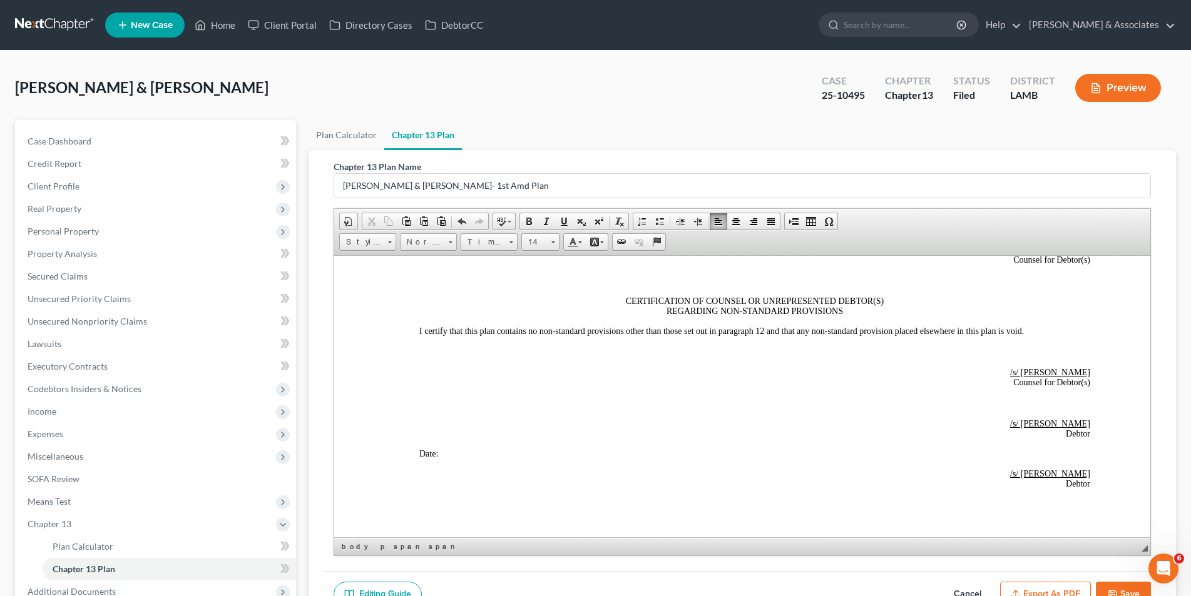
scroll to position [2752, 0]
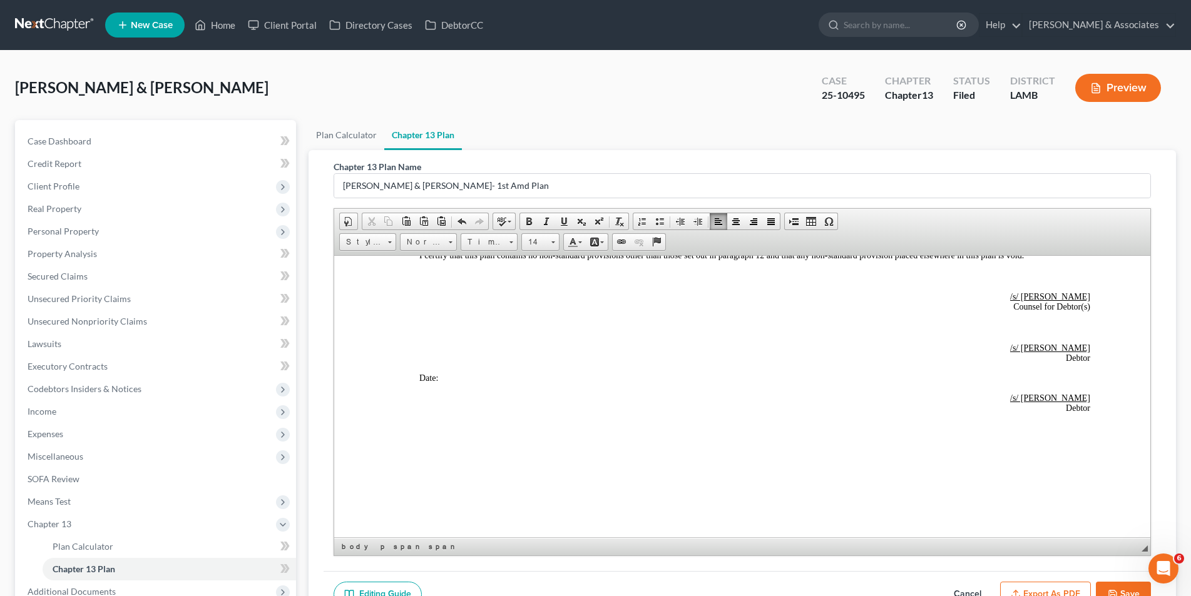
click at [1136, 593] on button "Save" at bounding box center [1123, 595] width 55 height 26
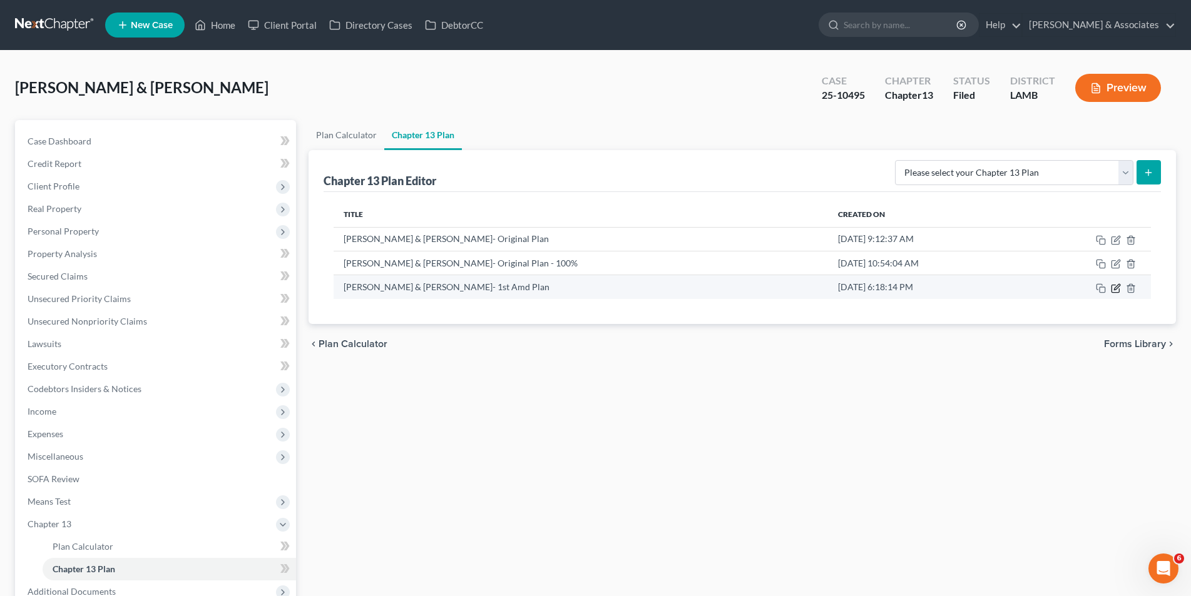
click at [1115, 288] on icon "button" at bounding box center [1117, 287] width 6 height 6
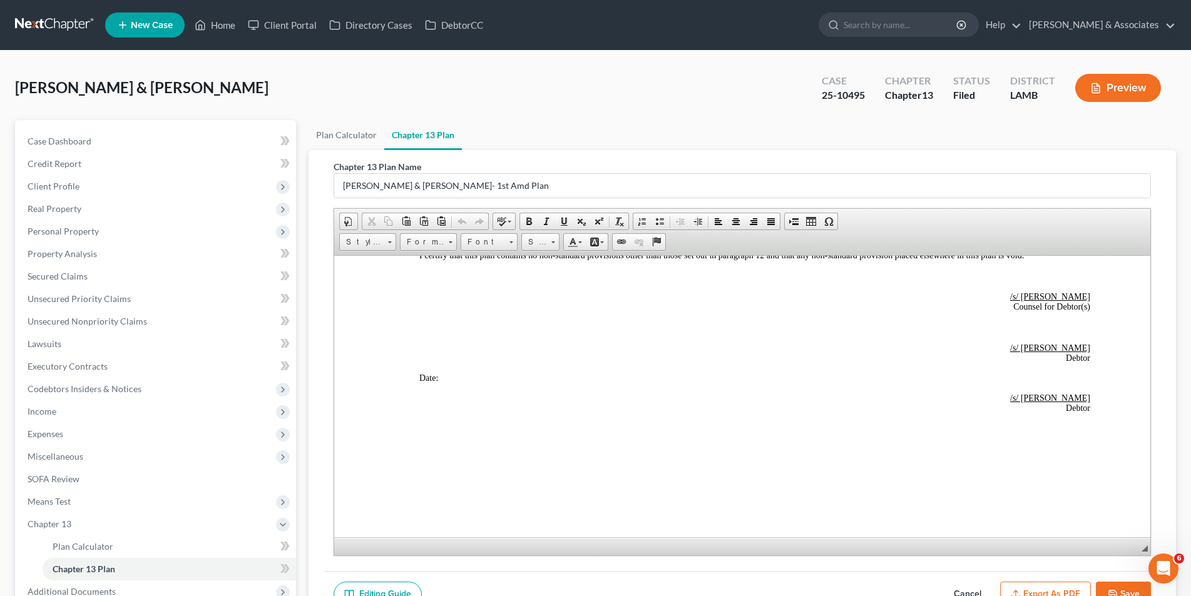
click at [1125, 595] on button "Save" at bounding box center [1123, 595] width 55 height 26
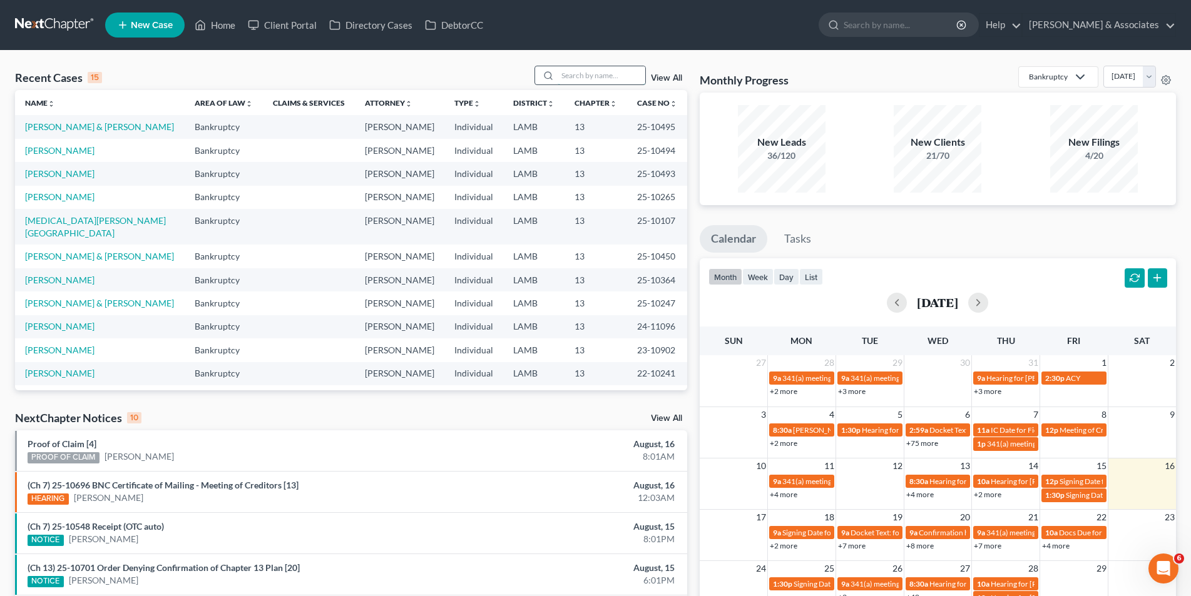
click at [571, 78] on input "search" at bounding box center [602, 75] width 88 height 18
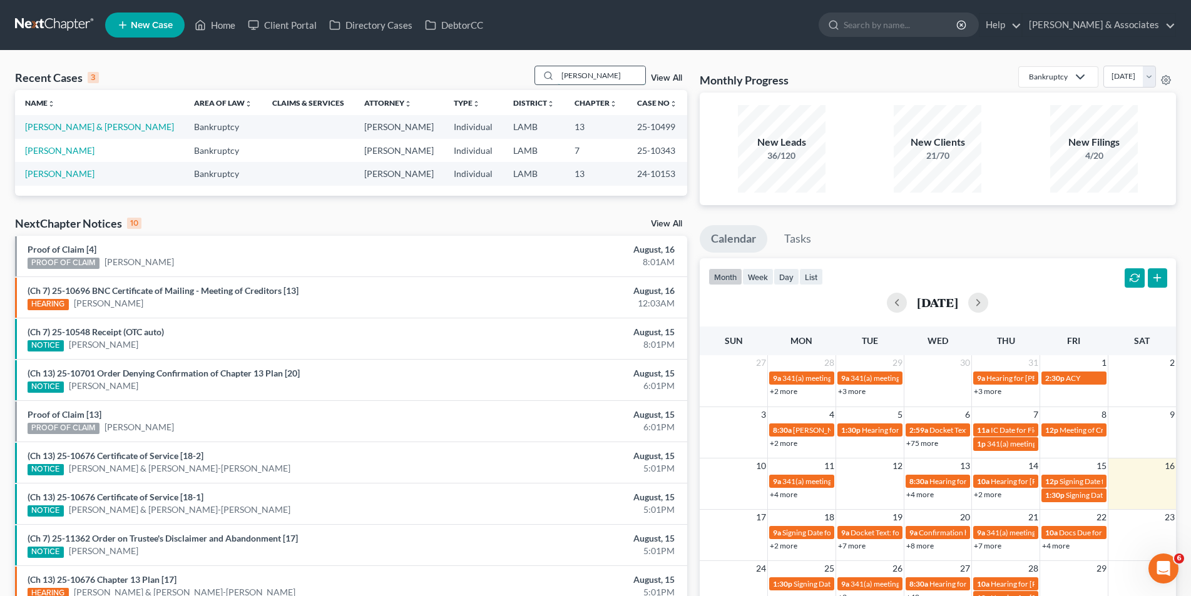
type input "[PERSON_NAME]"
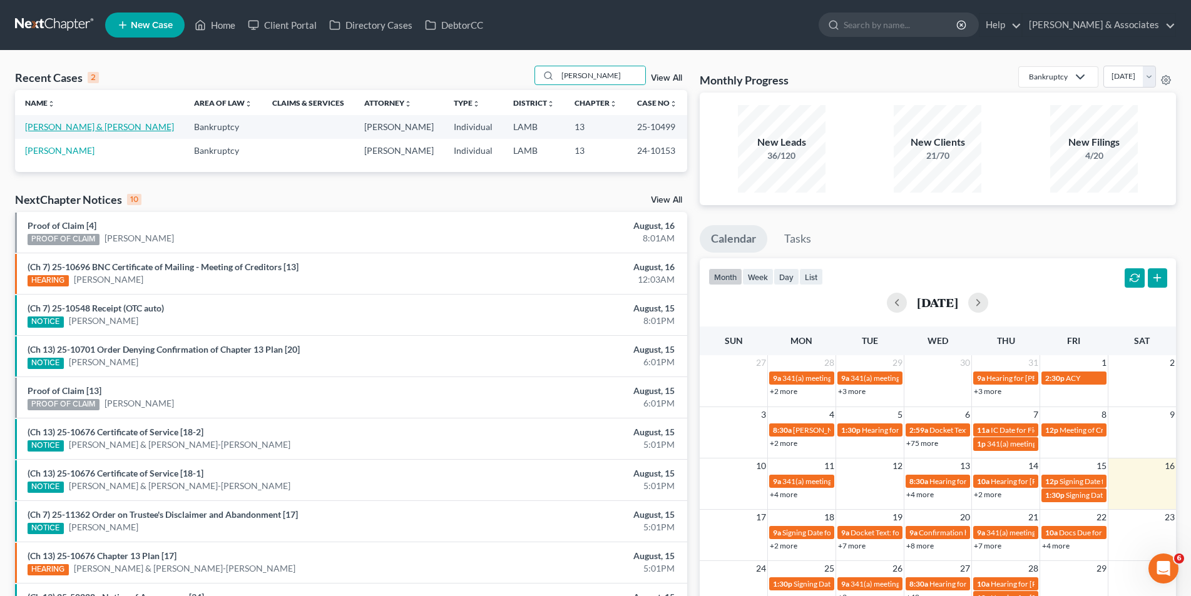
click at [51, 124] on link "[PERSON_NAME] & [PERSON_NAME]" at bounding box center [99, 126] width 149 height 11
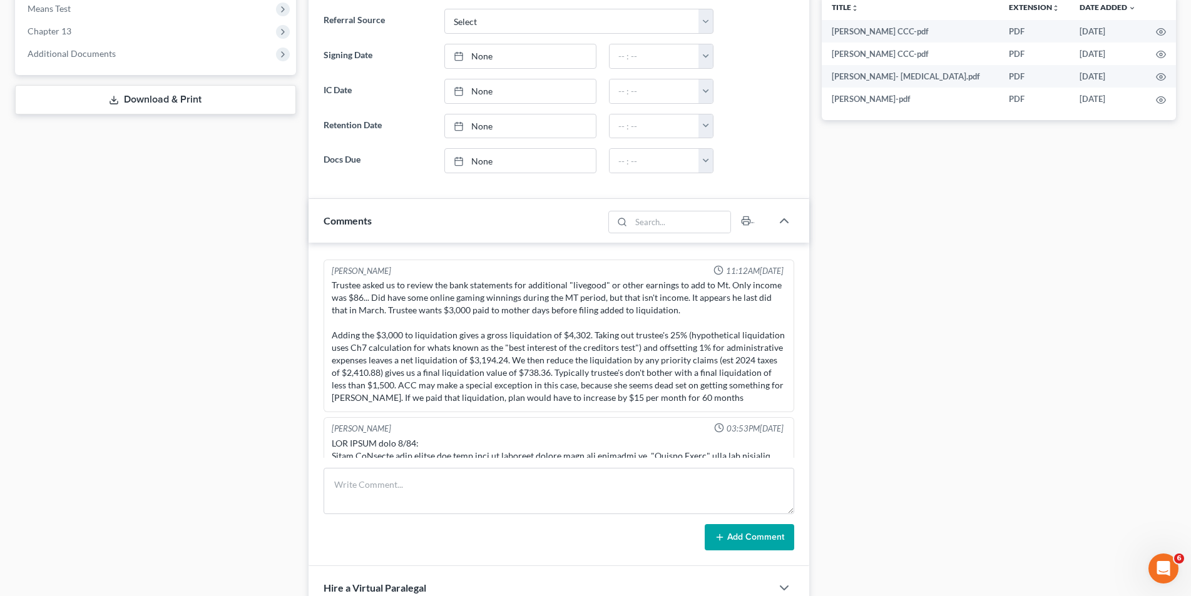
scroll to position [375, 0]
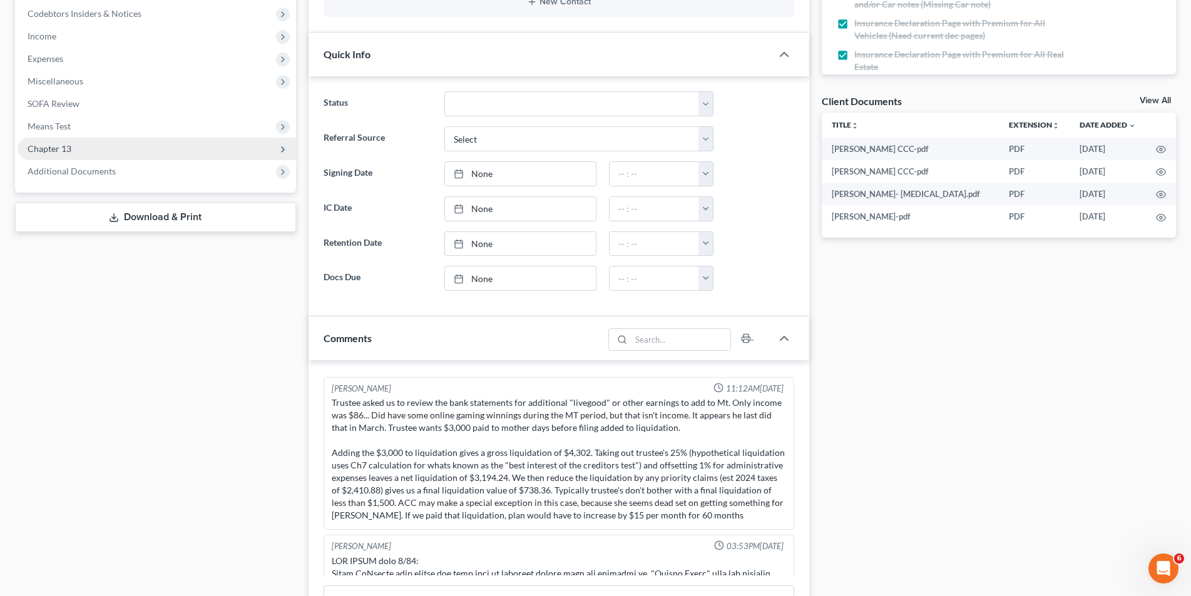
click at [89, 155] on span "Chapter 13" at bounding box center [157, 149] width 278 height 23
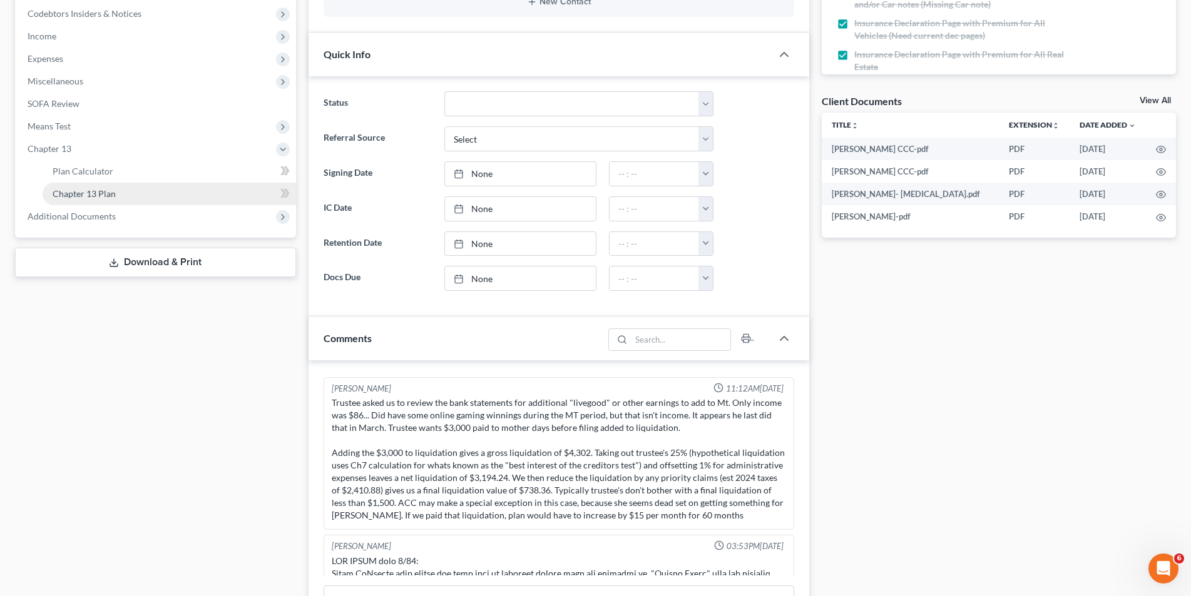
click at [91, 186] on link "Chapter 13 Plan" at bounding box center [169, 194] width 253 height 23
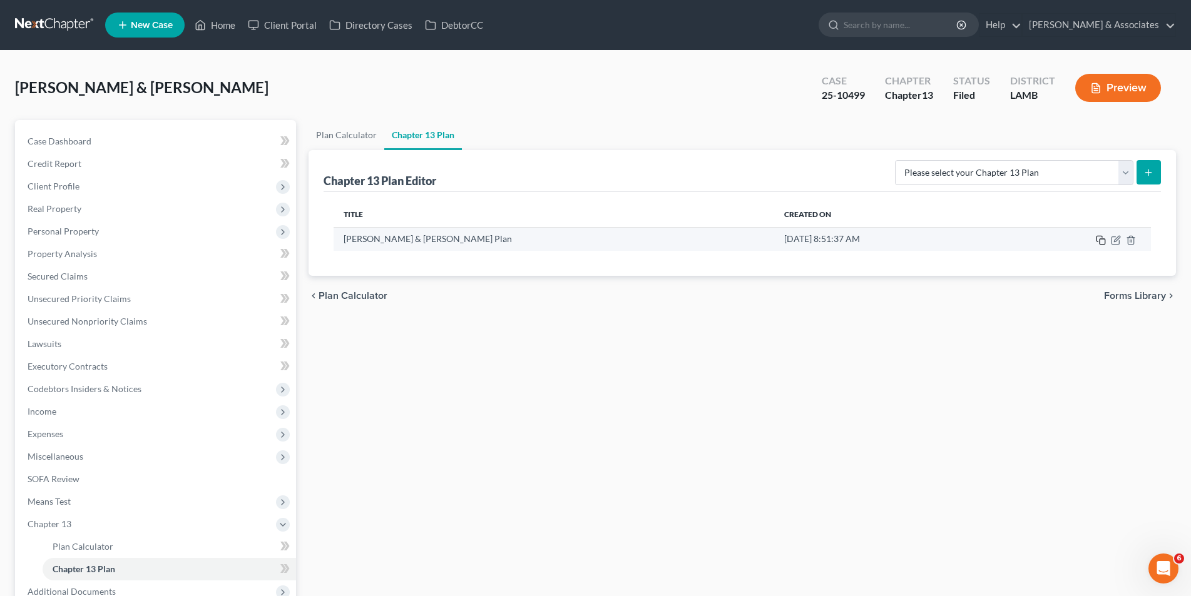
click at [1098, 240] on icon "button" at bounding box center [1101, 240] width 10 height 10
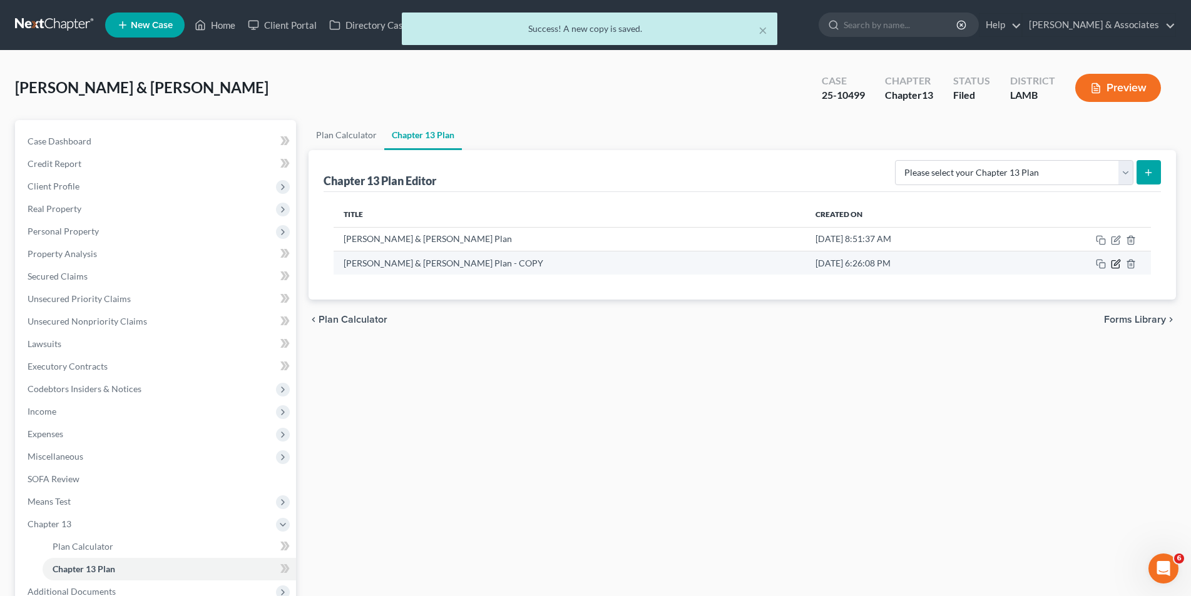
click at [1119, 266] on icon "button" at bounding box center [1115, 265] width 8 height 8
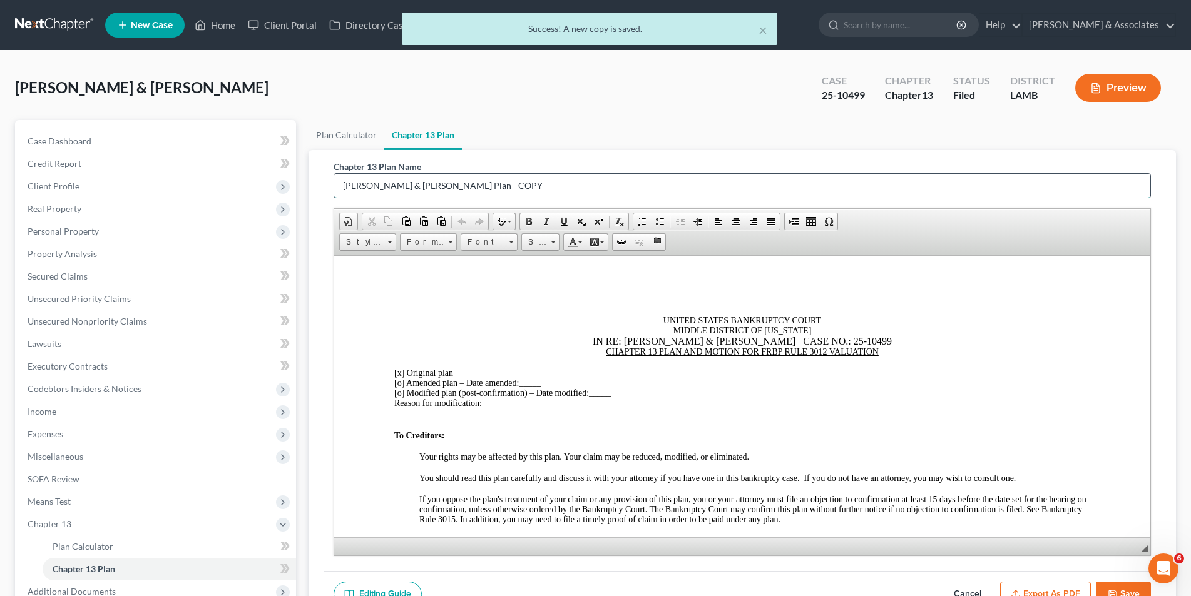
click at [550, 183] on input "[PERSON_NAME] & [PERSON_NAME] Plan - COPY" at bounding box center [742, 186] width 816 height 24
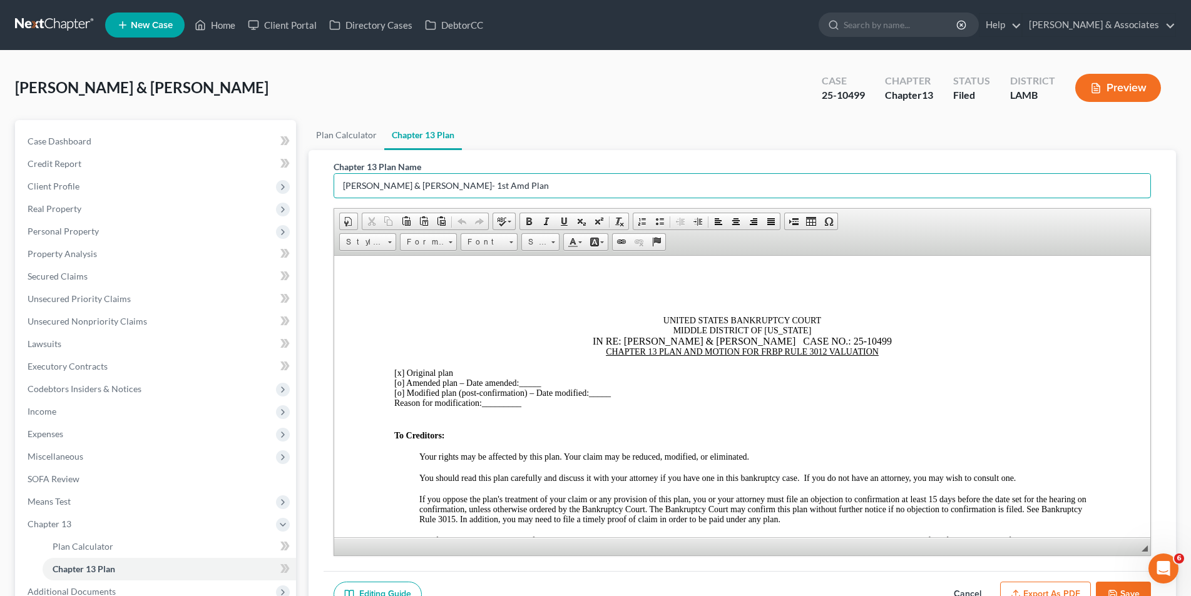
type input "[PERSON_NAME] & [PERSON_NAME]- 1st Amd Plan"
click at [605, 354] on u "CHAPTER 13 PLAN AND MOTION FOR FRBP RULE 3012 VALUATION" at bounding box center [741, 351] width 273 height 9
drag, startPoint x: 714, startPoint y: 352, endPoint x: 743, endPoint y: 352, distance: 29.4
click at [715, 352] on u "FIRST AMENDED CHAPTER 13 PLAN AND MOTION FOR FRBP RULE 3012 VALUATION" at bounding box center [741, 351] width 344 height 9
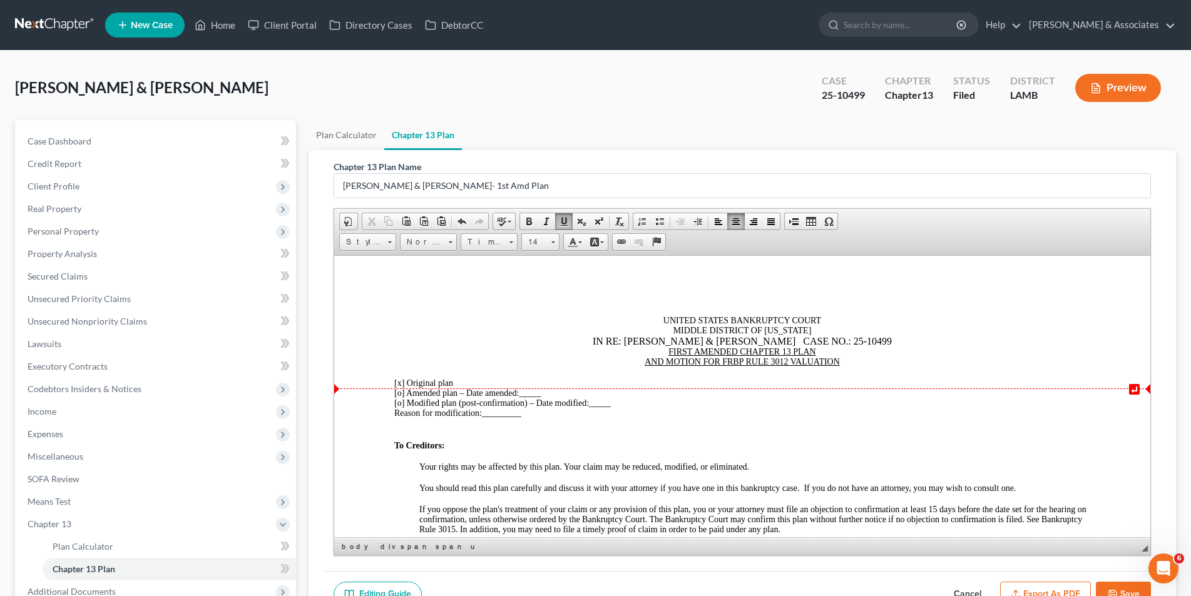
click at [399, 384] on span "[x]" at bounding box center [399, 382] width 10 height 9
drag, startPoint x: 401, startPoint y: 394, endPoint x: 407, endPoint y: 389, distance: 8.2
click at [402, 393] on span "[o]" at bounding box center [399, 392] width 10 height 9
click at [407, 396] on span "[x ] Amended plan – Date amended:" at bounding box center [456, 392] width 125 height 9
click at [568, 394] on div "[x ] First Amended plan – Date amended: _____" at bounding box center [742, 393] width 696 height 10
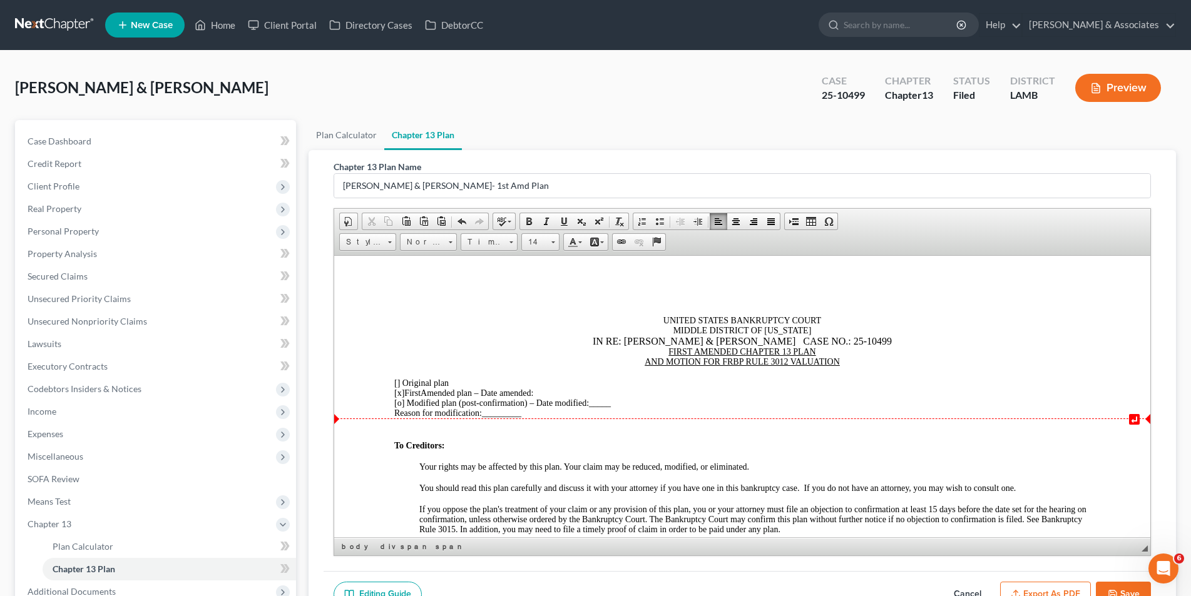
click at [535, 416] on div "Reason for modification: _________" at bounding box center [742, 413] width 696 height 10
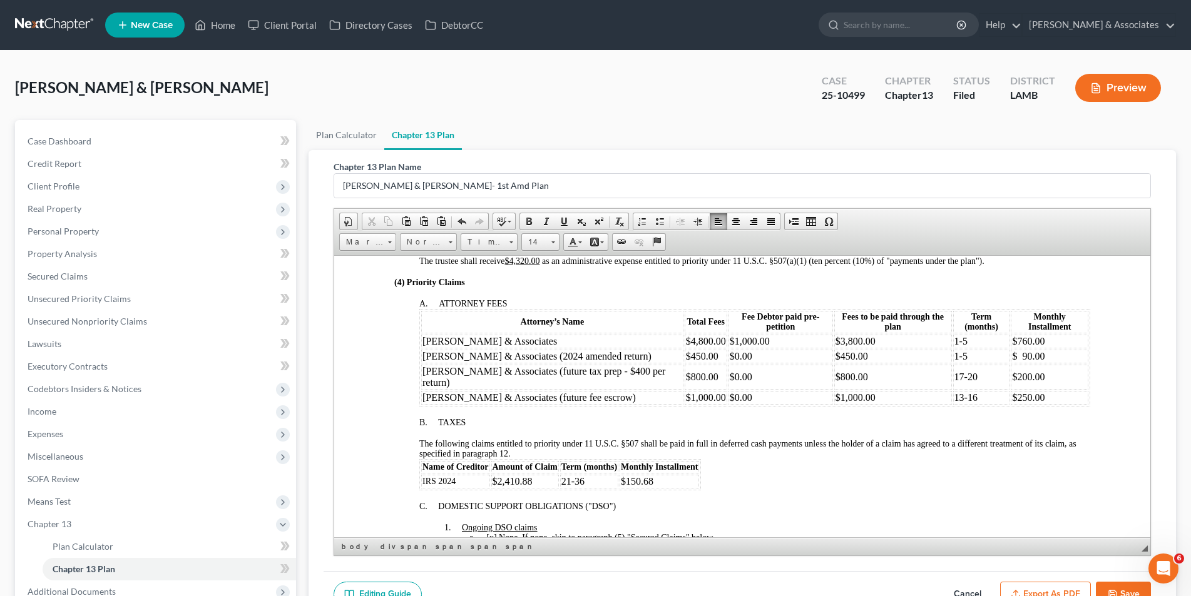
scroll to position [563, 0]
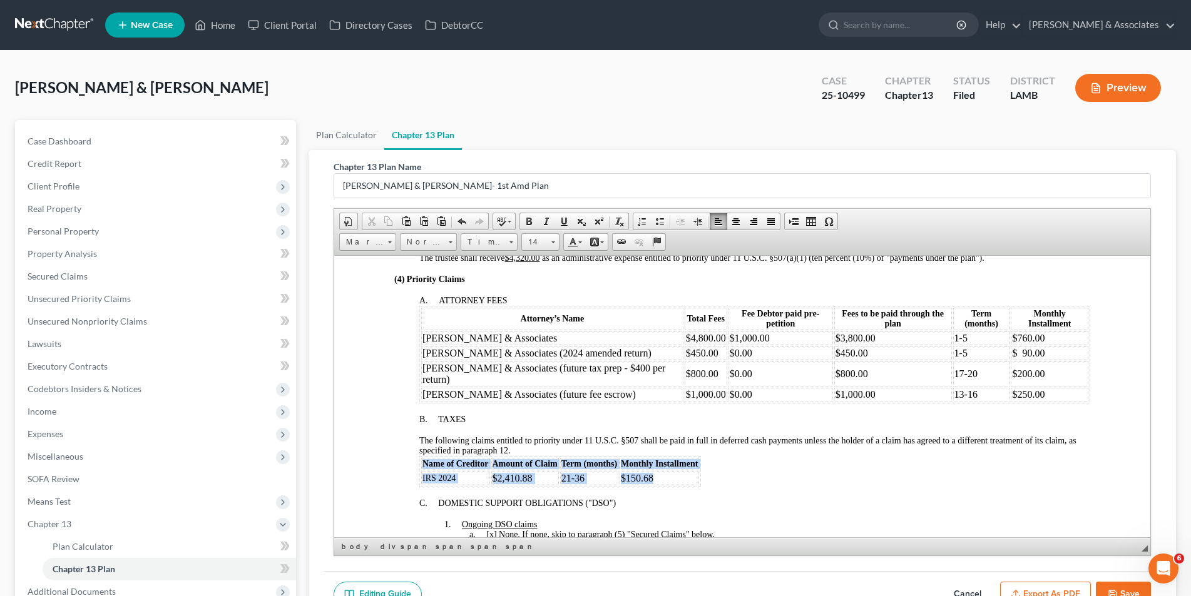
drag, startPoint x: 690, startPoint y: 457, endPoint x: 416, endPoint y: 448, distance: 274.3
click at [553, 239] on span at bounding box center [552, 241] width 3 height 12
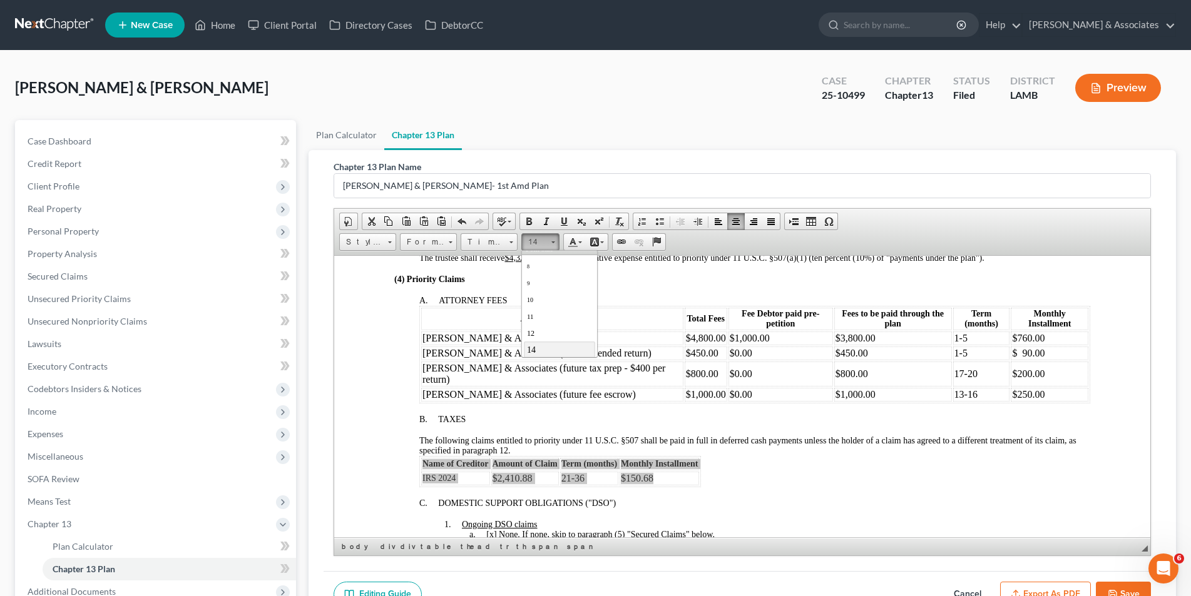
scroll to position [34, 0]
click at [563, 341] on link "16" at bounding box center [558, 341] width 71 height 16
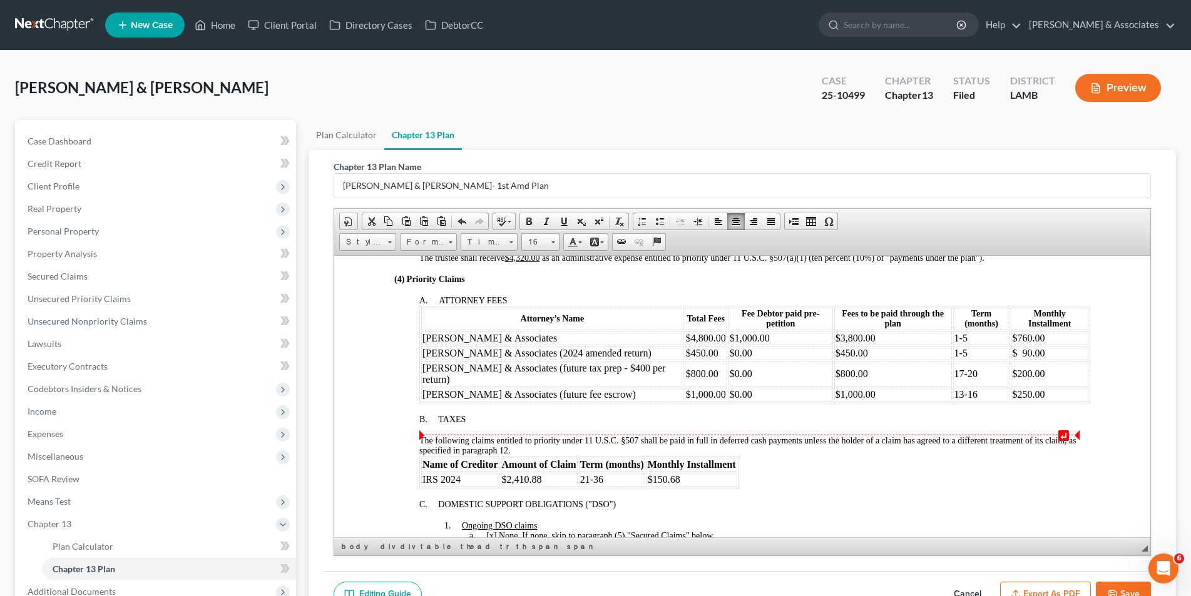
click at [765, 456] on div "Name of Creditor Amount of Claim Term (months) Monthly Installment IRS 2024 $2,…" at bounding box center [754, 472] width 671 height 33
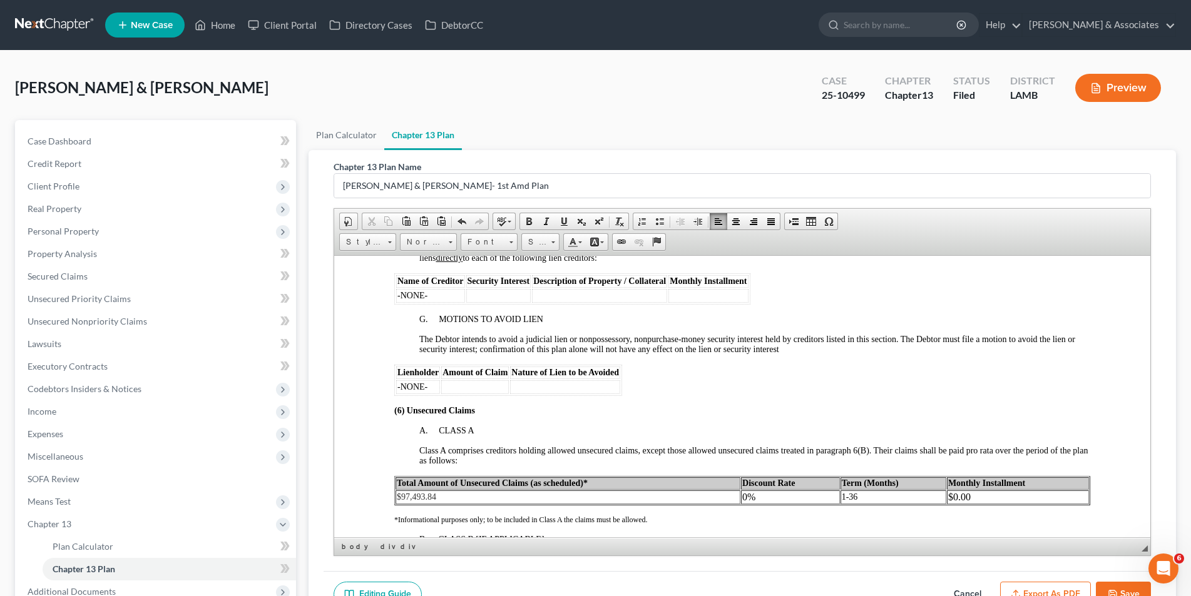
scroll to position [2003, 0]
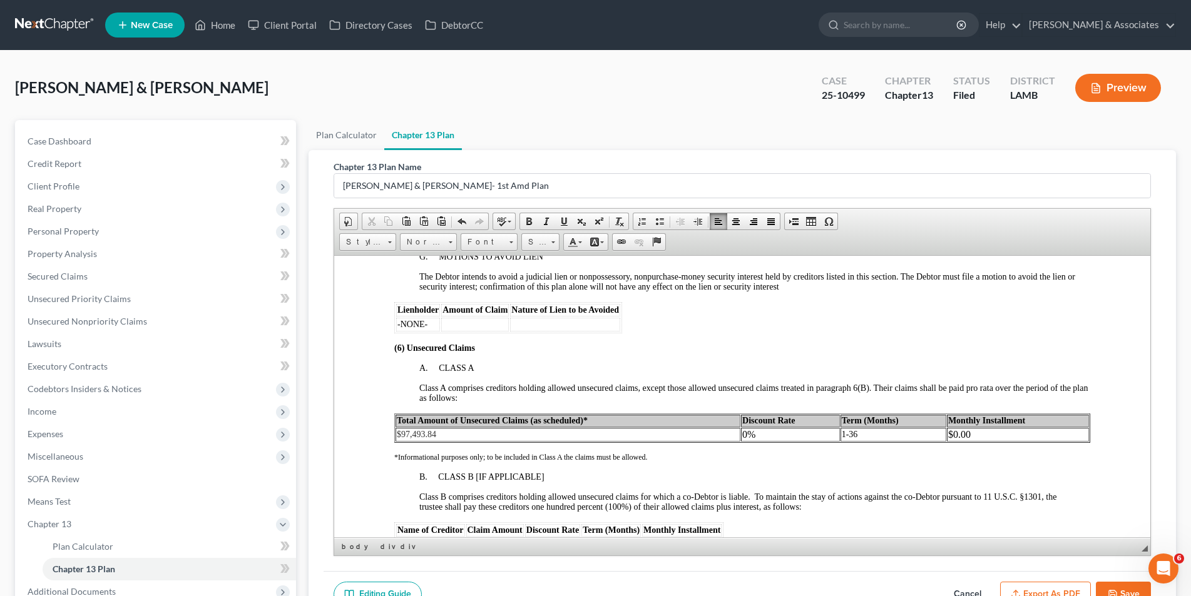
click at [566, 416] on span "Total Amount of Unsecured Claims (as scheduled)*" at bounding box center [491, 420] width 191 height 9
click at [489, 427] on td "$97,493.84" at bounding box center [566, 434] width 343 height 14
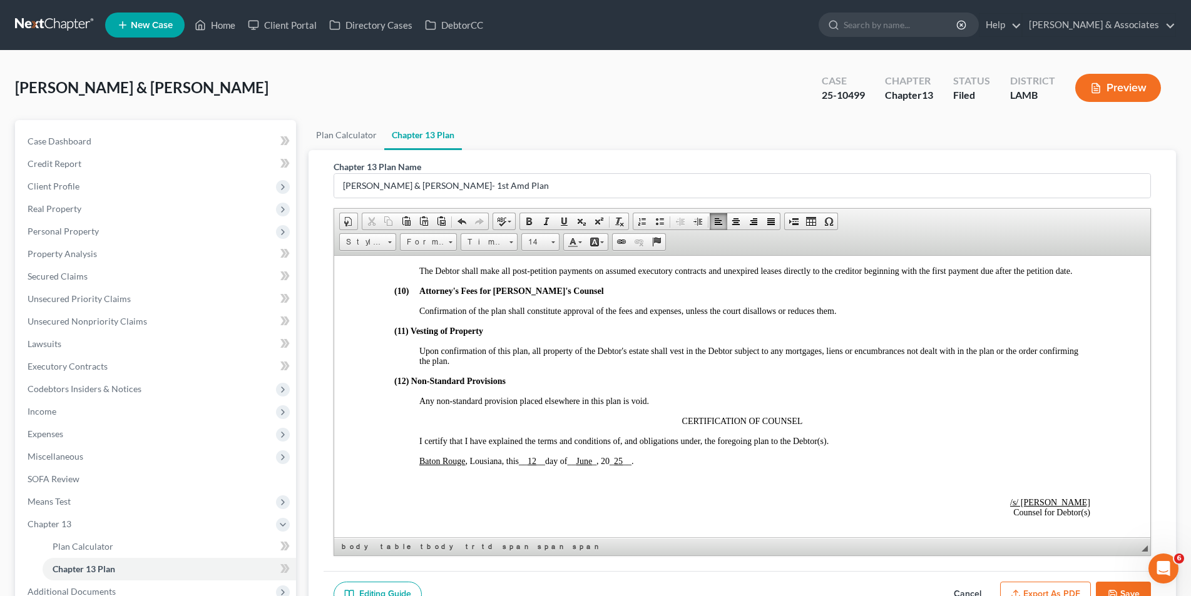
scroll to position [2503, 0]
click at [646, 454] on p "Baton Rouge , Lousiana, this __ 12 __ day of __ June _ , 20 _ 25 __ ." at bounding box center [754, 459] width 671 height 10
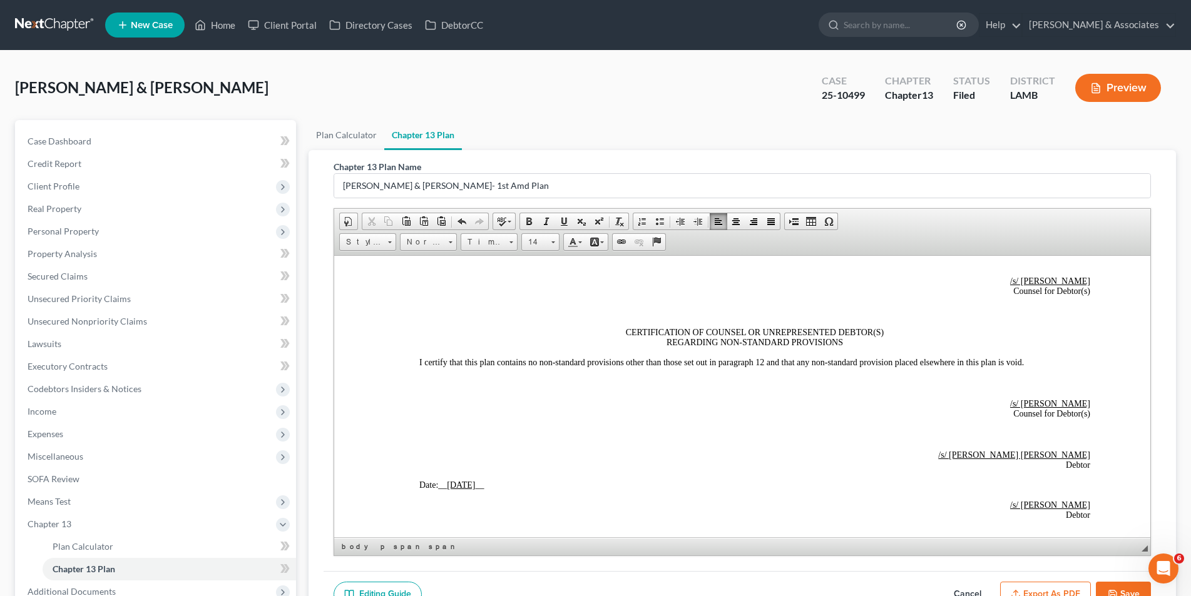
scroll to position [2754, 0]
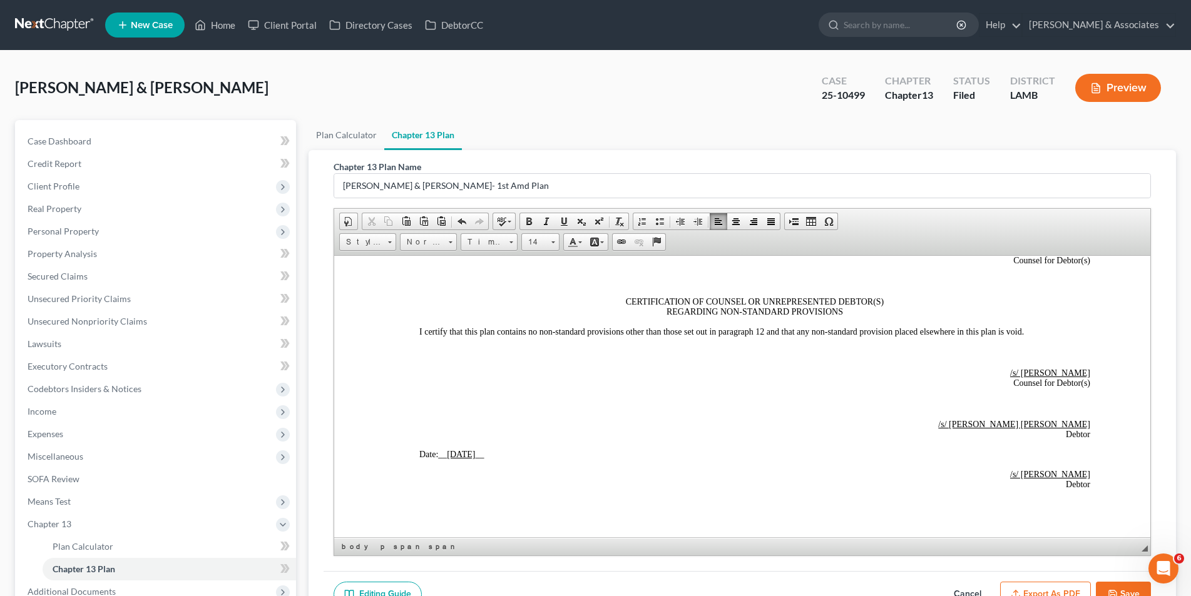
click at [504, 449] on p "Date: __ 6/12/2025 __" at bounding box center [754, 454] width 671 height 10
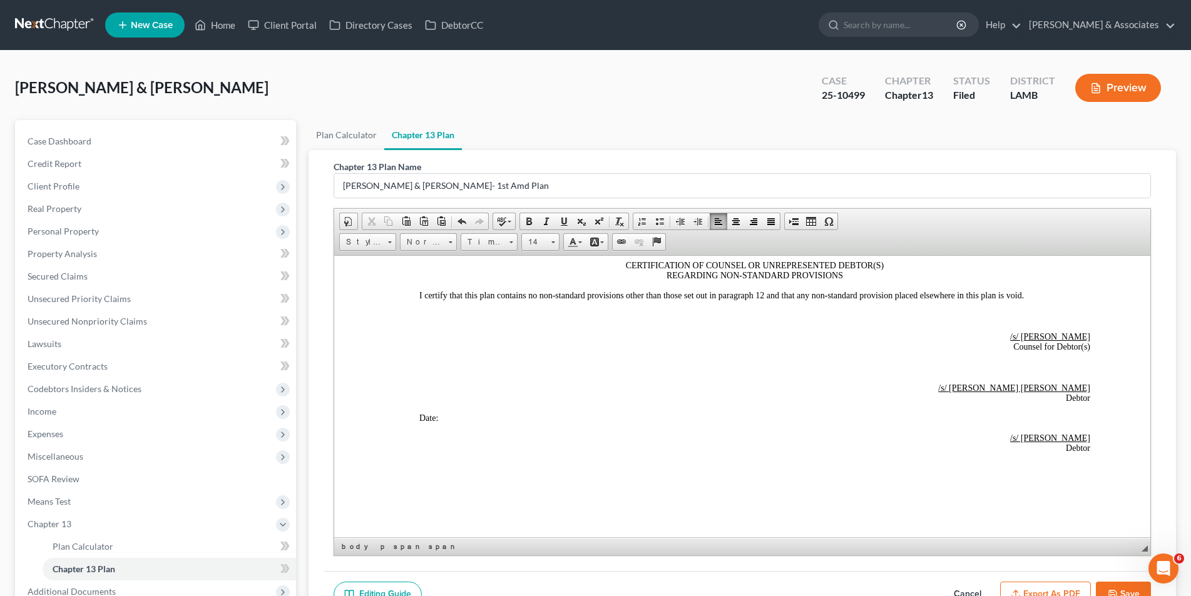
scroll to position [2809, 0]
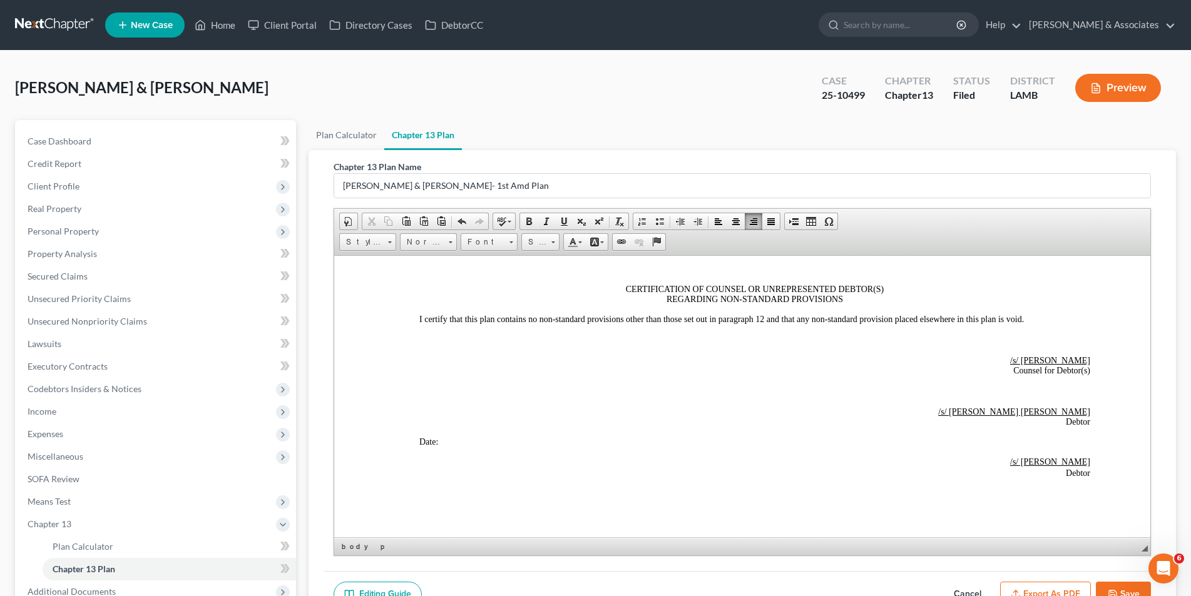
scroll to position [2746, 0]
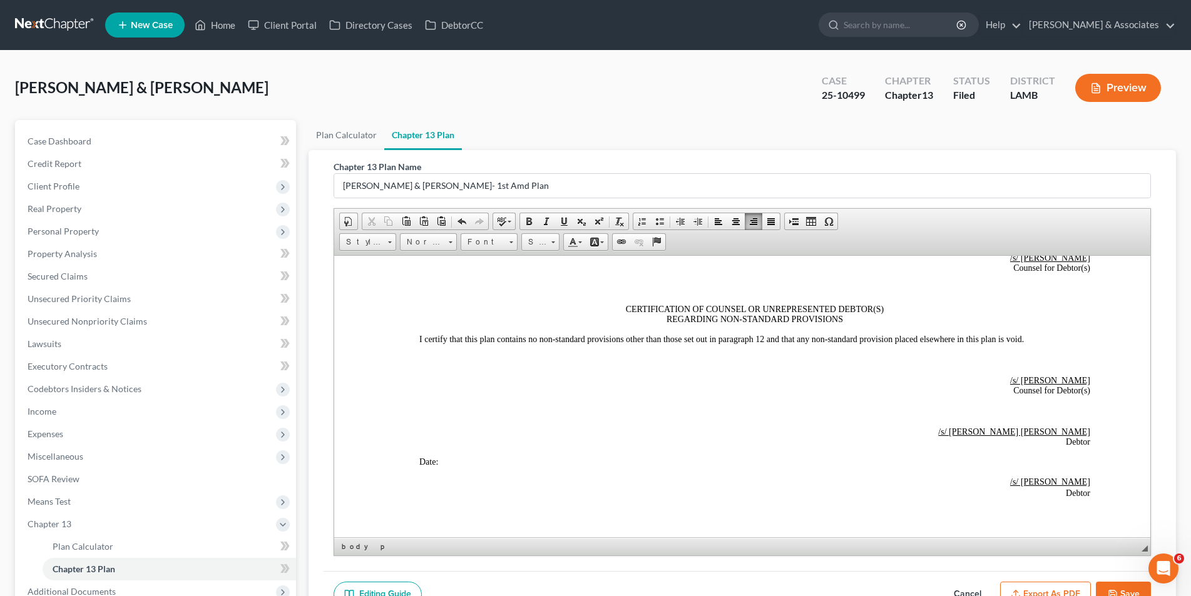
click at [1114, 588] on button "Save" at bounding box center [1123, 595] width 55 height 26
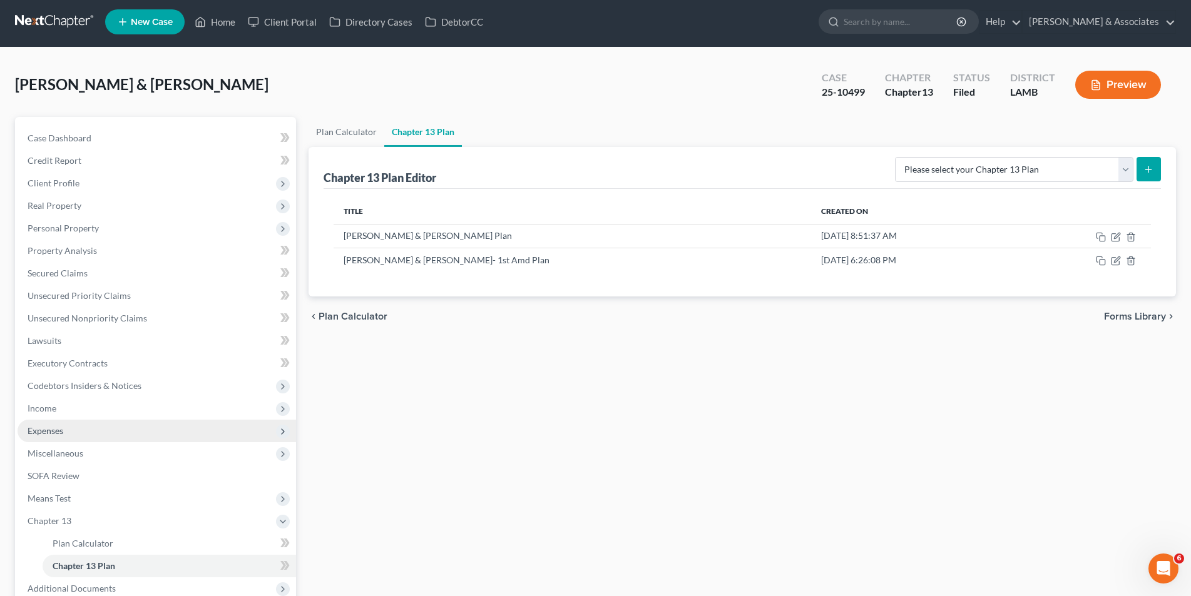
scroll to position [0, 0]
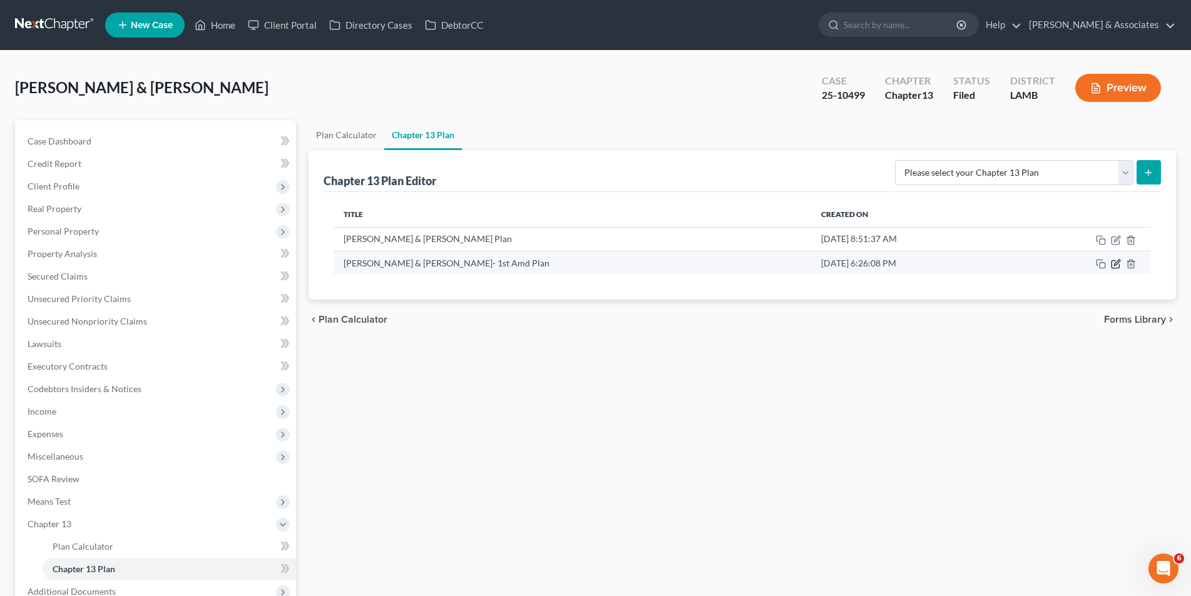
click at [1115, 263] on icon "button" at bounding box center [1116, 264] width 10 height 10
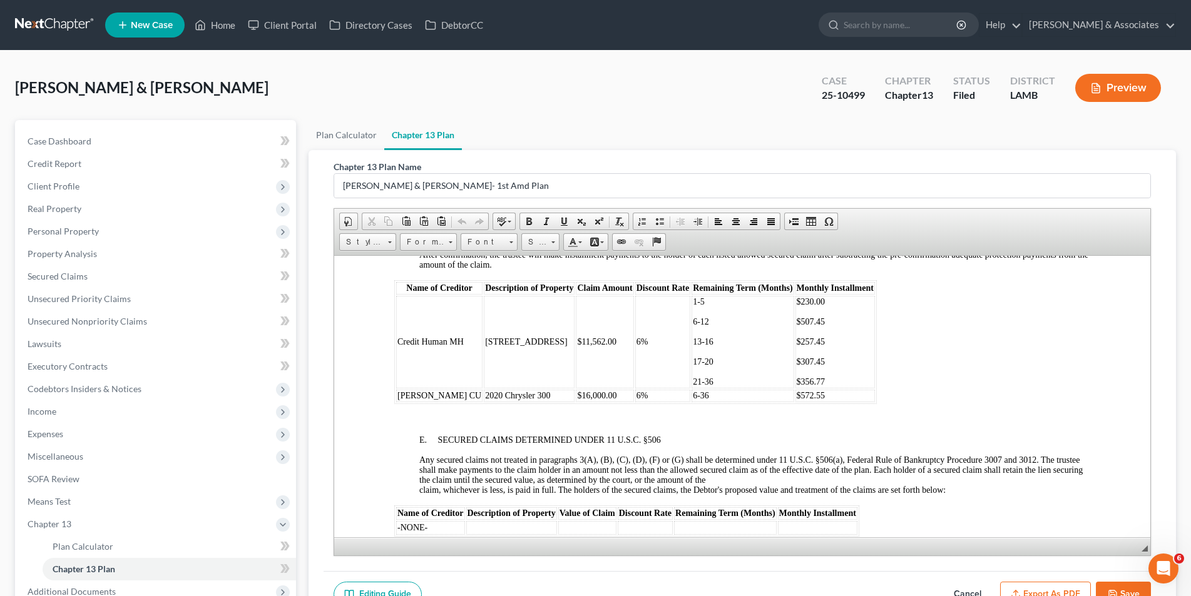
scroll to position [1627, 0]
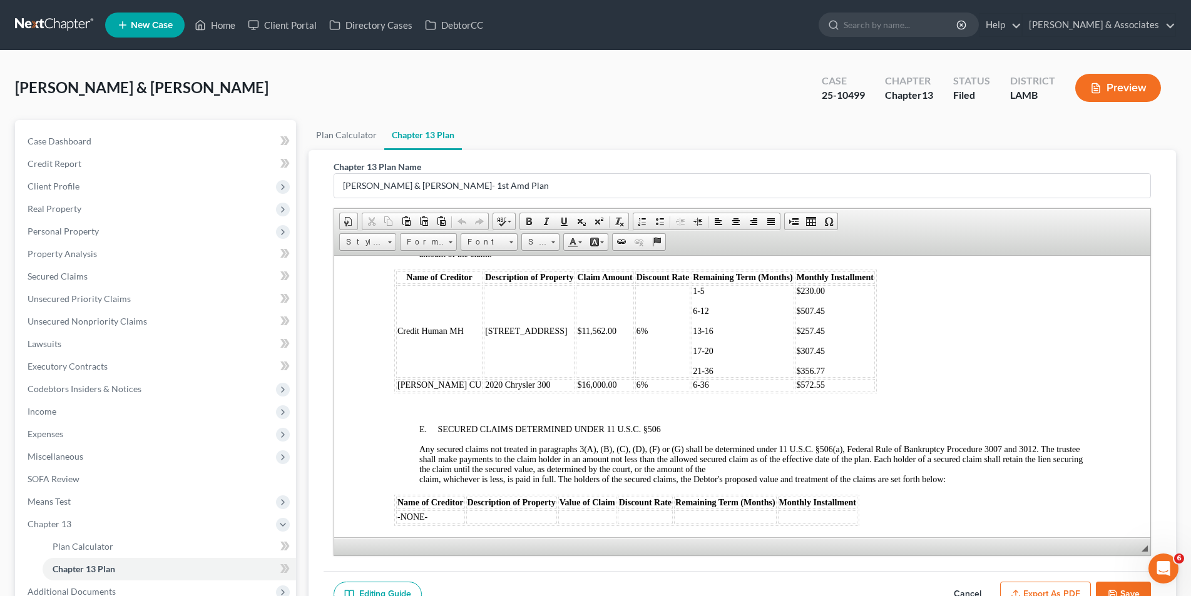
click at [598, 379] on td "$16,000.00" at bounding box center [604, 385] width 58 height 13
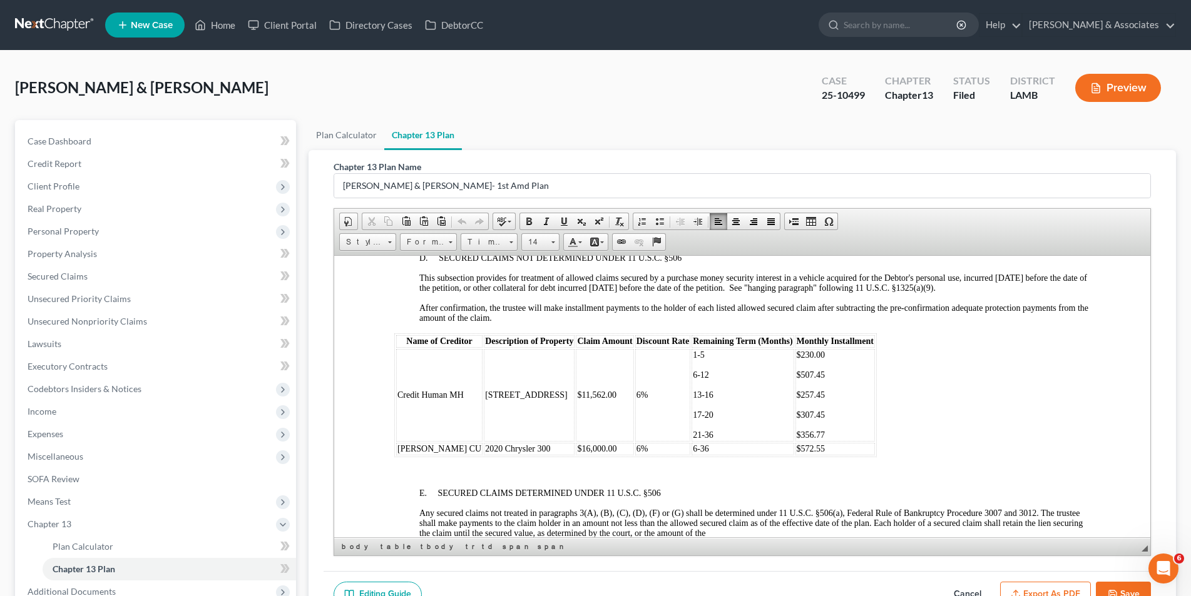
scroll to position [1565, 0]
click at [807, 442] on p "$572.55" at bounding box center [834, 447] width 77 height 10
click at [598, 389] on span "$11,562.00" at bounding box center [595, 393] width 39 height 9
click at [704, 429] on p "21-36" at bounding box center [742, 434] width 100 height 10
click at [825, 429] on p "$356.77" at bounding box center [834, 434] width 77 height 10
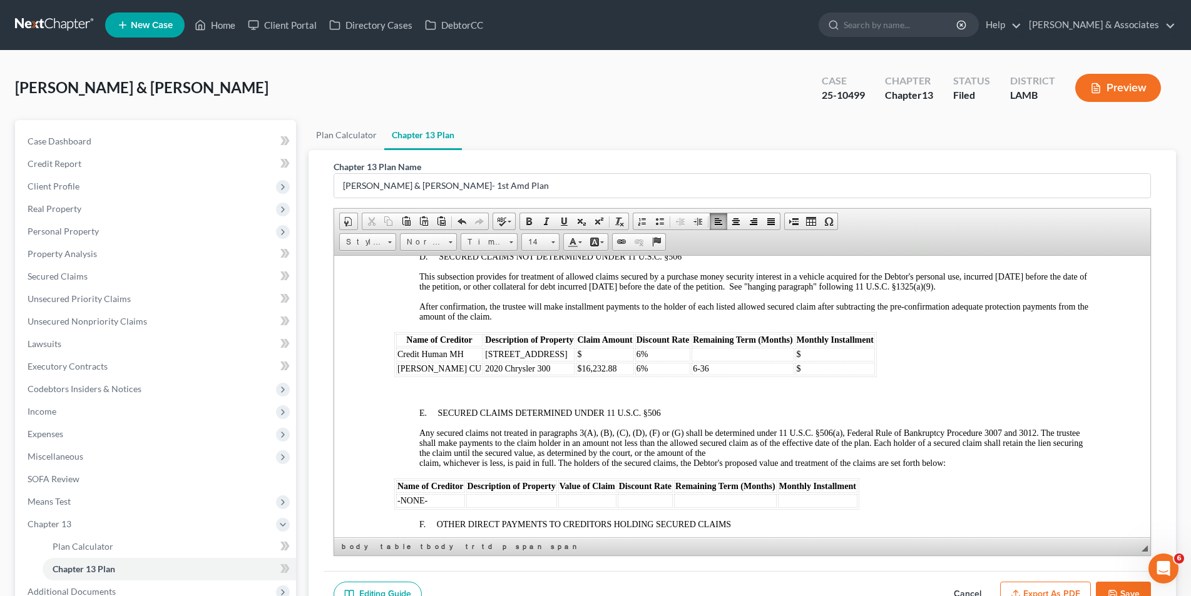
click at [692, 349] on p at bounding box center [742, 354] width 100 height 11
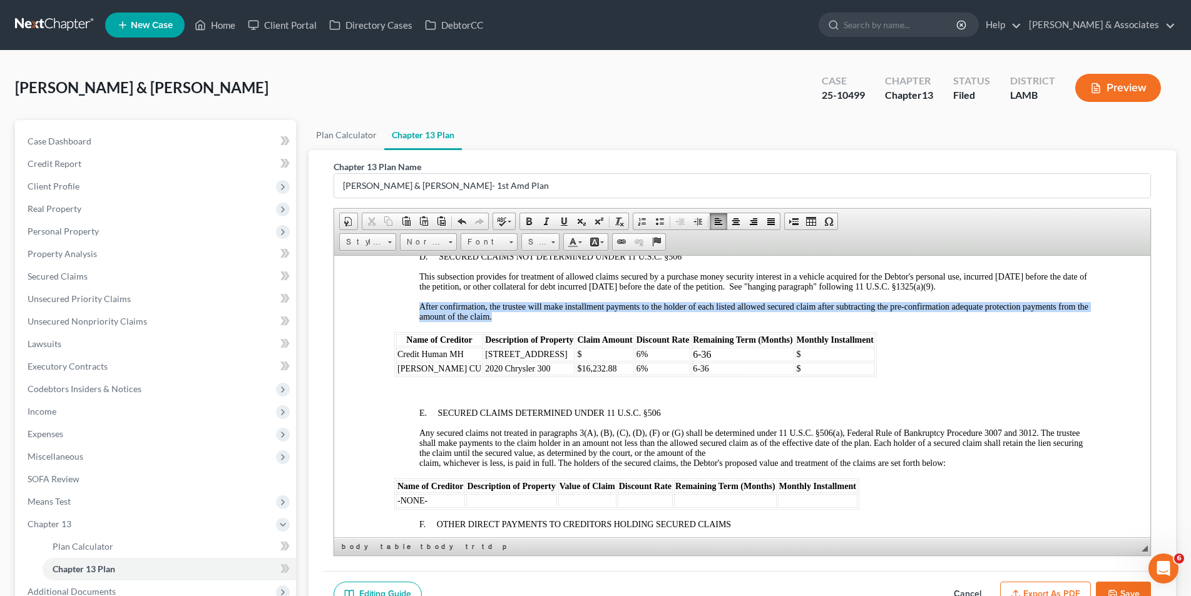
drag, startPoint x: 859, startPoint y: 350, endPoint x: 393, endPoint y: 351, distance: 466.2
click at [394, 351] on body "UNITED STATES BANKRUPTCY COURT MIDDLE DISTRICT OF LOUISIANA IN RE: KELLY & WAND…" at bounding box center [742, 175] width 696 height 2849
click at [552, 242] on span at bounding box center [553, 243] width 4 height 2
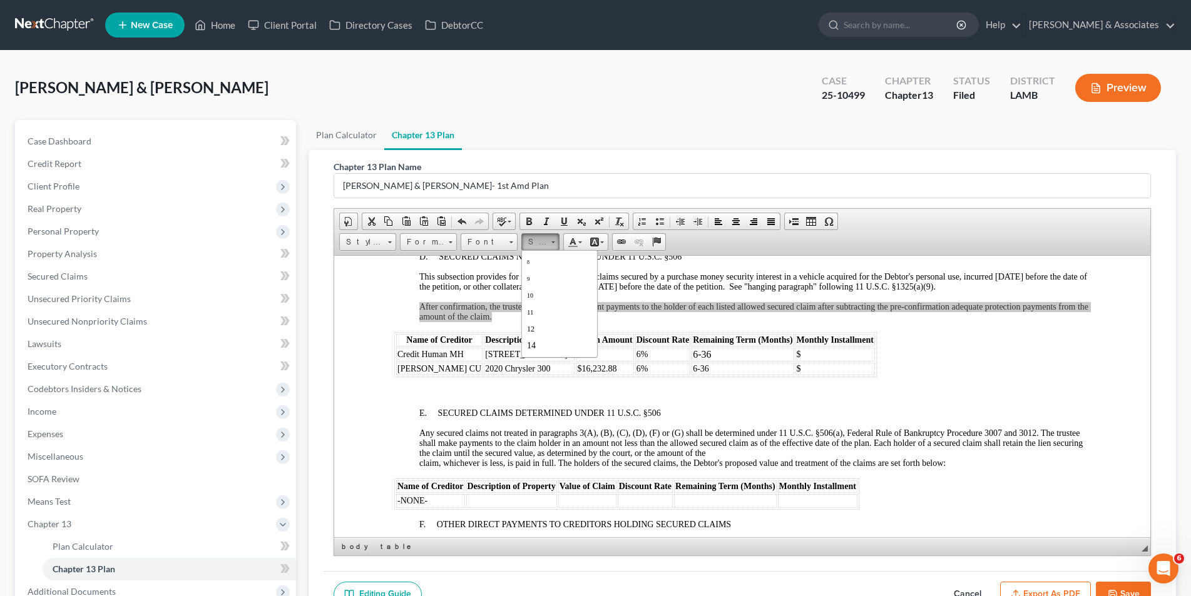
scroll to position [38, 0]
click at [566, 340] on link "16" at bounding box center [558, 337] width 71 height 16
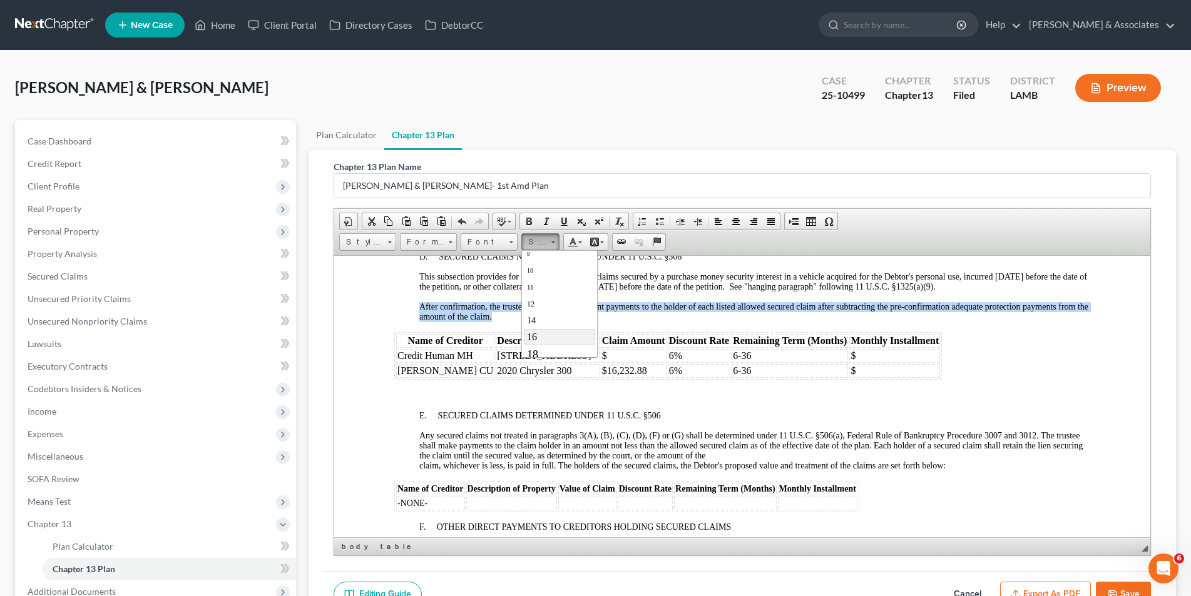
scroll to position [0, 0]
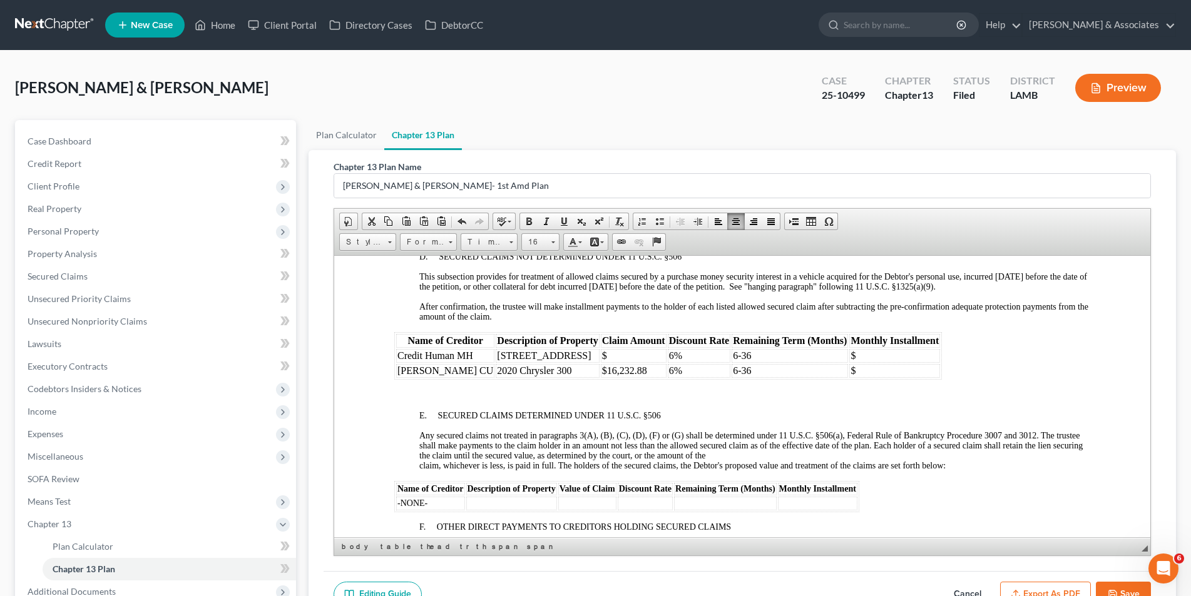
click at [703, 389] on p at bounding box center [754, 394] width 671 height 11
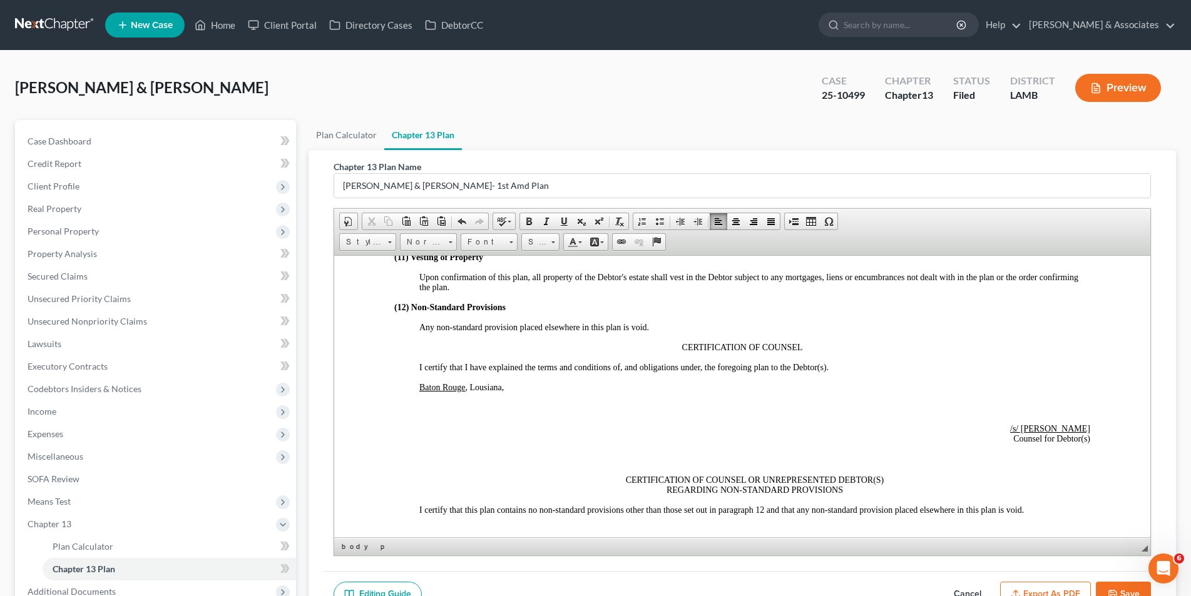
scroll to position [2566, 0]
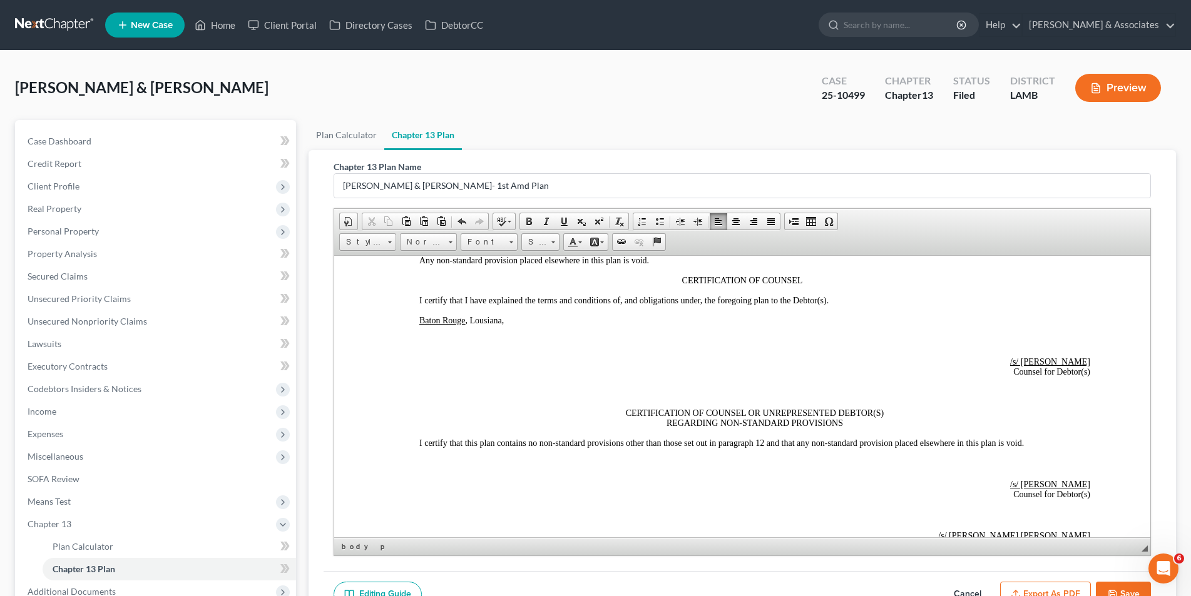
click at [584, 335] on p at bounding box center [754, 340] width 671 height 11
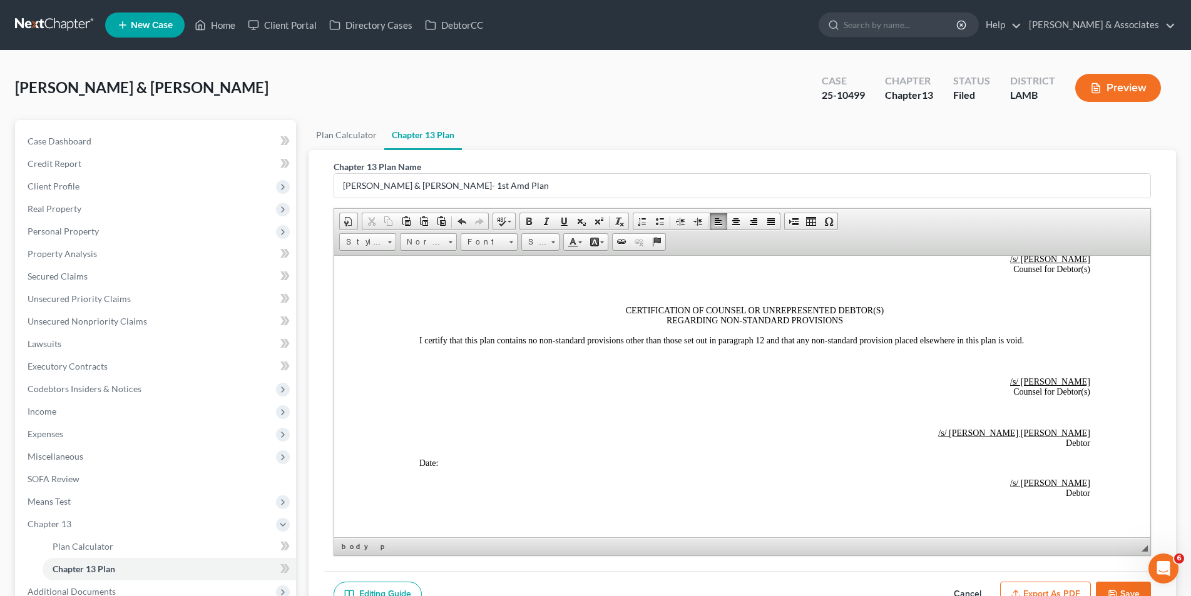
scroll to position [108, 0]
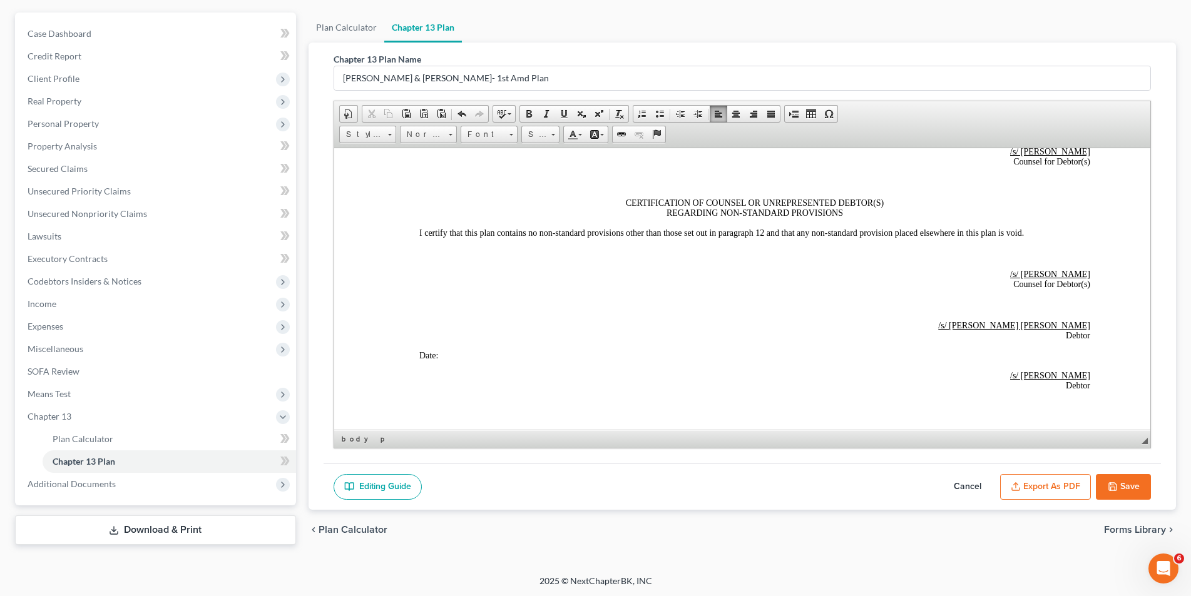
click at [1118, 494] on button "Save" at bounding box center [1123, 487] width 55 height 26
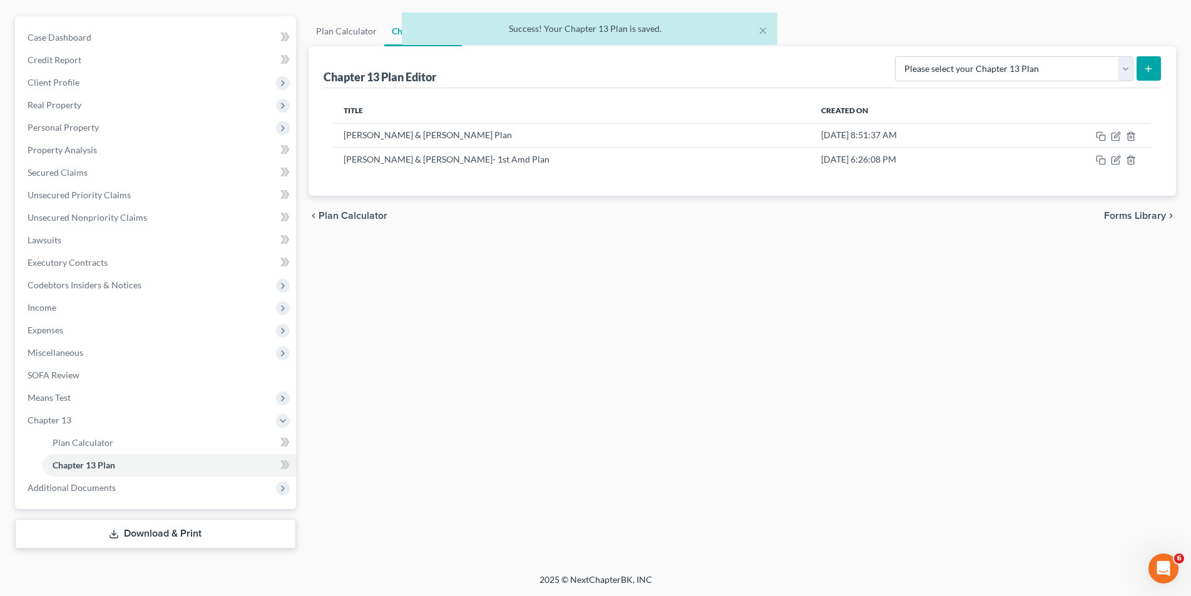
scroll to position [104, 0]
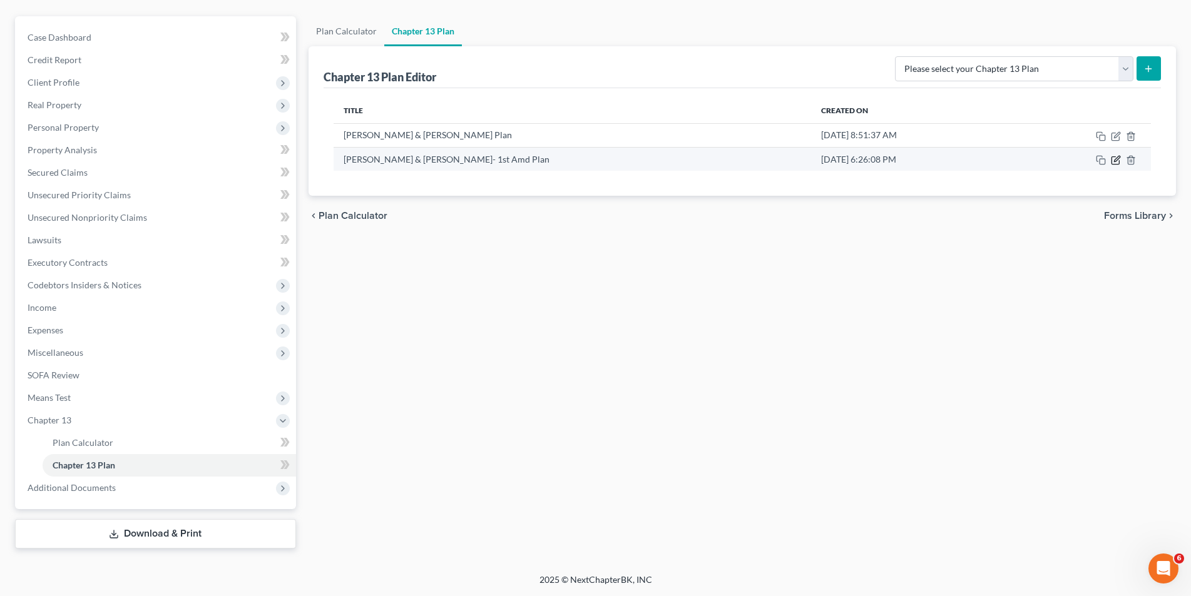
click at [1113, 163] on icon "button" at bounding box center [1116, 160] width 10 height 10
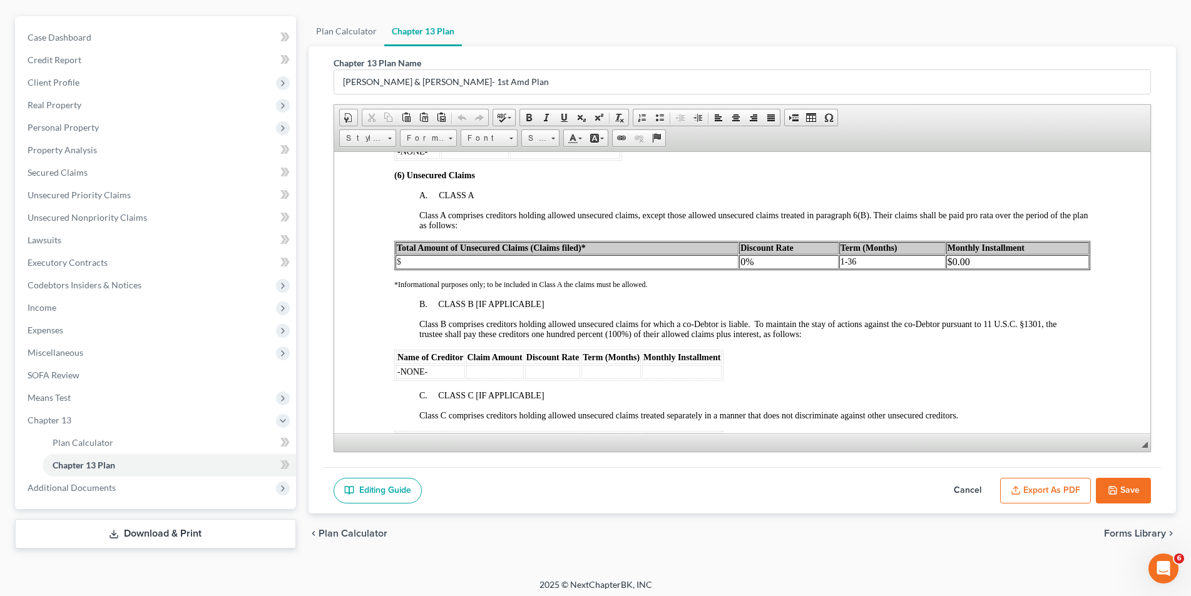
scroll to position [1877, 0]
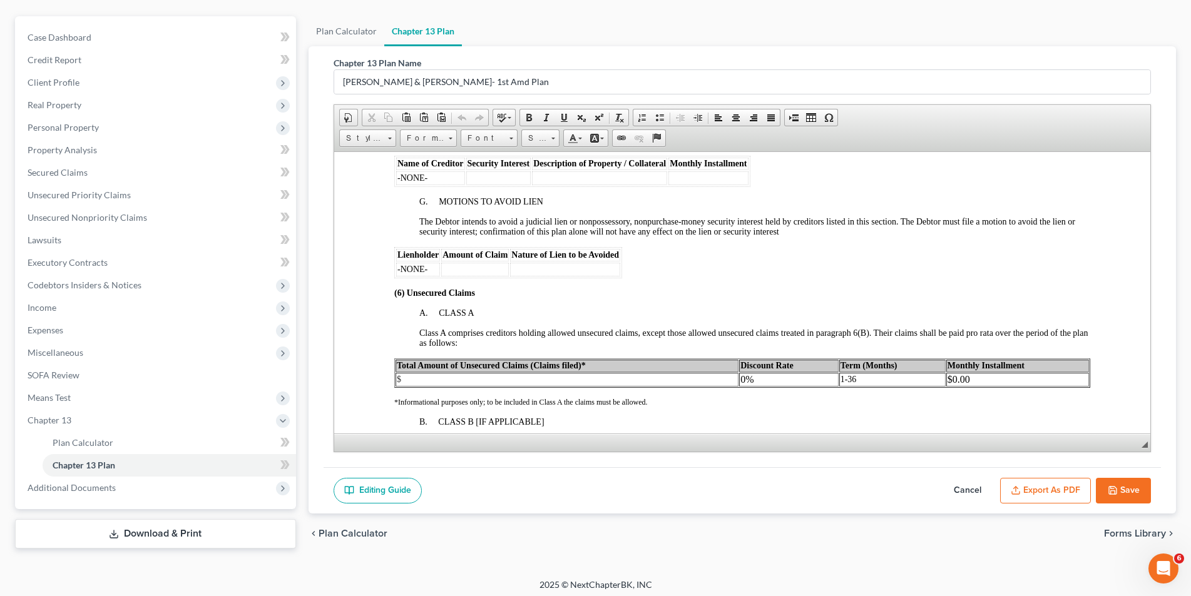
click at [415, 372] on td "$" at bounding box center [566, 379] width 343 height 14
click at [400, 374] on span "$thru Cl#11 bar date 08/22" at bounding box center [443, 378] width 94 height 9
click at [414, 374] on span "$ thru Cl#11 bar date 08/22" at bounding box center [454, 378] width 116 height 9
click at [401, 374] on span "$ thru Cl#11 bar date 08/22" at bounding box center [454, 378] width 116 height 9
click at [458, 374] on span "$69,438.83 thru Cl#11 bar date 08/22" at bounding box center [471, 378] width 151 height 9
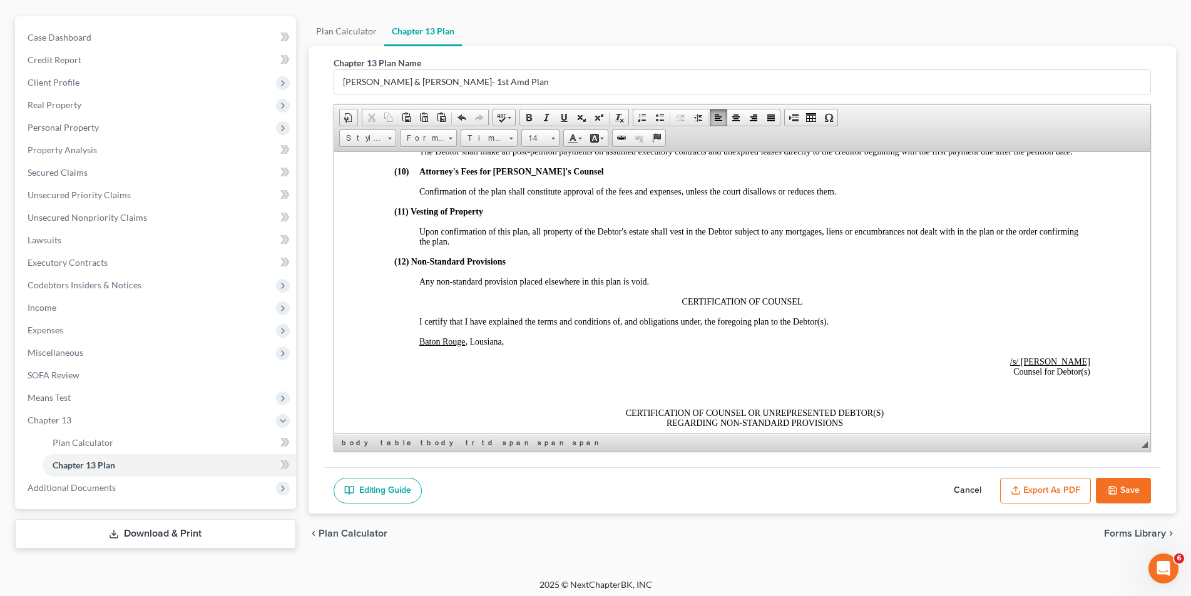
scroll to position [2566, 0]
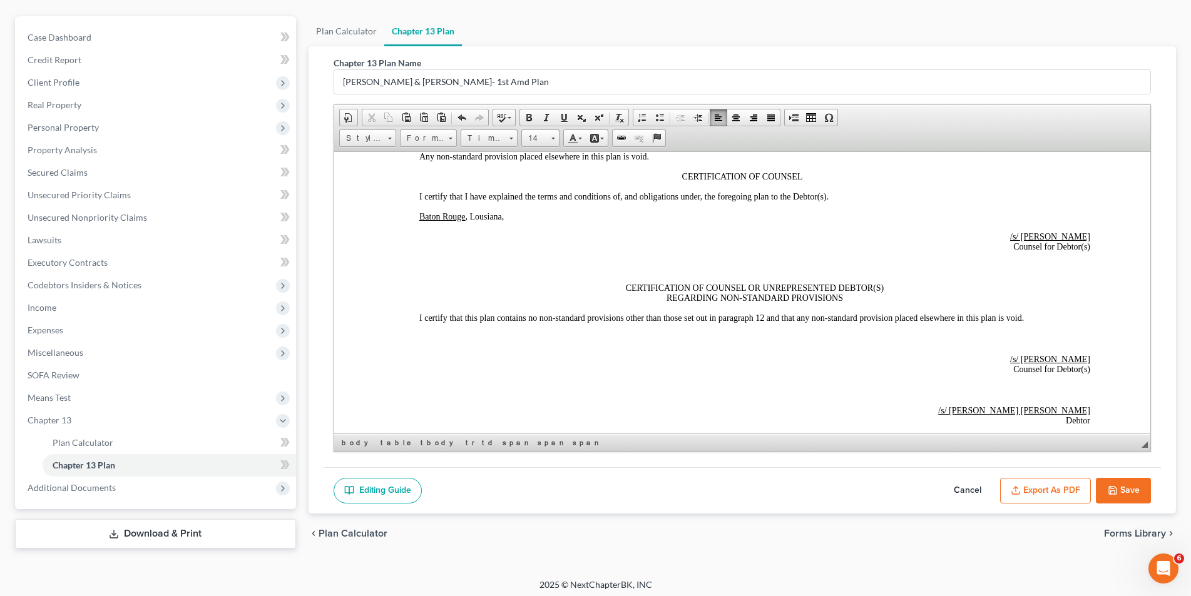
click at [1125, 491] on button "Save" at bounding box center [1123, 491] width 55 height 26
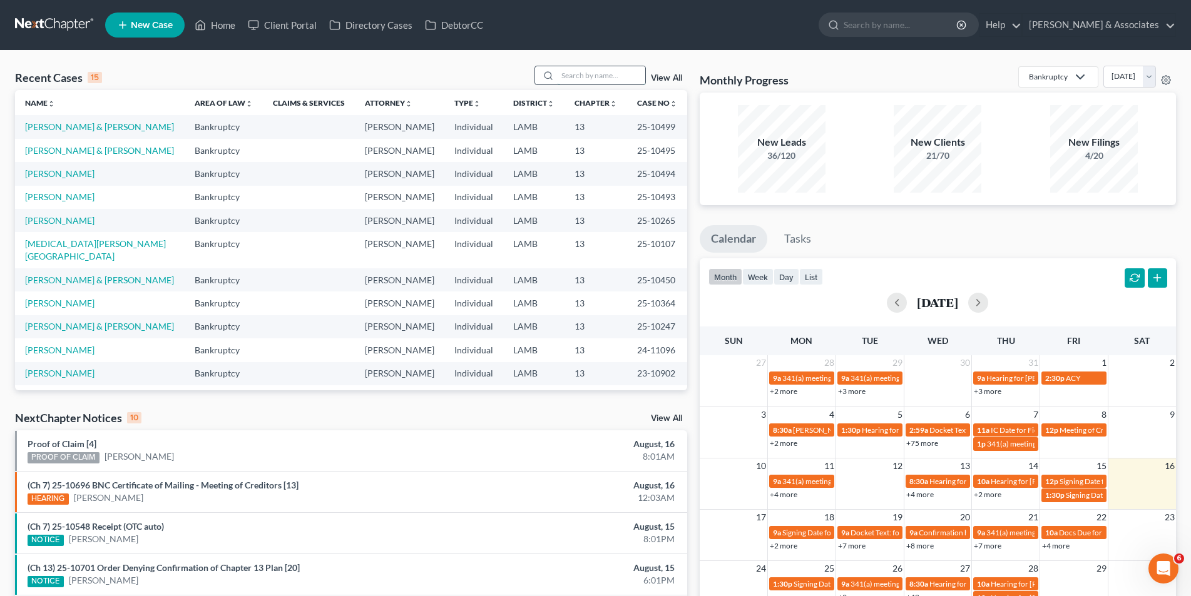
click at [563, 73] on input "search" at bounding box center [602, 75] width 88 height 18
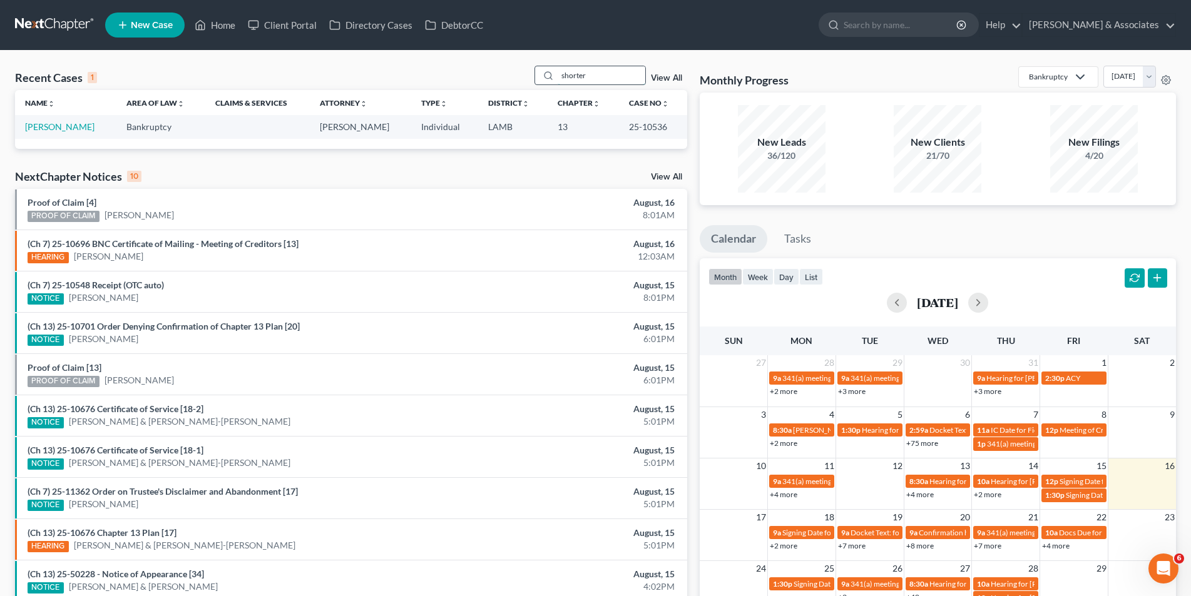
type input "shorter"
click at [61, 128] on link "[PERSON_NAME]" at bounding box center [59, 126] width 69 height 11
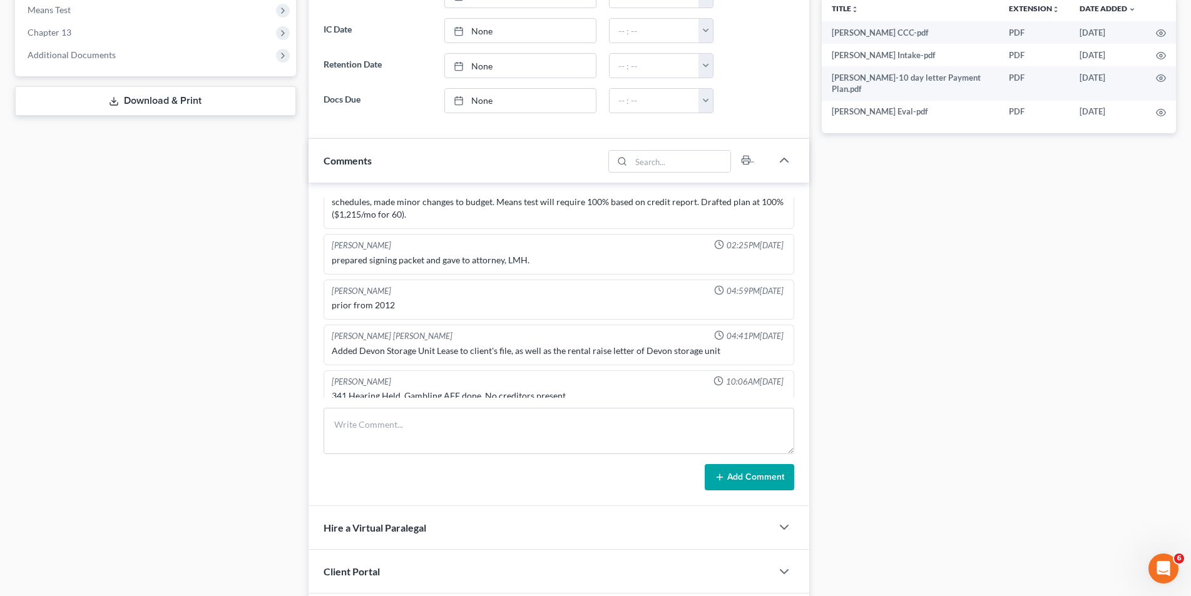
scroll to position [375, 0]
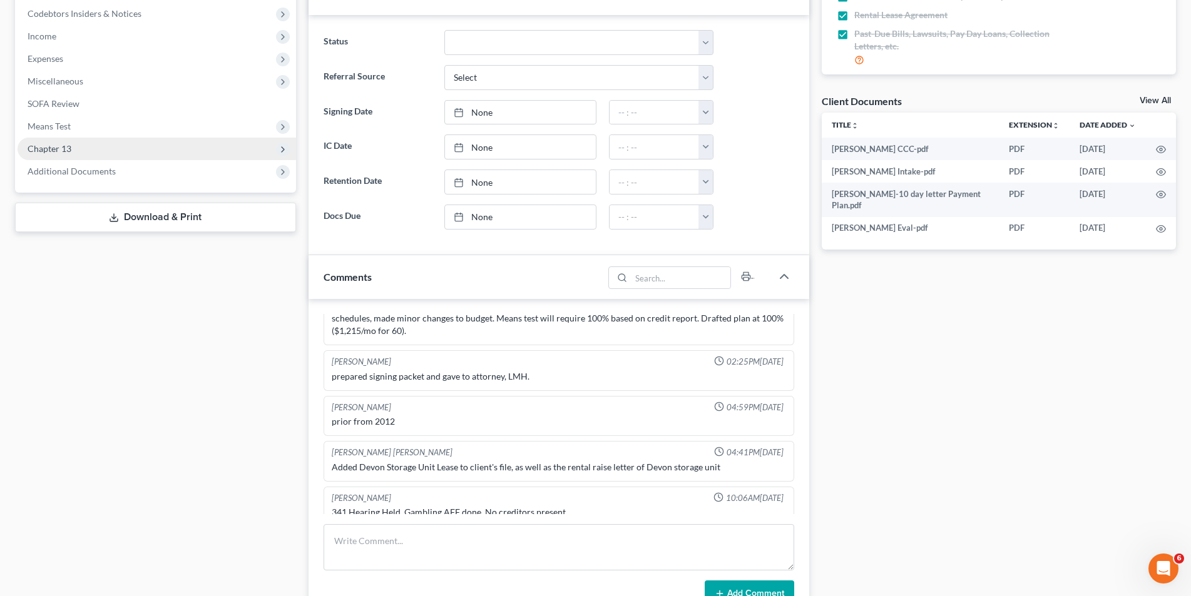
click at [108, 140] on span "Chapter 13" at bounding box center [157, 149] width 278 height 23
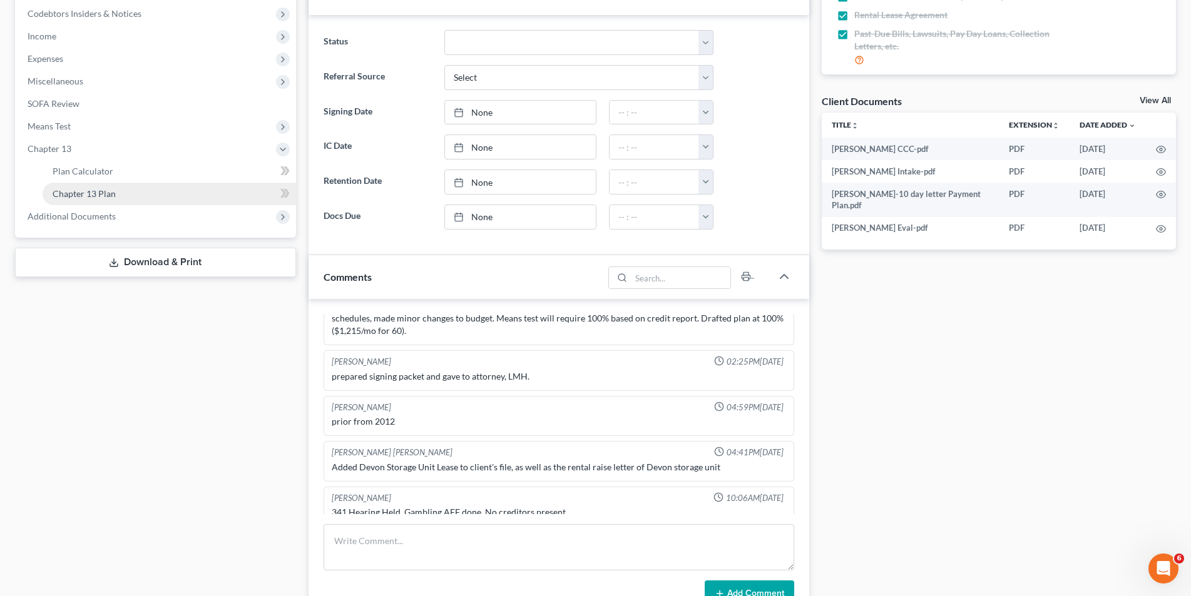
click at [103, 188] on span "Chapter 13 Plan" at bounding box center [84, 193] width 63 height 11
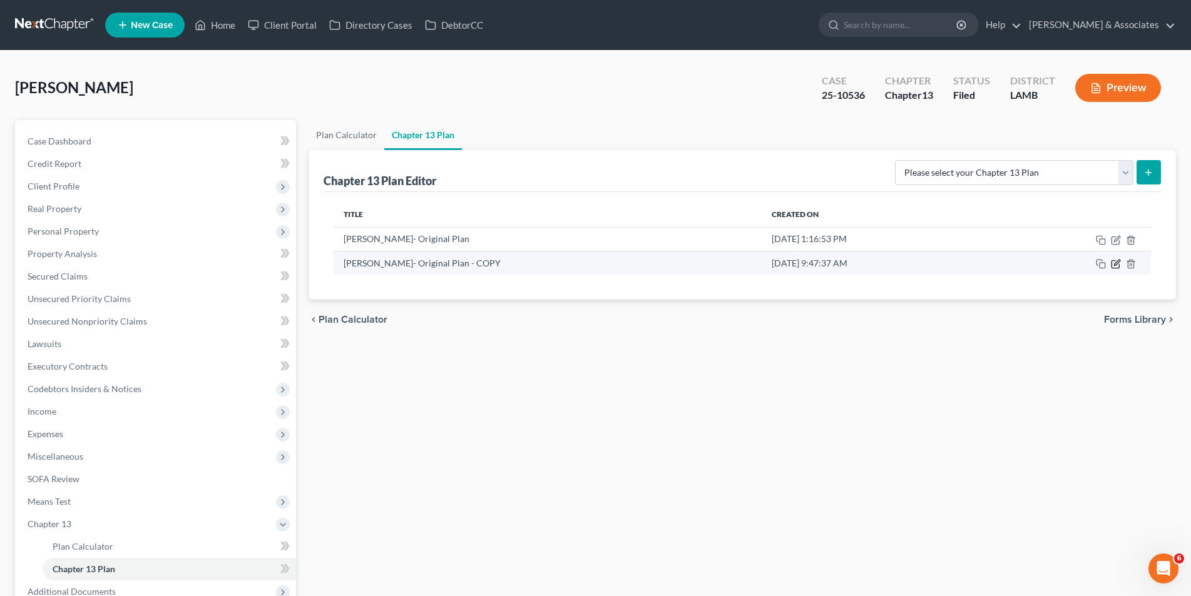
click at [1117, 264] on icon "button" at bounding box center [1117, 263] width 6 height 6
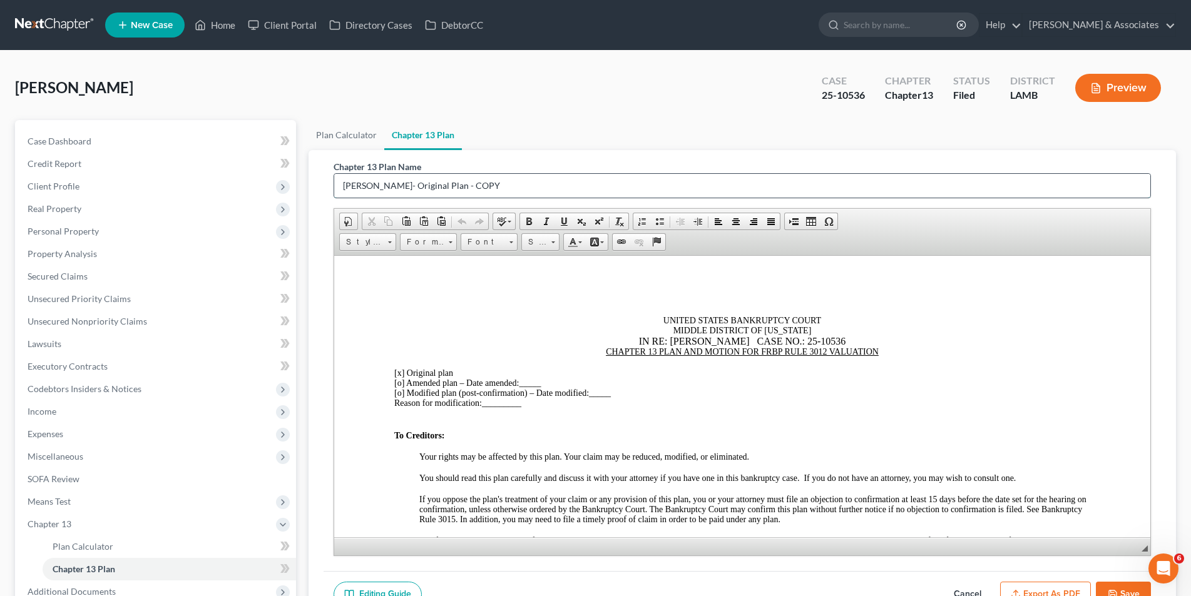
click at [524, 181] on input "[PERSON_NAME]- Original Plan - COPY" at bounding box center [742, 186] width 816 height 24
type input "[PERSON_NAME]- 1st Amd Plan"
click at [605, 350] on u "CHAPTER 13 PLAN AND MOTION FOR FRBP RULE 3012 VALUATION" at bounding box center [741, 351] width 273 height 9
click at [715, 352] on u "FIRST AMENDED CHAPTER 13 PLAN AND MOTION FOR FRBP RULE 3012 VALUATION" at bounding box center [741, 351] width 344 height 9
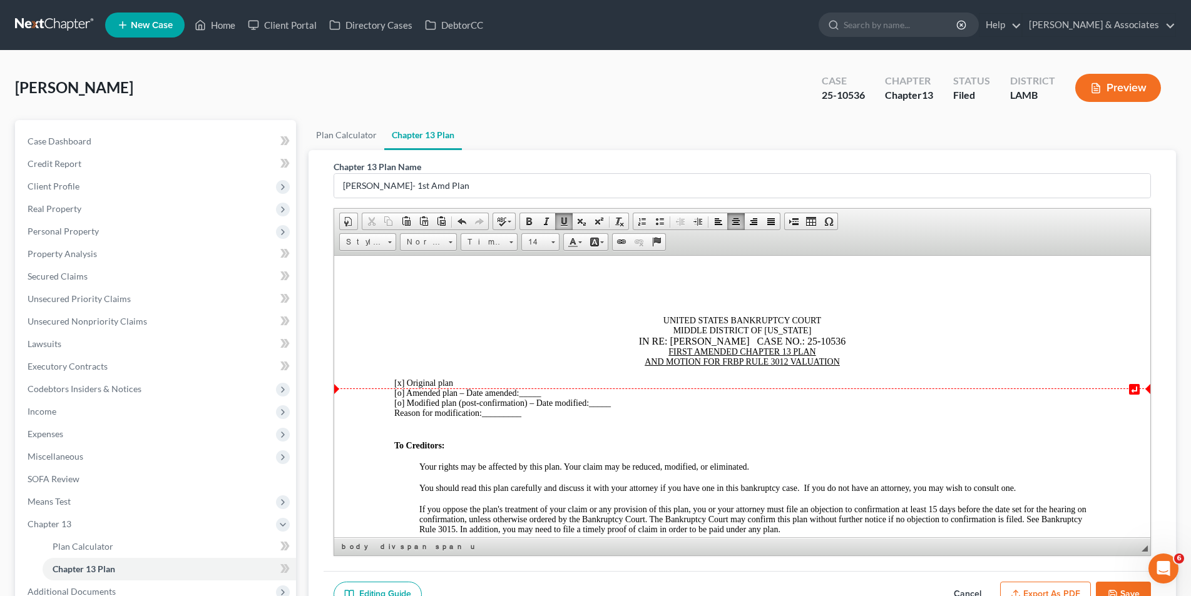
drag, startPoint x: 400, startPoint y: 394, endPoint x: 419, endPoint y: 396, distance: 19.6
click at [401, 394] on span "[o]" at bounding box center [399, 392] width 10 height 9
click at [407, 392] on span "[x ] Amended plan – Date amended:" at bounding box center [456, 392] width 125 height 9
click at [400, 382] on span "[x]" at bounding box center [399, 382] width 10 height 9
click at [563, 395] on div "[x ] First Amended plan – Date amended: _____" at bounding box center [742, 393] width 696 height 10
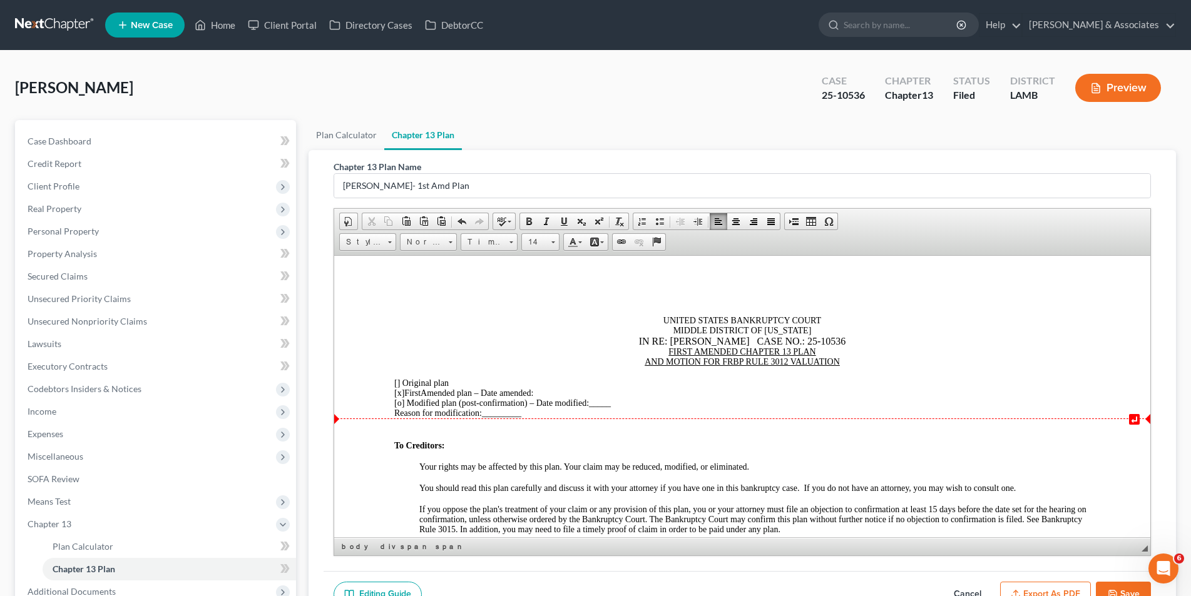
click at [529, 415] on div "Reason for modification: _________" at bounding box center [742, 413] width 696 height 10
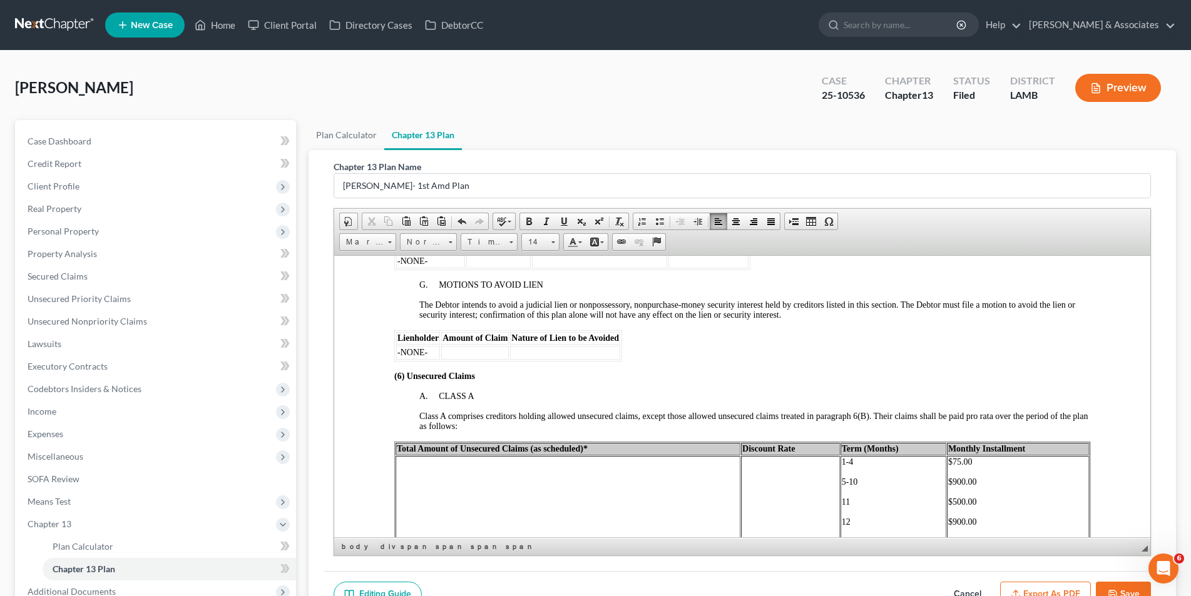
scroll to position [2003, 0]
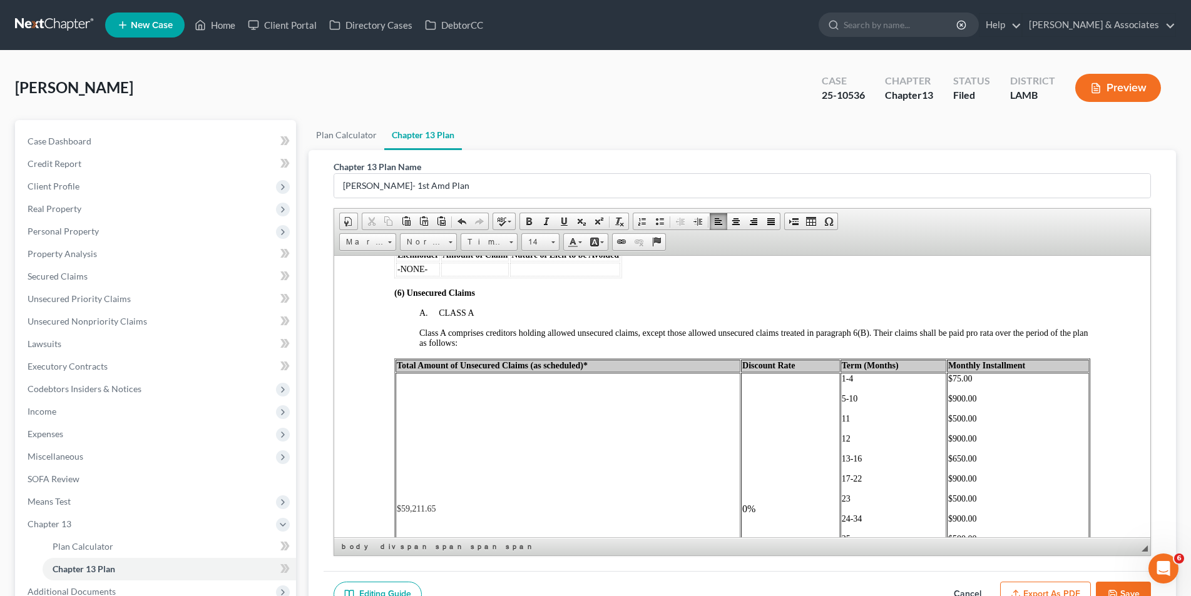
drag, startPoint x: 568, startPoint y: 366, endPoint x: 585, endPoint y: 364, distance: 17.7
click at [569, 366] on span "Total Amount of Unsecured Claims (as scheduled)*" at bounding box center [491, 364] width 191 height 9
drag, startPoint x: 434, startPoint y: 511, endPoint x: 471, endPoint y: 504, distance: 36.9
click at [436, 511] on td "$59,211.65" at bounding box center [566, 508] width 343 height 273
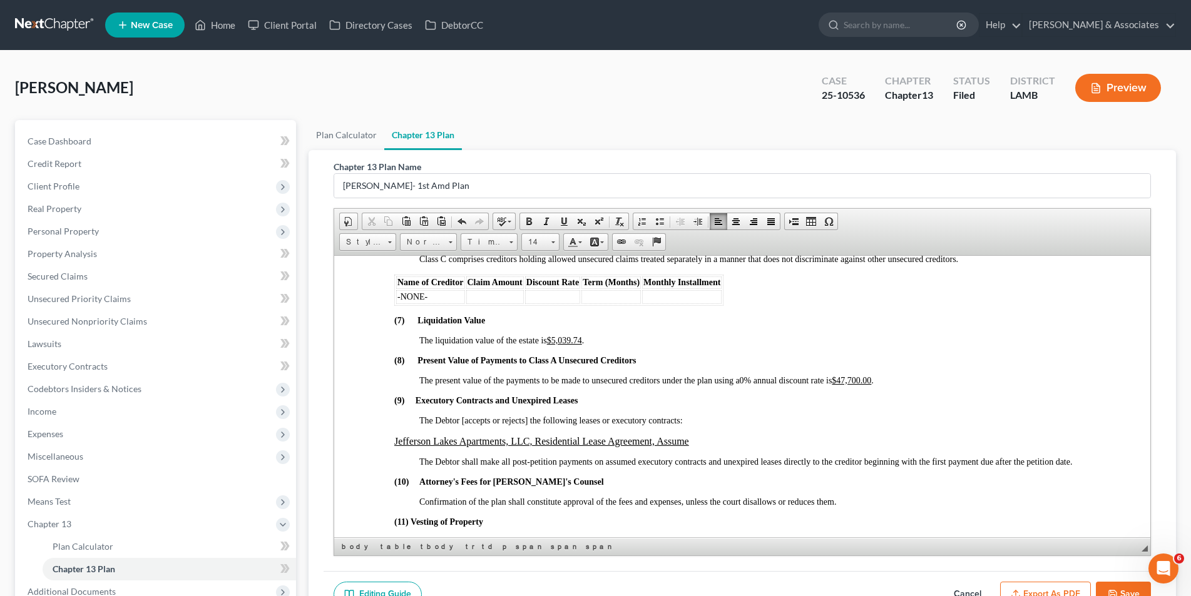
scroll to position [2566, 0]
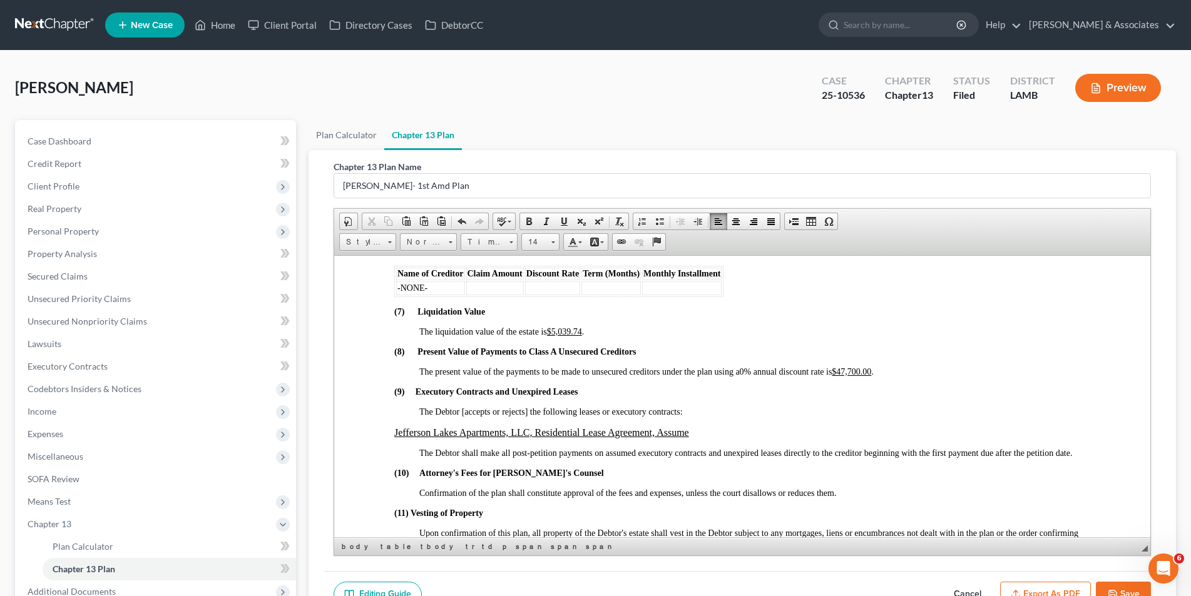
click at [871, 369] on u "$47,700.00" at bounding box center [850, 371] width 39 height 9
click at [842, 371] on span "The present value of the payments to be made to unsecured creditors under the p…" at bounding box center [631, 371] width 424 height 9
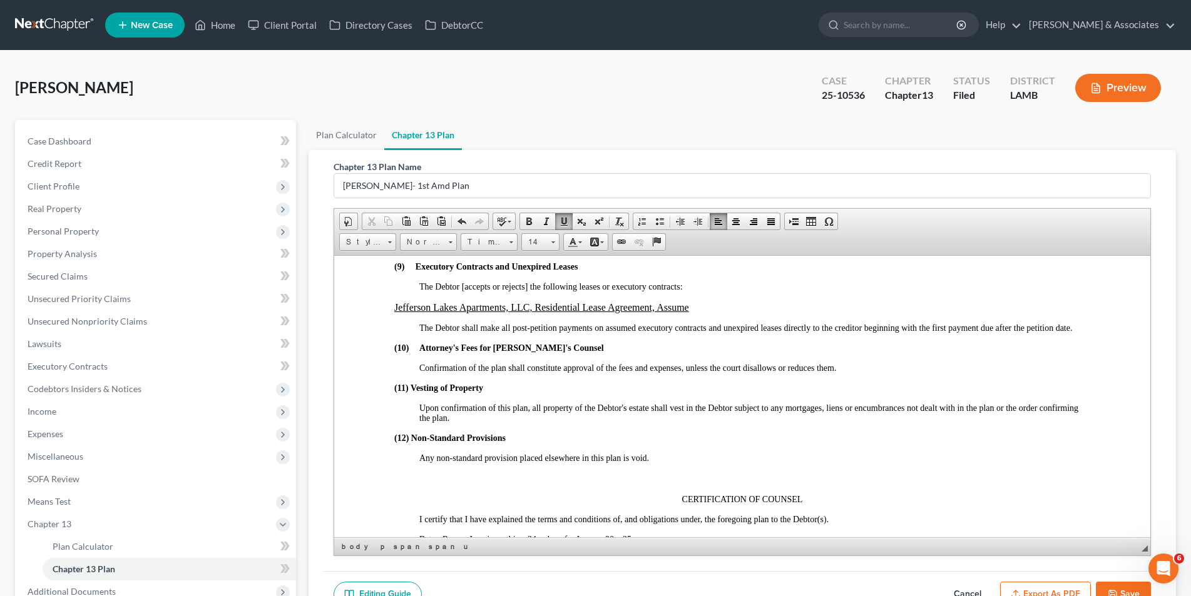
scroll to position [2754, 0]
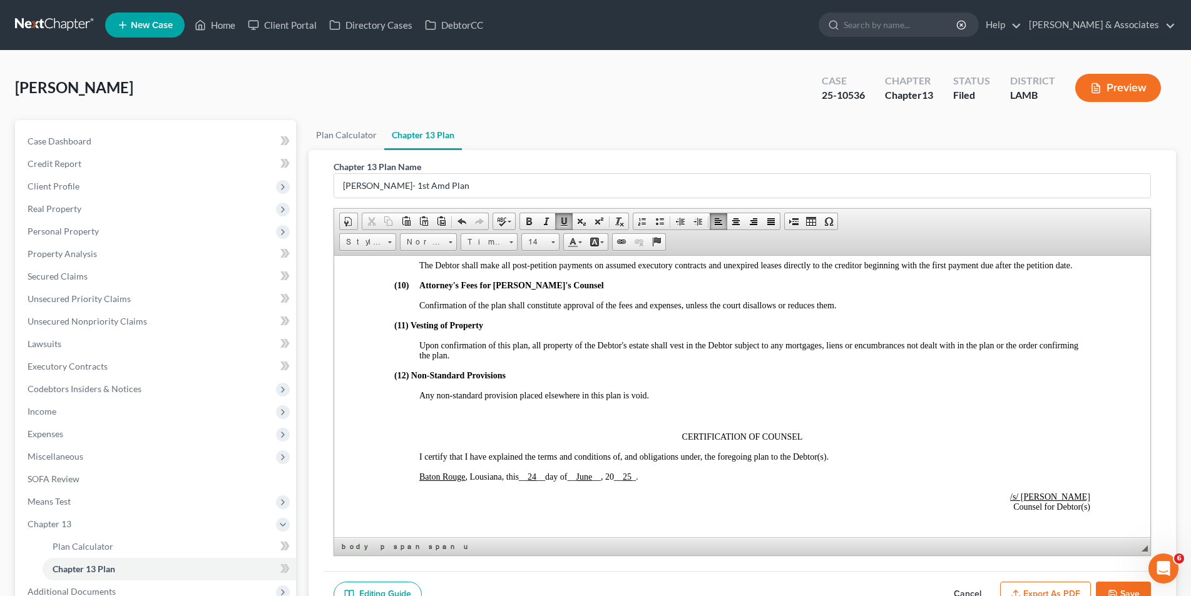
click at [648, 477] on p "Baton Rouge , Lousiana, this __ 24 __ day of __ June __ , 20 __ 25 _ ." at bounding box center [754, 477] width 671 height 10
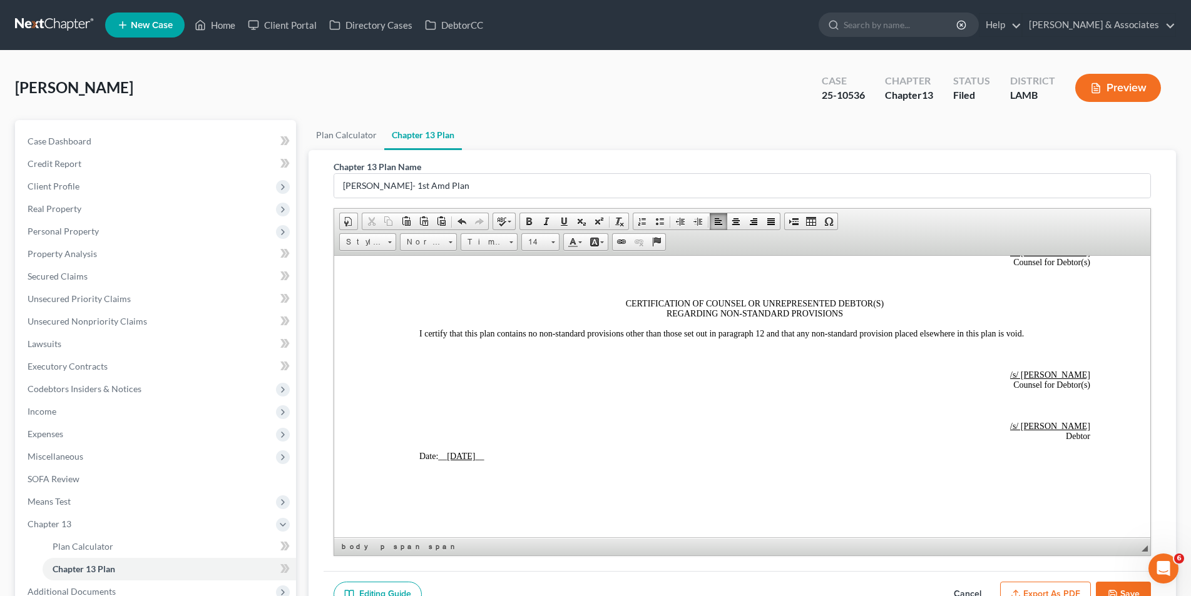
scroll to position [3004, 0]
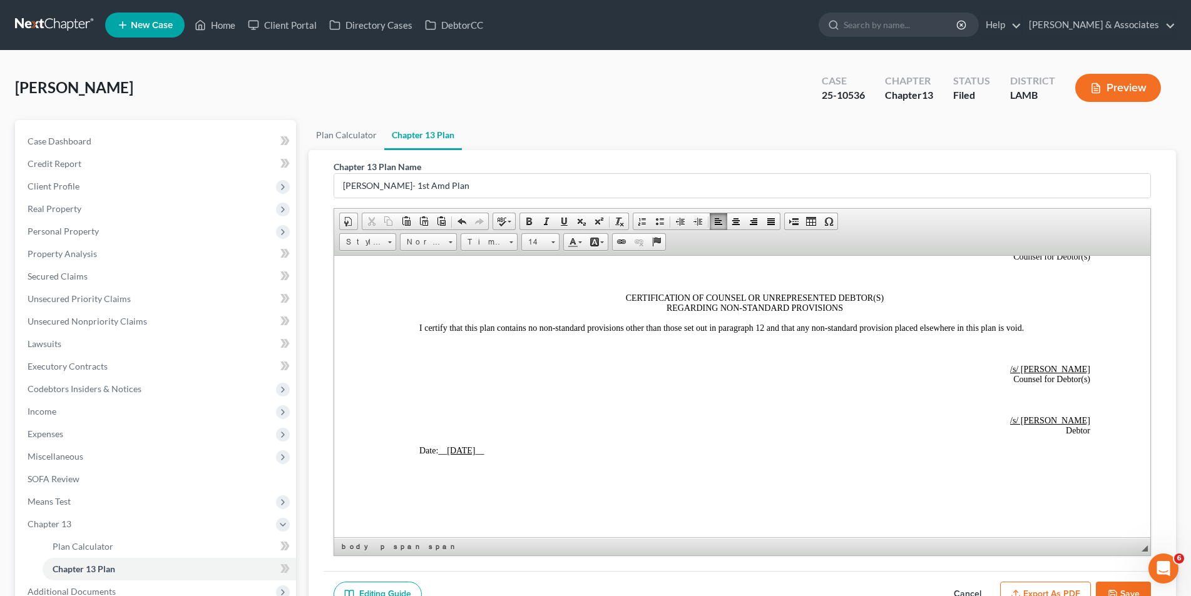
click at [499, 449] on p "Date: __ [DATE] __" at bounding box center [754, 451] width 671 height 10
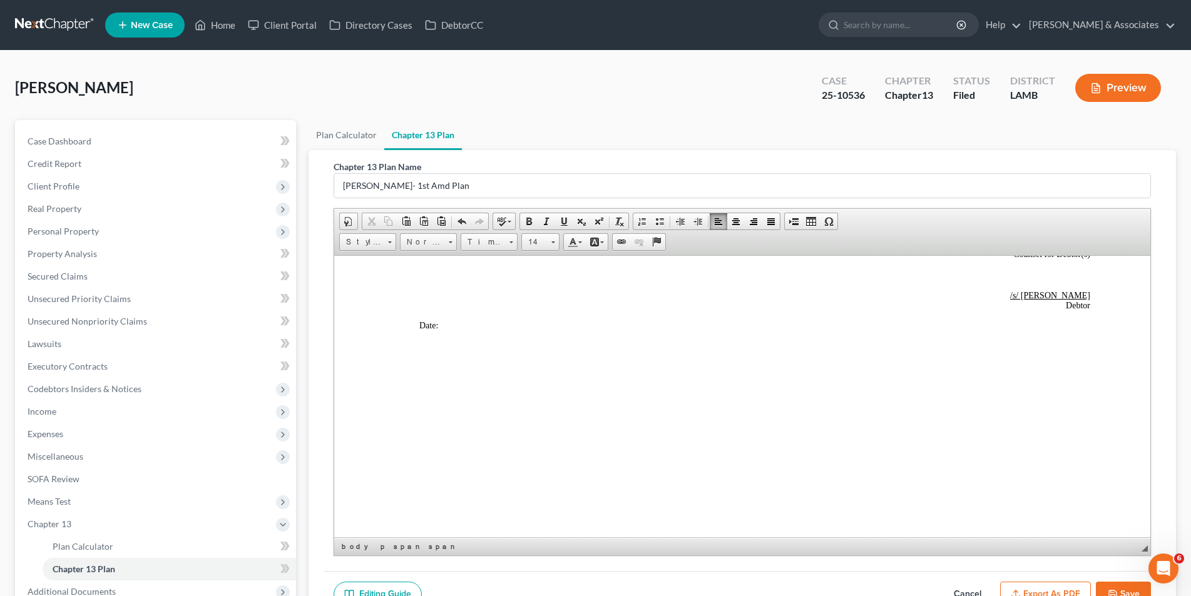
click at [677, 455] on p at bounding box center [742, 452] width 696 height 11
drag, startPoint x: 484, startPoint y: 527, endPoint x: 376, endPoint y: 521, distance: 108.4
click at [1138, 591] on button "Save" at bounding box center [1123, 595] width 55 height 26
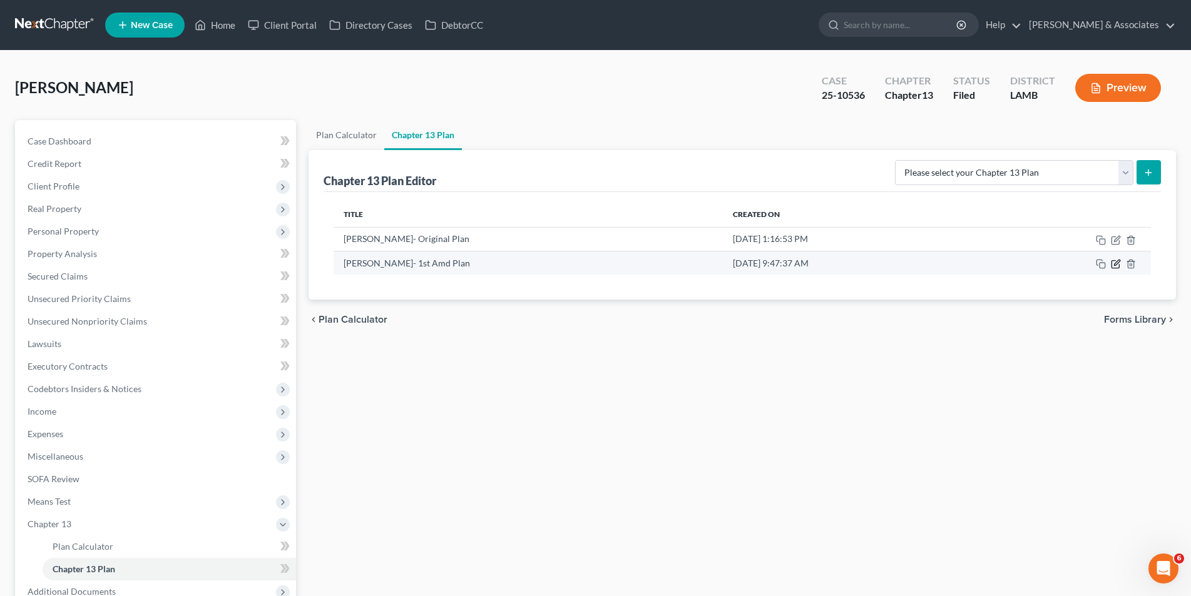
click at [1117, 265] on icon "button" at bounding box center [1116, 264] width 10 height 10
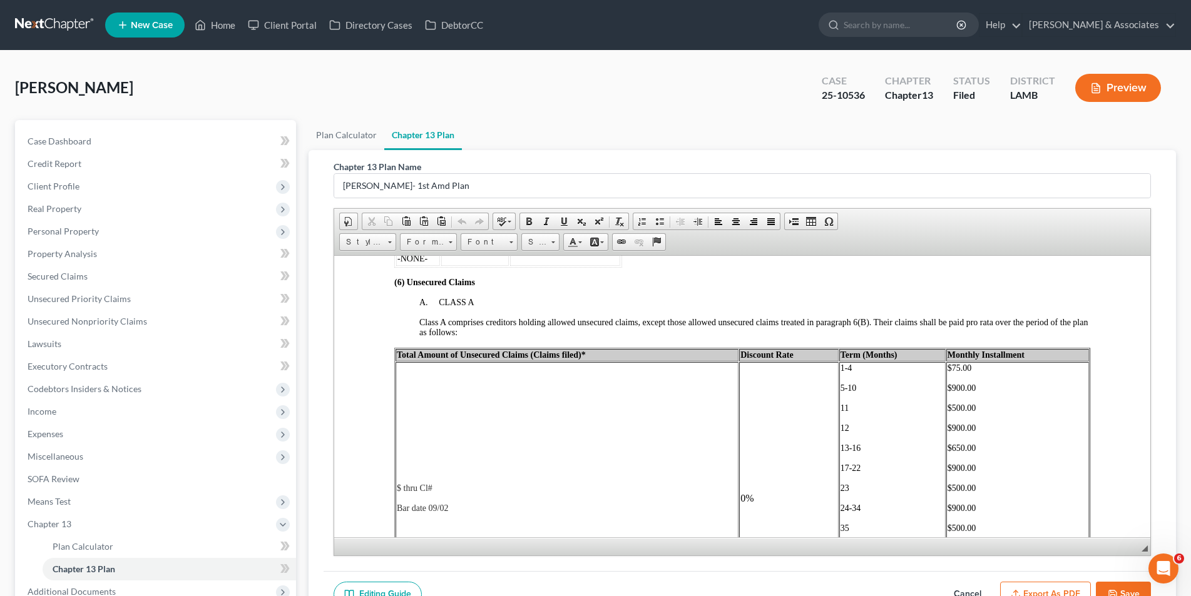
scroll to position [2128, 0]
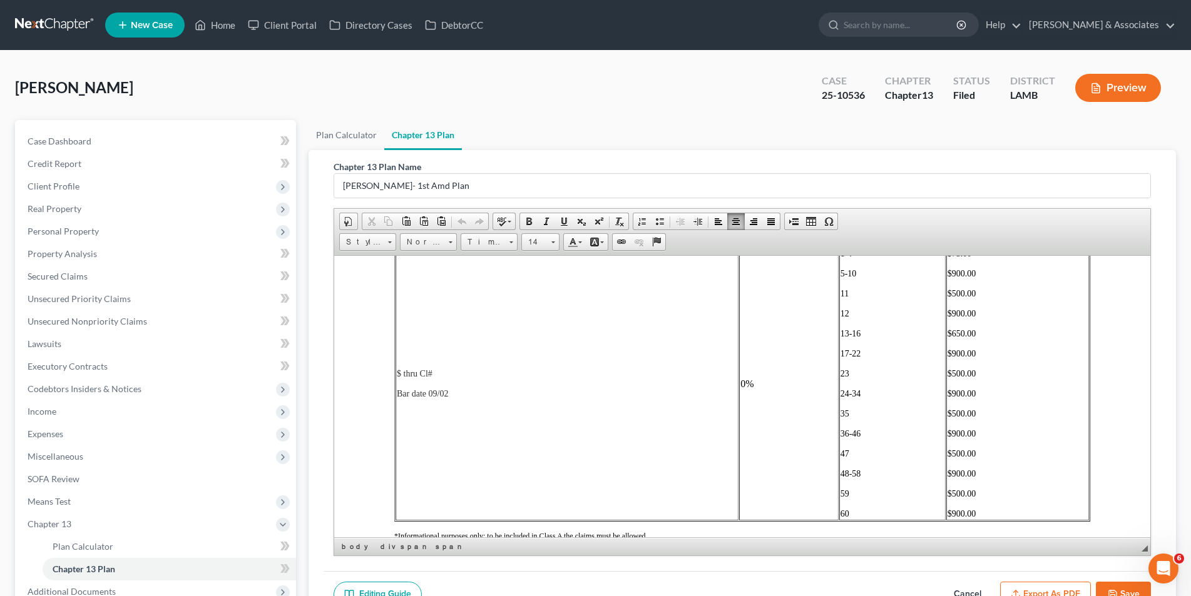
click at [434, 369] on p "$ thru Cl#" at bounding box center [566, 374] width 340 height 10
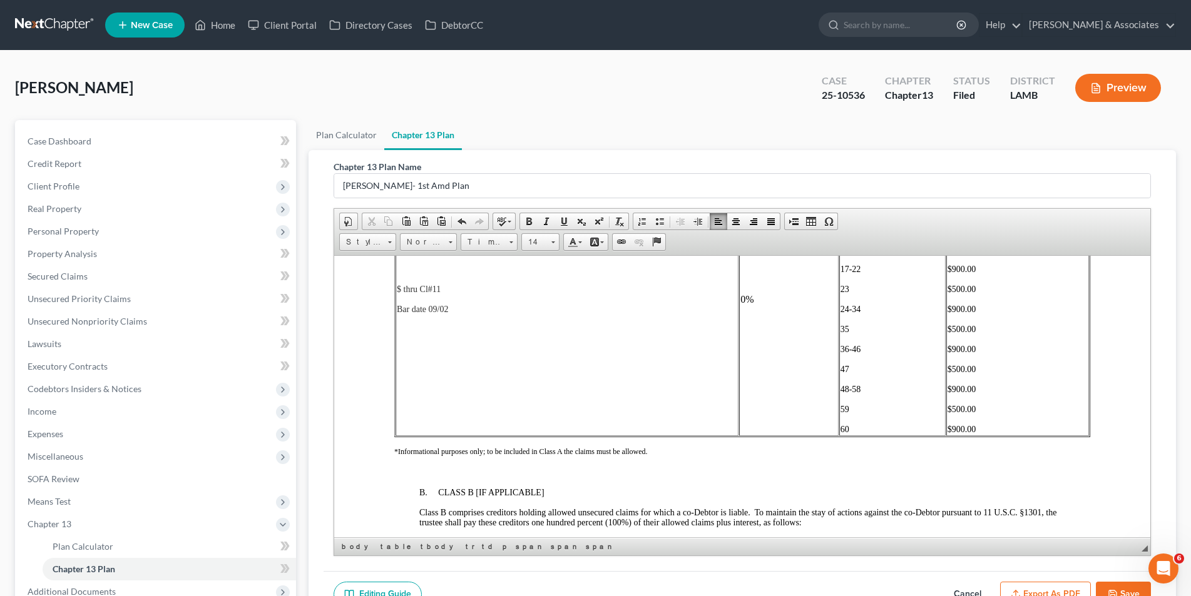
scroll to position [2190, 0]
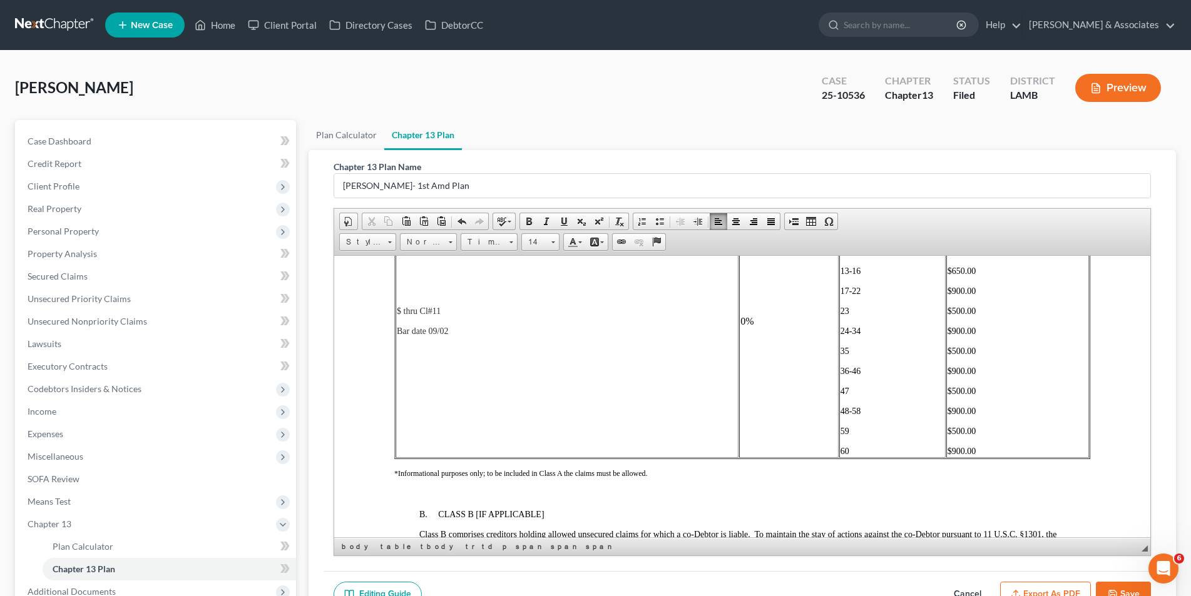
drag, startPoint x: 401, startPoint y: 311, endPoint x: 421, endPoint y: 314, distance: 19.7
click at [401, 312] on span "$ thru Cl#11" at bounding box center [418, 310] width 44 height 9
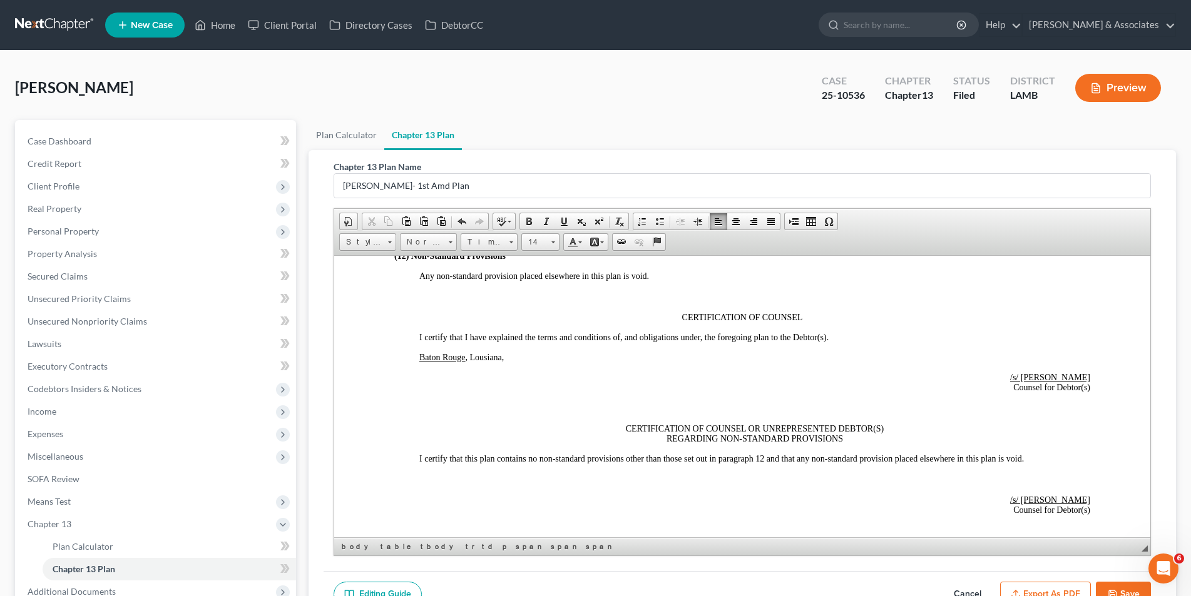
scroll to position [2879, 0]
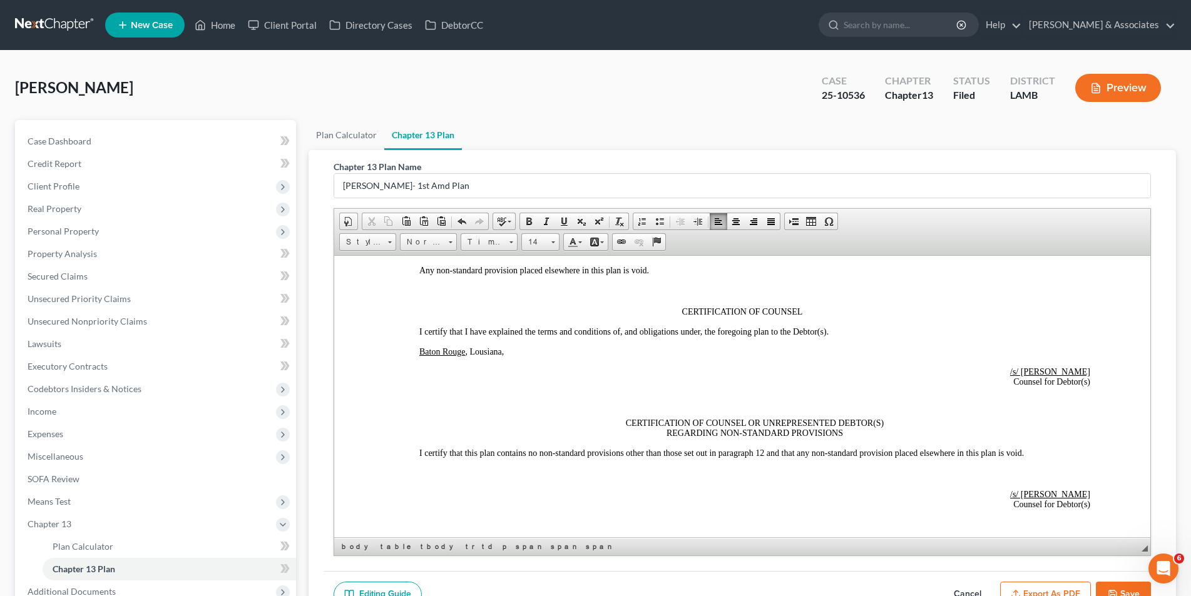
click at [1122, 586] on button "Save" at bounding box center [1123, 595] width 55 height 26
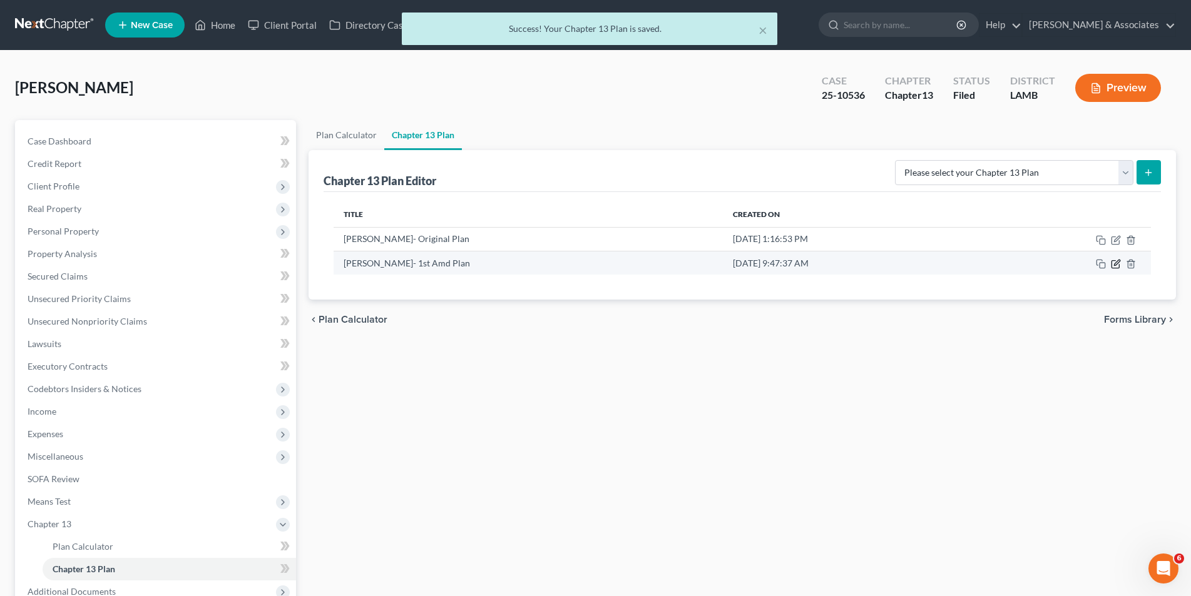
click at [1111, 263] on icon "button" at bounding box center [1116, 264] width 10 height 10
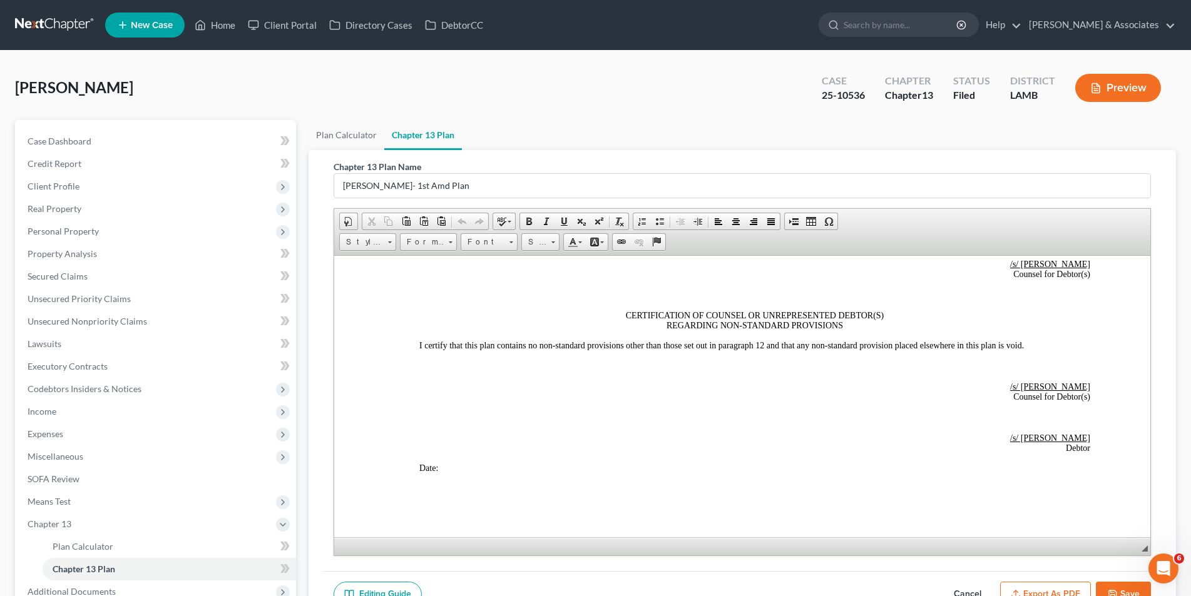
scroll to position [3066, 0]
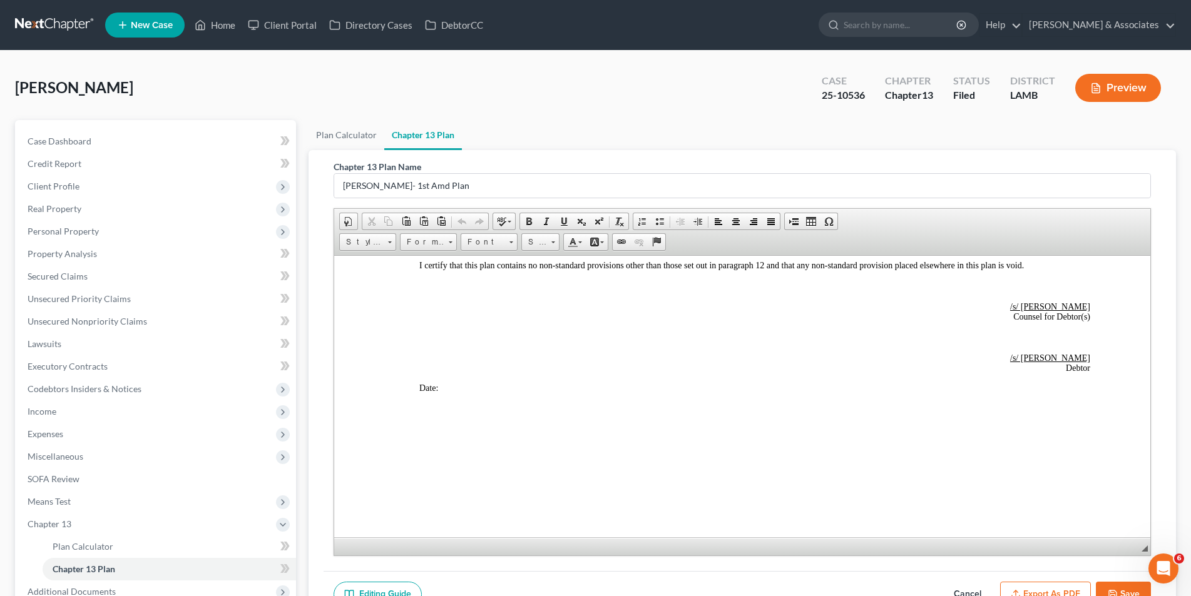
click at [1118, 586] on button "Save" at bounding box center [1123, 595] width 55 height 26
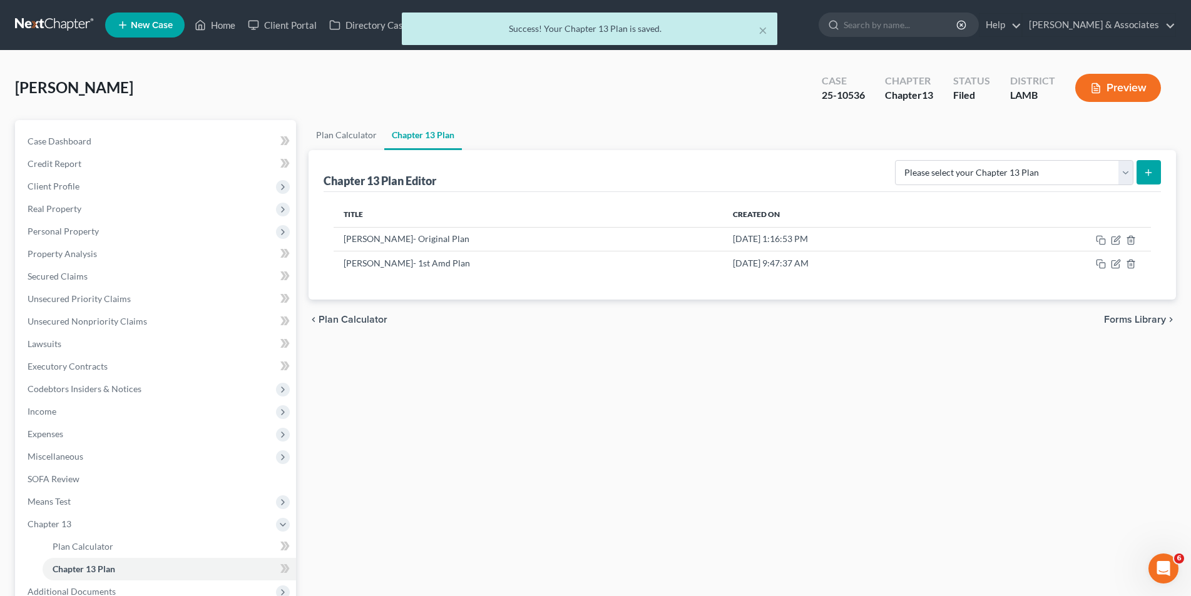
click at [1112, 82] on button "Preview" at bounding box center [1118, 88] width 86 height 28
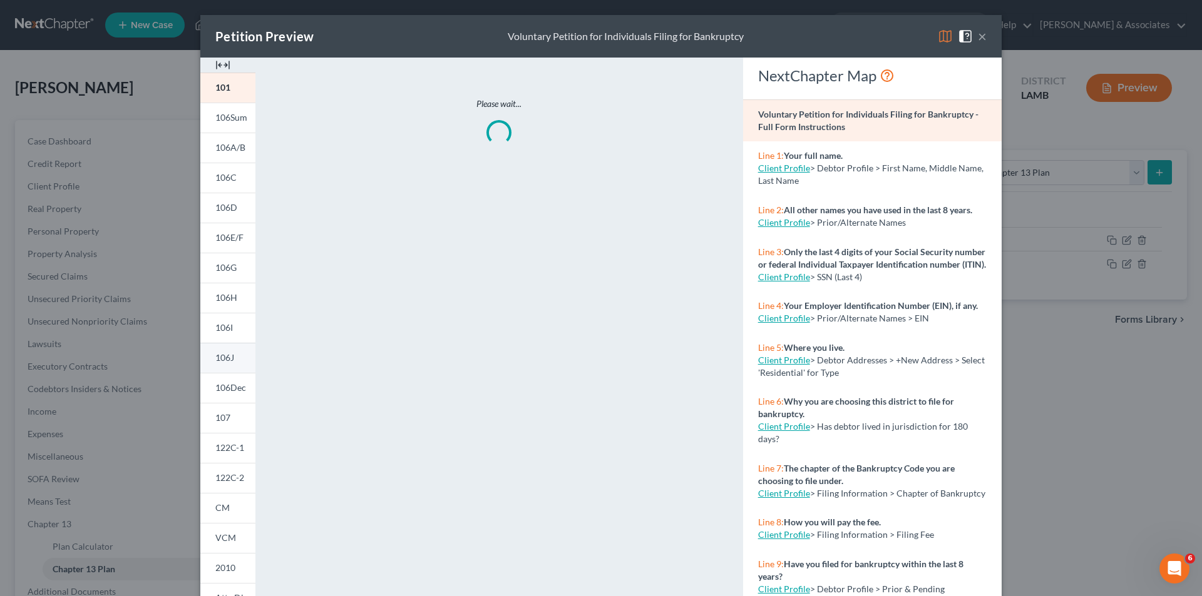
click at [223, 359] on span "106J" at bounding box center [224, 357] width 19 height 11
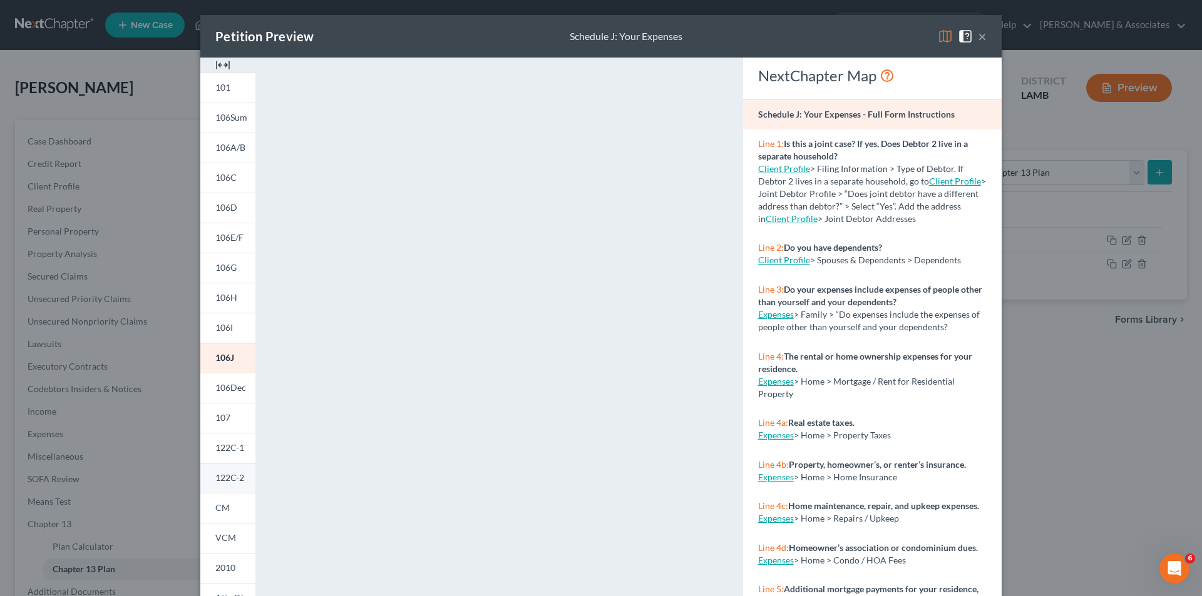
click at [220, 477] on span "122C-2" at bounding box center [229, 477] width 29 height 11
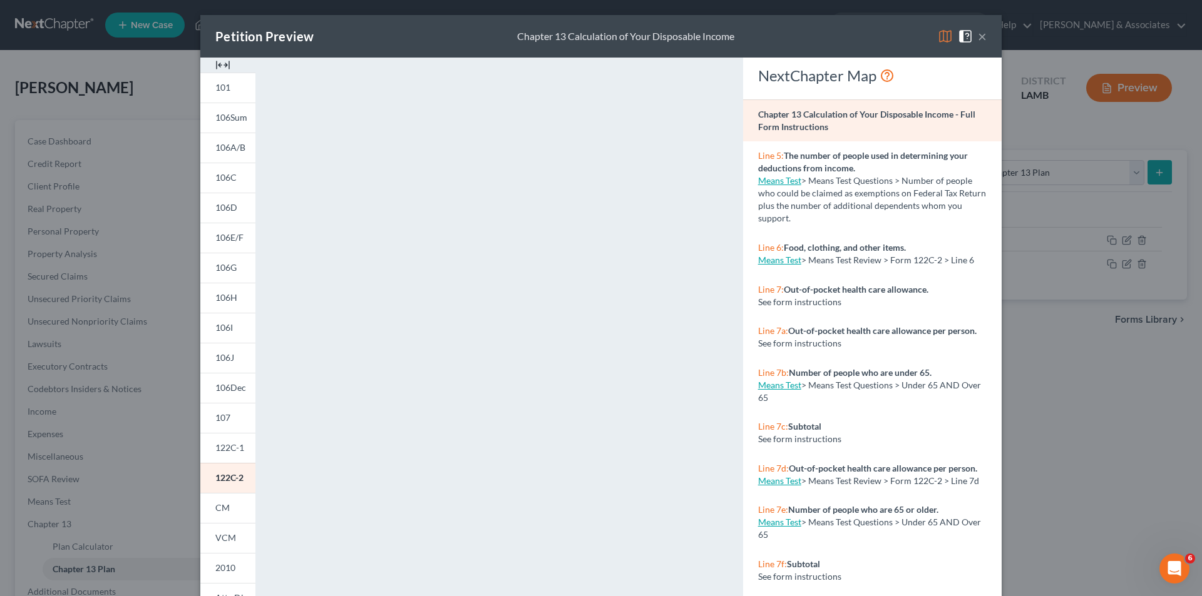
click at [130, 227] on div "Petition Preview Chapter 13 Calculation of Your Disposable Income × 101 106Sum …" at bounding box center [601, 298] width 1202 height 596
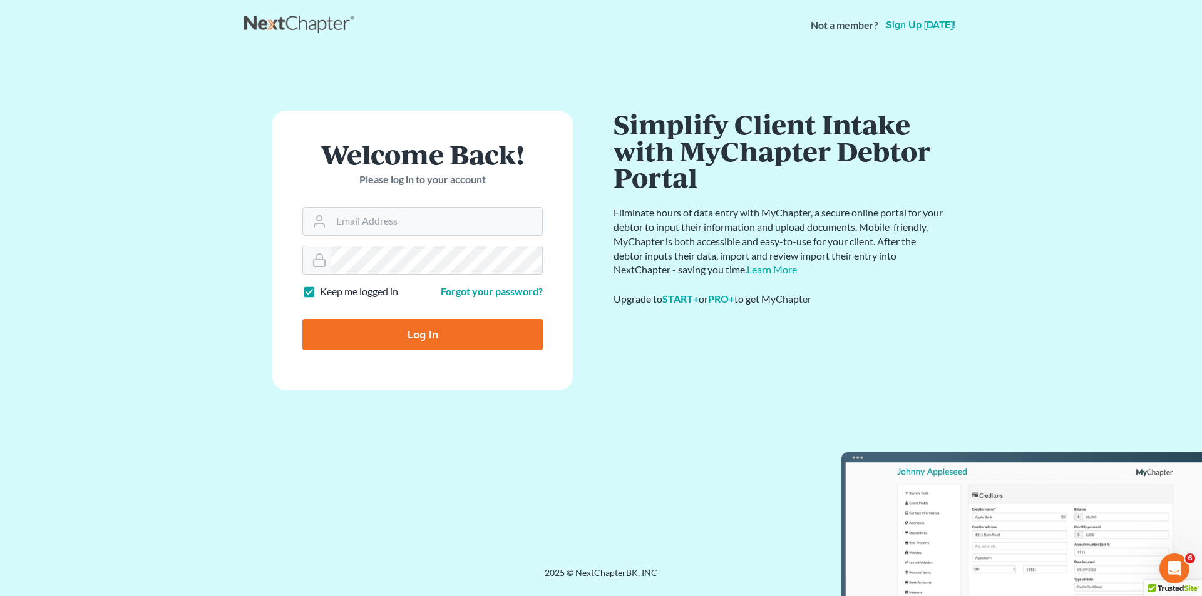
type input "[EMAIL_ADDRESS][DOMAIN_NAME]"
click at [394, 329] on input "Log In" at bounding box center [422, 334] width 240 height 31
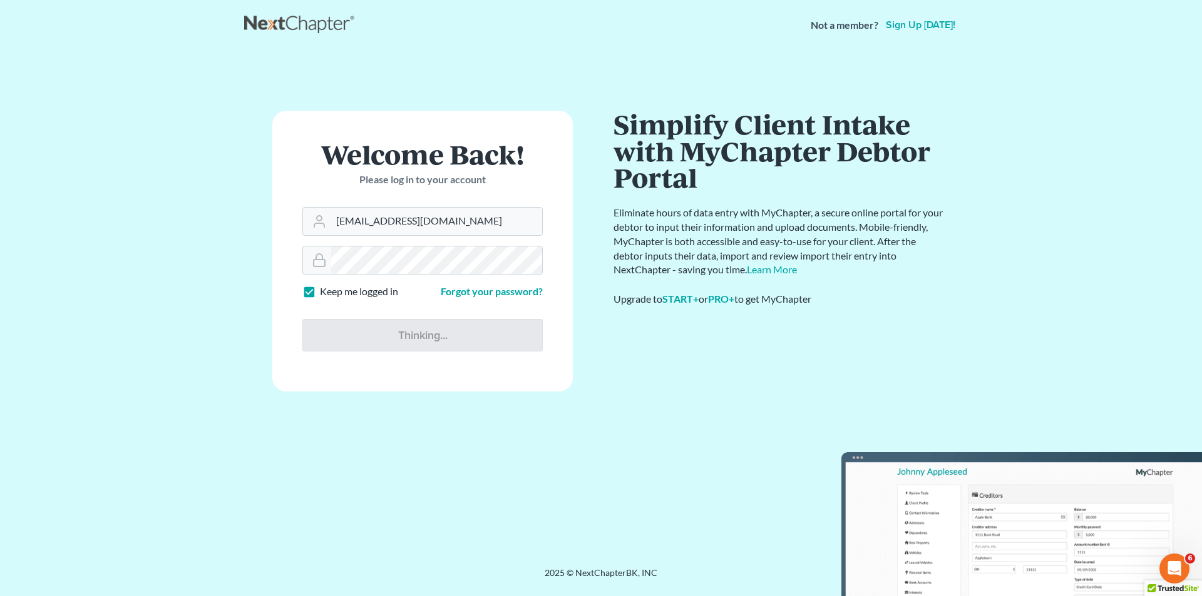
type input "Thinking..."
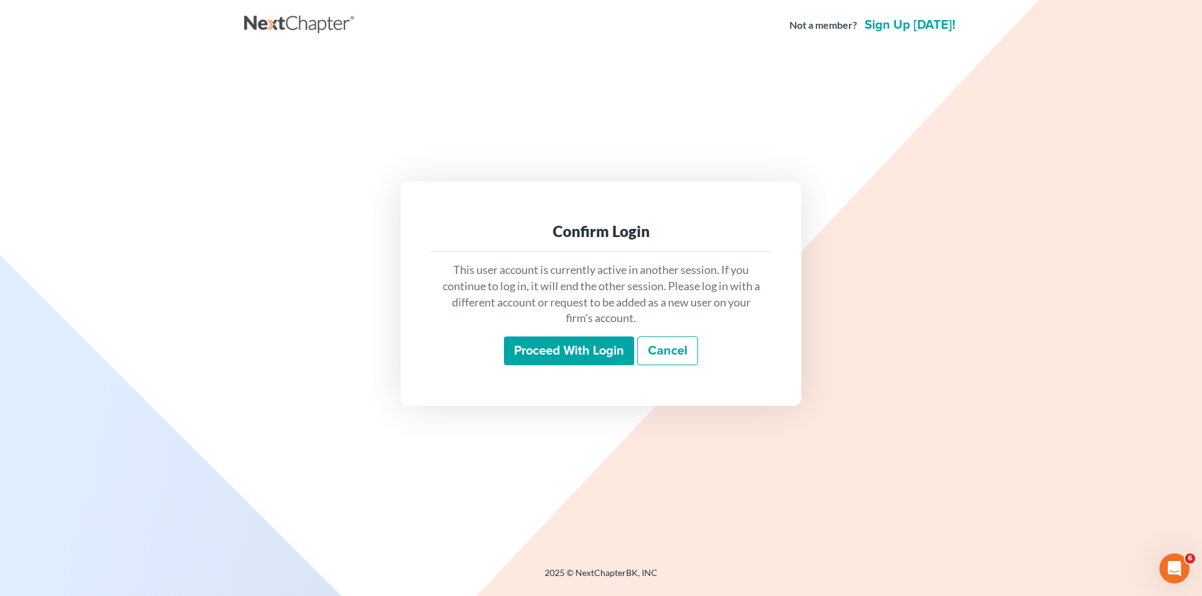
click at [581, 362] on input "Proceed with login" at bounding box center [569, 351] width 130 height 29
